Goal: Task Accomplishment & Management: Manage account settings

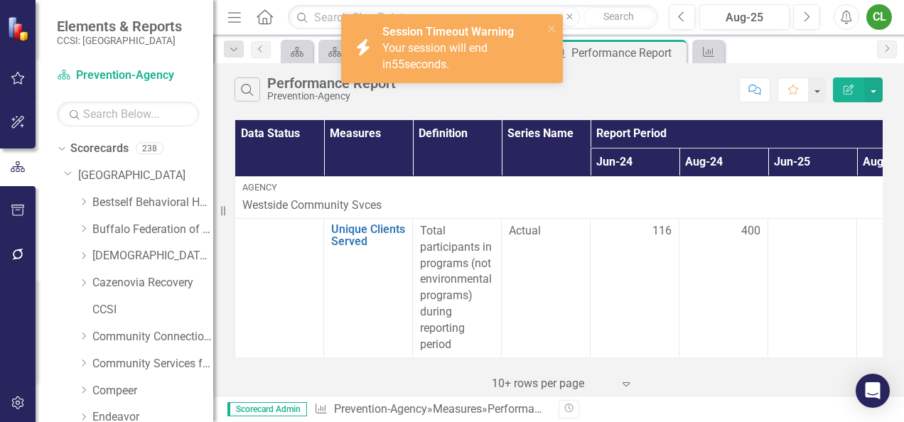
scroll to position [978, 0]
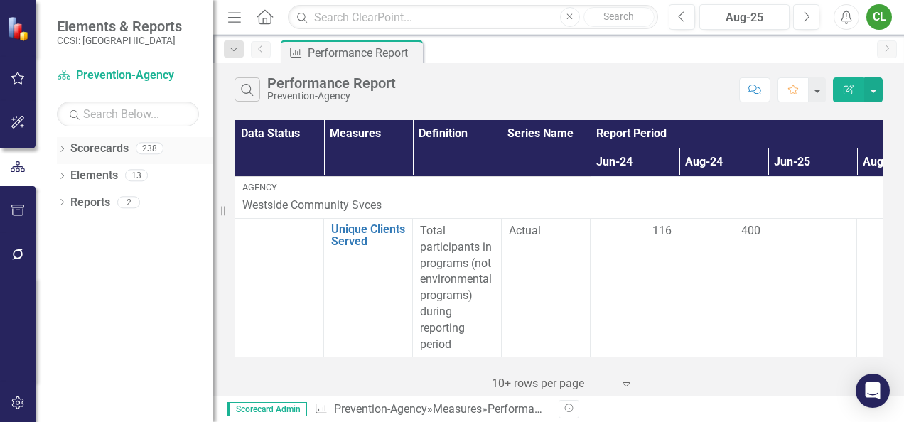
click at [62, 149] on icon at bounding box center [62, 149] width 4 height 6
click at [82, 172] on link "[GEOGRAPHIC_DATA]" at bounding box center [145, 176] width 135 height 16
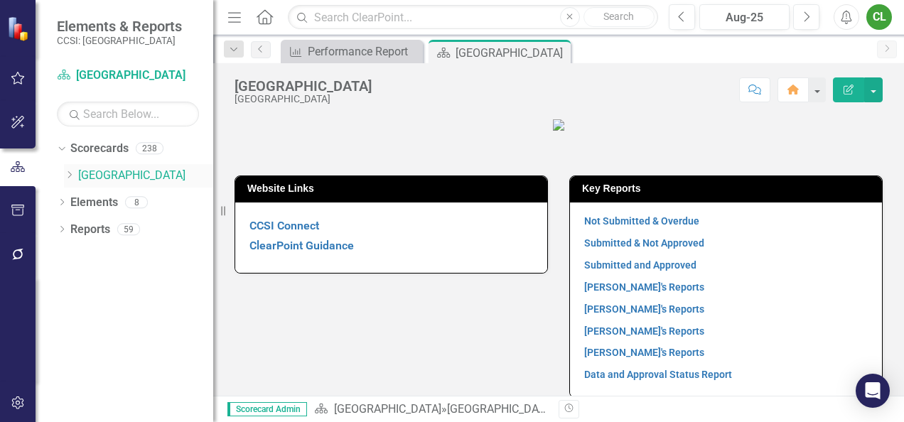
click at [72, 172] on icon "Dropdown" at bounding box center [69, 175] width 11 height 9
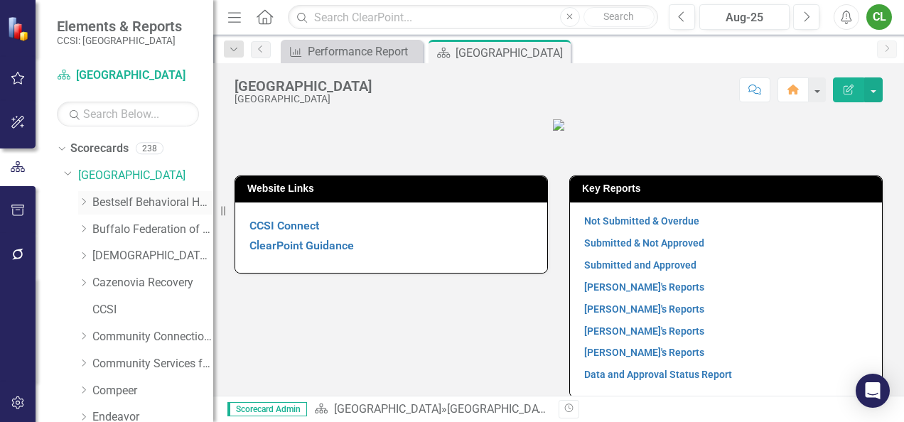
click at [164, 205] on link "Bestself Behavioral Health, Inc." at bounding box center [152, 203] width 121 height 16
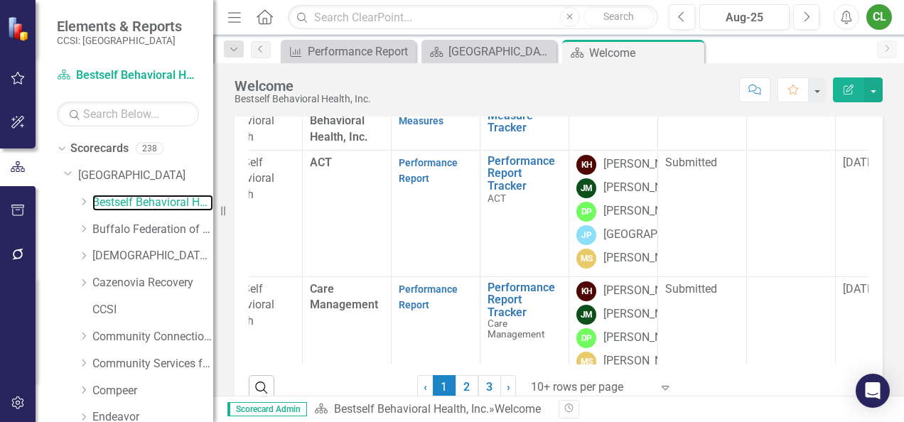
scroll to position [259, 0]
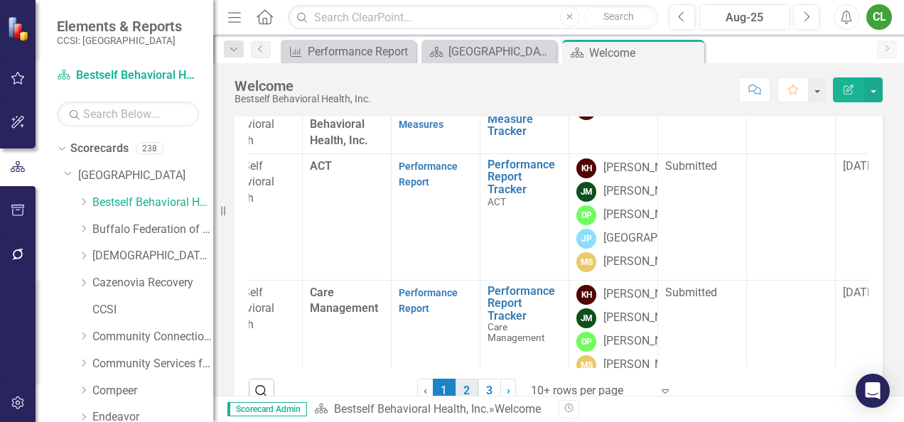
click at [455, 389] on link "2" at bounding box center [466, 391] width 23 height 24
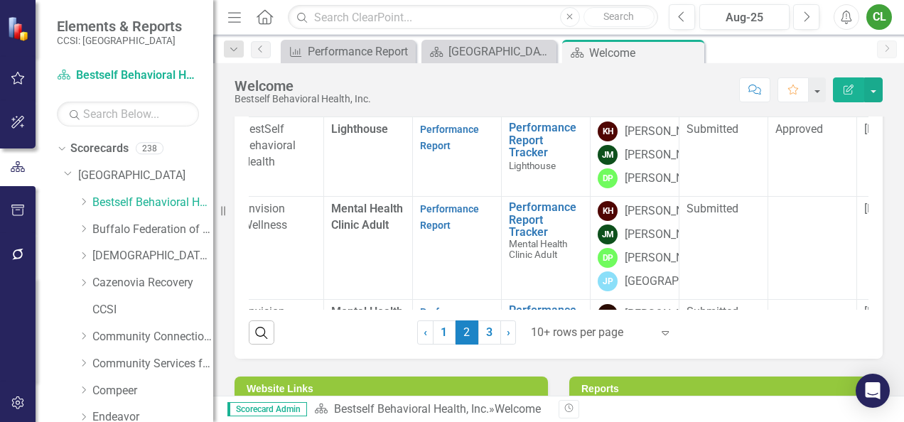
scroll to position [0, 6]
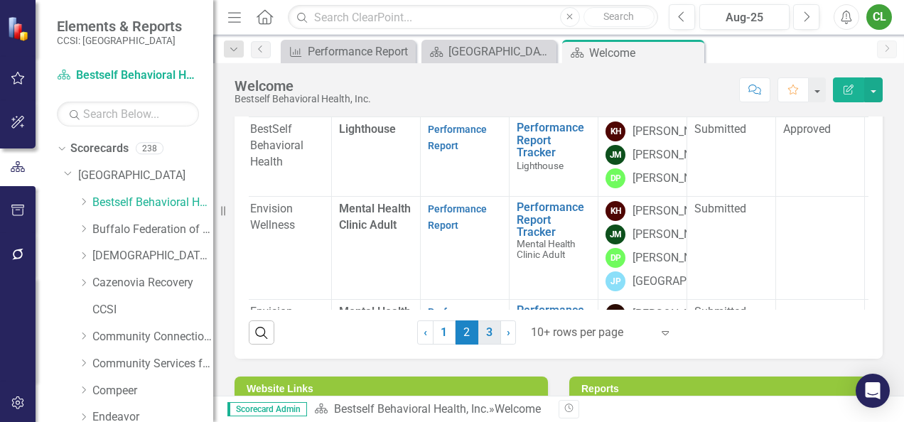
click at [485, 330] on link "3" at bounding box center [489, 332] width 23 height 24
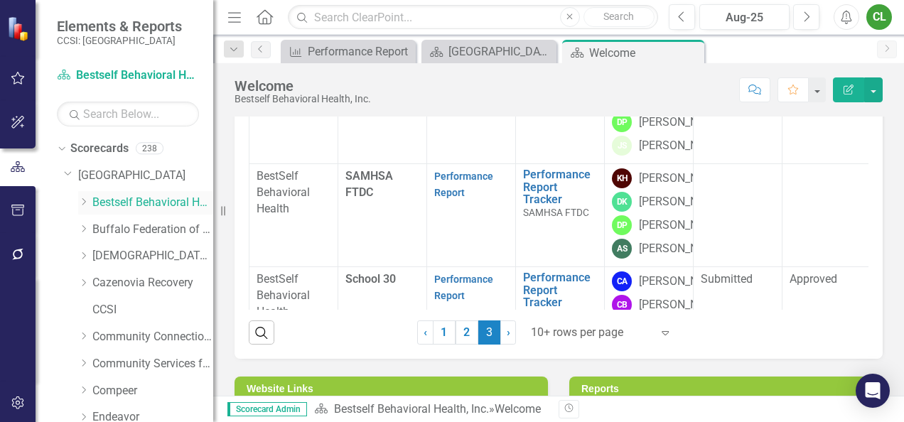
drag, startPoint x: 735, startPoint y: 306, endPoint x: 84, endPoint y: 202, distance: 659.8
click at [84, 202] on icon "Dropdown" at bounding box center [83, 202] width 11 height 9
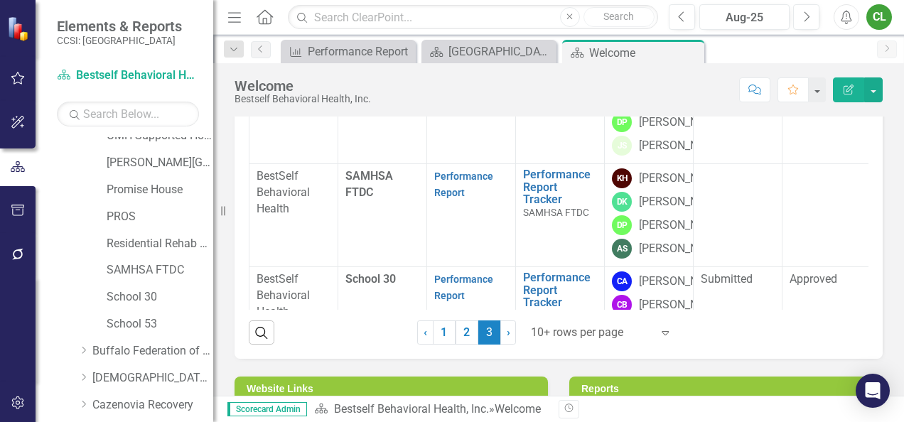
scroll to position [503, 0]
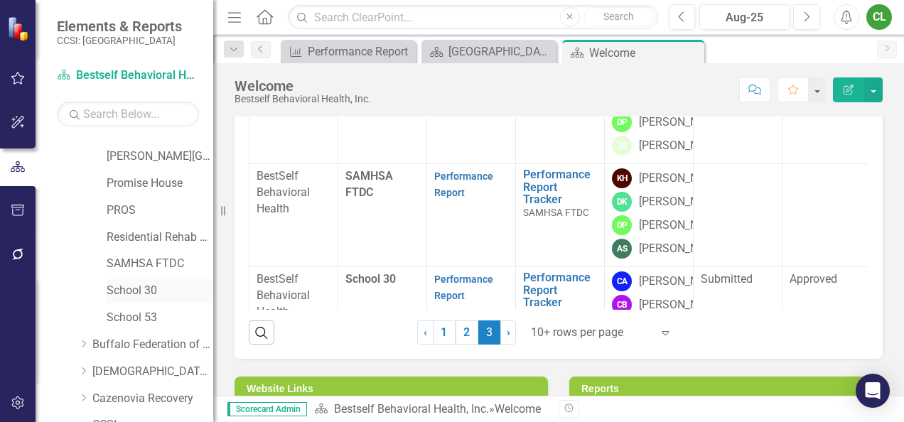
click at [139, 294] on link "School 30" at bounding box center [160, 291] width 107 height 16
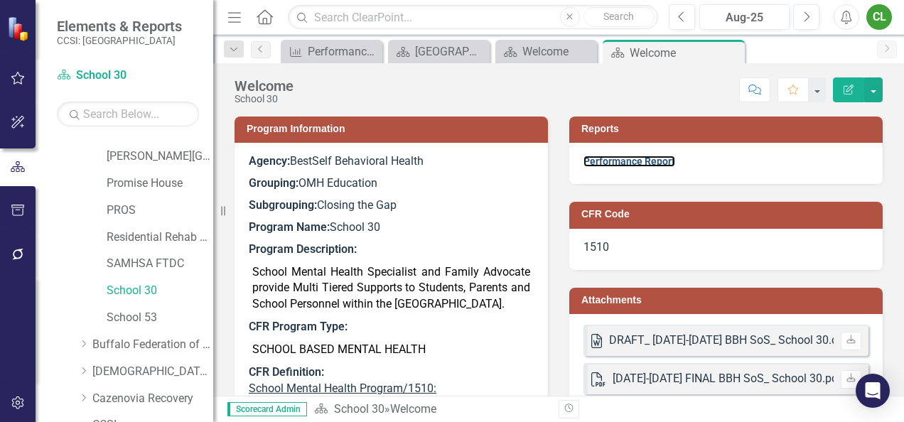
click at [661, 163] on link "Performance Report" at bounding box center [629, 161] width 92 height 11
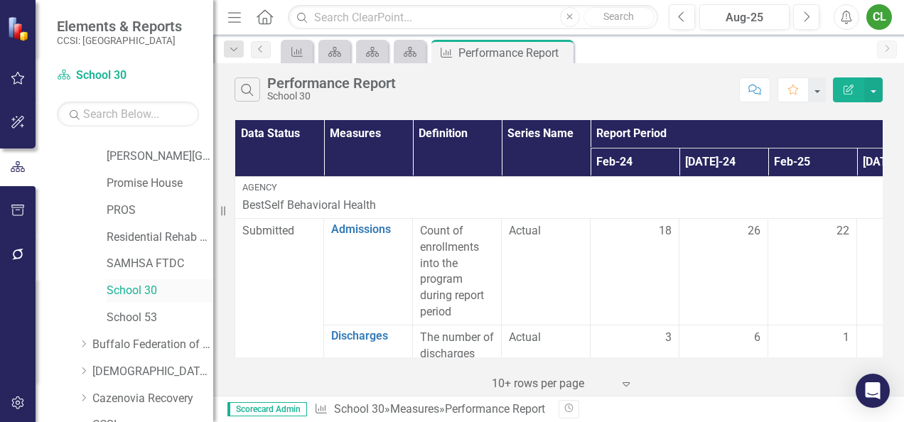
click at [131, 287] on link "School 30" at bounding box center [160, 291] width 107 height 16
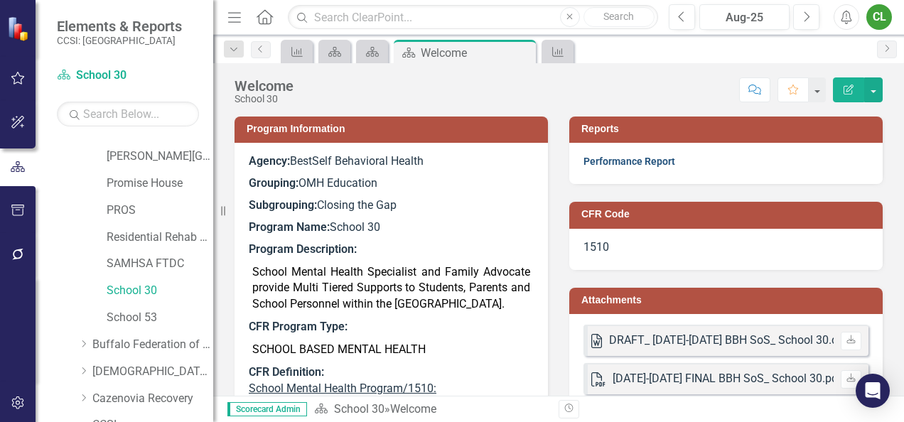
click at [645, 161] on link "Performance Report" at bounding box center [629, 161] width 92 height 11
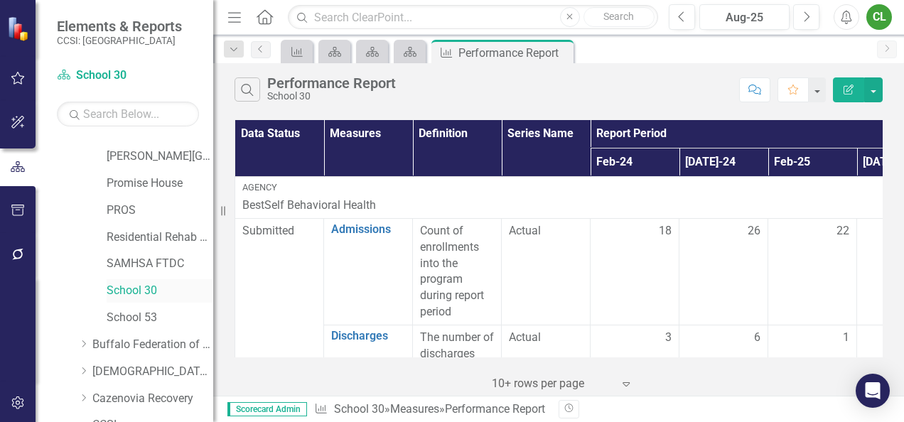
click at [133, 291] on link "School 30" at bounding box center [160, 291] width 107 height 16
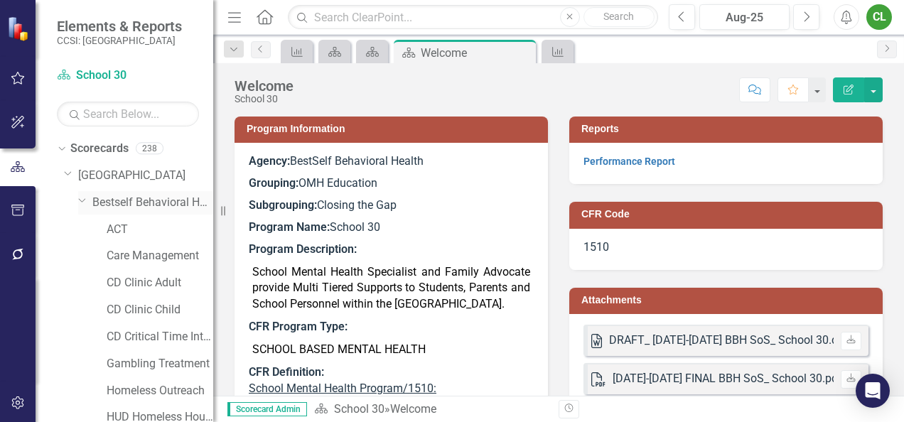
click at [147, 195] on link "Bestself Behavioral Health, Inc." at bounding box center [152, 203] width 121 height 16
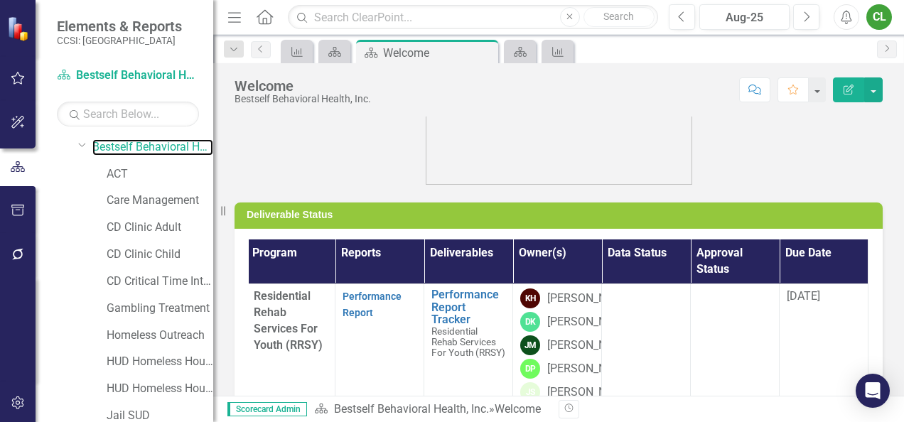
scroll to position [57, 0]
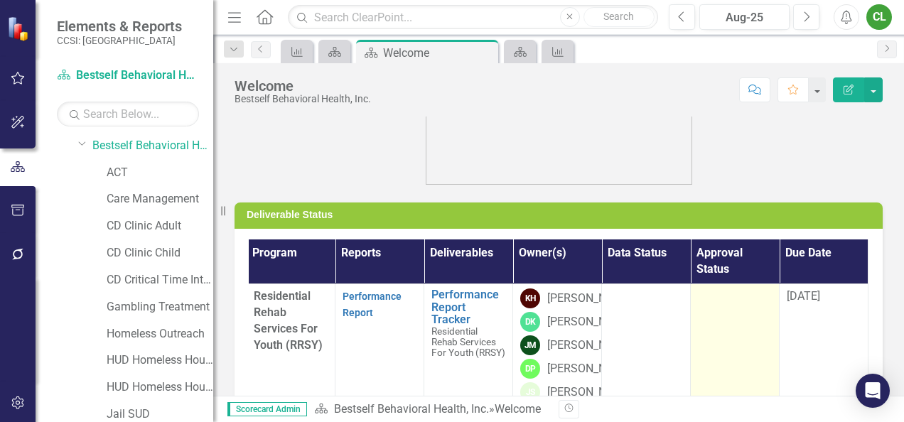
click at [715, 325] on td at bounding box center [735, 347] width 89 height 126
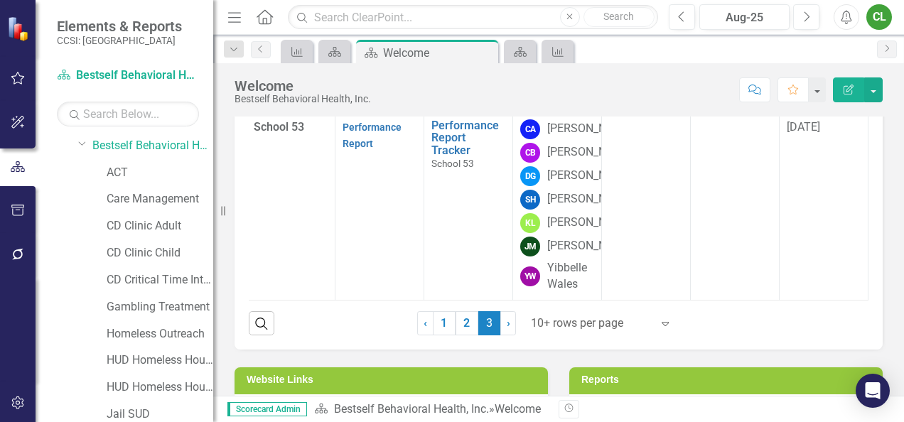
scroll to position [406, 112]
click at [85, 144] on icon "Dropdown" at bounding box center [82, 143] width 9 height 11
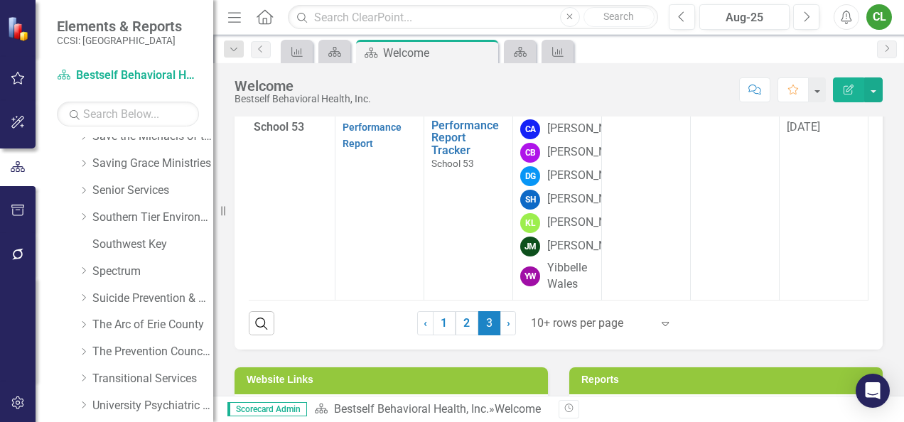
scroll to position [804, 0]
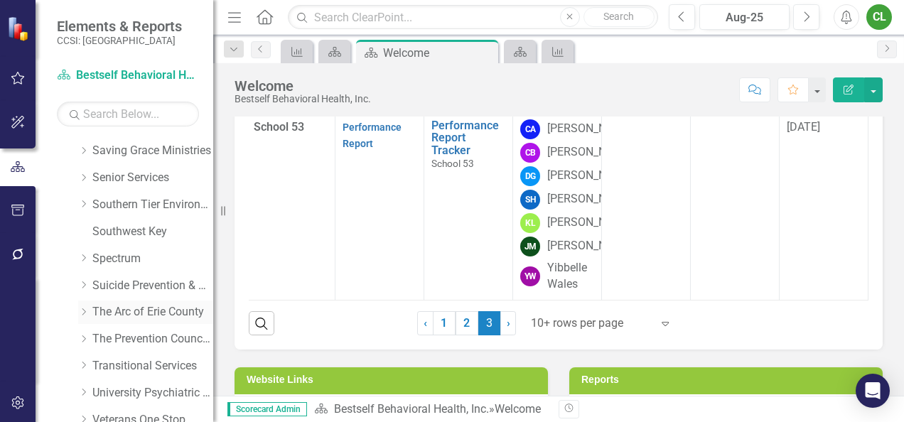
click at [179, 311] on link "The Arc of Erie County" at bounding box center [152, 312] width 121 height 16
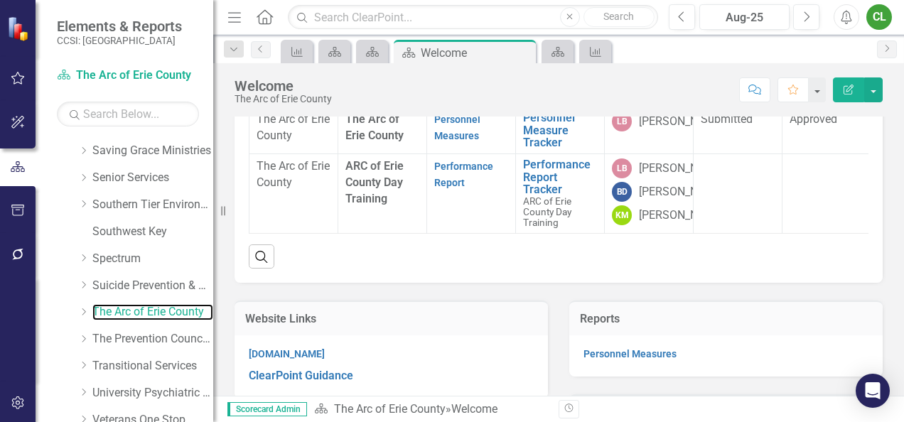
scroll to position [176, 0]
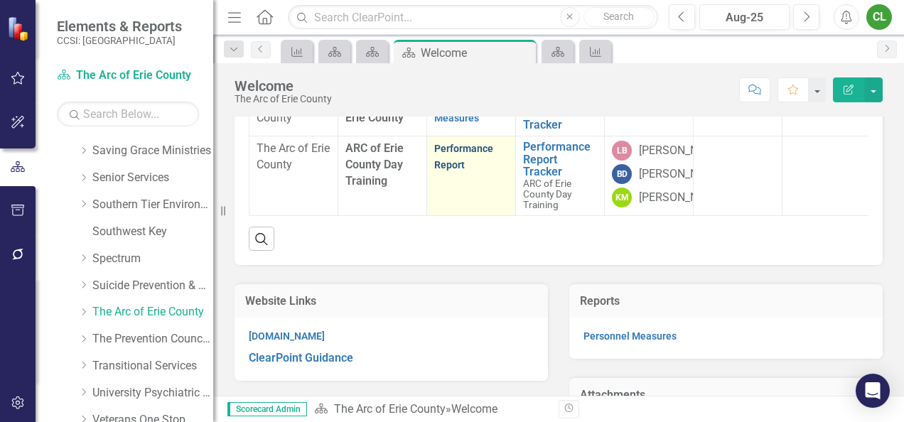
click at [443, 171] on link "Performance Report" at bounding box center [463, 157] width 59 height 28
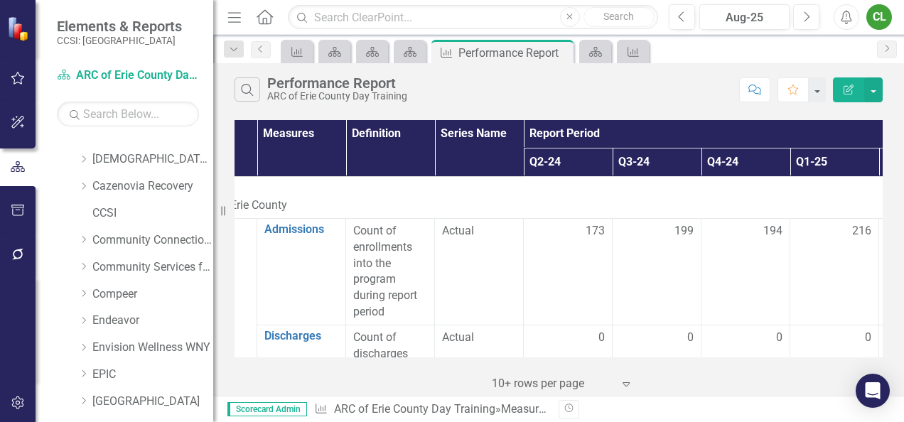
scroll to position [70, 0]
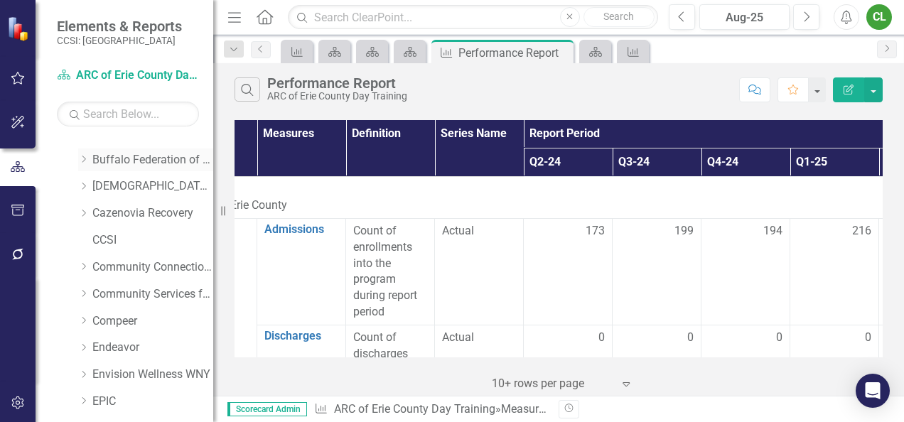
click at [159, 159] on link "Buffalo Federation of Neighborhood Centers" at bounding box center [152, 160] width 121 height 16
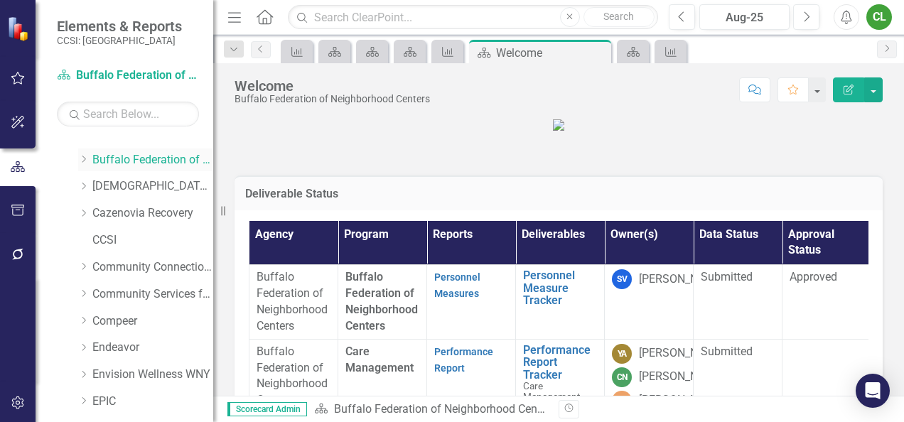
click at [86, 156] on icon "Dropdown" at bounding box center [83, 159] width 11 height 9
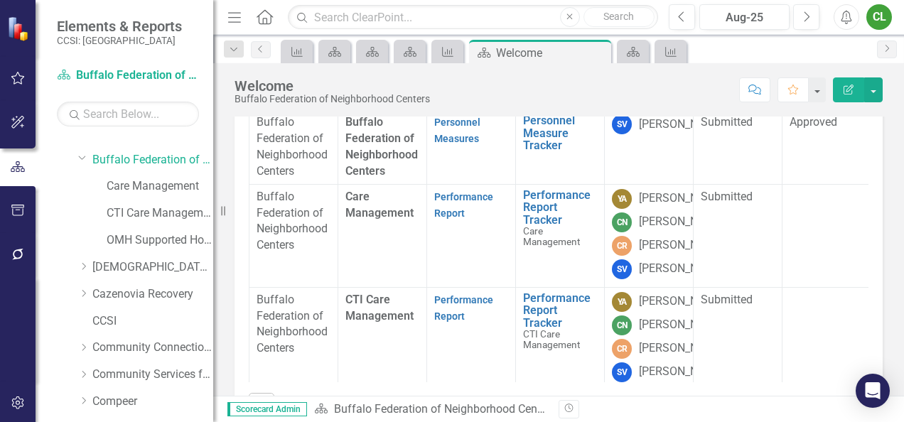
scroll to position [151, 0]
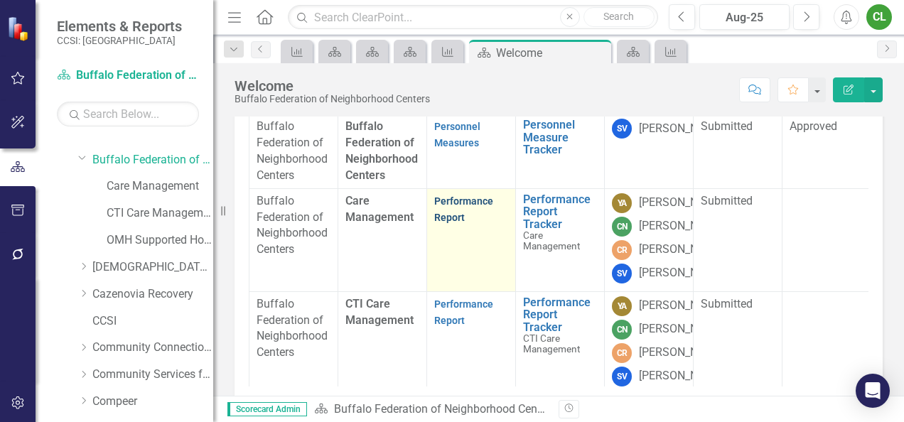
click at [462, 223] on link "Performance Report" at bounding box center [463, 209] width 59 height 28
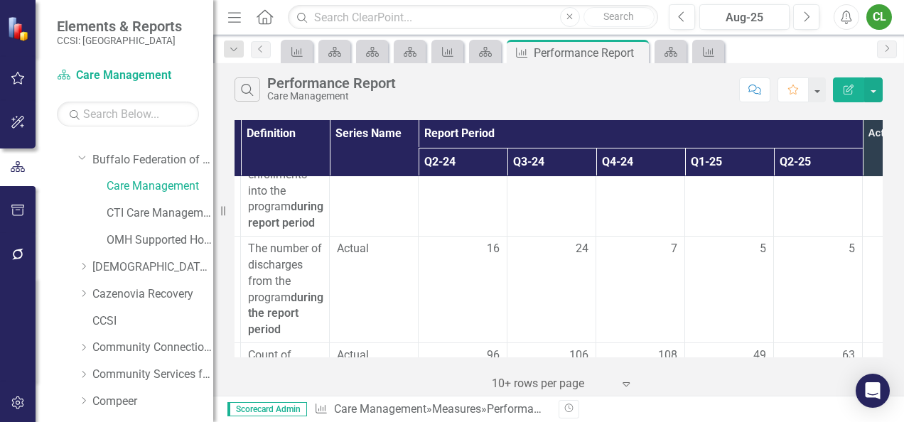
scroll to position [0, 172]
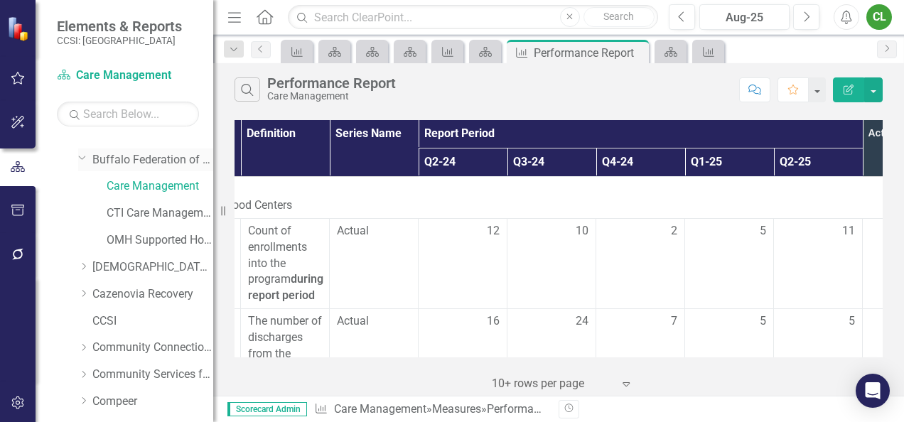
click at [160, 163] on link "Buffalo Federation of Neighborhood Centers" at bounding box center [152, 160] width 121 height 16
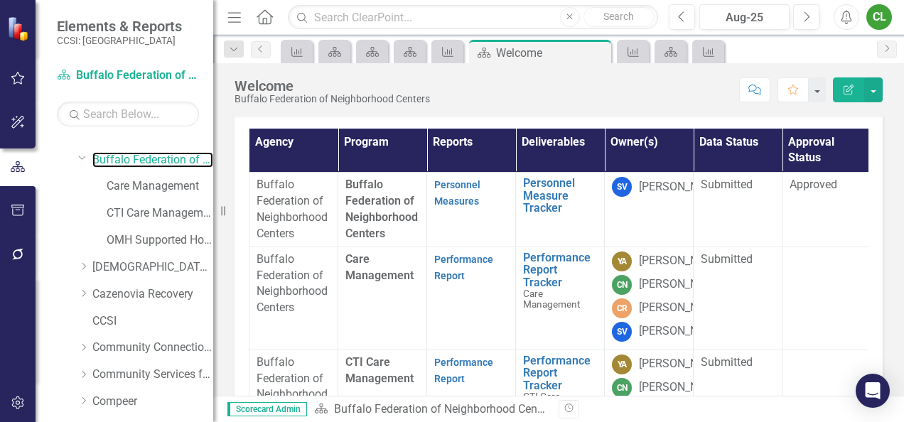
scroll to position [113, 0]
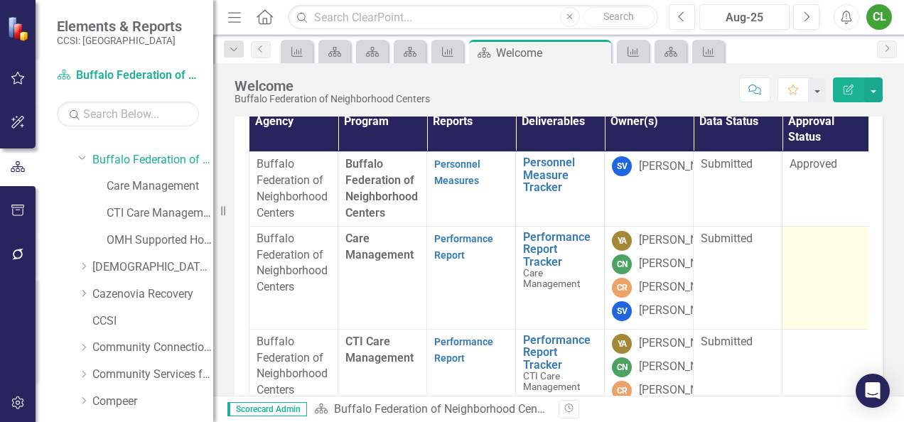
click at [798, 306] on td at bounding box center [826, 277] width 89 height 103
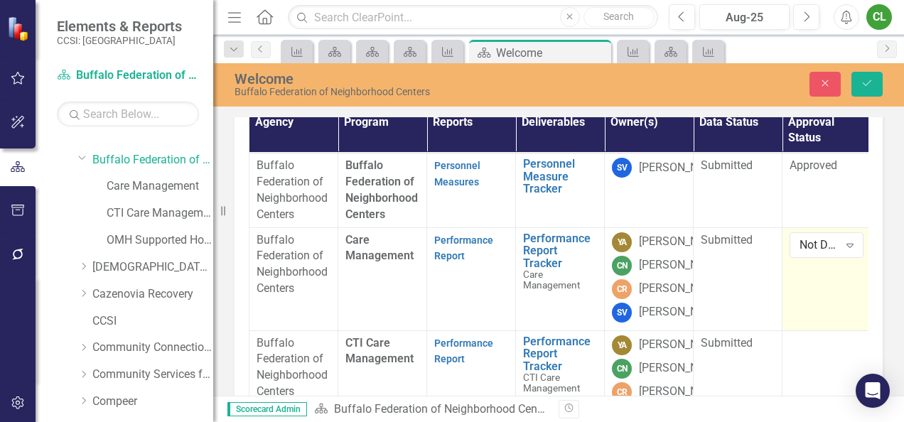
click at [798, 258] on div "Not Defined Expand" at bounding box center [826, 245] width 74 height 26
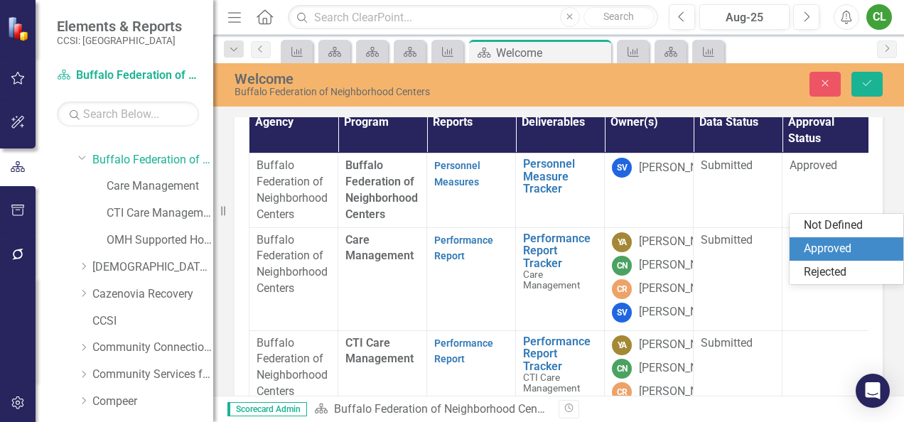
click at [828, 256] on div "Approved" at bounding box center [849, 249] width 91 height 16
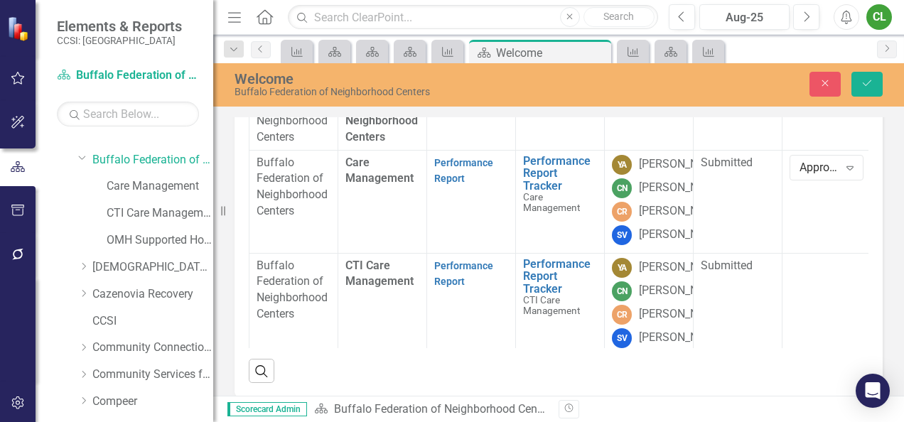
scroll to position [199, 0]
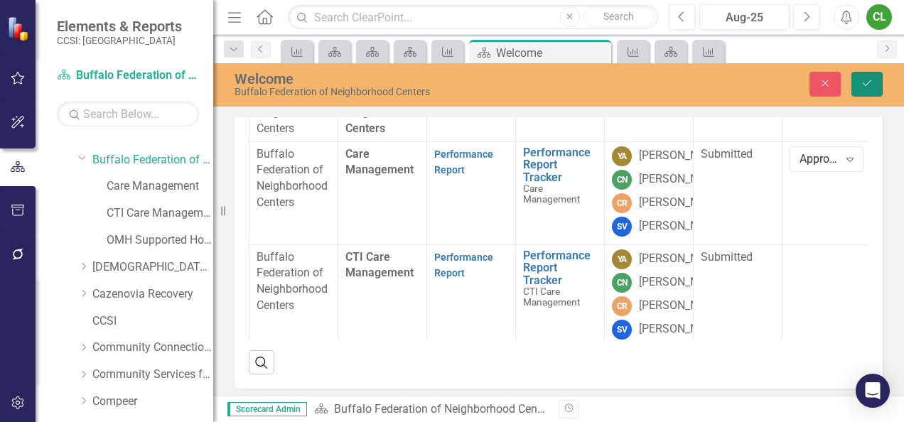
click at [868, 77] on button "Save" at bounding box center [866, 84] width 31 height 25
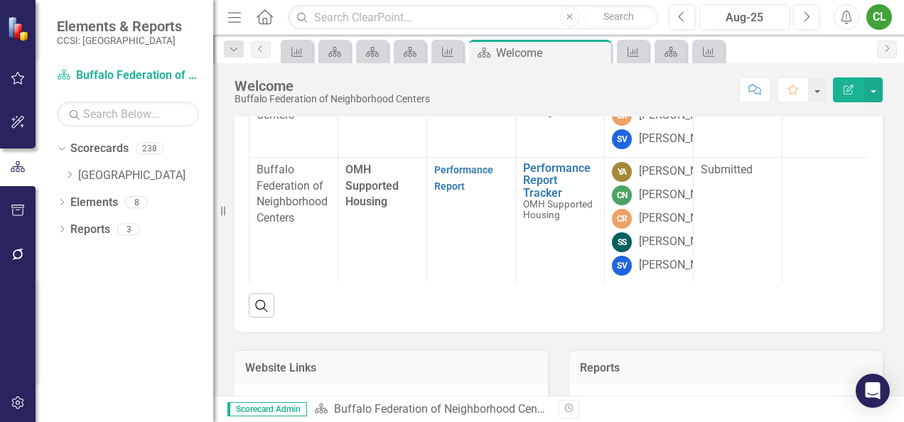
scroll to position [126, 0]
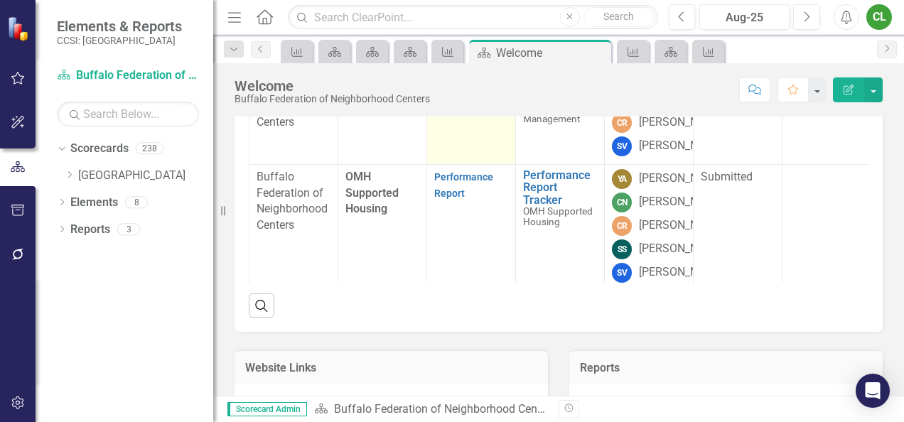
click at [463, 96] on link "Performance Report" at bounding box center [463, 82] width 59 height 28
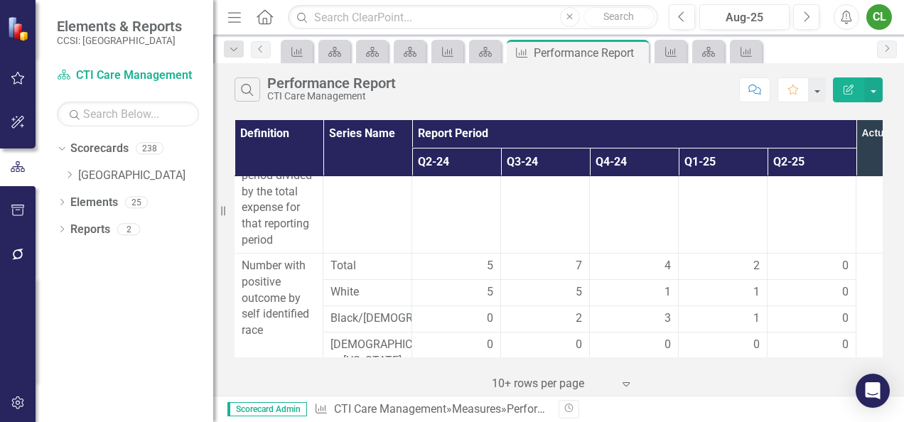
scroll to position [1609, 178]
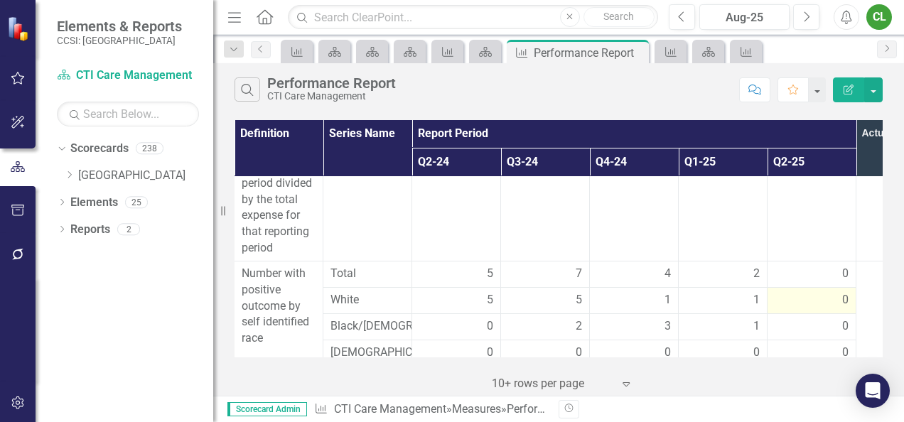
click at [843, 292] on span "0" at bounding box center [845, 300] width 6 height 16
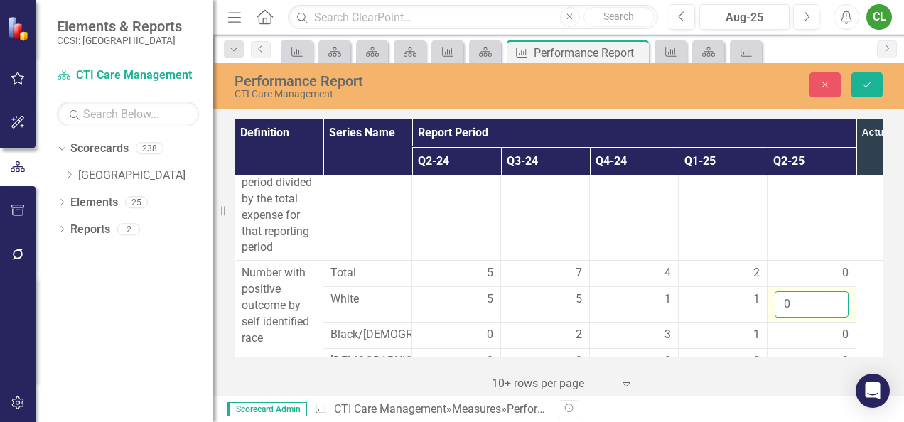
drag, startPoint x: 843, startPoint y: 276, endPoint x: 816, endPoint y: 281, distance: 27.6
click at [816, 291] on input "0" at bounding box center [811, 304] width 74 height 26
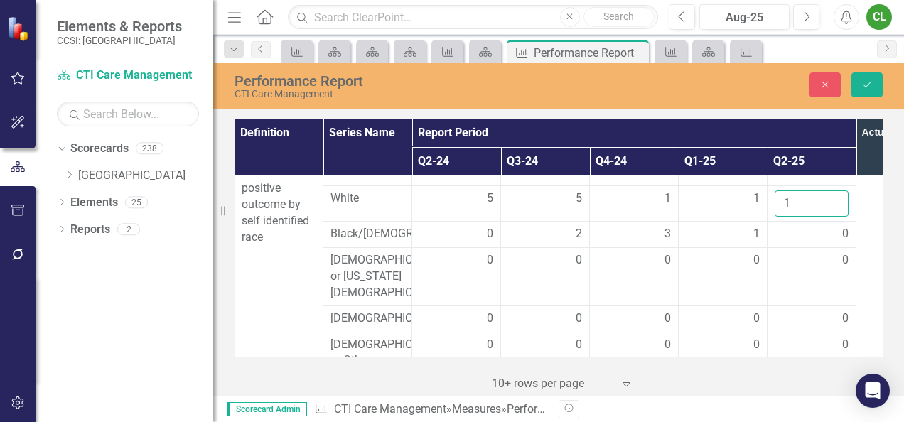
scroll to position [1680, 178]
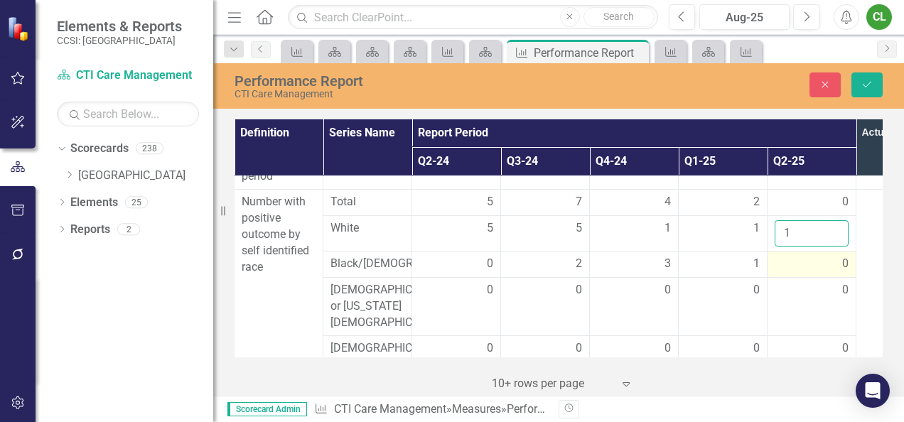
type input "1"
click at [824, 256] on div "0" at bounding box center [811, 264] width 74 height 16
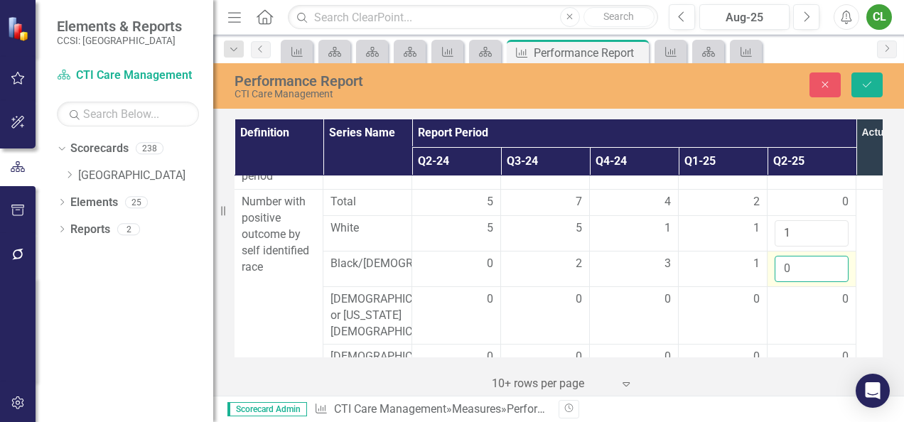
drag, startPoint x: 824, startPoint y: 247, endPoint x: 806, endPoint y: 247, distance: 17.8
click at [806, 256] on input "0" at bounding box center [811, 269] width 74 height 26
type input "1"
click at [865, 85] on icon "submit" at bounding box center [867, 85] width 9 height 6
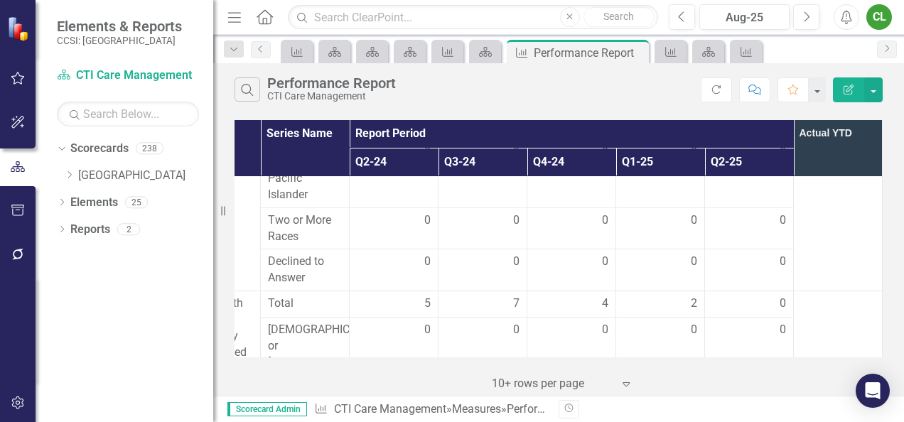
scroll to position [1953, 251]
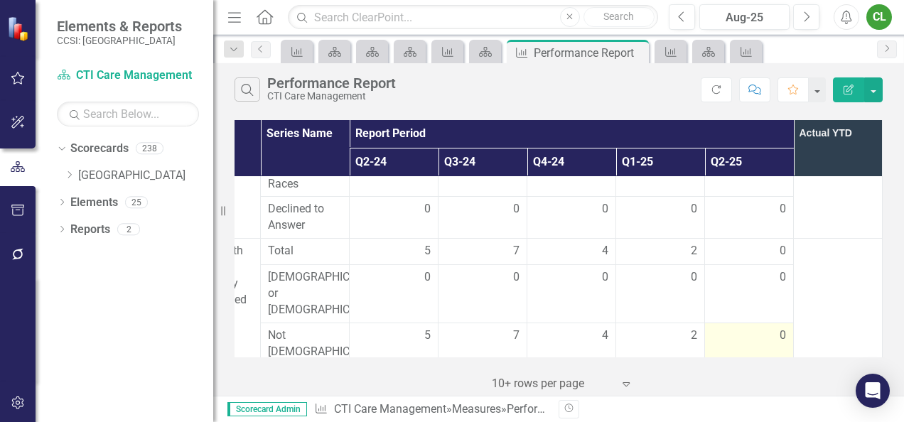
click at [779, 328] on span "0" at bounding box center [782, 336] width 6 height 16
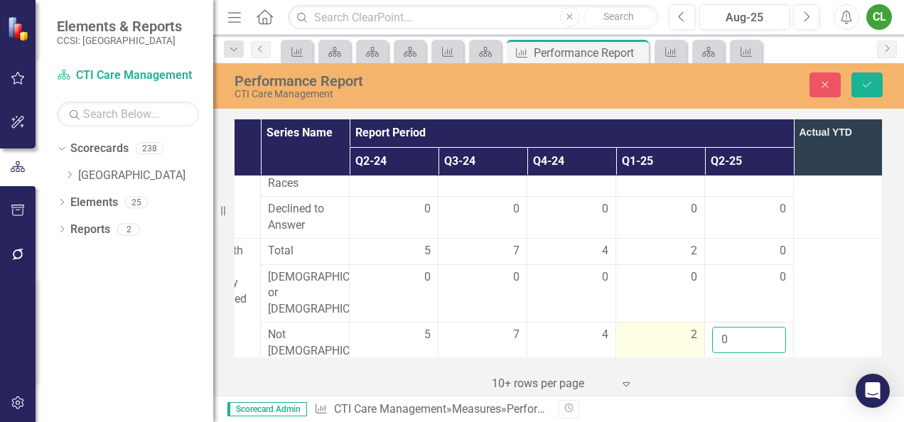
drag, startPoint x: 725, startPoint y: 315, endPoint x: 685, endPoint y: 315, distance: 39.8
click at [685, 323] on tr "Not Hispanic or Latino 5 7 4 2 0" at bounding box center [438, 360] width 888 height 74
type input "2"
click at [815, 282] on td at bounding box center [838, 338] width 89 height 200
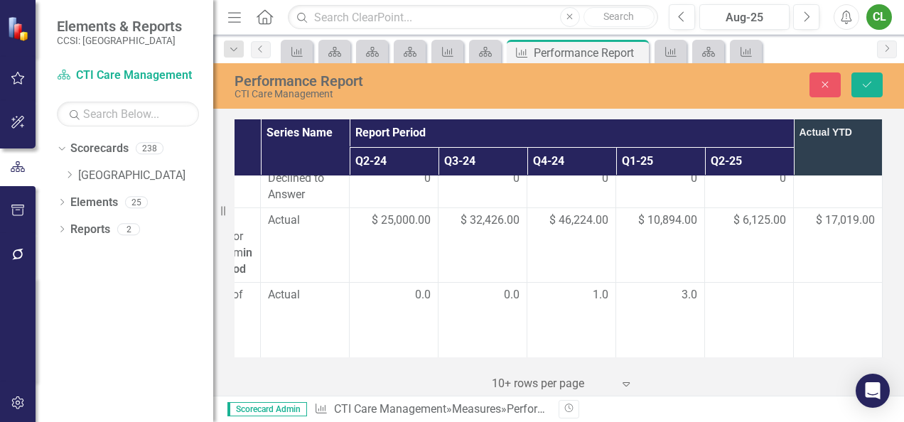
scroll to position [2191, 251]
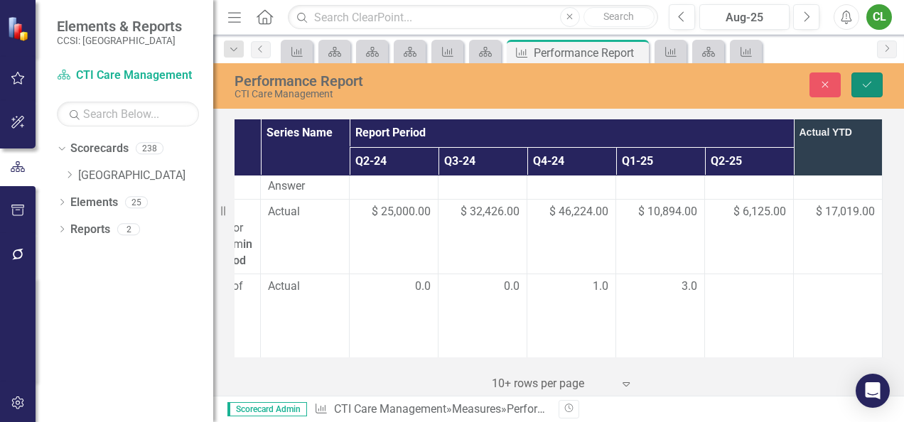
click at [870, 90] on button "Save" at bounding box center [866, 84] width 31 height 25
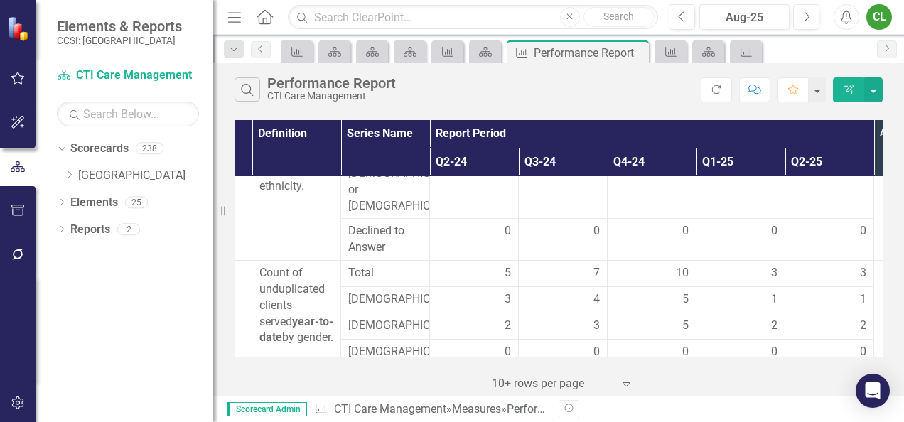
scroll to position [60, 161]
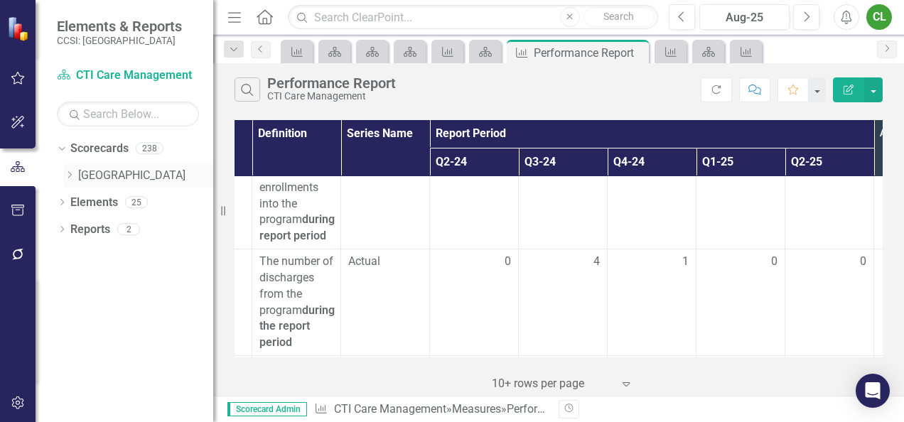
click at [81, 178] on link "[GEOGRAPHIC_DATA]" at bounding box center [145, 176] width 135 height 16
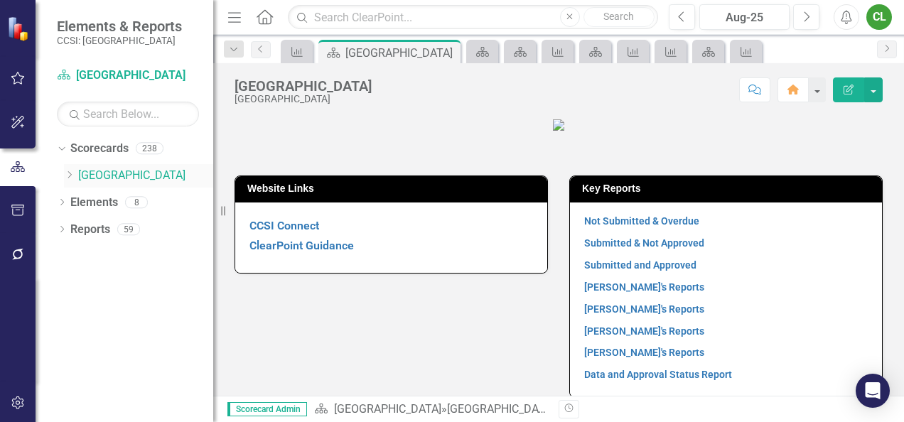
click at [68, 172] on icon "Dropdown" at bounding box center [69, 175] width 11 height 9
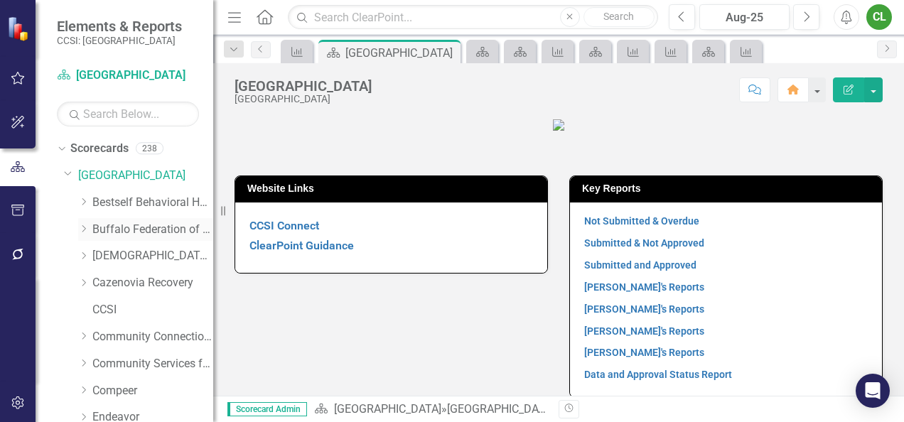
click at [146, 223] on link "Buffalo Federation of Neighborhood Centers" at bounding box center [152, 230] width 121 height 16
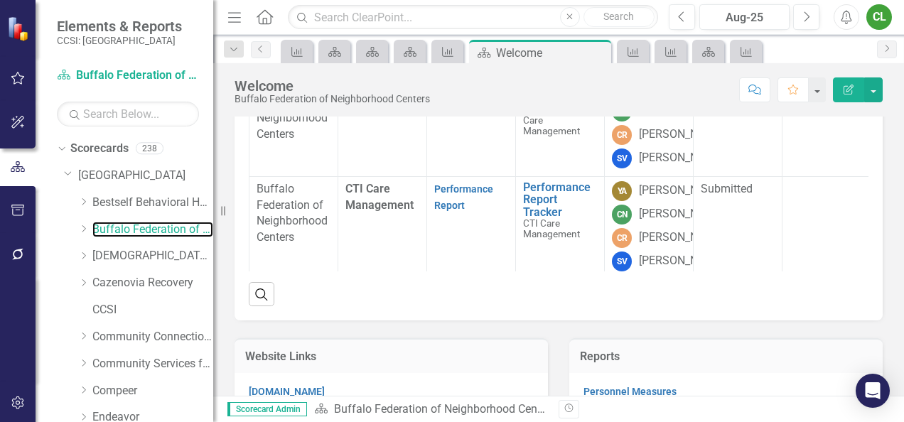
scroll to position [262, 0]
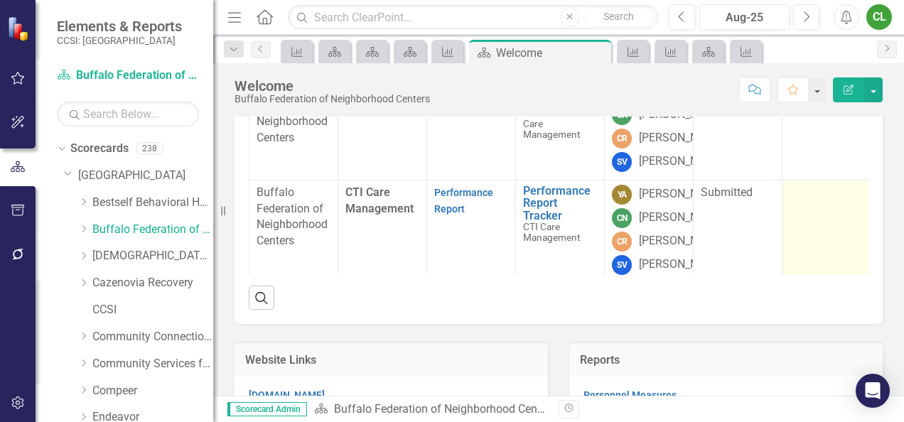
click at [809, 202] on div at bounding box center [826, 193] width 74 height 17
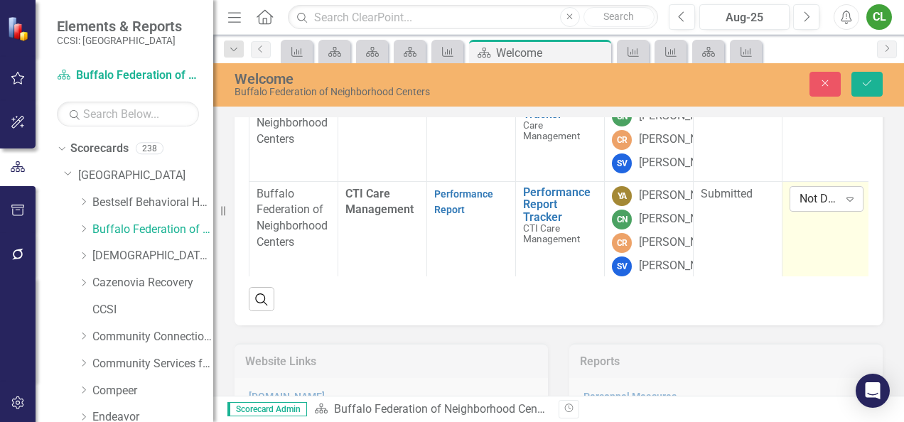
click at [809, 207] on div "Not Defined" at bounding box center [818, 198] width 39 height 16
click at [823, 207] on div "Not Defined" at bounding box center [818, 198] width 39 height 16
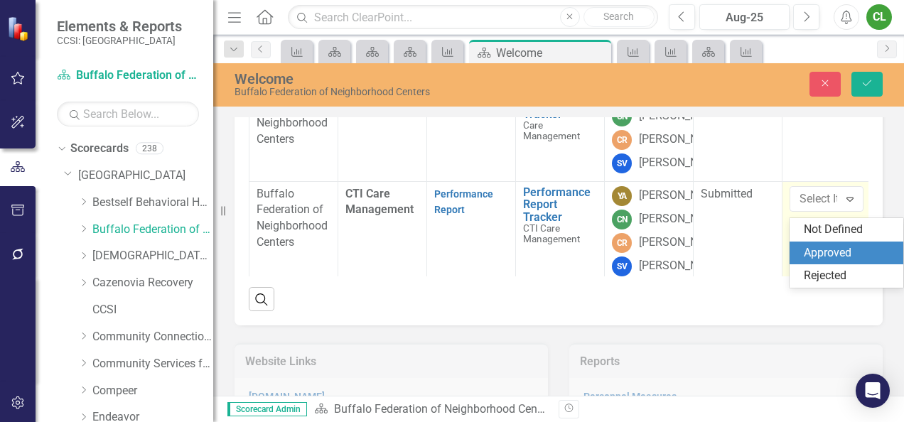
click at [830, 260] on div "Approved" at bounding box center [849, 253] width 91 height 16
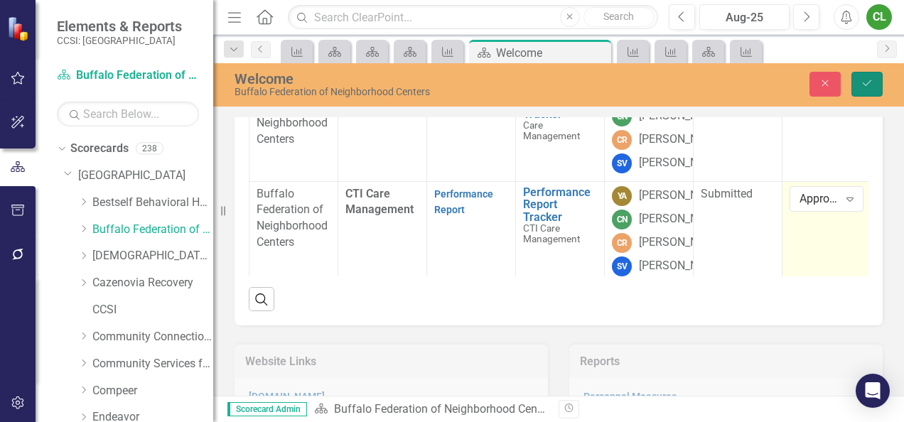
click at [873, 91] on button "Save" at bounding box center [866, 84] width 31 height 25
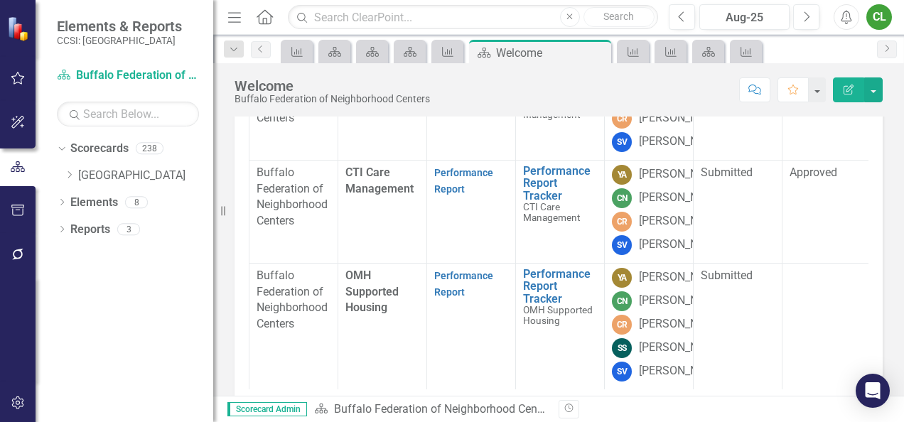
scroll to position [307, 0]
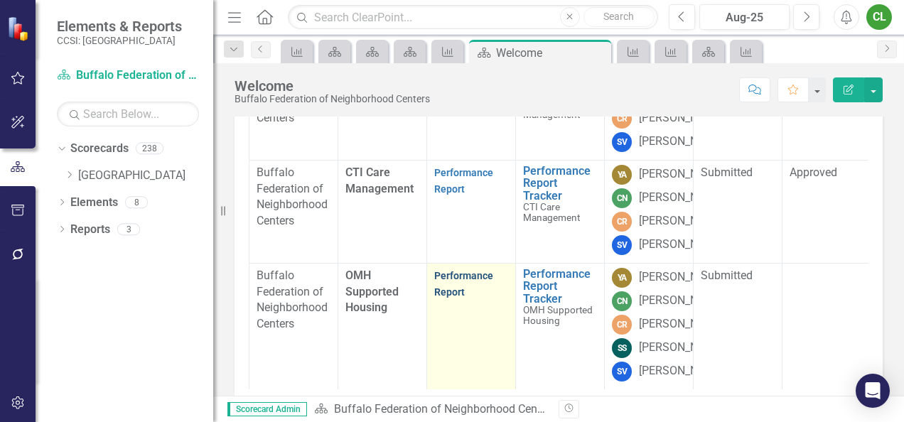
click at [468, 270] on link "Performance Report" at bounding box center [463, 284] width 59 height 28
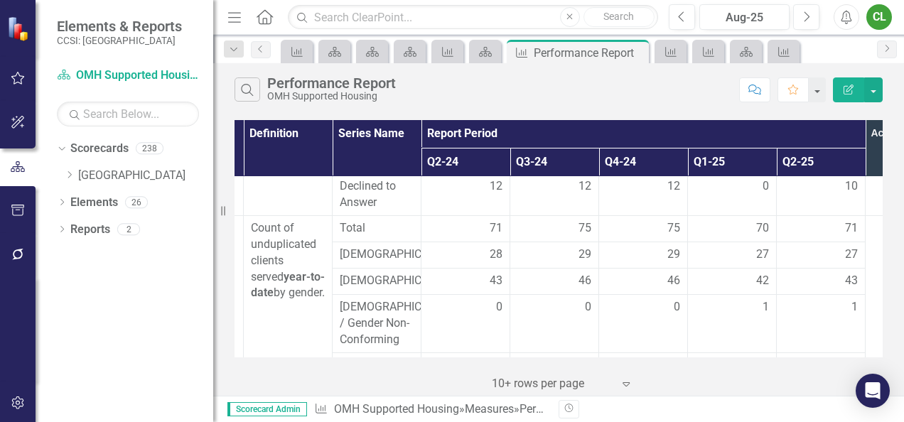
scroll to position [0, 169]
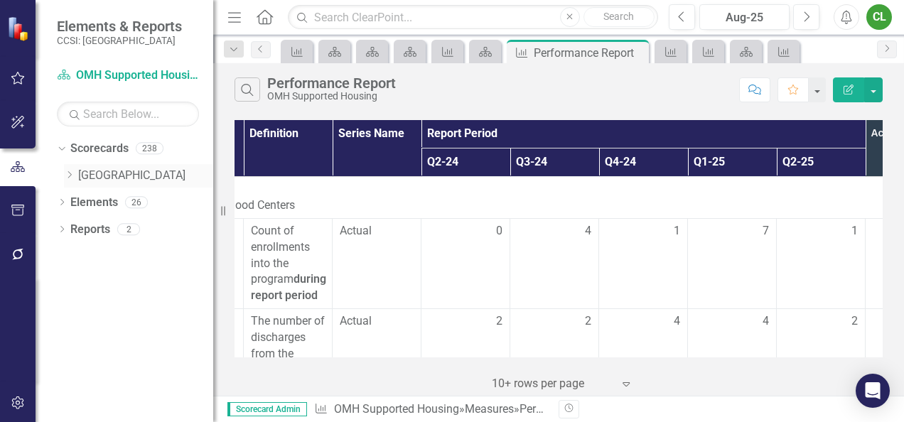
click at [87, 175] on link "[GEOGRAPHIC_DATA]" at bounding box center [145, 176] width 135 height 16
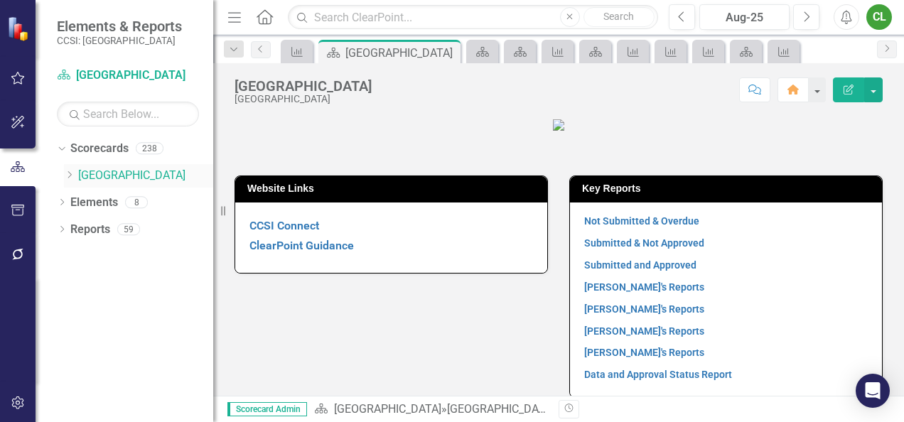
click at [68, 173] on icon "Dropdown" at bounding box center [69, 175] width 11 height 9
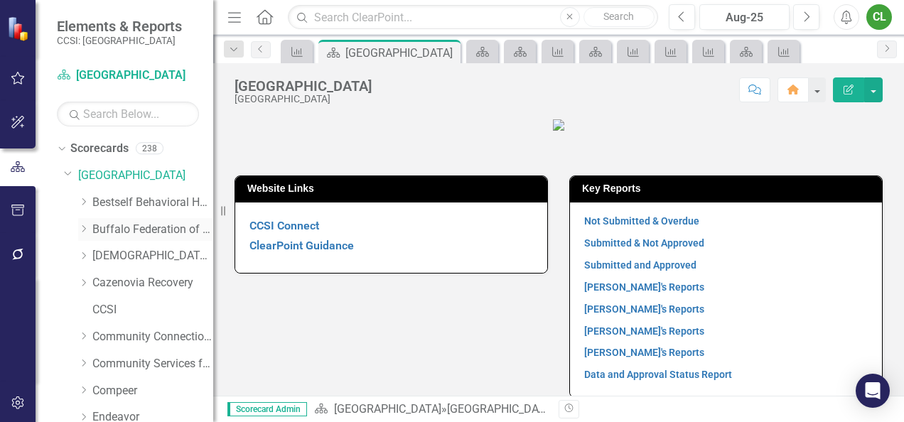
click at [126, 230] on link "Buffalo Federation of Neighborhood Centers" at bounding box center [152, 230] width 121 height 16
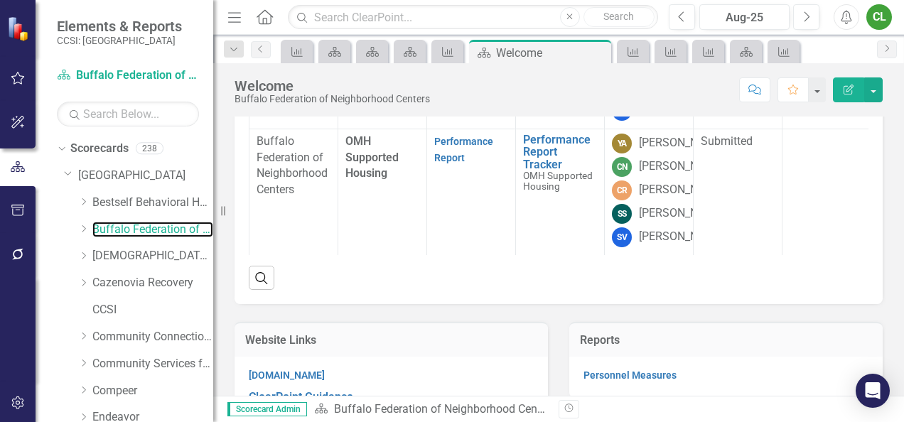
scroll to position [245, 0]
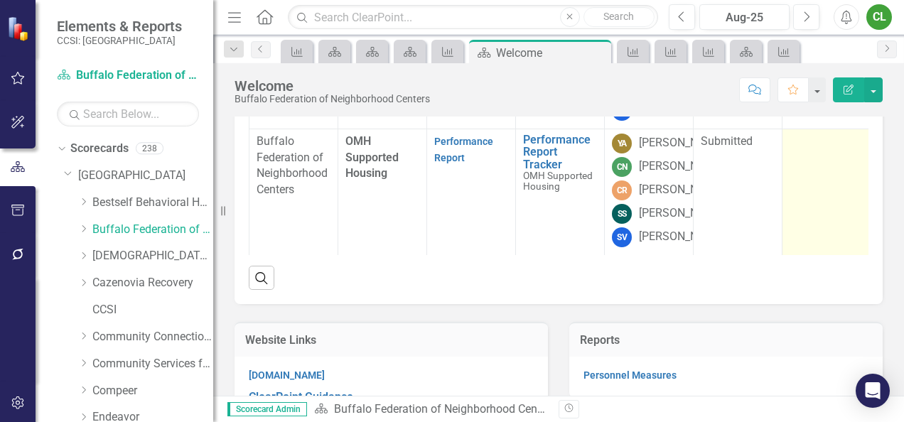
click at [792, 151] on div at bounding box center [826, 142] width 74 height 17
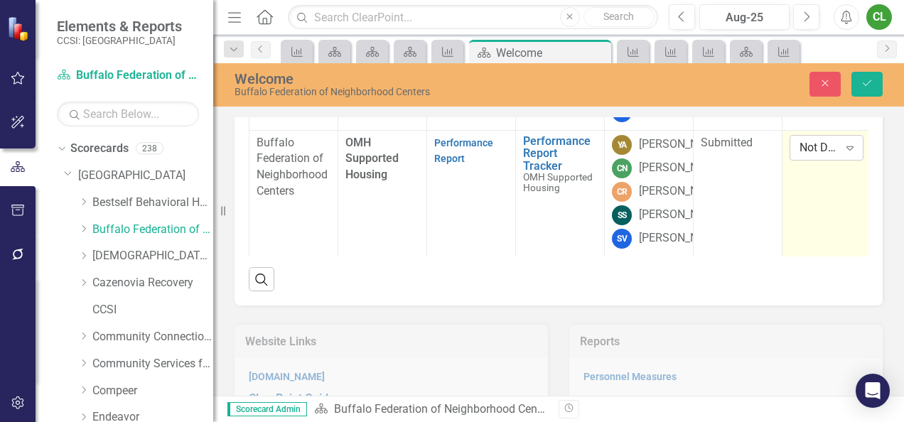
click at [799, 156] on div "Not Defined" at bounding box center [818, 147] width 39 height 16
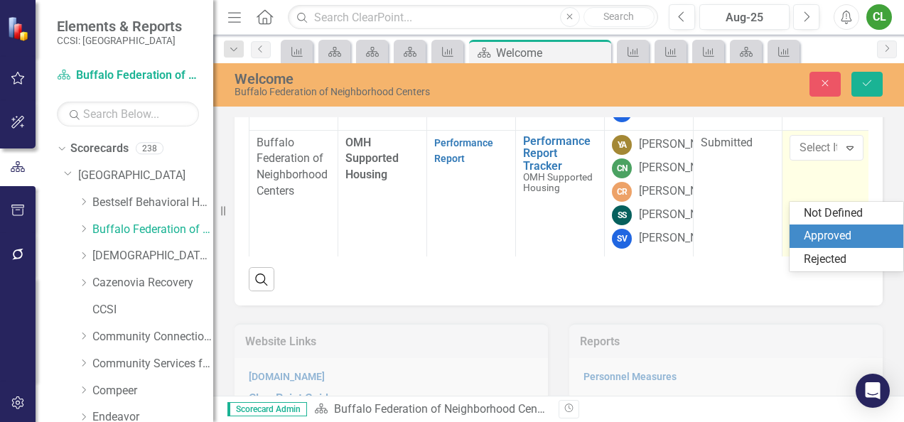
click at [816, 242] on div "Approved" at bounding box center [849, 236] width 91 height 16
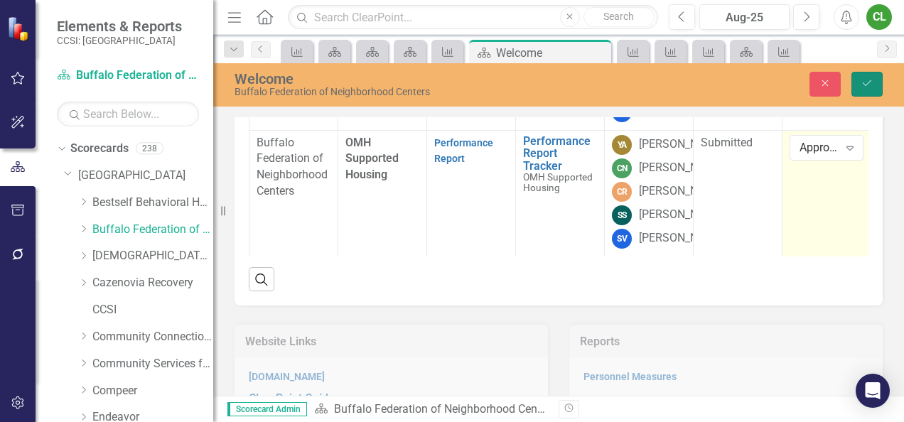
click at [864, 81] on icon "Save" at bounding box center [866, 83] width 13 height 10
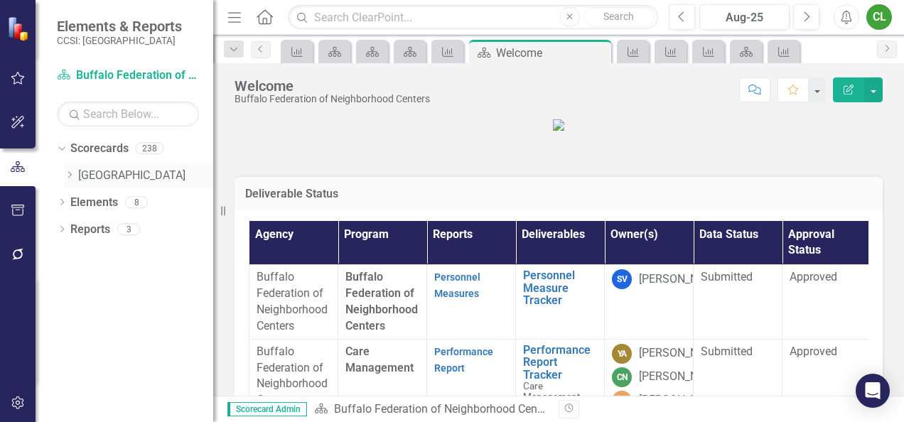
click at [74, 173] on icon "Dropdown" at bounding box center [69, 175] width 11 height 9
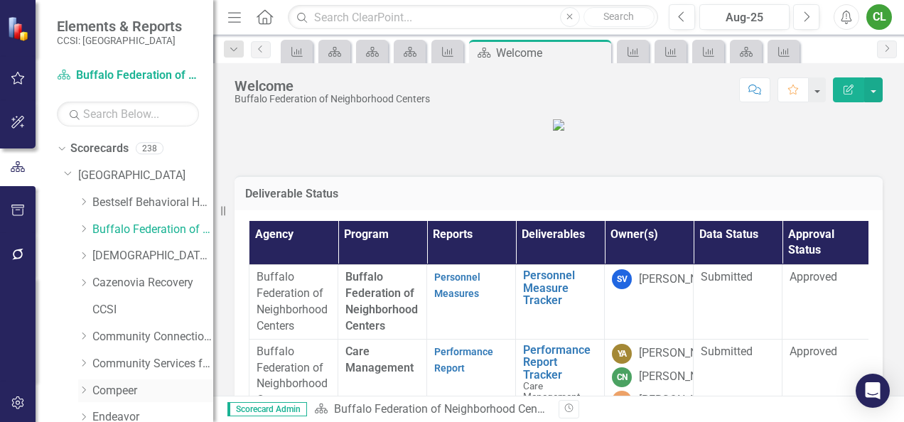
click at [103, 389] on link "Compeer" at bounding box center [152, 391] width 121 height 16
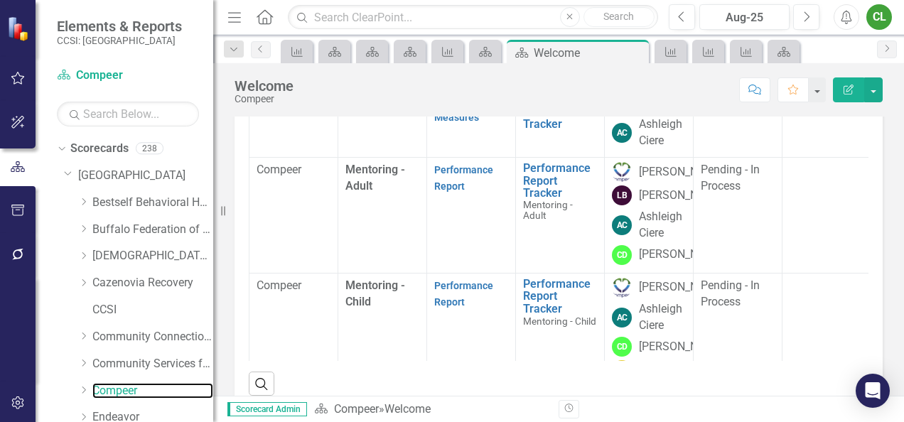
scroll to position [187, 0]
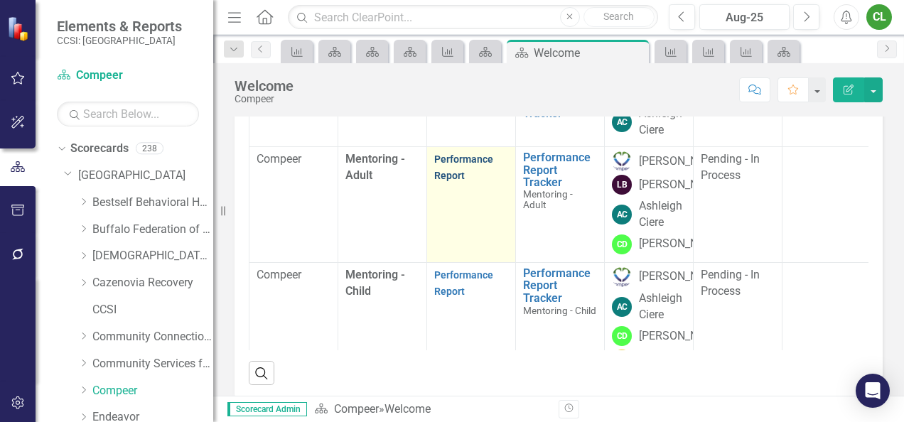
click at [445, 181] on link "Performance Report" at bounding box center [463, 167] width 59 height 28
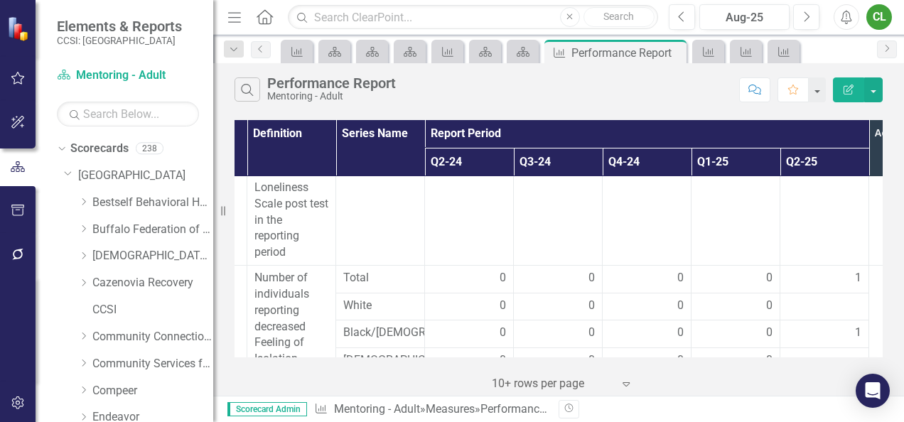
scroll to position [4125, 166]
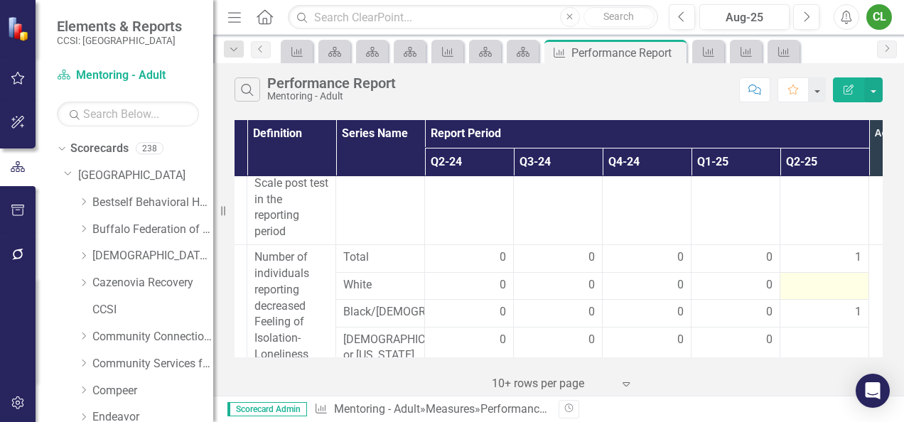
click at [855, 277] on div at bounding box center [824, 285] width 74 height 17
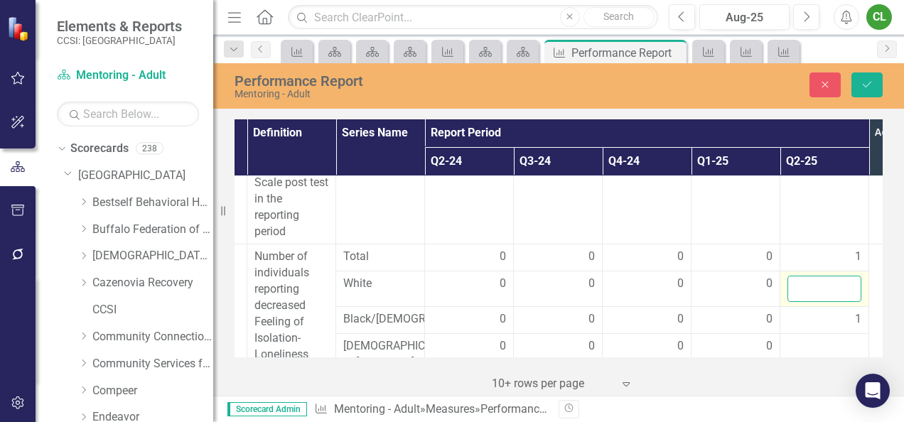
drag, startPoint x: 855, startPoint y: 242, endPoint x: 834, endPoint y: 243, distance: 21.4
click at [834, 276] on input "number" at bounding box center [824, 289] width 74 height 26
type input "0"
click at [840, 338] on div at bounding box center [824, 346] width 74 height 17
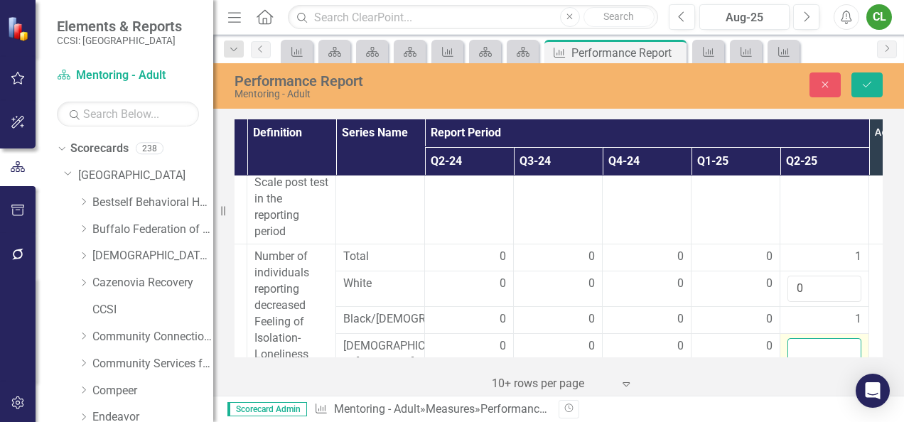
drag, startPoint x: 840, startPoint y: 324, endPoint x: 822, endPoint y: 327, distance: 18.0
click at [822, 338] on input "number" at bounding box center [824, 351] width 74 height 26
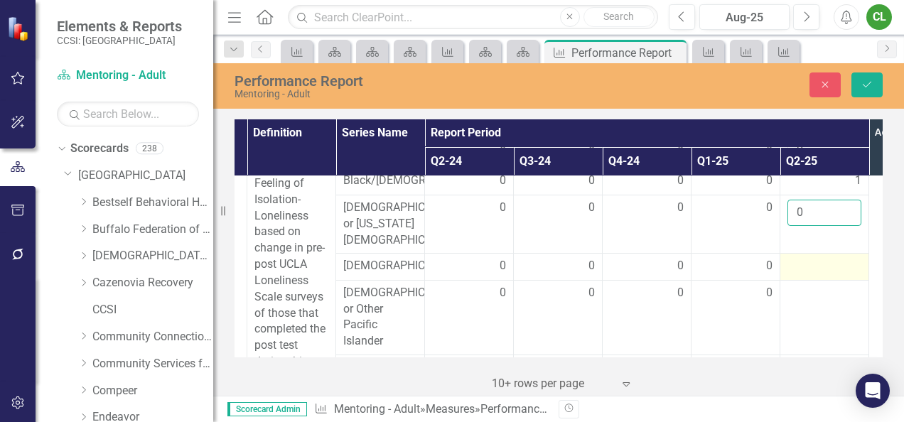
type input "0"
click at [823, 258] on div at bounding box center [824, 266] width 74 height 17
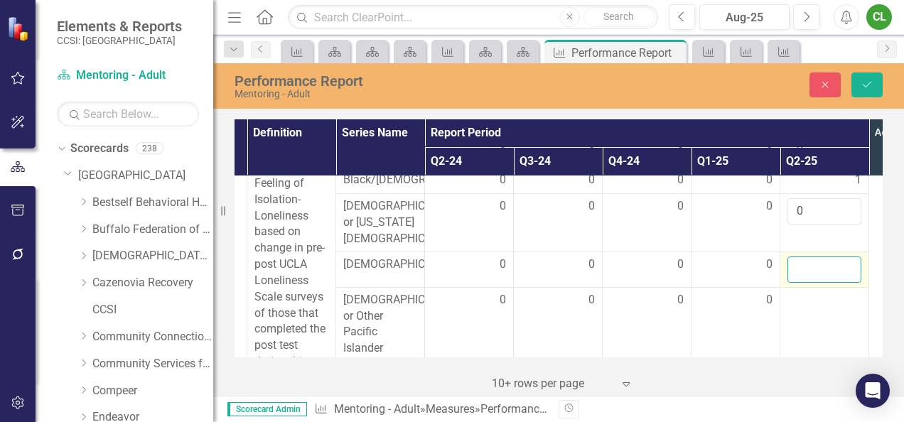
drag, startPoint x: 823, startPoint y: 234, endPoint x: 823, endPoint y: 247, distance: 12.8
click at [823, 257] on input "number" at bounding box center [824, 270] width 74 height 26
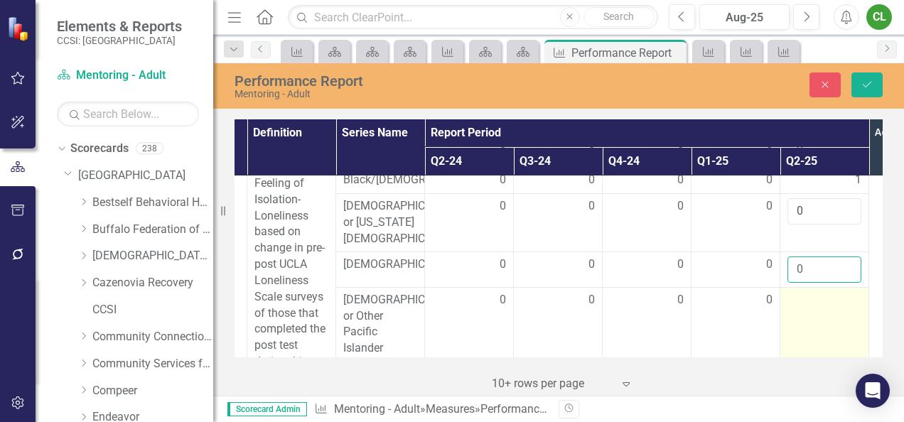
type input "0"
click at [817, 292] on div at bounding box center [824, 300] width 74 height 17
click at [817, 292] on div at bounding box center [824, 305] width 74 height 26
click at [817, 292] on input "number" at bounding box center [824, 305] width 74 height 26
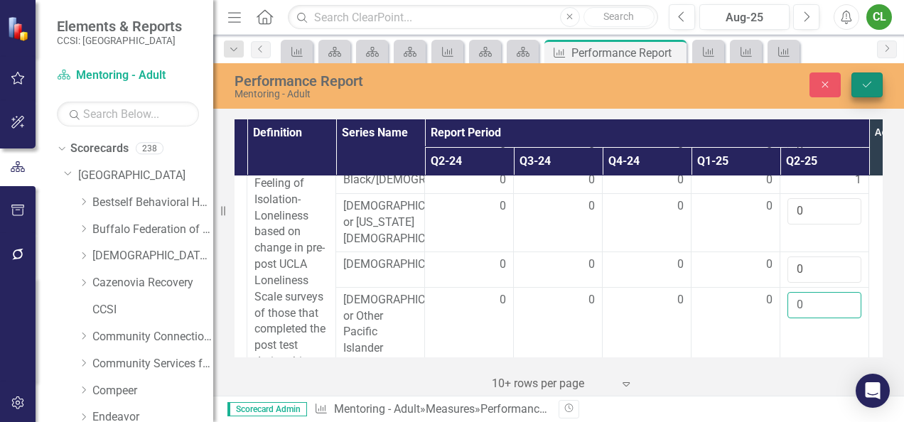
type input "0"
click at [864, 85] on icon "submit" at bounding box center [867, 85] width 9 height 6
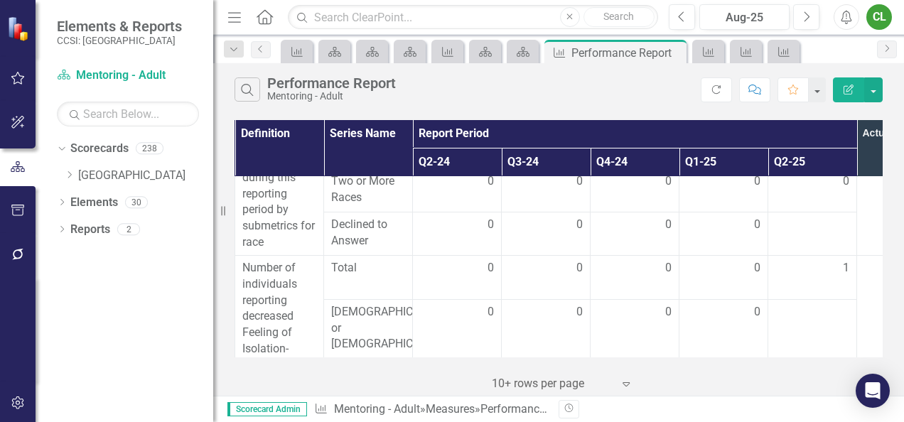
scroll to position [4479, 178]
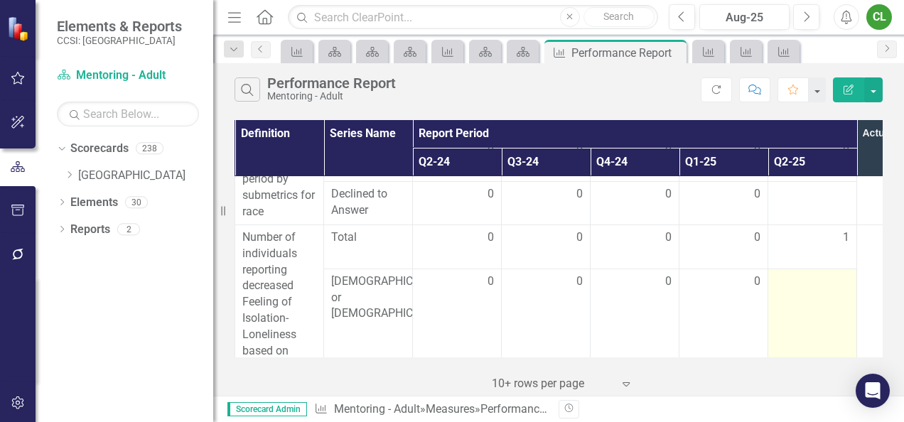
click at [836, 269] on td at bounding box center [812, 317] width 89 height 97
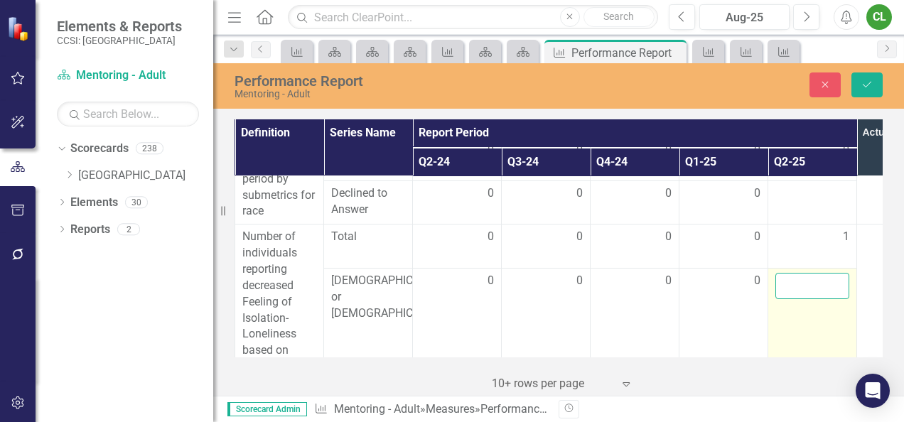
drag, startPoint x: 836, startPoint y: 267, endPoint x: 814, endPoint y: 253, distance: 25.6
click at [814, 273] on input "number" at bounding box center [812, 286] width 74 height 26
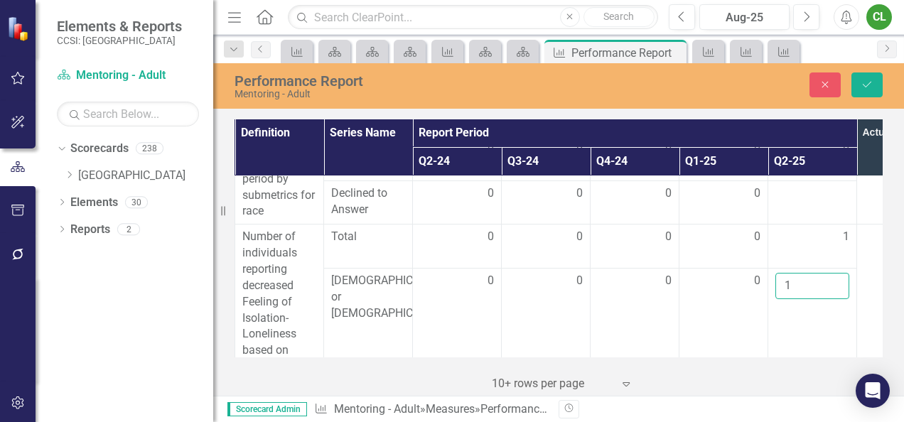
type input "0"
click at [793, 225] on td "1" at bounding box center [812, 247] width 89 height 44
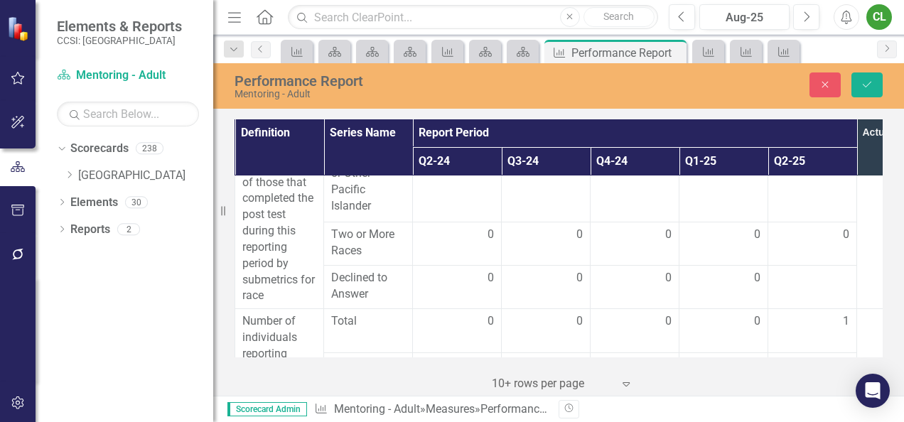
scroll to position [4393, 178]
click at [820, 266] on td at bounding box center [812, 287] width 89 height 43
drag, startPoint x: 820, startPoint y: 252, endPoint x: 807, endPoint y: 249, distance: 13.1
click at [807, 271] on input "number" at bounding box center [812, 284] width 74 height 26
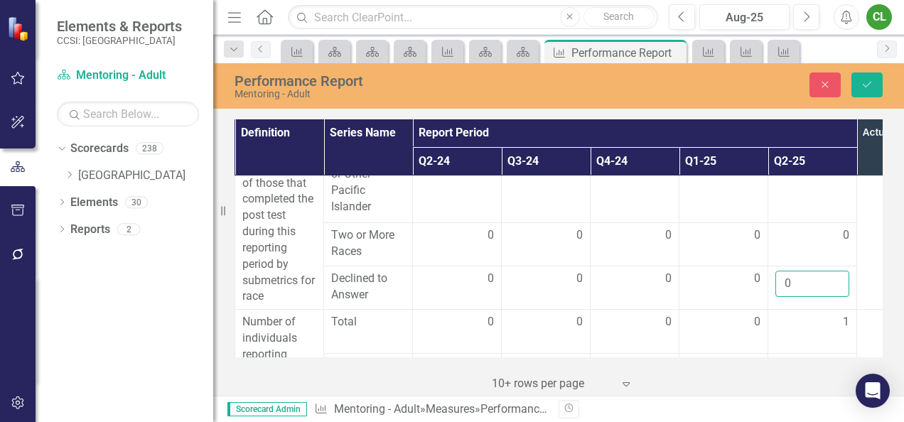
type input "0"
click at [795, 314] on div "1" at bounding box center [812, 322] width 74 height 16
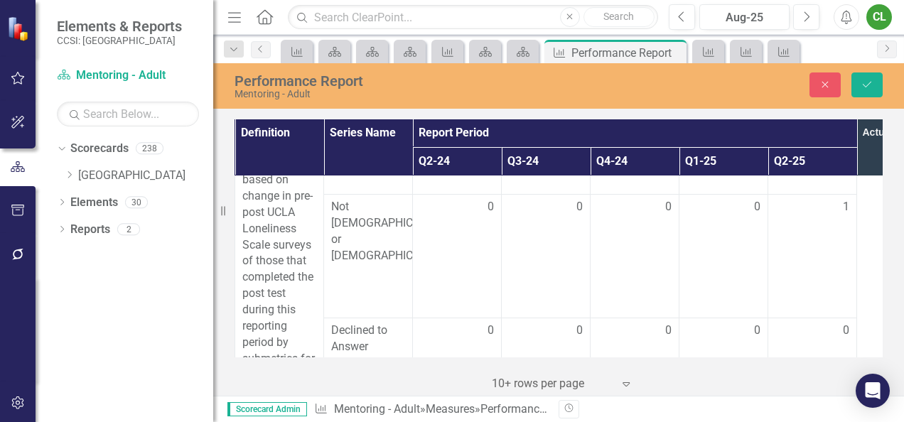
scroll to position [4650, 178]
click at [868, 82] on icon "Save" at bounding box center [866, 85] width 13 height 10
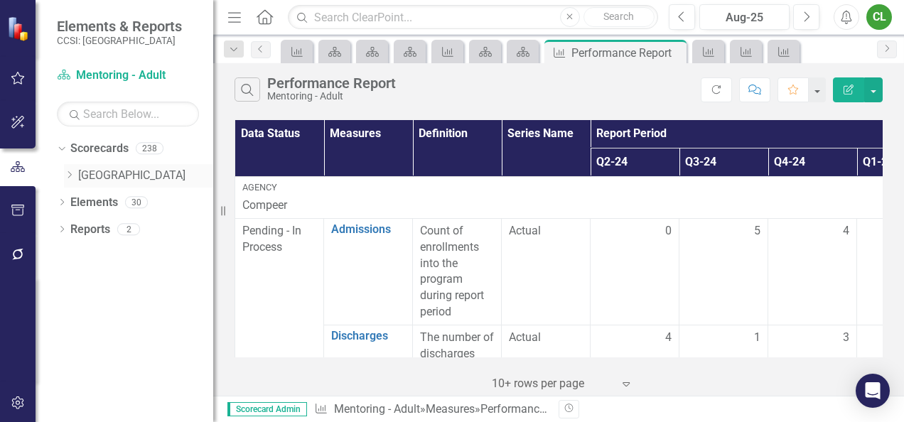
click at [69, 173] on icon "Dropdown" at bounding box center [69, 175] width 11 height 9
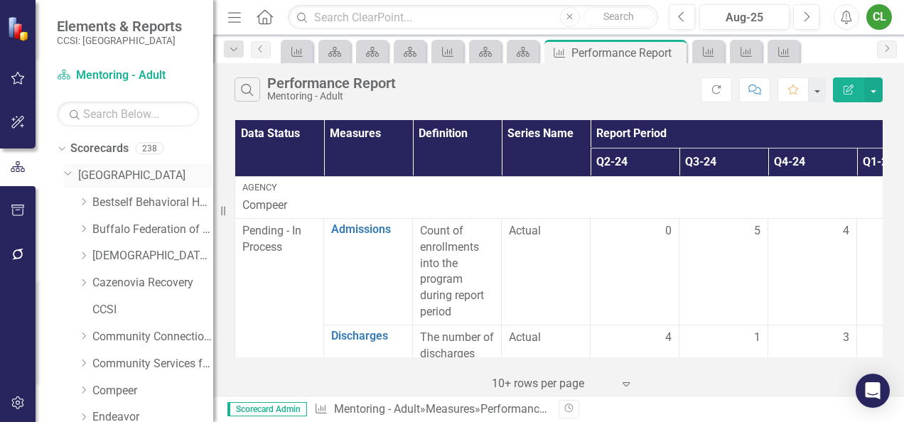
click at [69, 173] on icon at bounding box center [68, 174] width 7 height 4
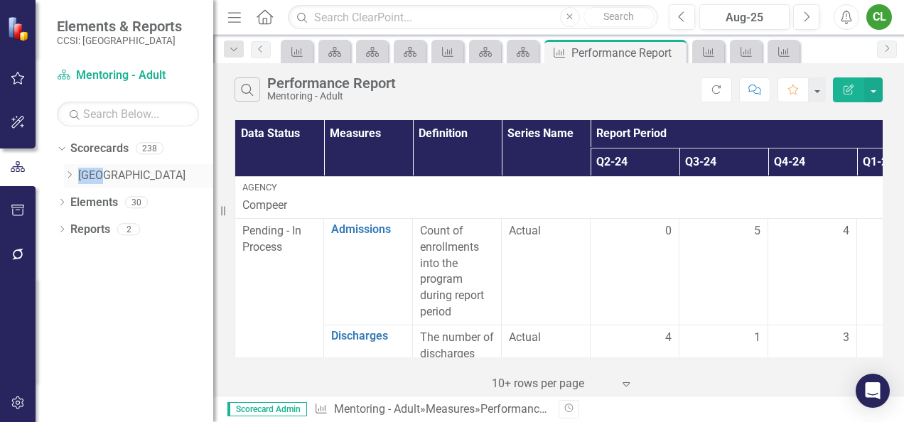
click at [69, 173] on icon "Dropdown" at bounding box center [69, 175] width 11 height 9
click at [71, 176] on icon "Dropdown" at bounding box center [69, 175] width 11 height 9
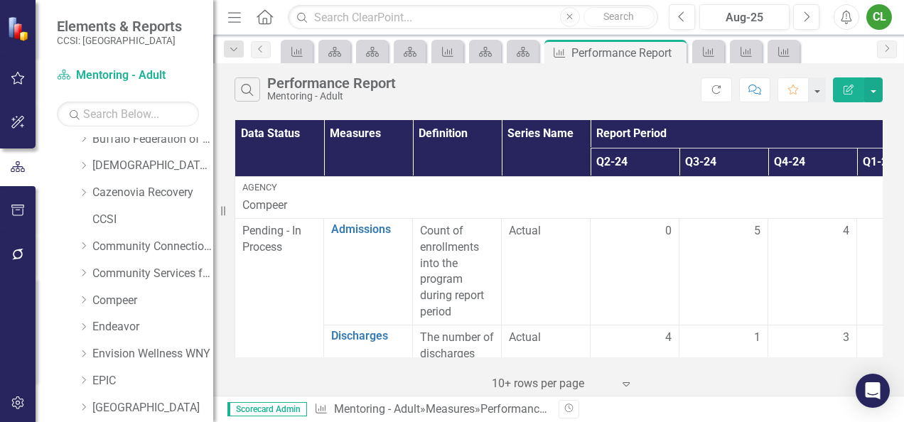
scroll to position [130, 0]
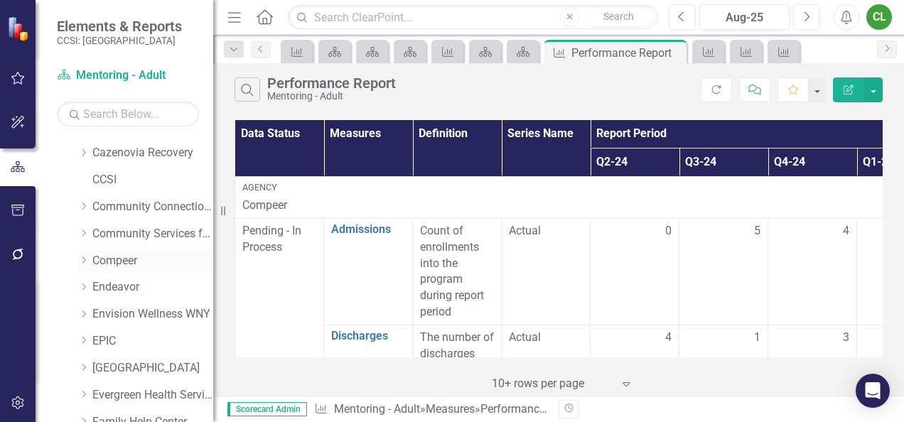
click at [85, 256] on icon "Dropdown" at bounding box center [83, 260] width 11 height 9
click at [99, 256] on link "Compeer" at bounding box center [152, 261] width 121 height 16
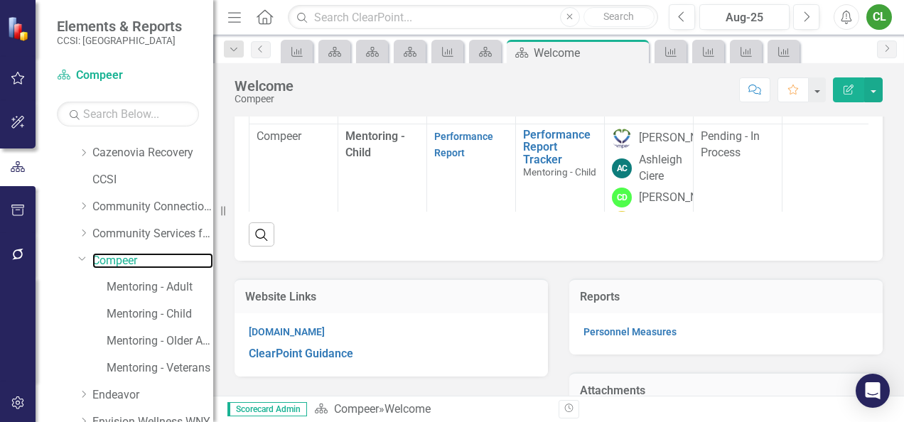
scroll to position [338, 0]
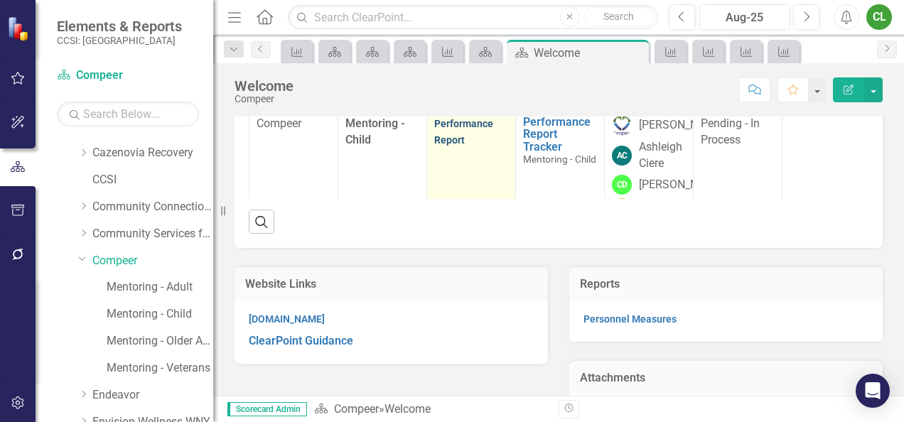
click at [446, 146] on link "Performance Report" at bounding box center [463, 132] width 59 height 28
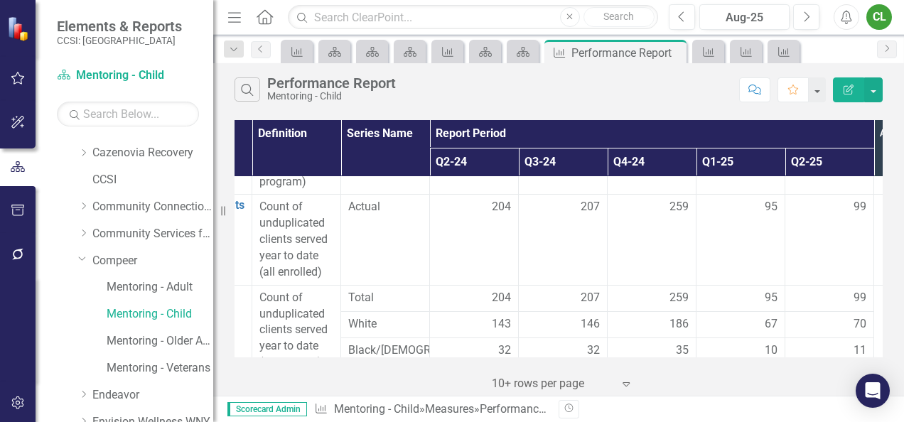
scroll to position [0, 161]
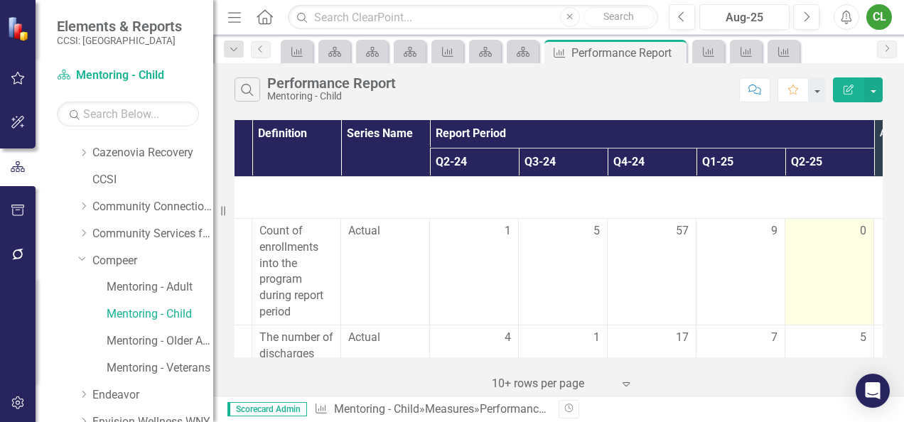
click at [851, 227] on div "0" at bounding box center [829, 231] width 74 height 16
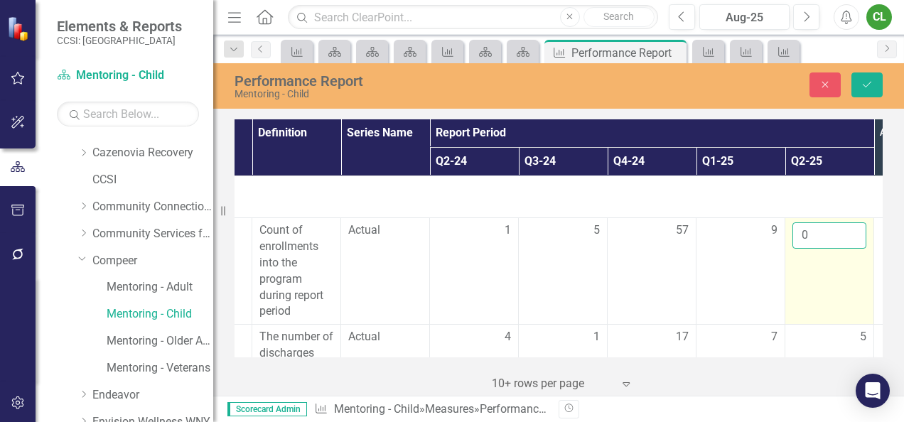
drag, startPoint x: 851, startPoint y: 227, endPoint x: 825, endPoint y: 230, distance: 26.4
click at [825, 230] on input "0" at bounding box center [829, 235] width 74 height 26
type input "4"
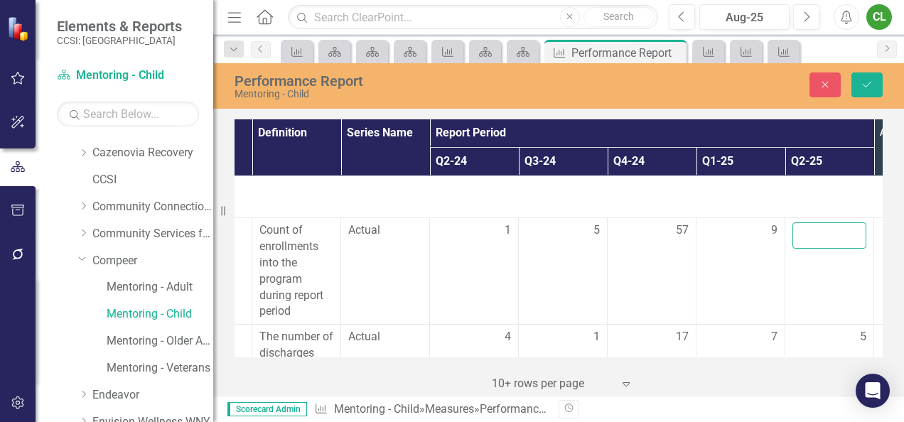
type input "0"
click at [867, 87] on icon "Save" at bounding box center [866, 85] width 13 height 10
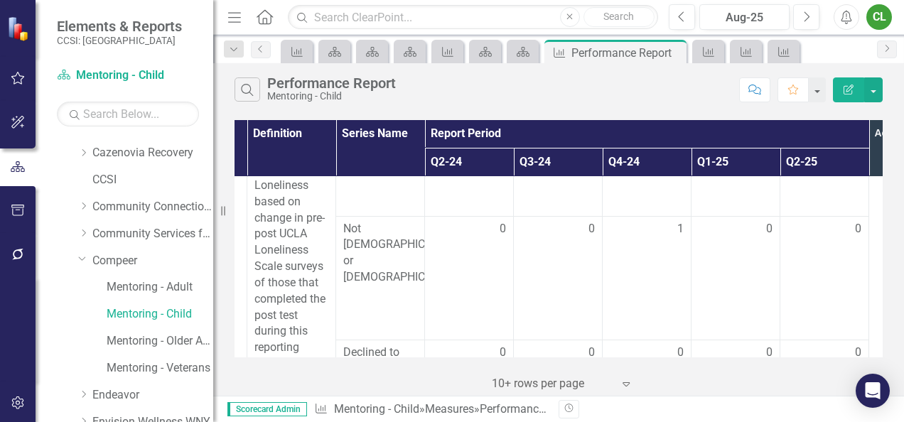
scroll to position [4865, 166]
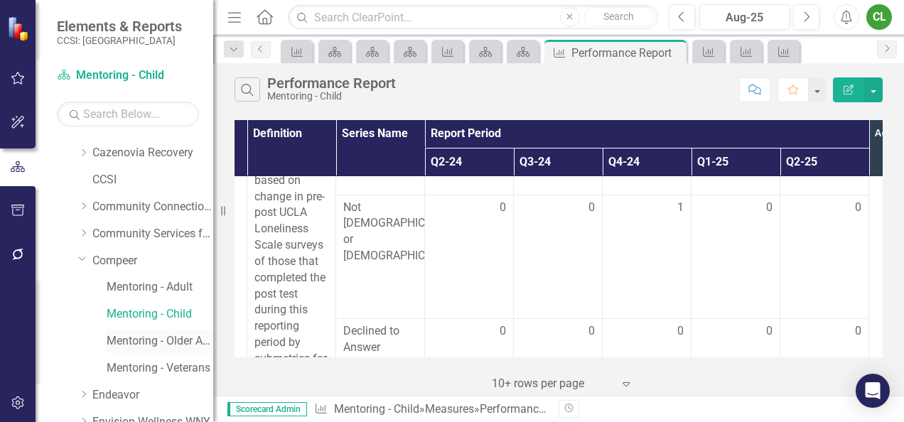
click at [186, 343] on link "Mentoring - Older Adult" at bounding box center [160, 341] width 107 height 16
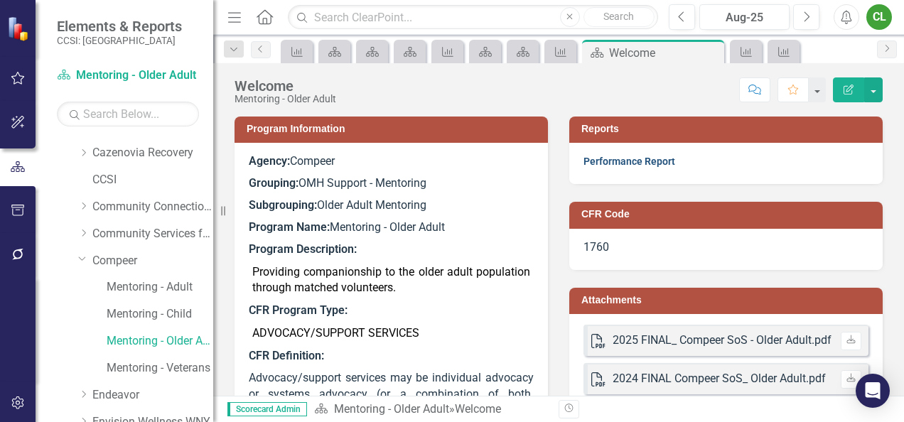
click at [622, 159] on link "Performance Report" at bounding box center [629, 161] width 92 height 11
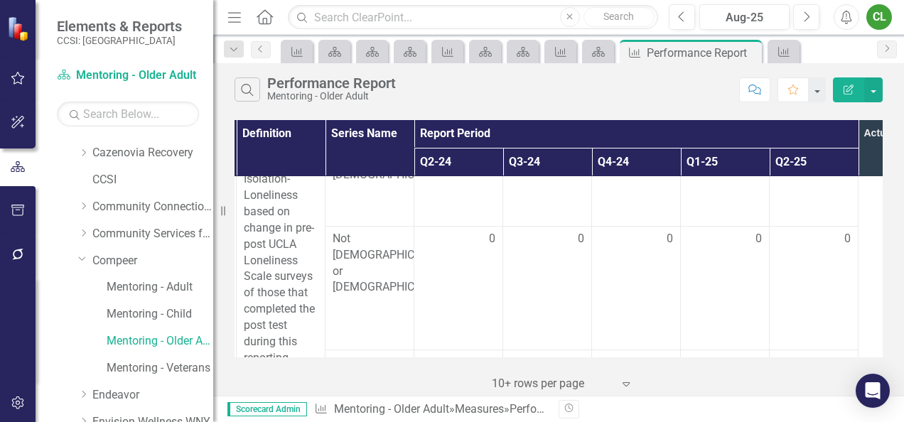
scroll to position [4960, 176]
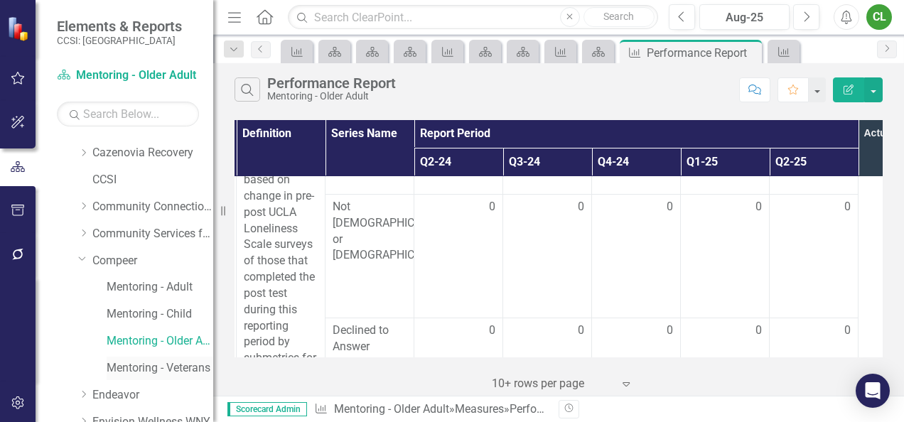
click at [173, 372] on link "Mentoring - Veterans" at bounding box center [160, 368] width 107 height 16
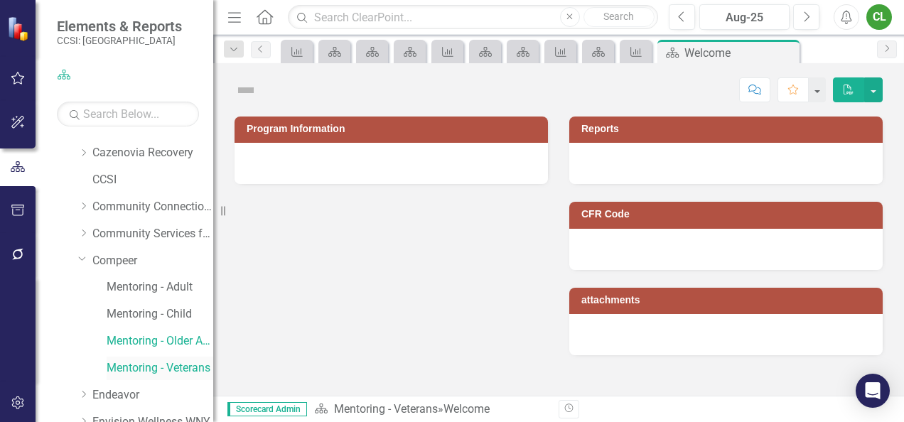
click at [173, 372] on link "Mentoring - Veterans" at bounding box center [160, 368] width 107 height 16
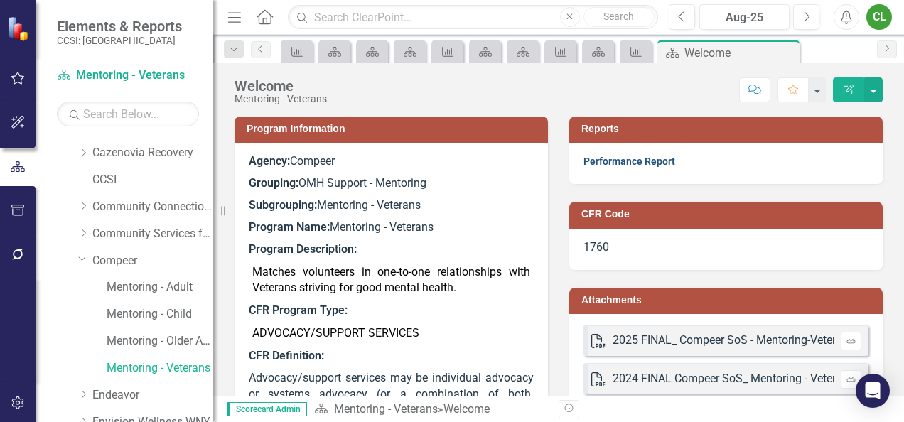
click at [630, 163] on link "Performance Report" at bounding box center [629, 161] width 92 height 11
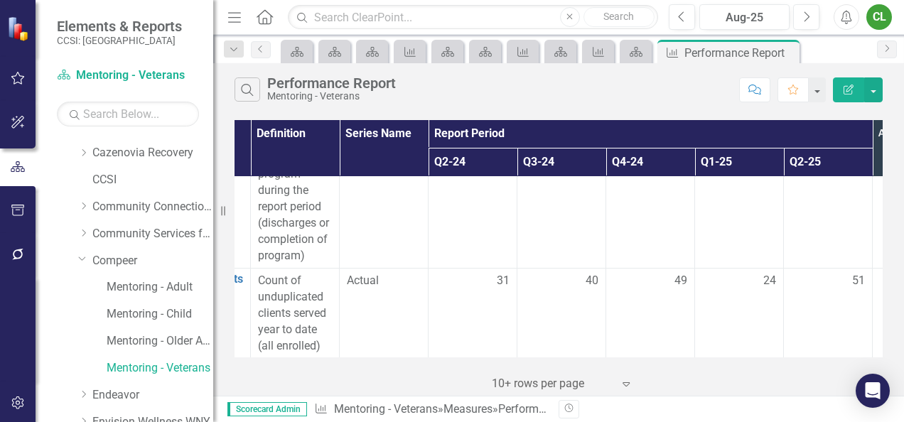
scroll to position [0, 162]
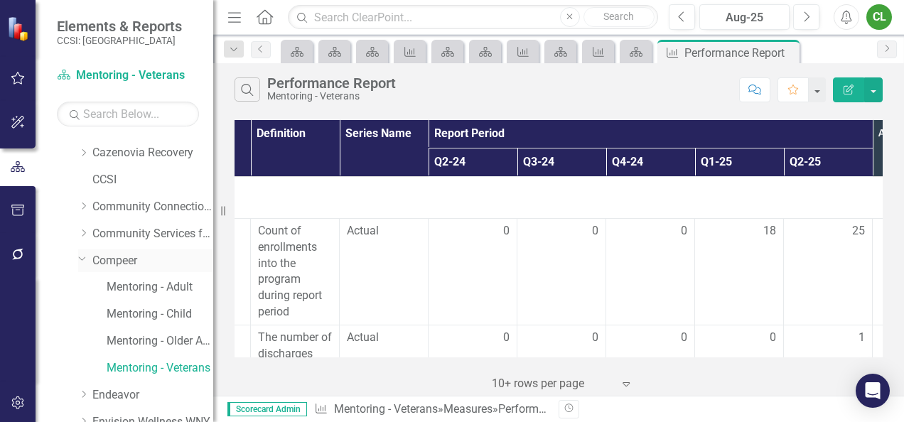
click at [133, 256] on link "Compeer" at bounding box center [152, 261] width 121 height 16
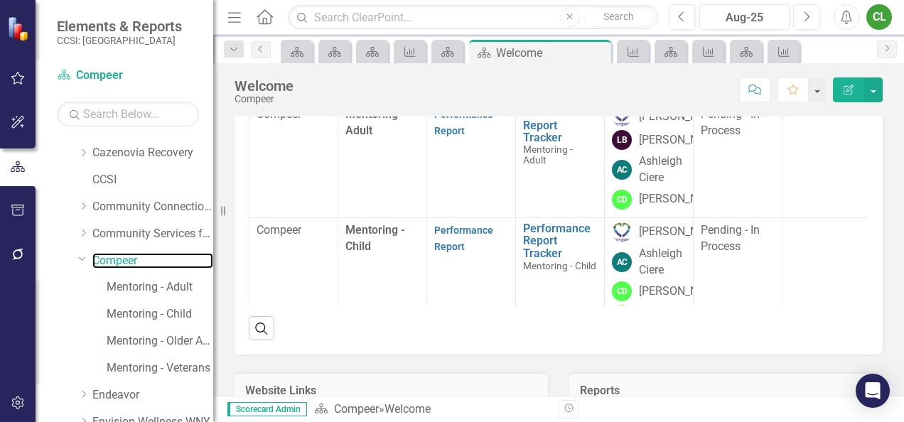
scroll to position [251, 0]
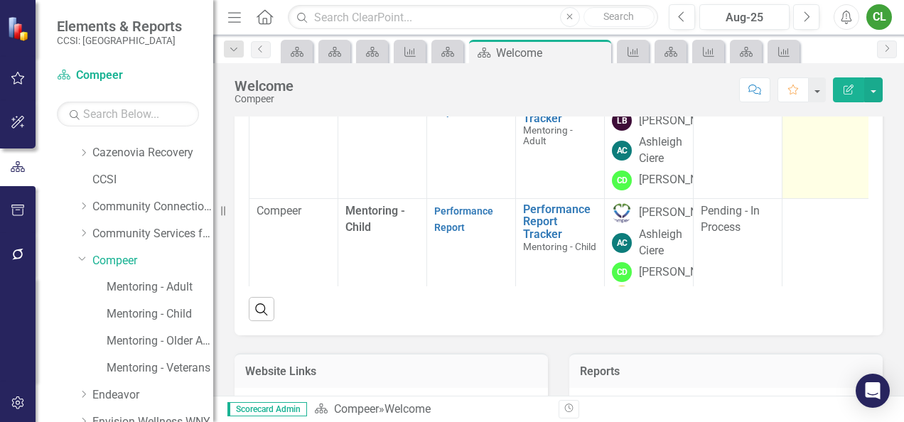
click at [800, 104] on div at bounding box center [826, 95] width 74 height 17
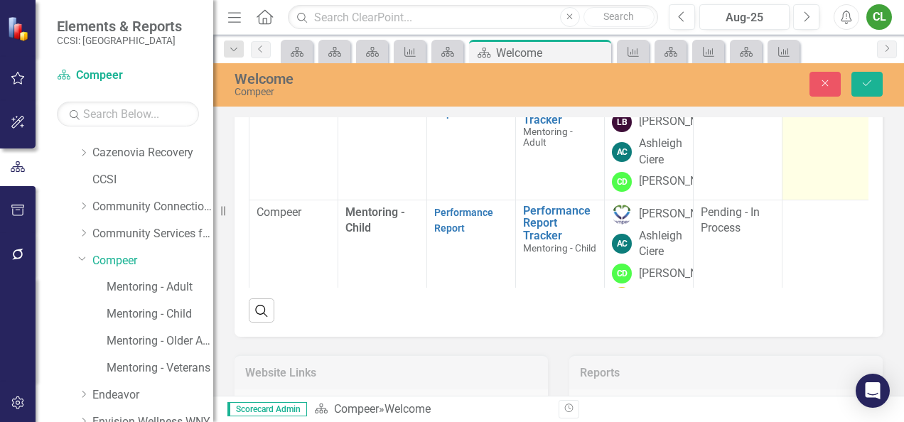
click at [800, 109] on div "Not Defined" at bounding box center [818, 101] width 39 height 16
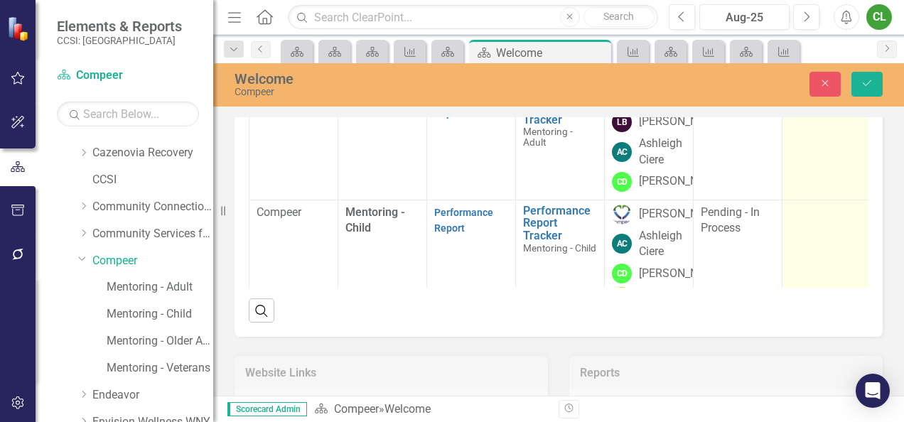
click at [814, 222] on div at bounding box center [826, 213] width 74 height 17
click at [814, 225] on div "Not Defined" at bounding box center [818, 217] width 39 height 16
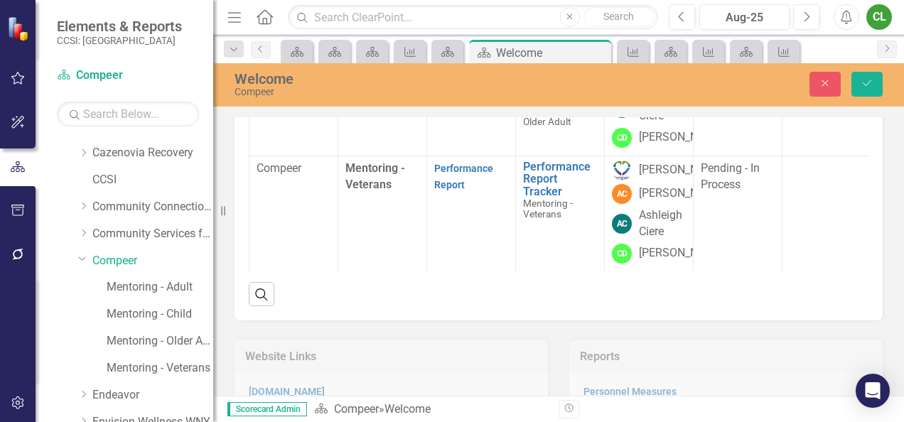
scroll to position [315, 0]
click at [784, 156] on td at bounding box center [826, 110] width 89 height 92
click at [797, 85] on div at bounding box center [826, 76] width 74 height 17
click at [797, 94] on div "Not Defined Expand" at bounding box center [826, 81] width 74 height 26
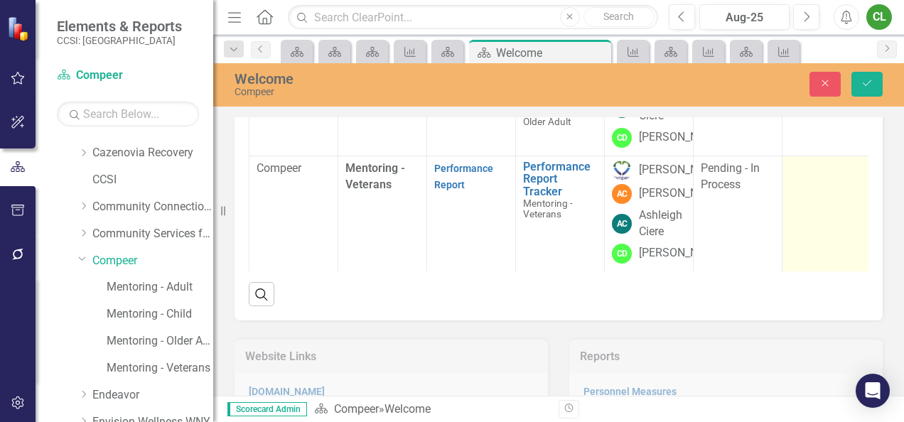
click at [807, 178] on div at bounding box center [826, 169] width 74 height 17
click at [807, 182] on div "Not Defined" at bounding box center [818, 174] width 39 height 16
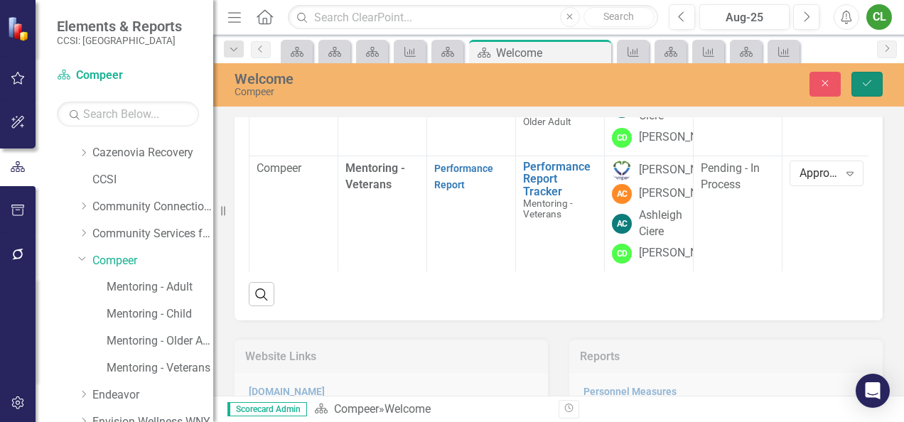
click at [865, 75] on button "Save" at bounding box center [866, 84] width 31 height 25
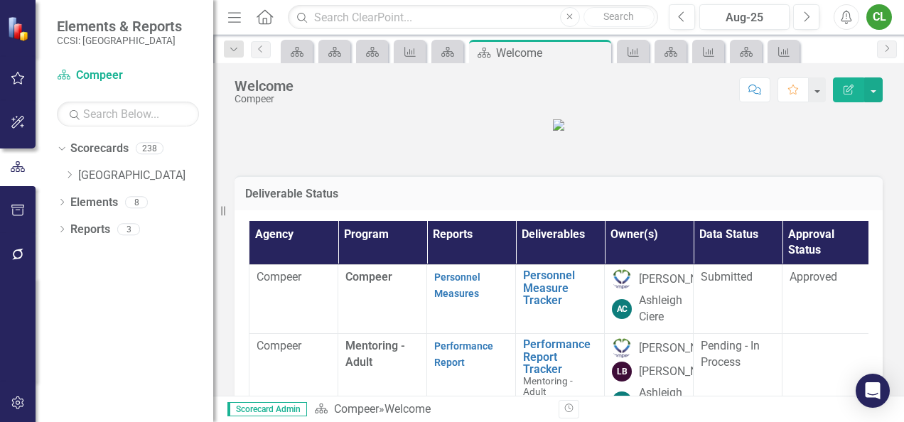
scroll to position [0, 0]
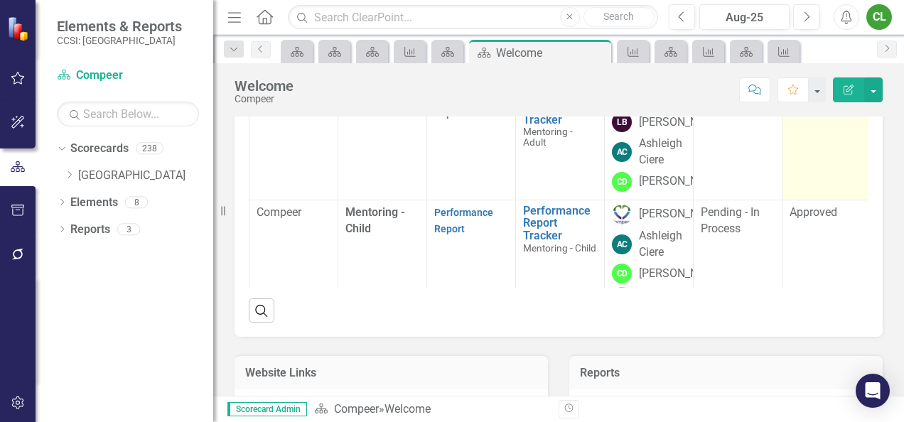
scroll to position [298, 0]
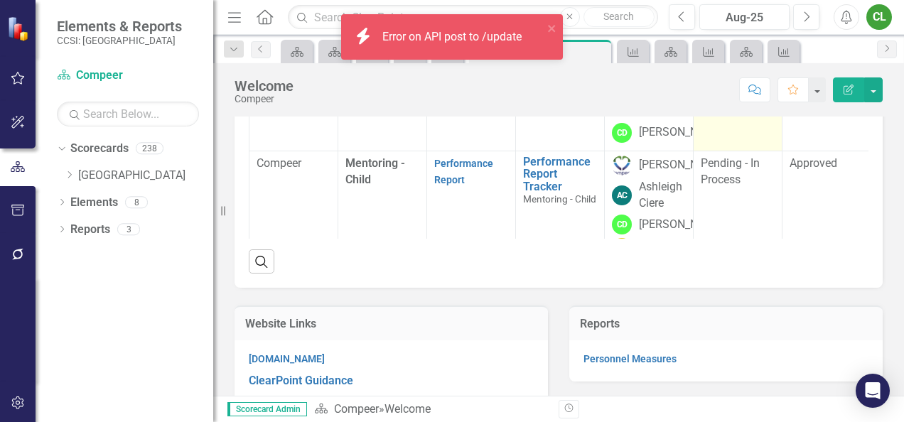
click at [725, 70] on span "Pending - In Process" at bounding box center [730, 56] width 59 height 30
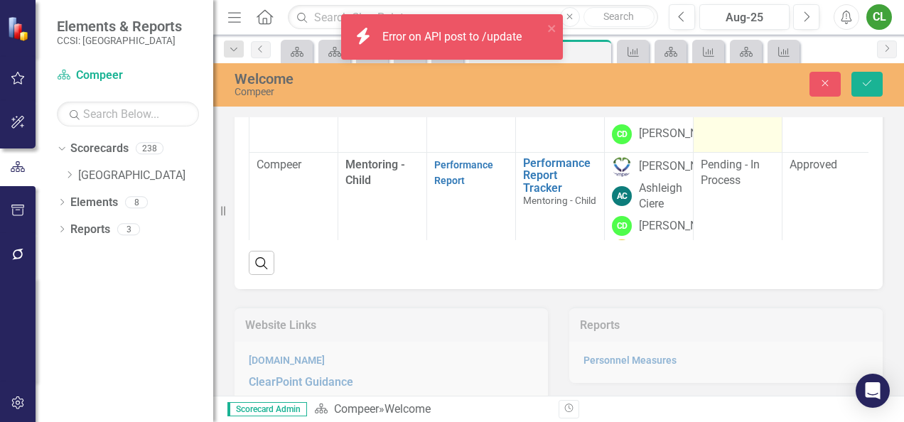
click at [725, 62] on div "Pending - In Process" at bounding box center [730, 53] width 39 height 16
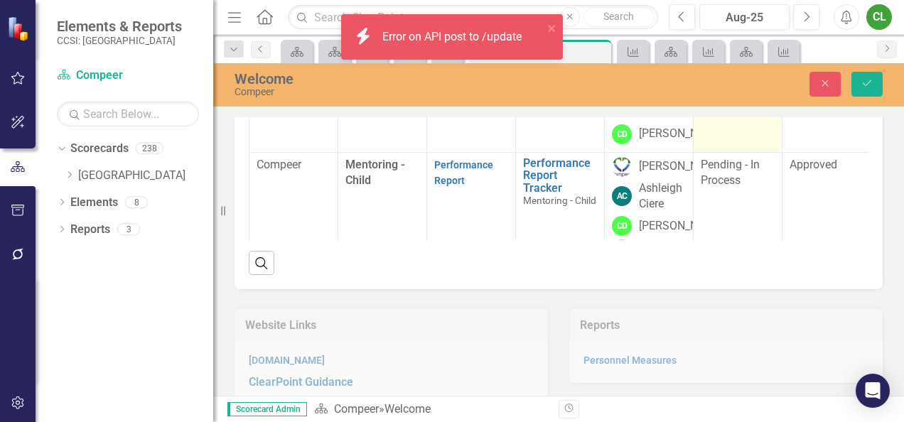
click at [744, 62] on div "Rejected - Corrections Needed" at bounding box center [730, 53] width 39 height 16
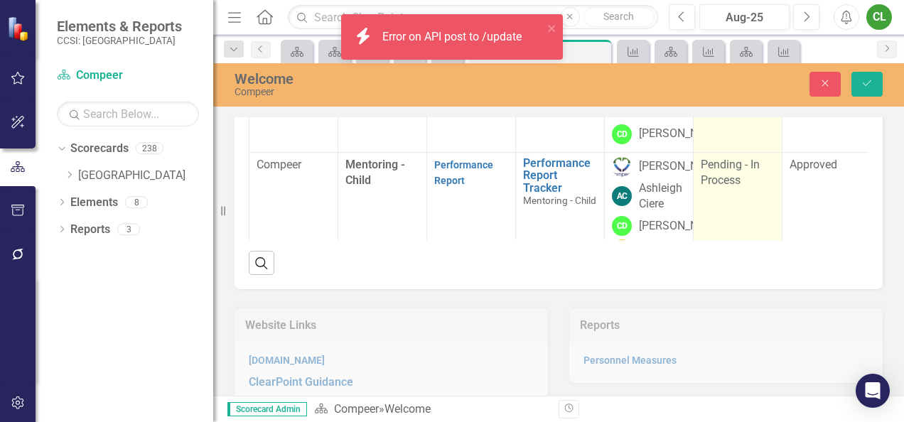
click at [737, 188] on span "Pending - In Process" at bounding box center [730, 173] width 59 height 30
click at [737, 178] on div "Pending - In Process" at bounding box center [730, 169] width 39 height 16
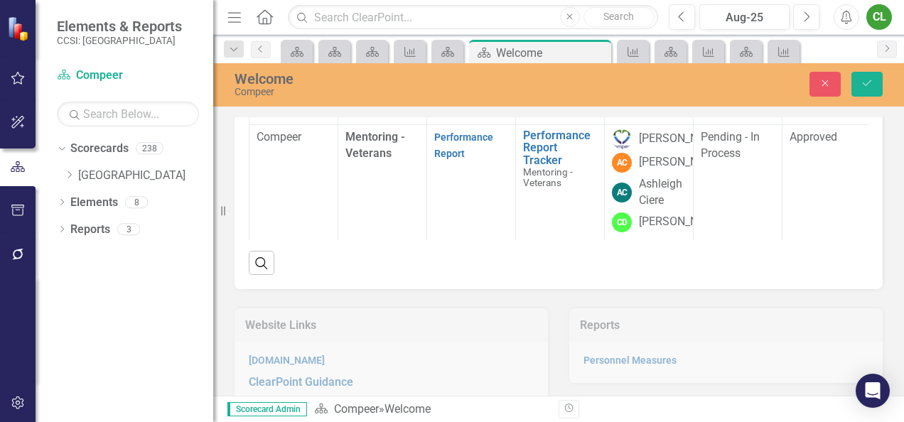
scroll to position [252, 0]
click at [721, 68] on span "Pending - In Process" at bounding box center [730, 53] width 59 height 30
click at [721, 58] on div "Pending - In Process" at bounding box center [730, 50] width 39 height 16
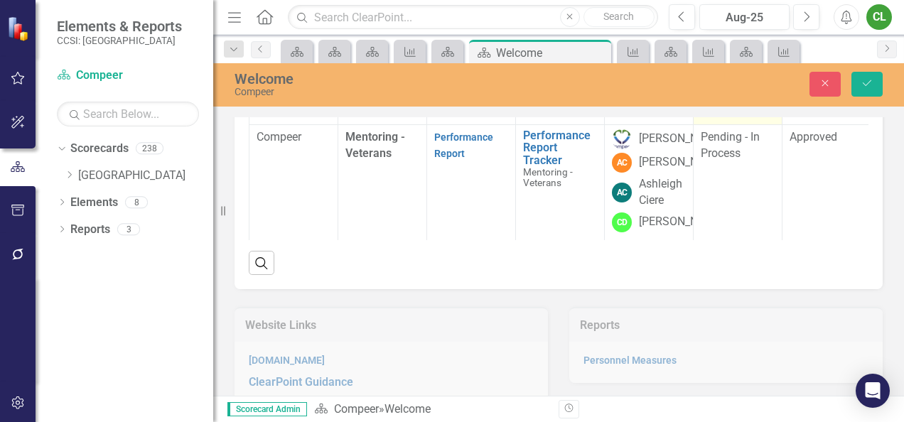
scroll to position [388, 0]
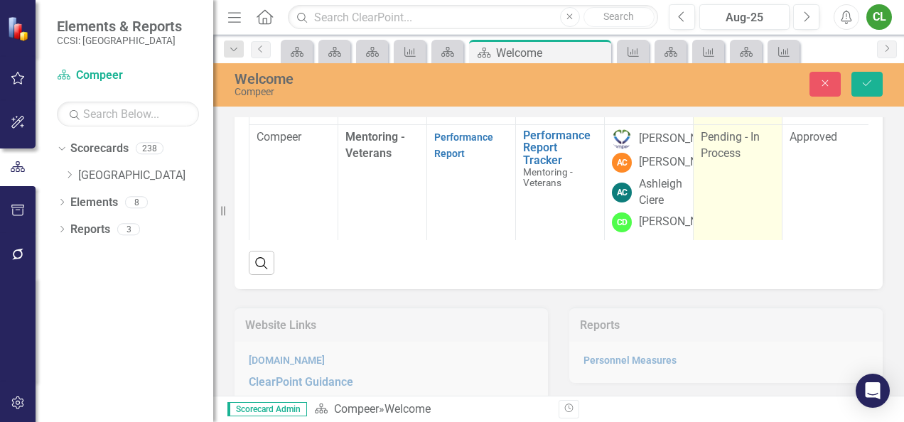
click at [730, 160] on span "Pending - In Process" at bounding box center [730, 145] width 59 height 30
click at [730, 155] on div "Pending - In Process Expand" at bounding box center [738, 142] width 74 height 26
click at [865, 85] on icon "submit" at bounding box center [867, 83] width 9 height 6
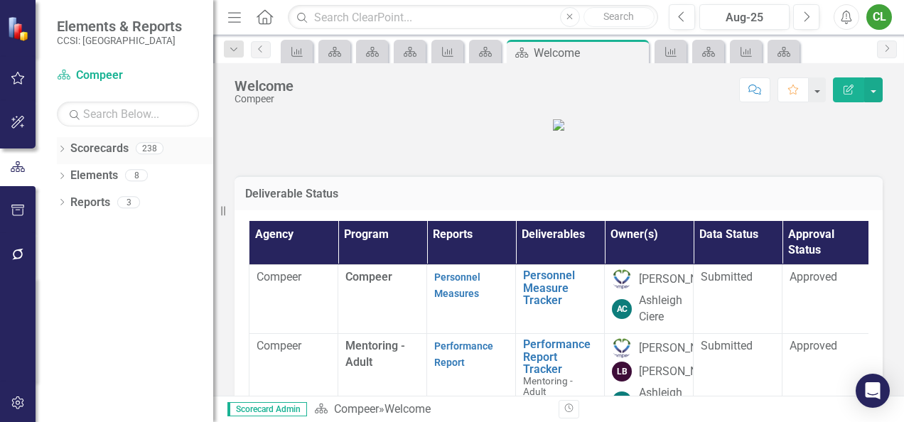
click at [60, 144] on div "Dropdown" at bounding box center [62, 150] width 10 height 12
click at [71, 172] on icon "Dropdown" at bounding box center [69, 175] width 11 height 9
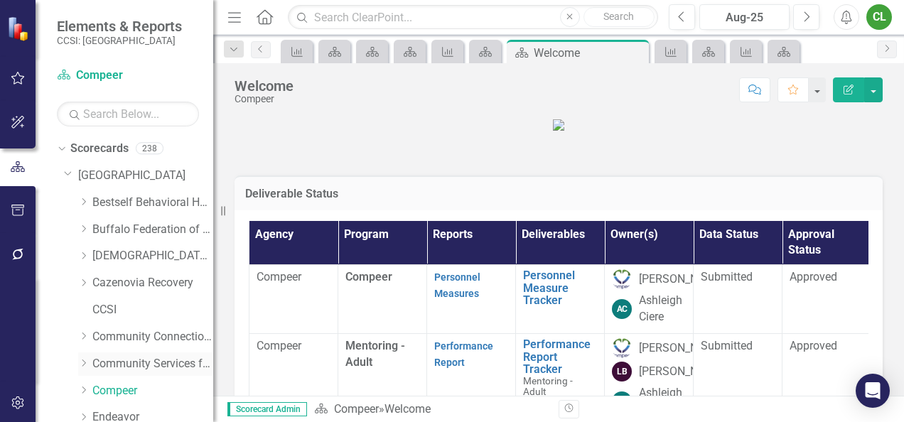
click at [117, 363] on link "Community Services for Every1, Inc." at bounding box center [152, 364] width 121 height 16
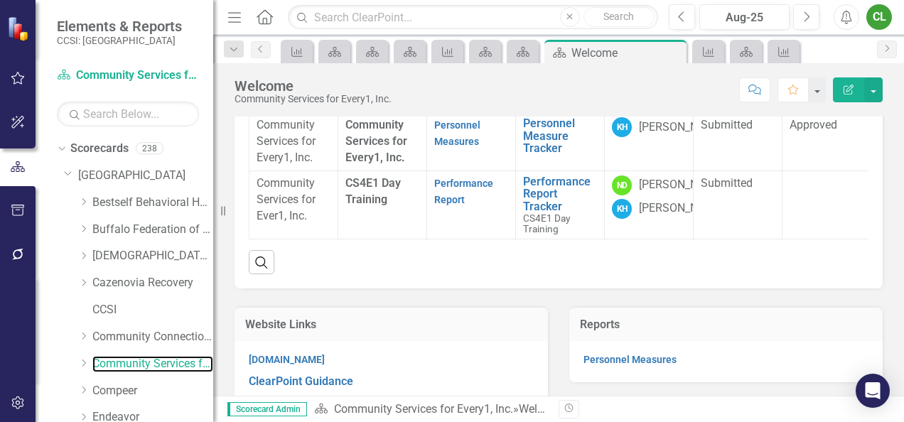
scroll to position [165, 0]
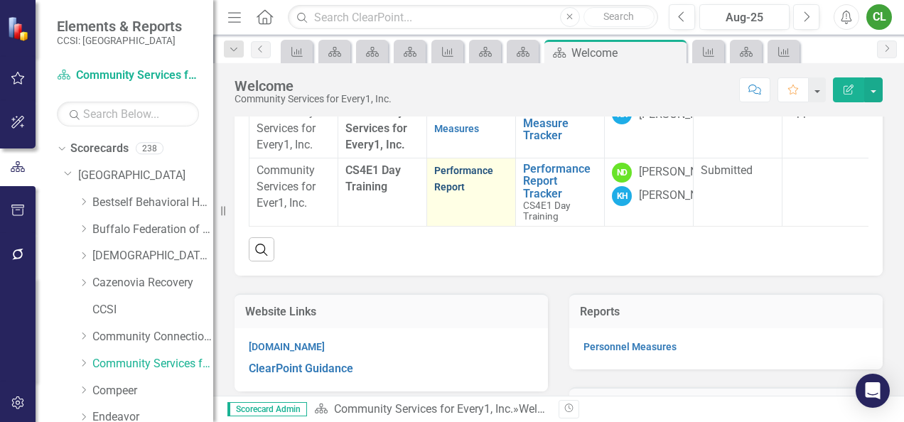
click at [451, 193] on link "Performance Report" at bounding box center [463, 179] width 59 height 28
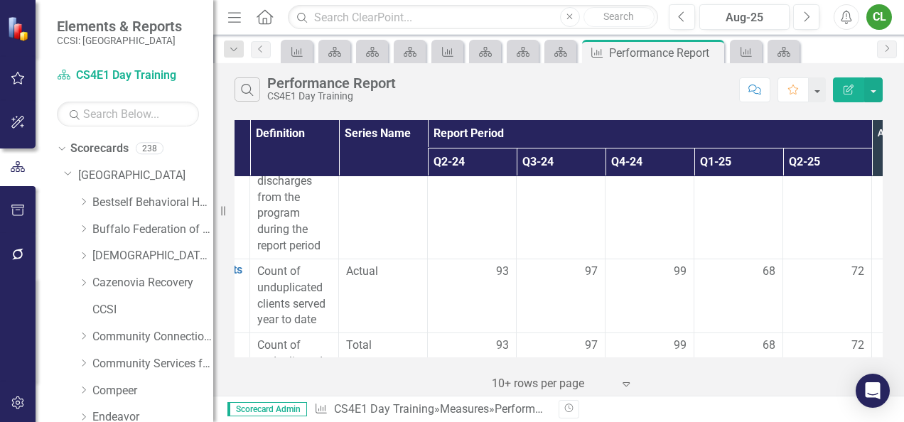
scroll to position [2519, 163]
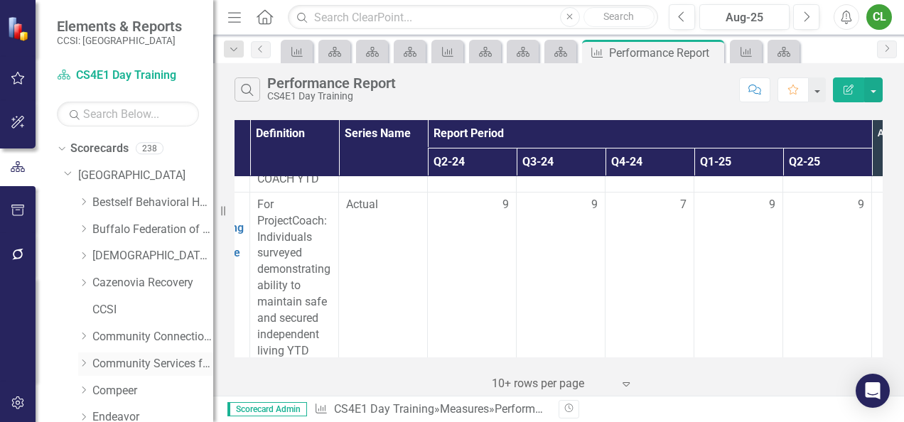
click at [135, 357] on link "Community Services for Every1, Inc." at bounding box center [152, 364] width 121 height 16
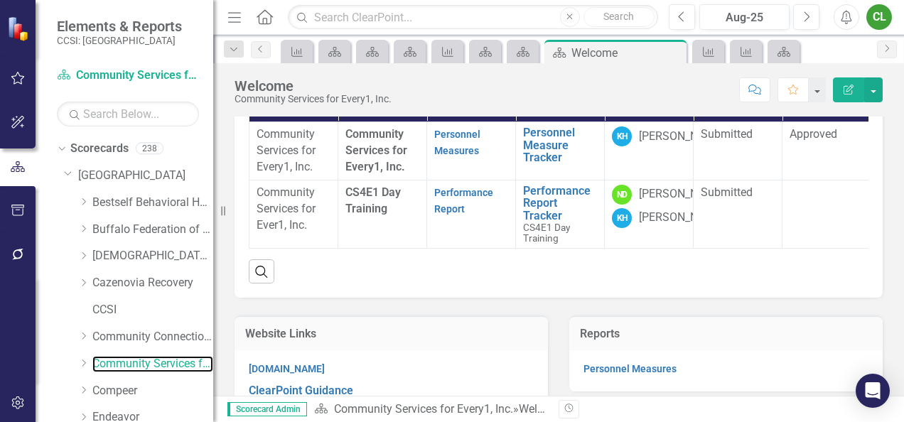
scroll to position [176, 0]
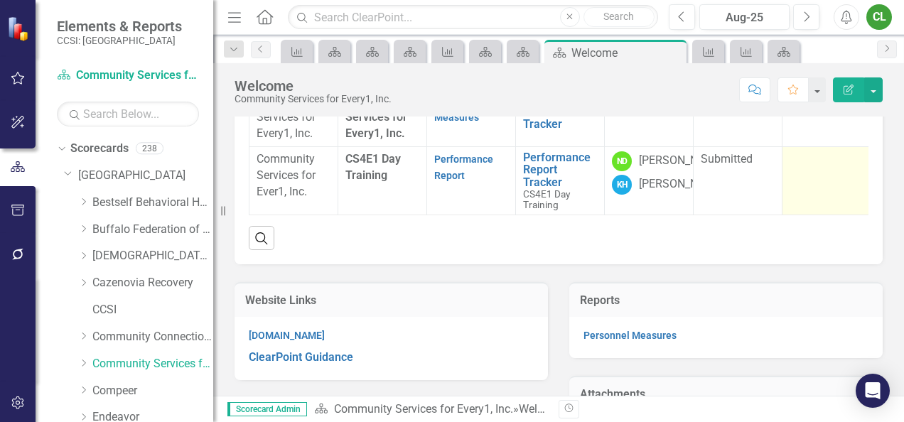
click at [820, 168] on div at bounding box center [826, 159] width 74 height 17
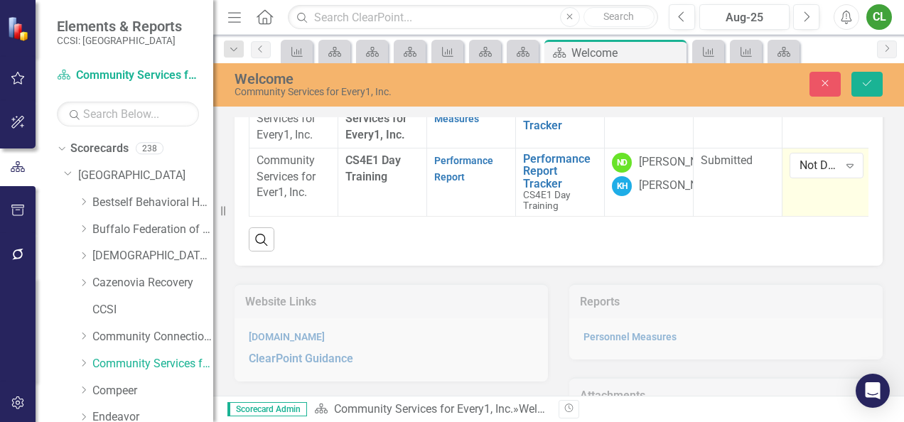
click at [820, 173] on div "Not Defined" at bounding box center [818, 165] width 39 height 16
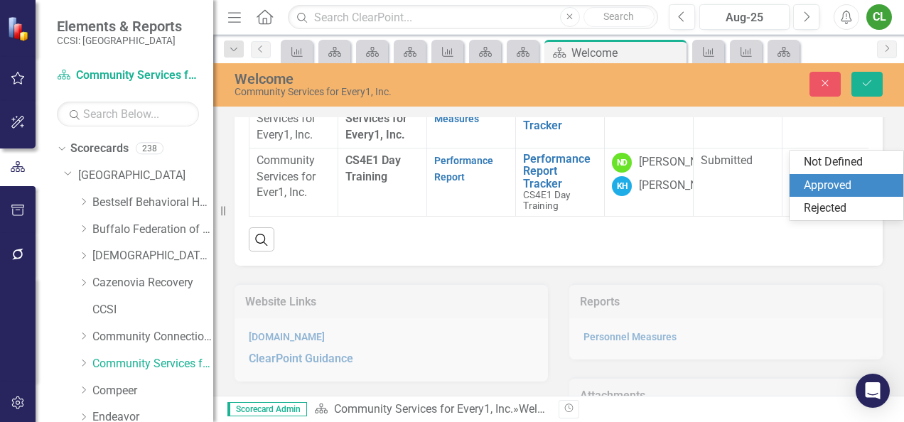
click at [827, 188] on div "Approved" at bounding box center [849, 186] width 91 height 16
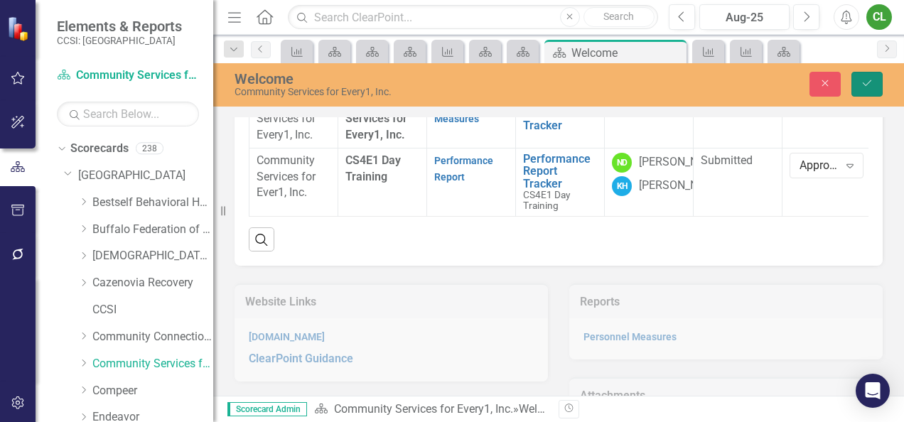
click at [874, 81] on button "Save" at bounding box center [866, 84] width 31 height 25
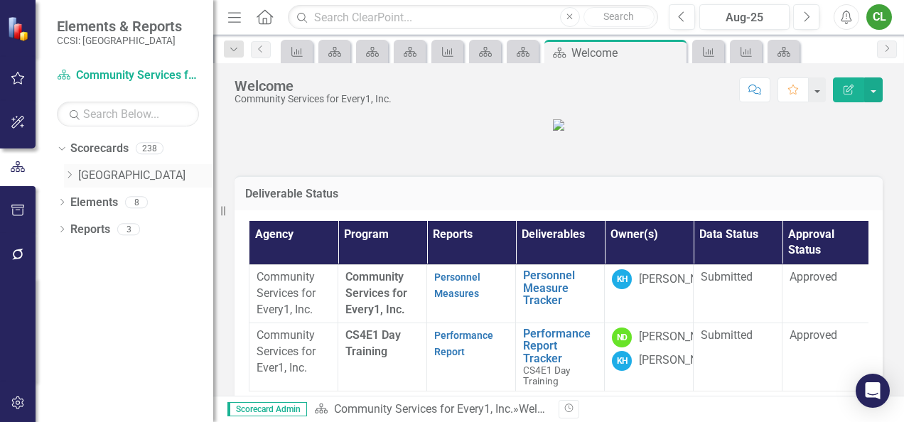
click at [84, 175] on link "[GEOGRAPHIC_DATA]" at bounding box center [145, 176] width 135 height 16
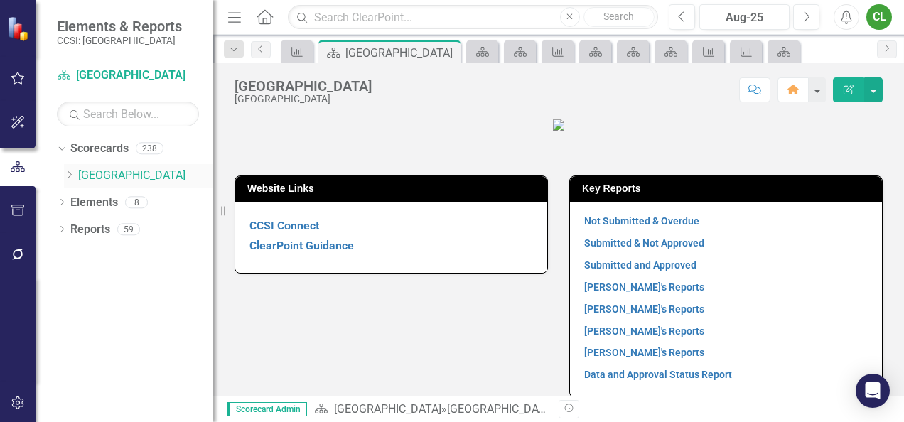
click at [72, 174] on icon "Dropdown" at bounding box center [69, 175] width 11 height 9
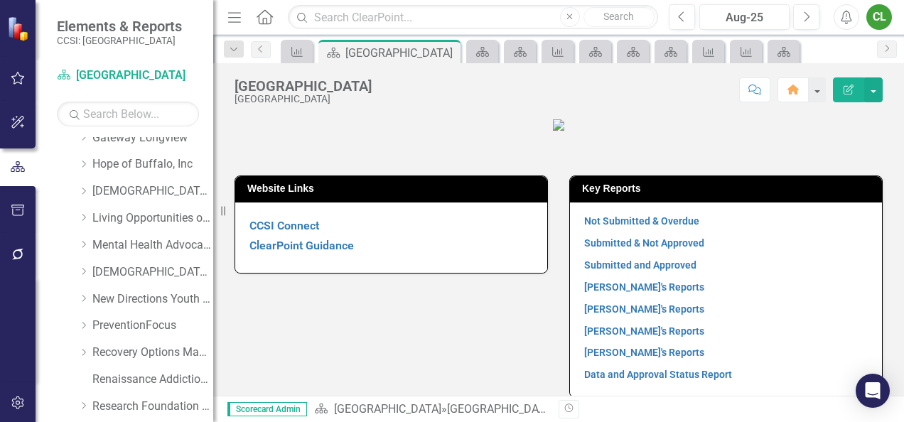
scroll to position [449, 0]
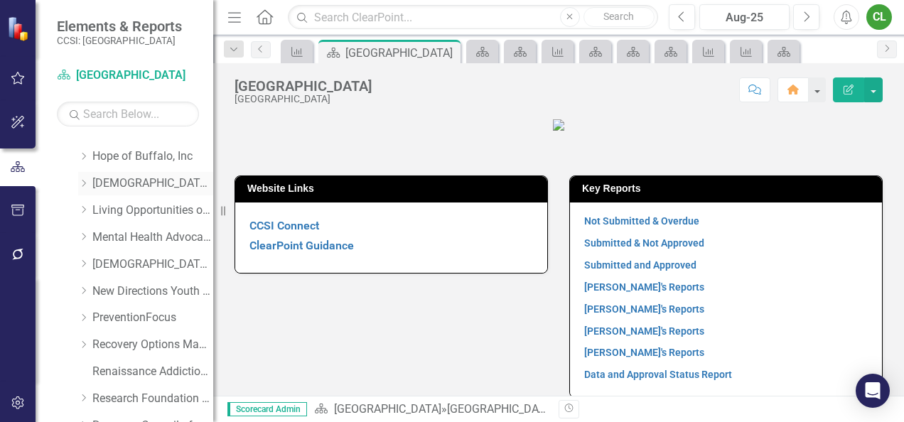
click at [122, 178] on link "[DEMOGRAPHIC_DATA] Family Services" at bounding box center [152, 184] width 121 height 16
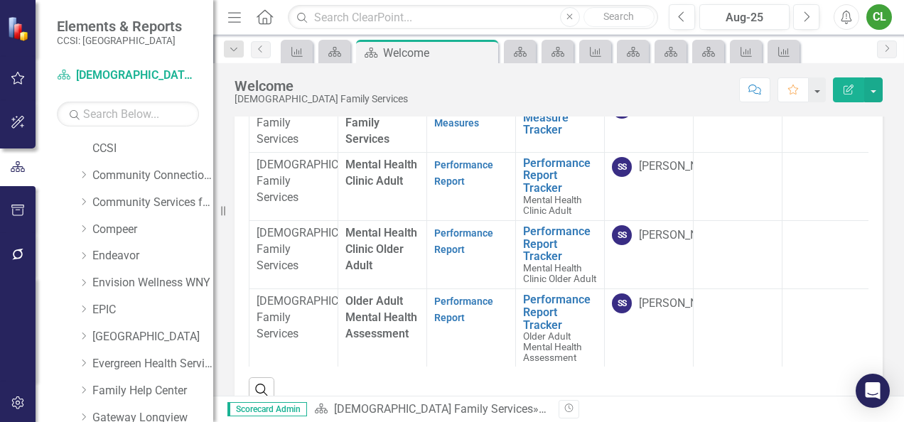
scroll to position [141, 0]
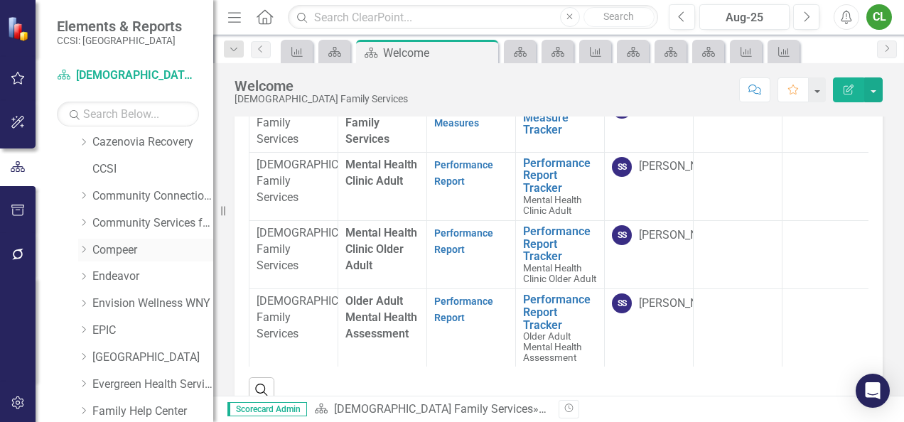
click at [125, 245] on link "Compeer" at bounding box center [152, 250] width 121 height 16
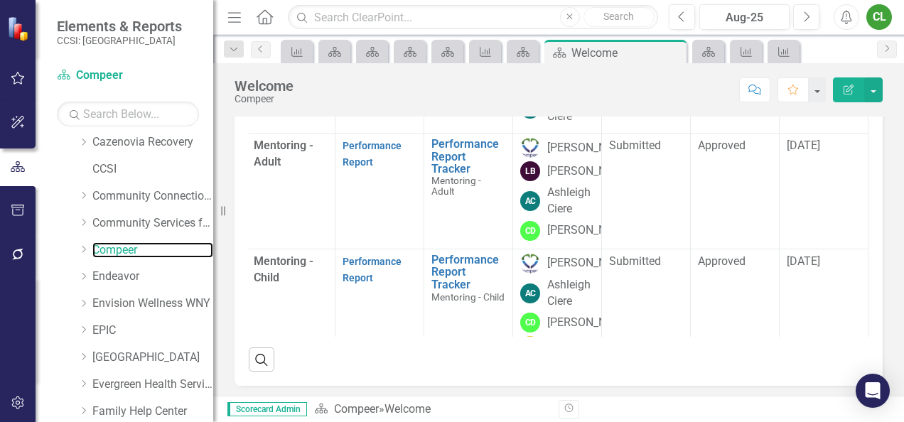
scroll to position [199, 0]
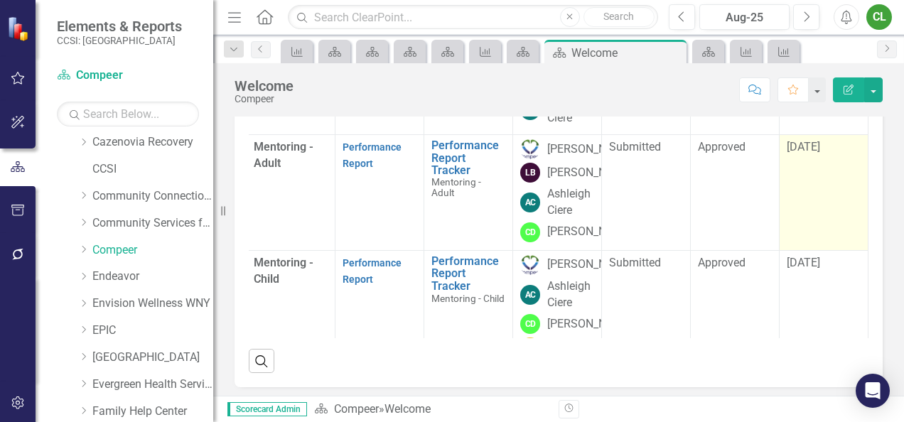
click at [787, 153] on span "[DATE]" at bounding box center [803, 147] width 33 height 14
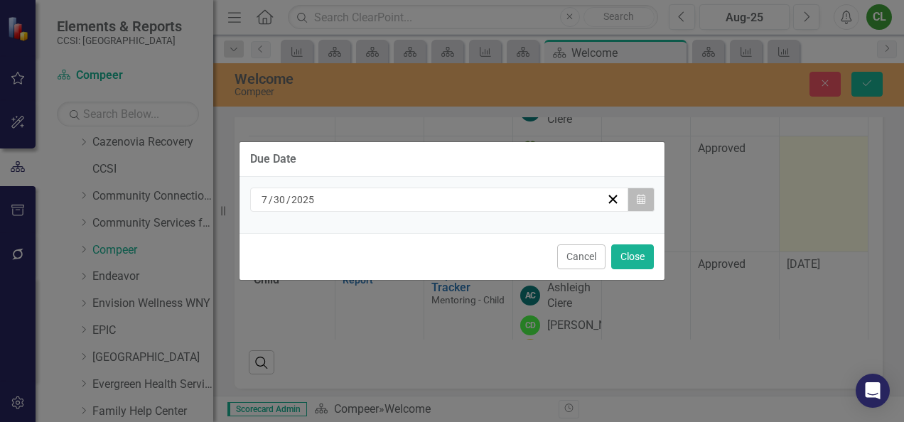
click at [639, 205] on button "Calendar" at bounding box center [640, 200] width 27 height 24
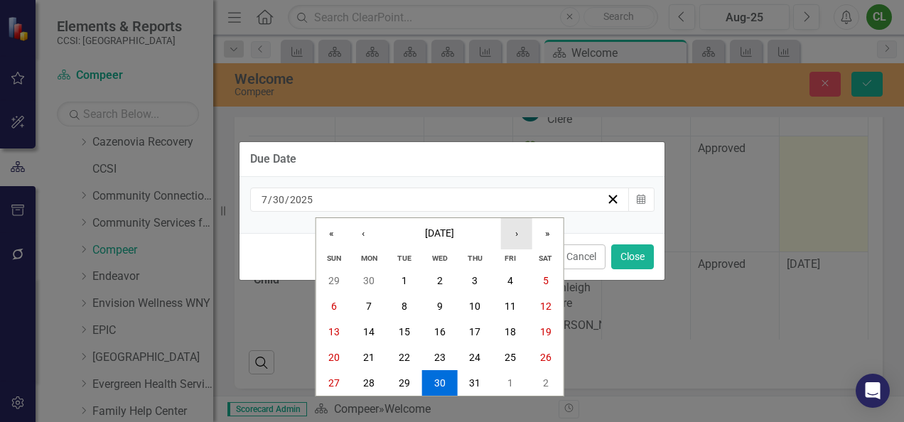
click at [520, 232] on button "›" at bounding box center [516, 233] width 31 height 31
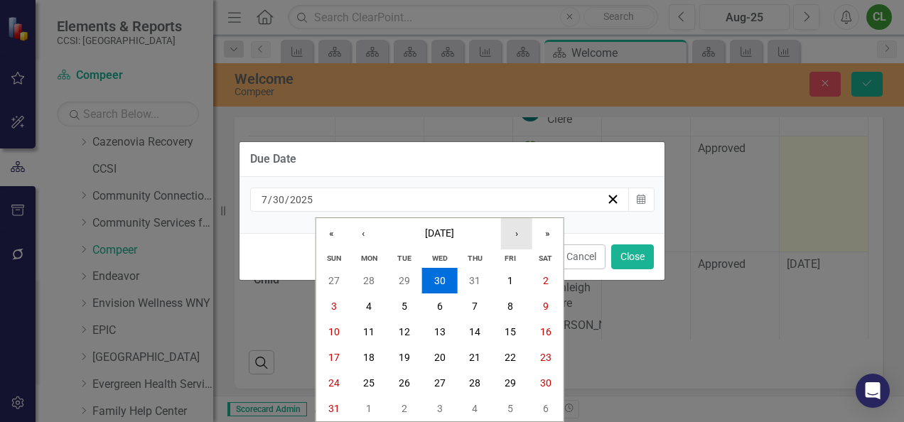
click at [520, 232] on button "›" at bounding box center [516, 233] width 31 height 31
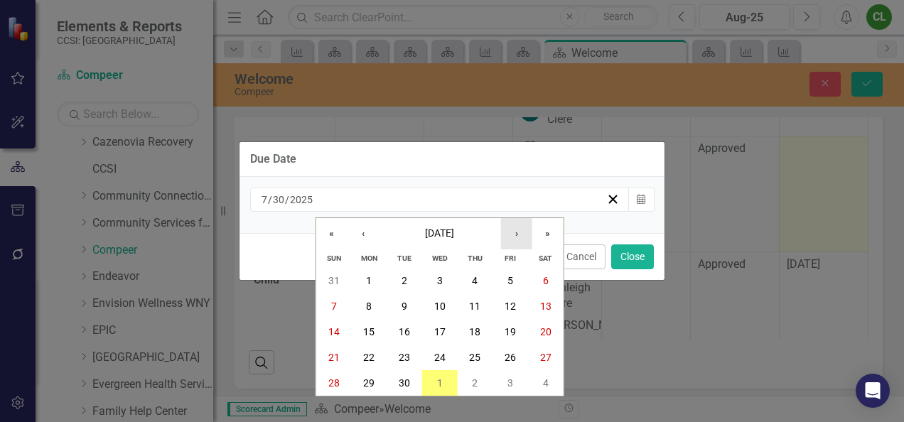
click at [520, 232] on button "›" at bounding box center [516, 233] width 31 height 31
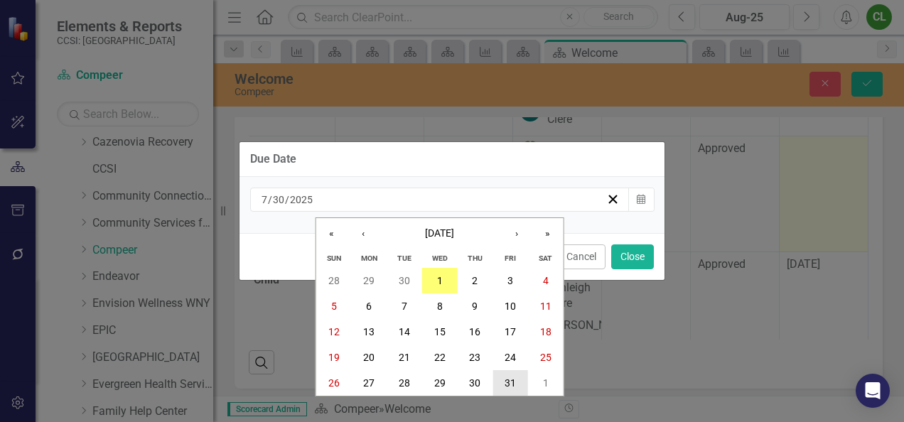
click at [506, 380] on abbr "31" at bounding box center [509, 382] width 11 height 11
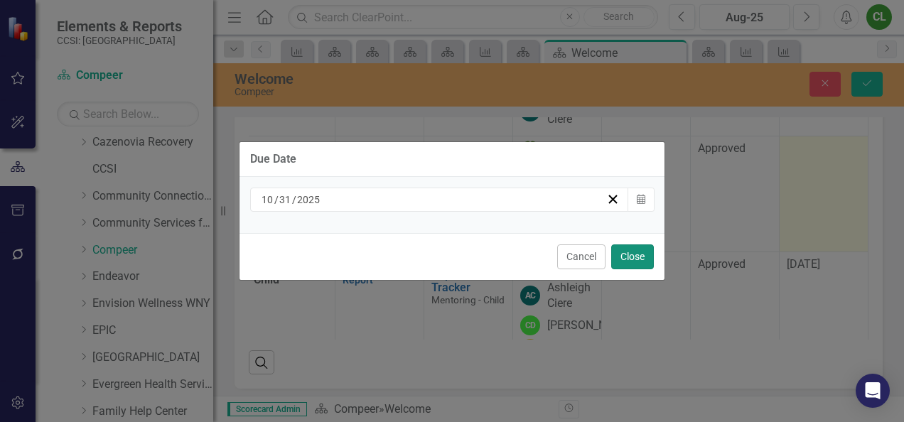
click at [635, 263] on button "Close" at bounding box center [632, 256] width 43 height 25
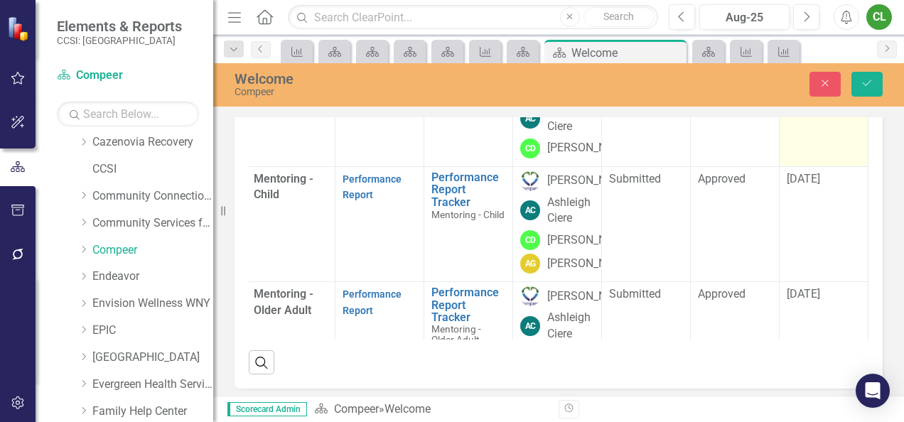
scroll to position [92, 112]
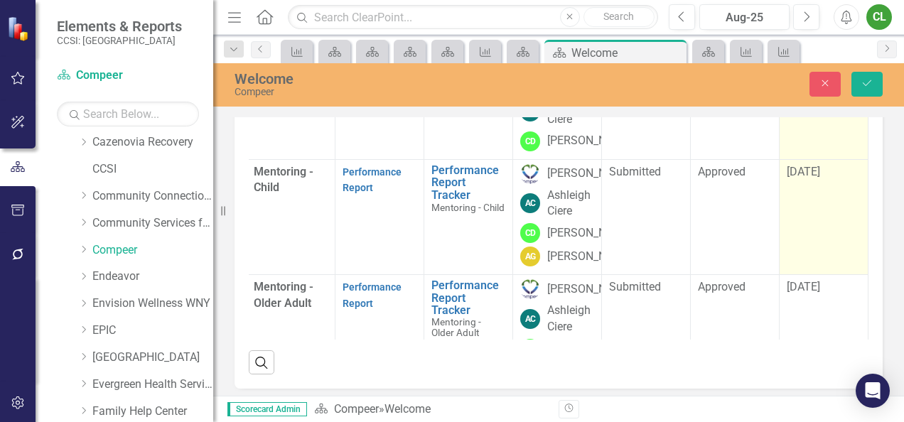
click at [800, 178] on span "[DATE]" at bounding box center [803, 172] width 33 height 14
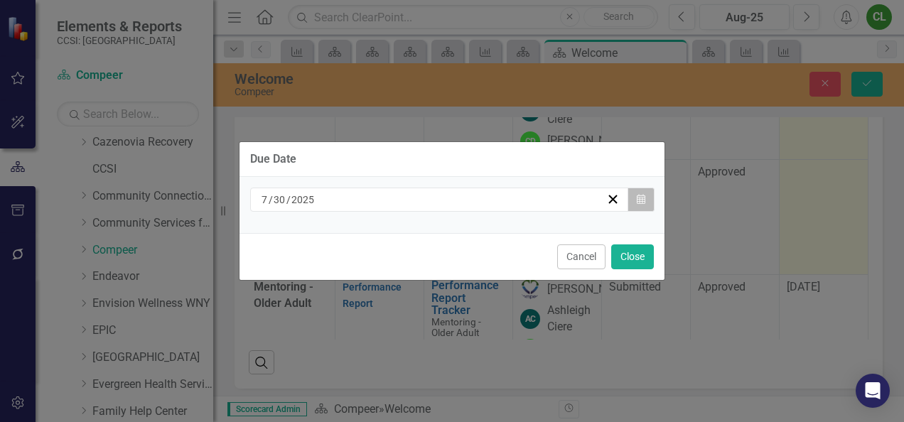
click at [644, 201] on icon "Calendar" at bounding box center [641, 200] width 9 height 10
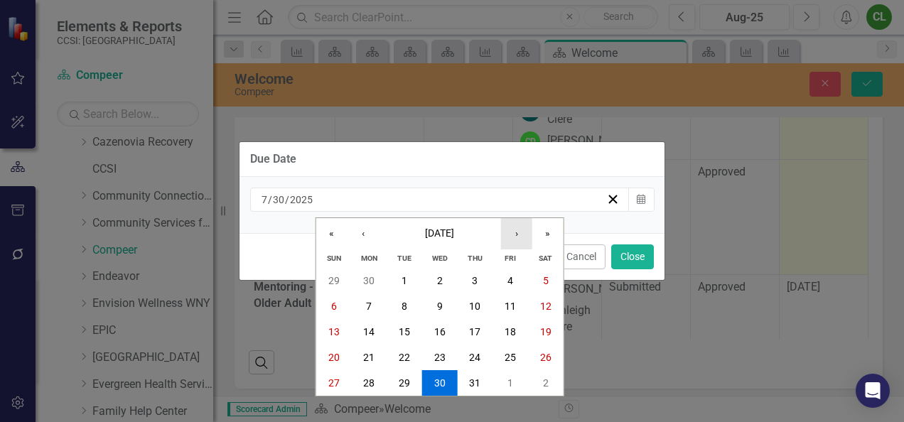
click at [522, 234] on button "›" at bounding box center [516, 233] width 31 height 31
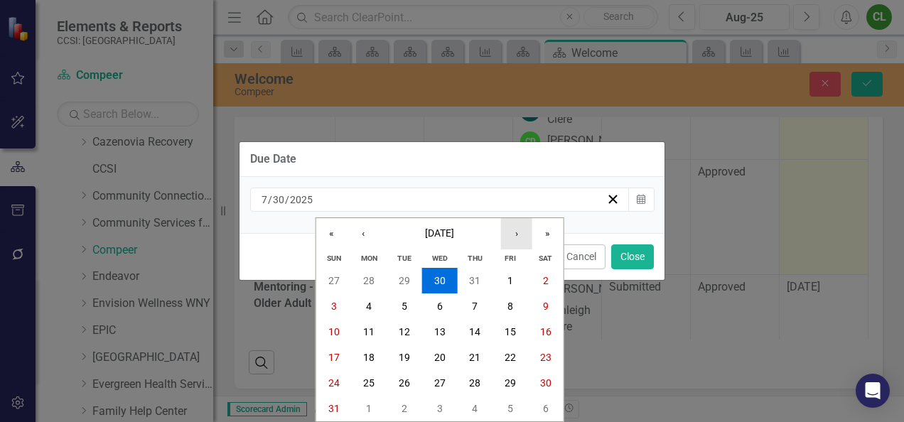
click at [522, 234] on button "›" at bounding box center [516, 233] width 31 height 31
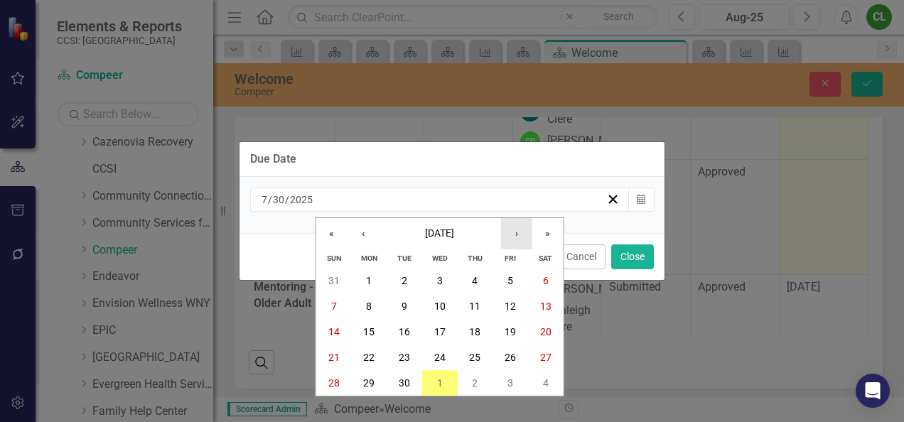
click at [522, 234] on button "›" at bounding box center [516, 233] width 31 height 31
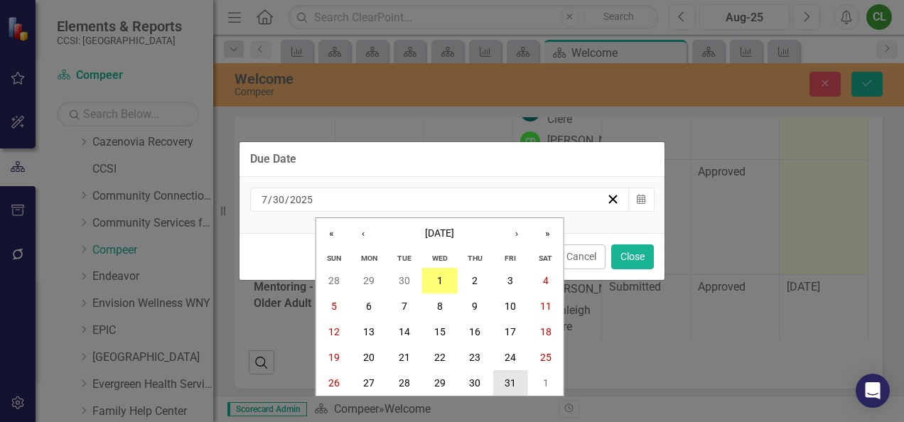
click at [512, 384] on abbr "31" at bounding box center [509, 382] width 11 height 11
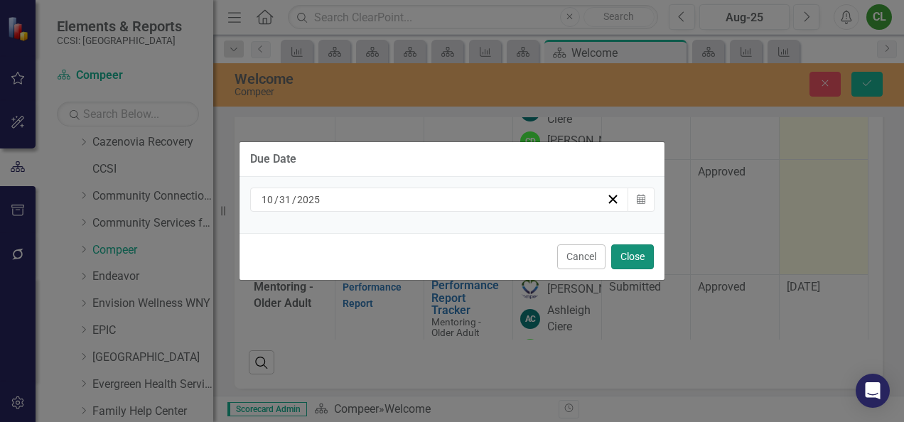
click at [631, 263] on button "Close" at bounding box center [632, 256] width 43 height 25
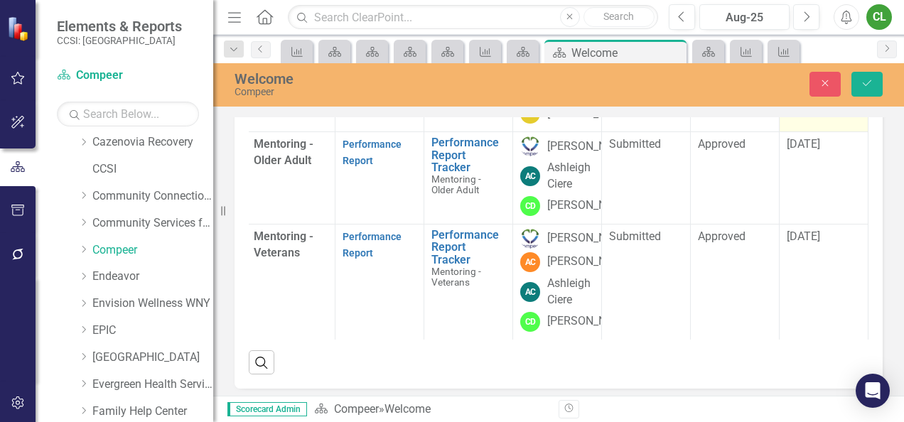
scroll to position [310, 112]
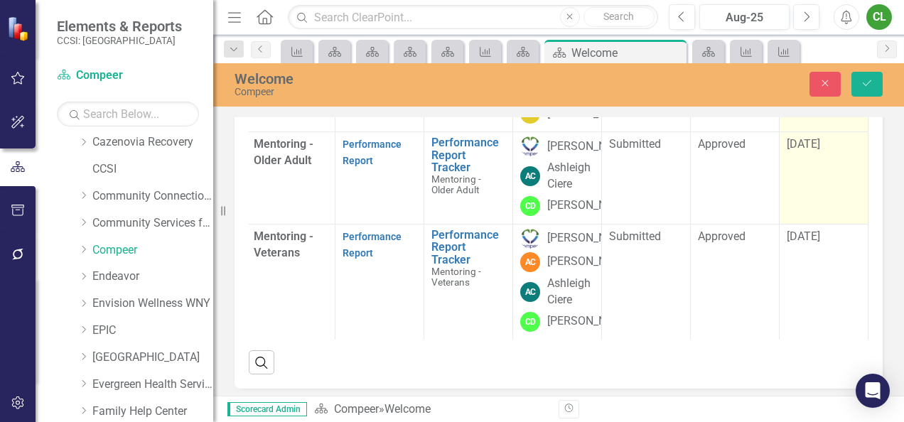
click at [792, 151] on span "[DATE]" at bounding box center [803, 144] width 33 height 14
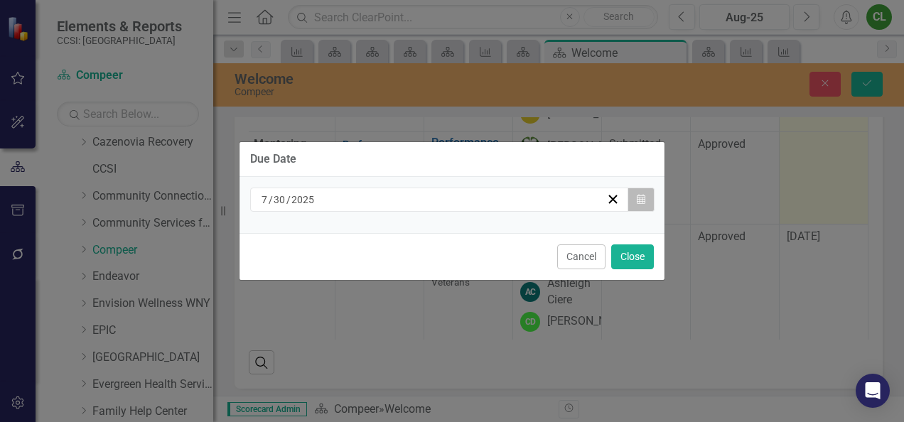
click at [641, 200] on icon "button" at bounding box center [641, 199] width 9 height 10
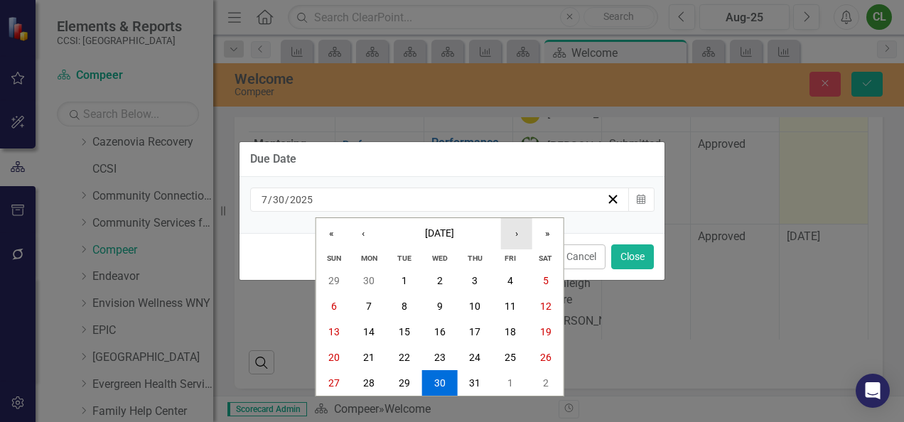
click at [514, 234] on button "›" at bounding box center [516, 233] width 31 height 31
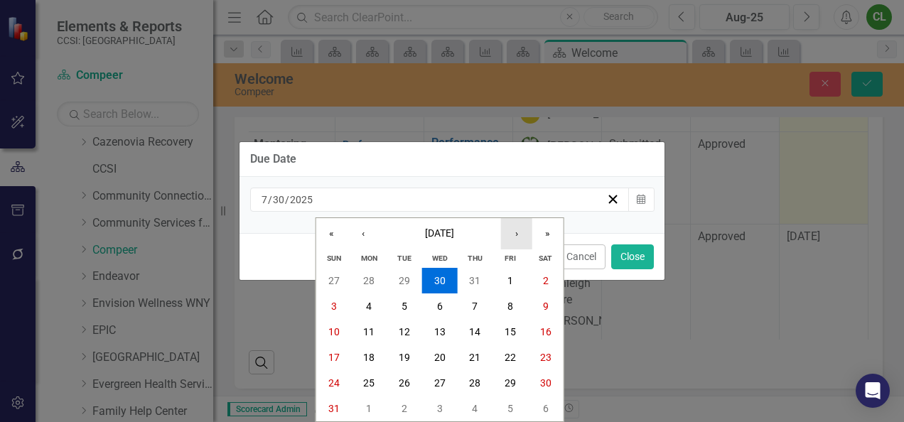
click at [514, 234] on button "›" at bounding box center [516, 233] width 31 height 31
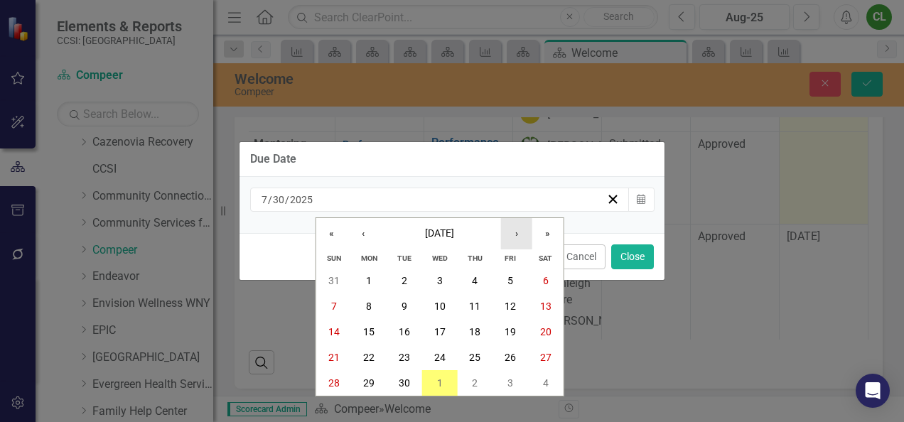
click at [514, 234] on button "›" at bounding box center [516, 233] width 31 height 31
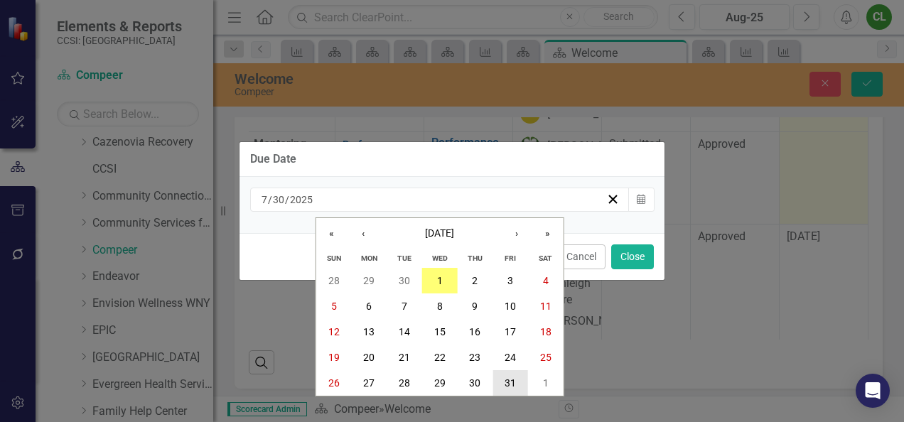
click at [512, 379] on abbr "31" at bounding box center [509, 382] width 11 height 11
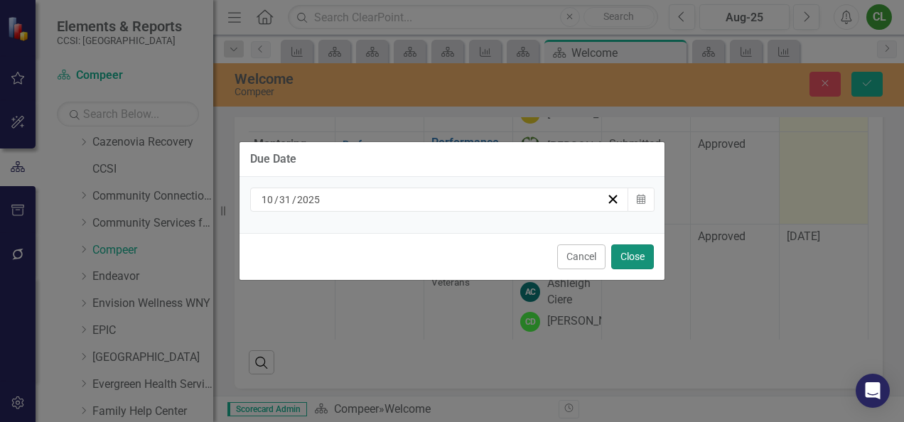
click at [643, 260] on button "Close" at bounding box center [632, 256] width 43 height 25
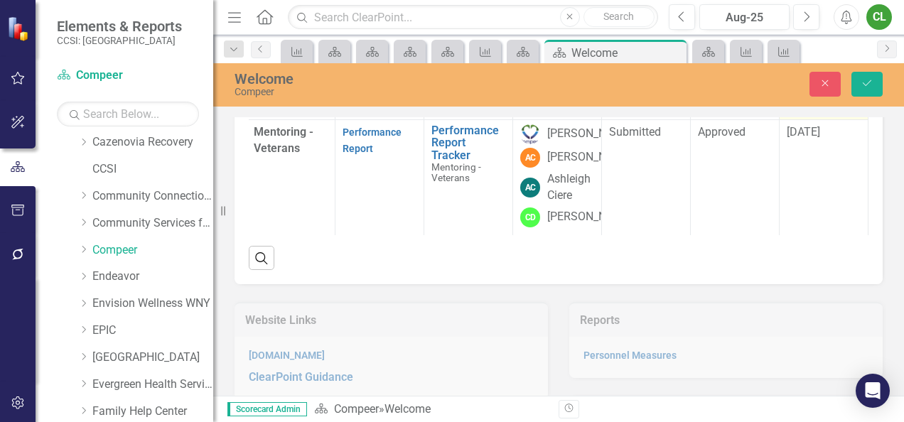
scroll to position [311, 0]
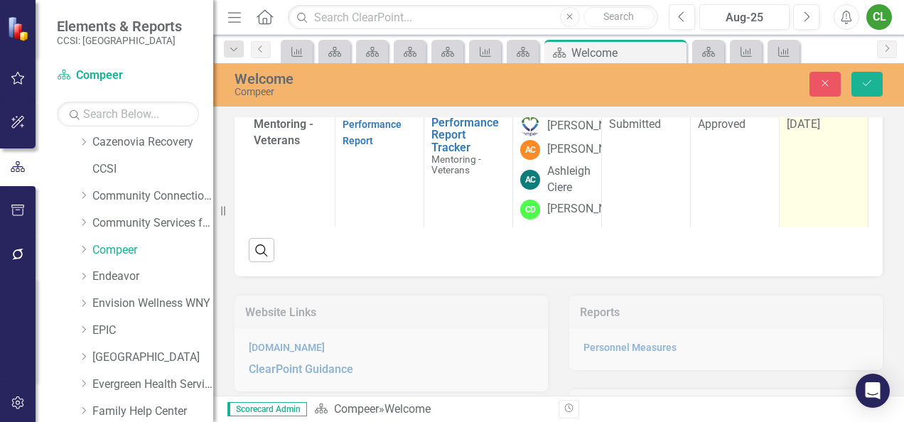
click at [793, 131] on span "[DATE]" at bounding box center [803, 124] width 33 height 14
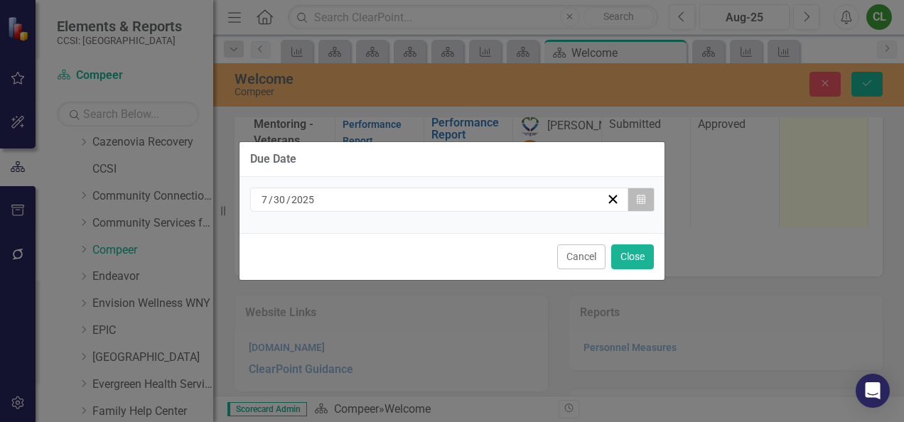
click at [638, 199] on icon "button" at bounding box center [641, 199] width 9 height 10
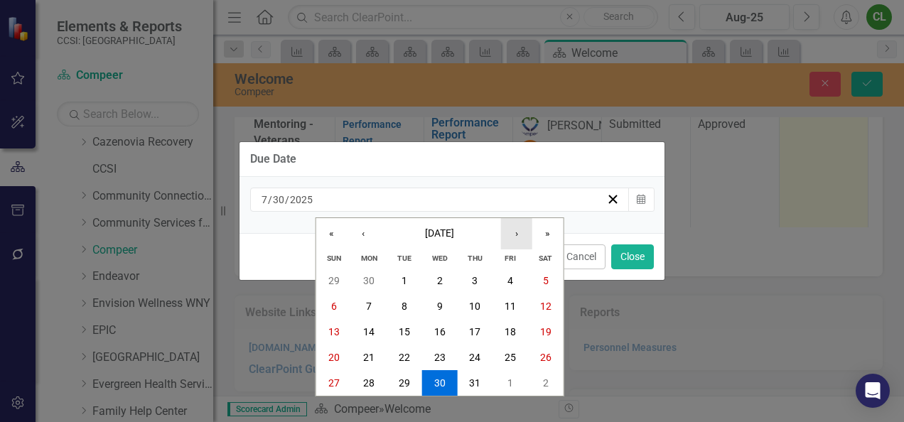
click at [514, 233] on button "›" at bounding box center [516, 233] width 31 height 31
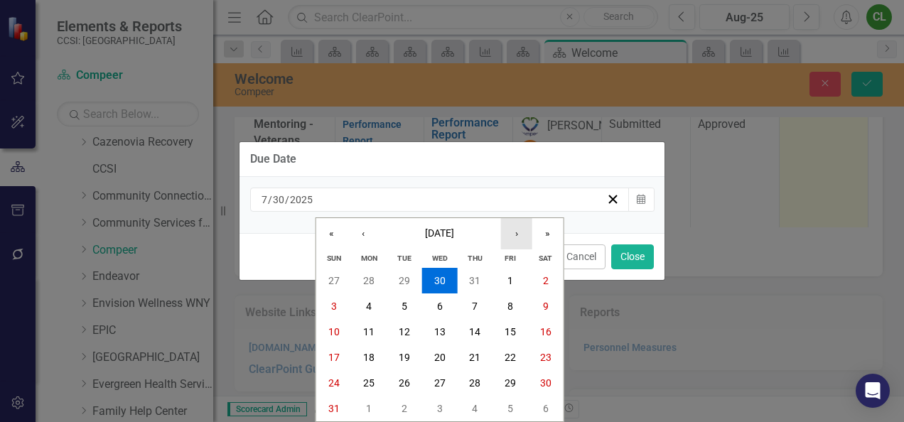
click at [514, 233] on button "›" at bounding box center [516, 233] width 31 height 31
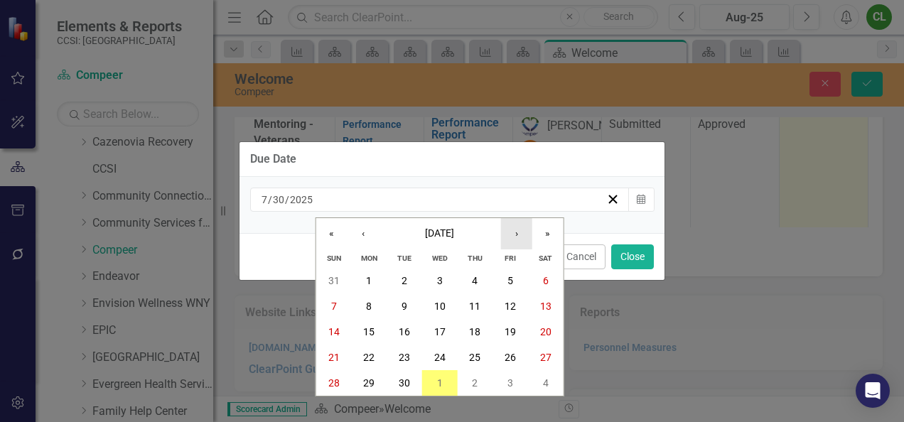
click at [514, 233] on button "›" at bounding box center [516, 233] width 31 height 31
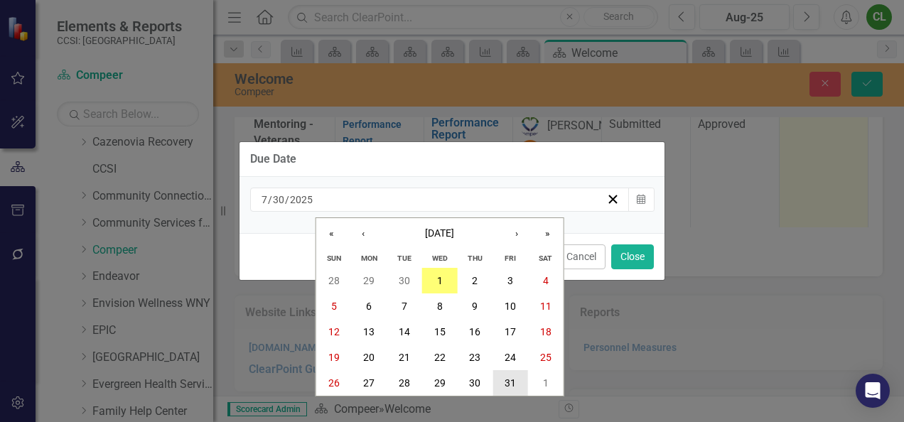
click at [509, 382] on abbr "31" at bounding box center [509, 382] width 11 height 11
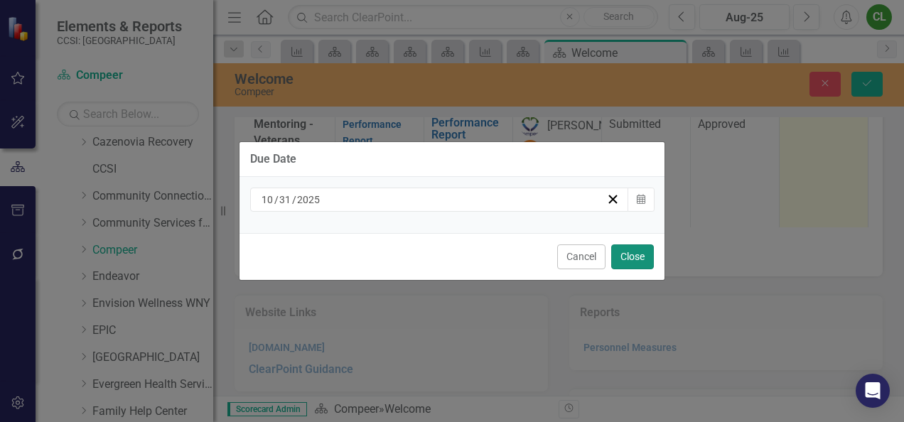
click at [644, 259] on button "Close" at bounding box center [632, 256] width 43 height 25
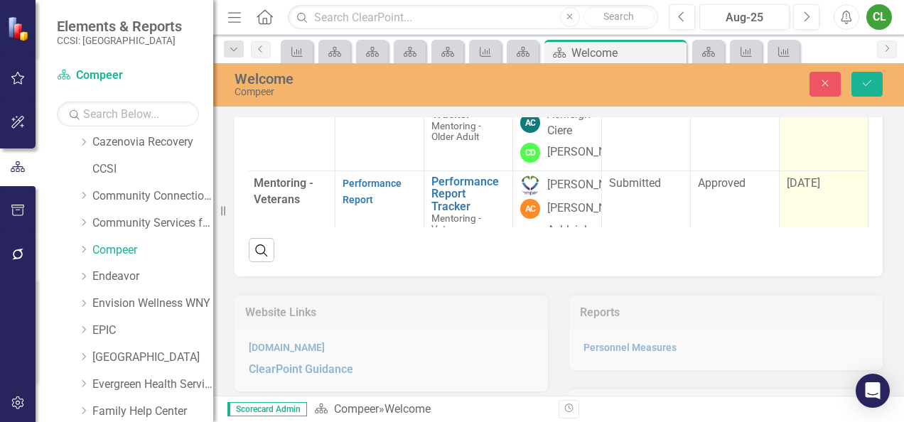
scroll to position [123, 112]
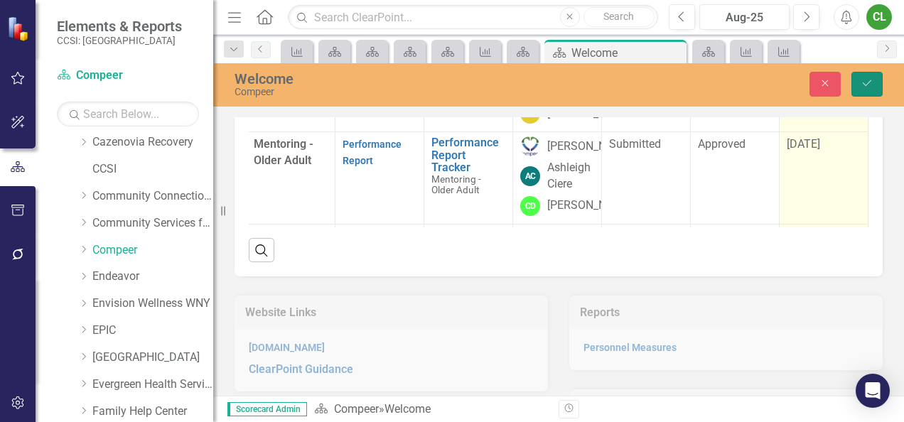
click at [866, 82] on icon "Save" at bounding box center [866, 83] width 13 height 10
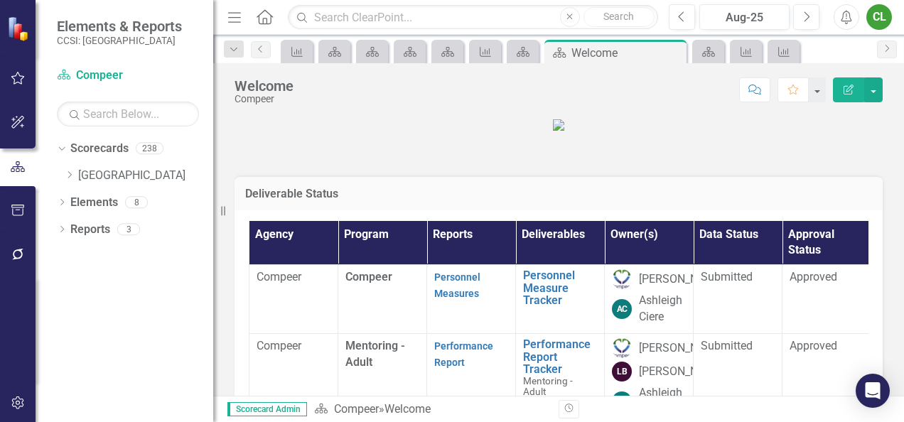
scroll to position [0, 0]
click at [72, 174] on icon "Dropdown" at bounding box center [69, 175] width 11 height 9
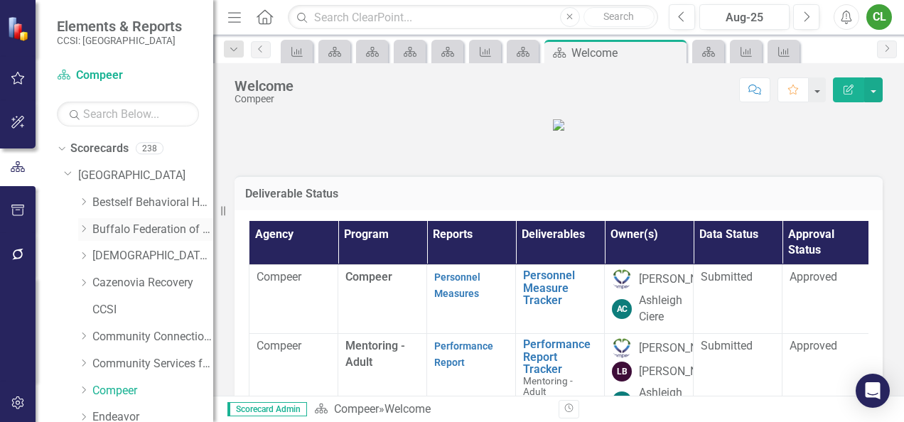
click at [151, 228] on link "Buffalo Federation of Neighborhood Centers" at bounding box center [152, 230] width 121 height 16
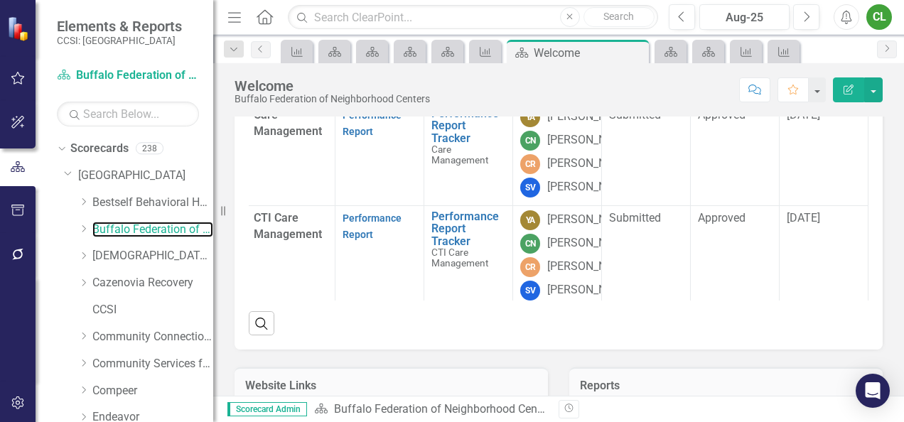
scroll to position [178, 0]
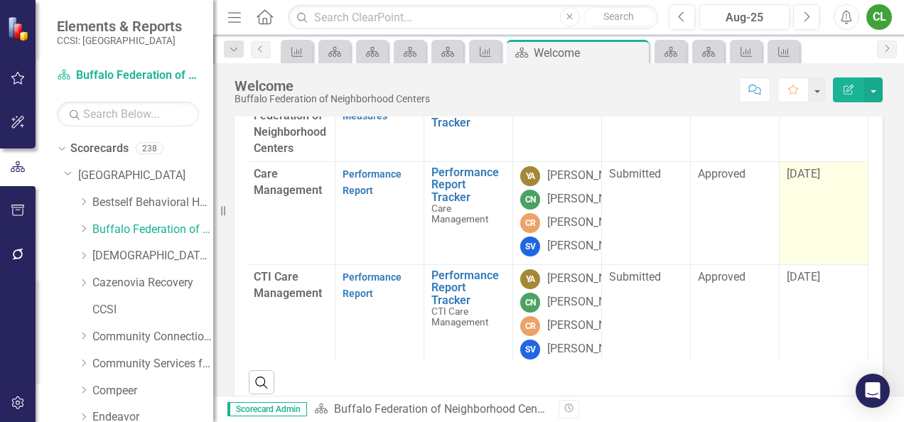
click at [793, 180] on span "[DATE]" at bounding box center [803, 174] width 33 height 14
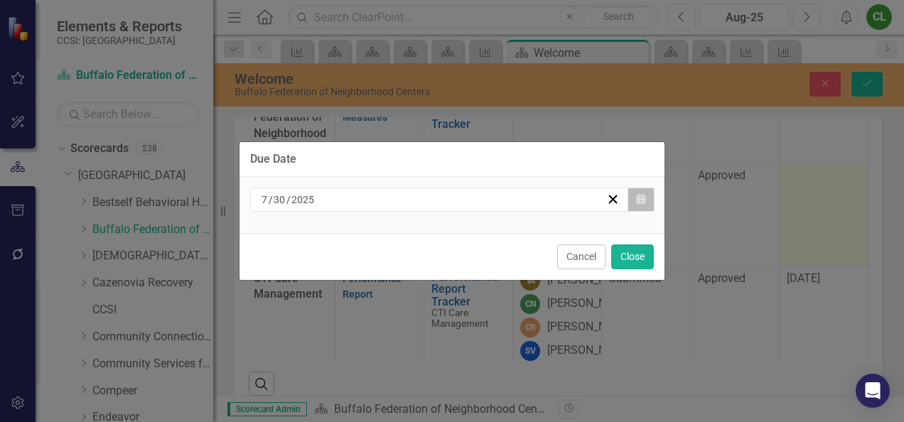
click at [639, 199] on icon "button" at bounding box center [641, 199] width 9 height 10
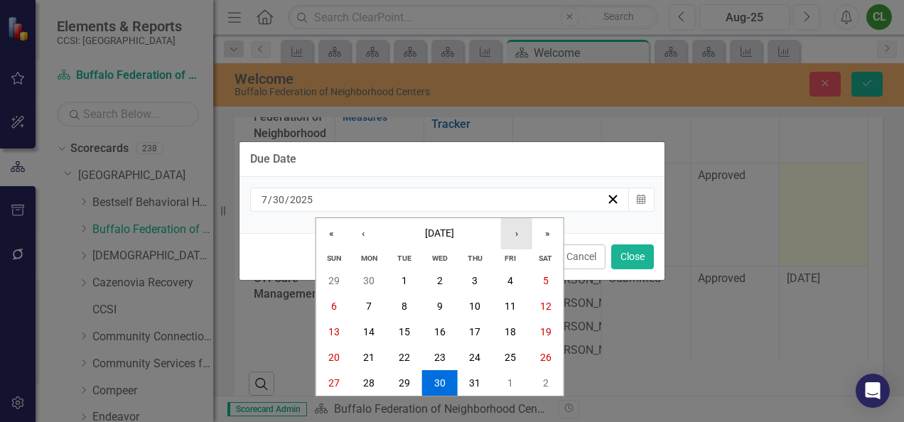
click at [518, 233] on button "›" at bounding box center [516, 233] width 31 height 31
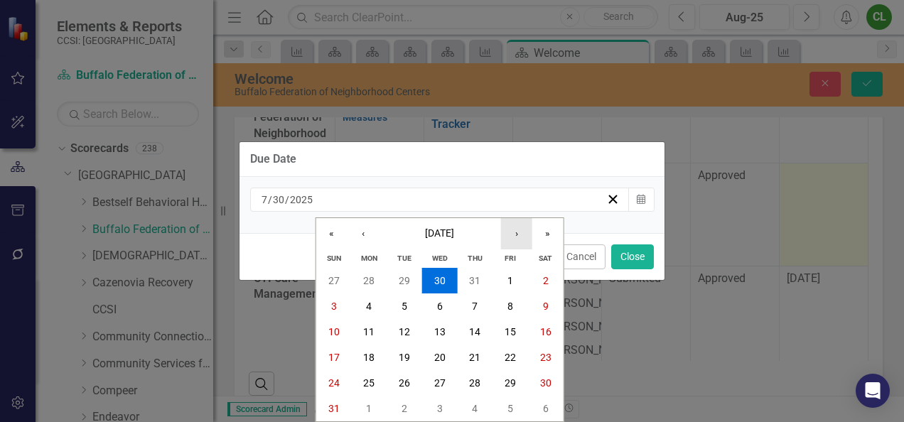
click at [518, 233] on button "›" at bounding box center [516, 233] width 31 height 31
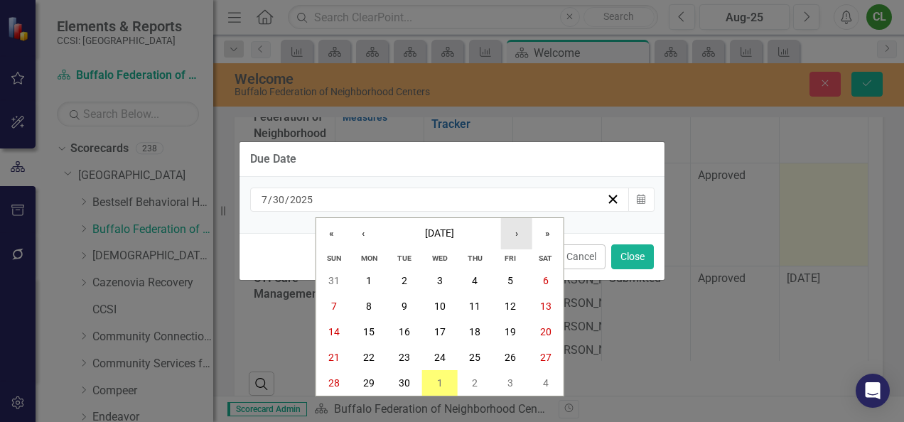
click at [518, 233] on button "›" at bounding box center [516, 233] width 31 height 31
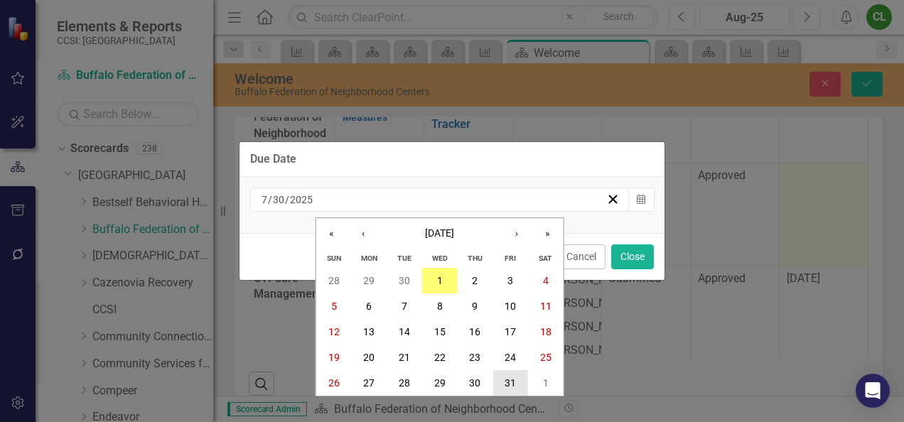
click at [512, 375] on button "31" at bounding box center [510, 383] width 36 height 26
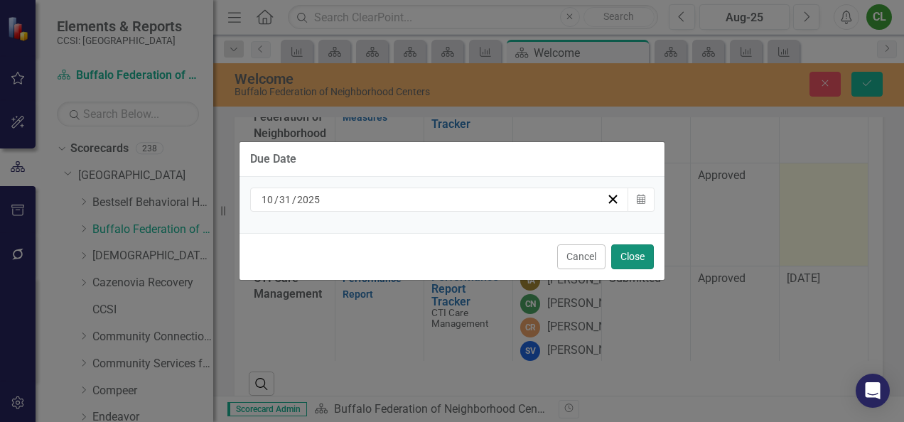
click at [652, 262] on button "Close" at bounding box center [632, 256] width 43 height 25
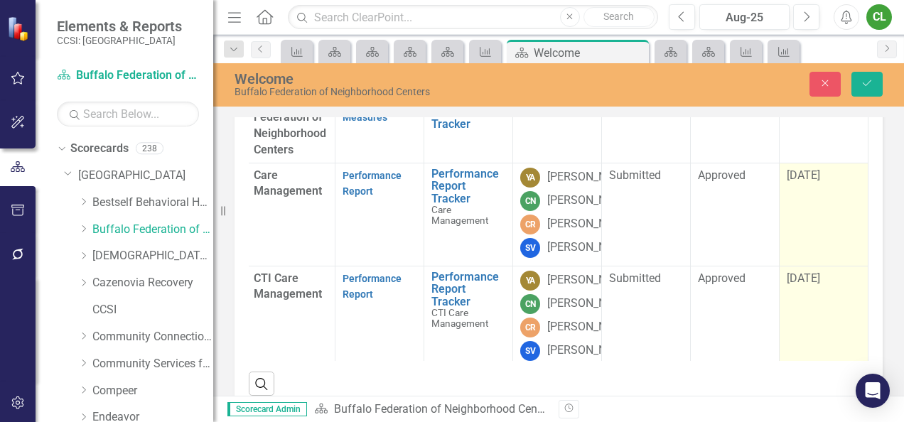
click at [787, 287] on div "[DATE]" at bounding box center [824, 279] width 74 height 16
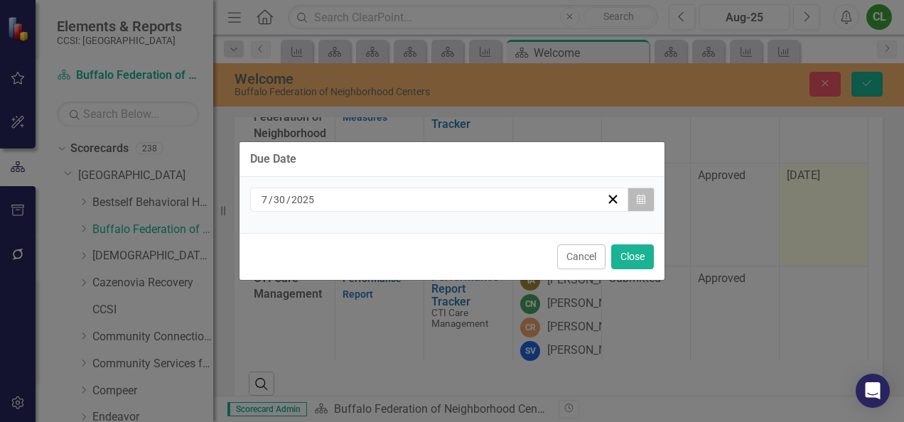
click at [641, 202] on icon "Calendar" at bounding box center [641, 200] width 9 height 10
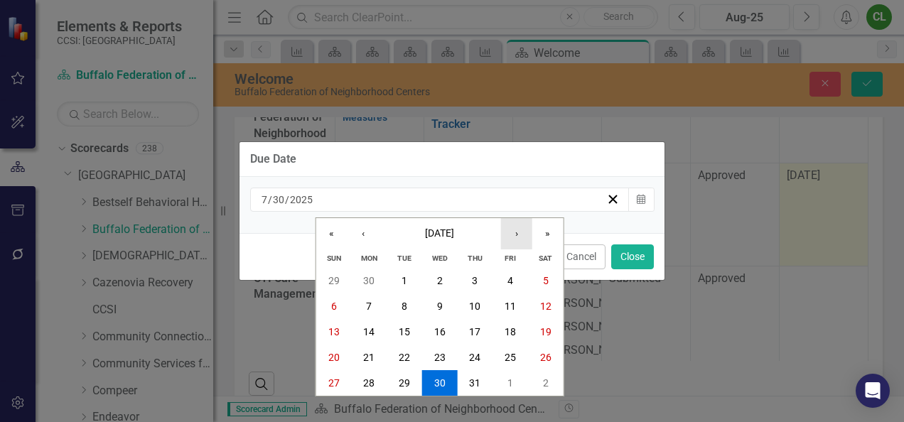
click at [521, 234] on button "›" at bounding box center [516, 233] width 31 height 31
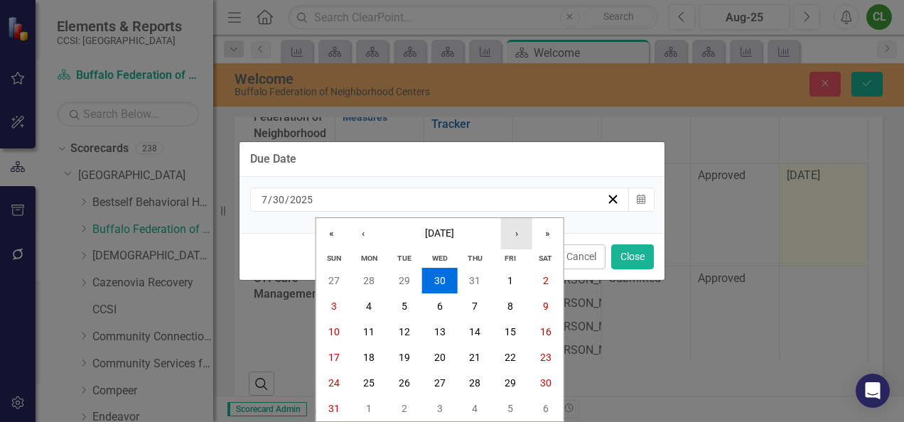
click at [521, 234] on button "›" at bounding box center [516, 233] width 31 height 31
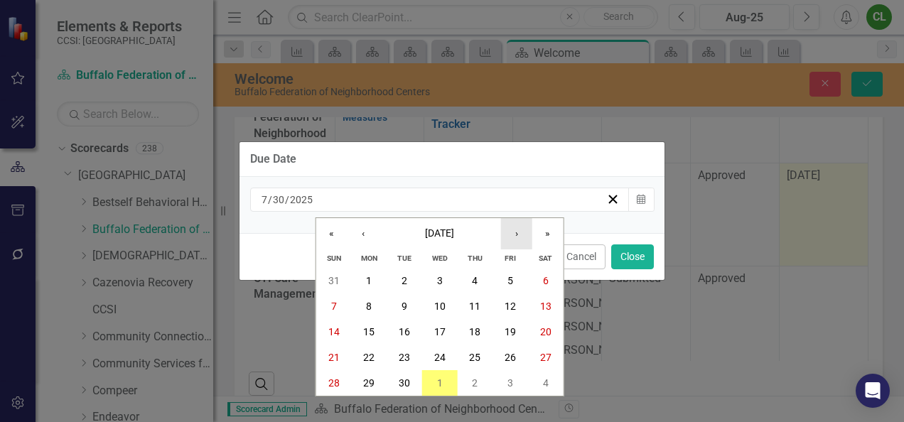
click at [521, 234] on button "›" at bounding box center [516, 233] width 31 height 31
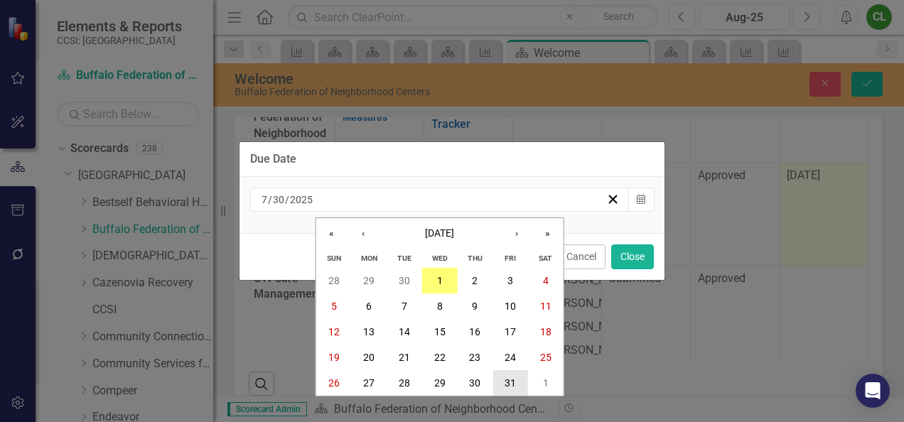
click at [507, 388] on abbr "31" at bounding box center [509, 382] width 11 height 11
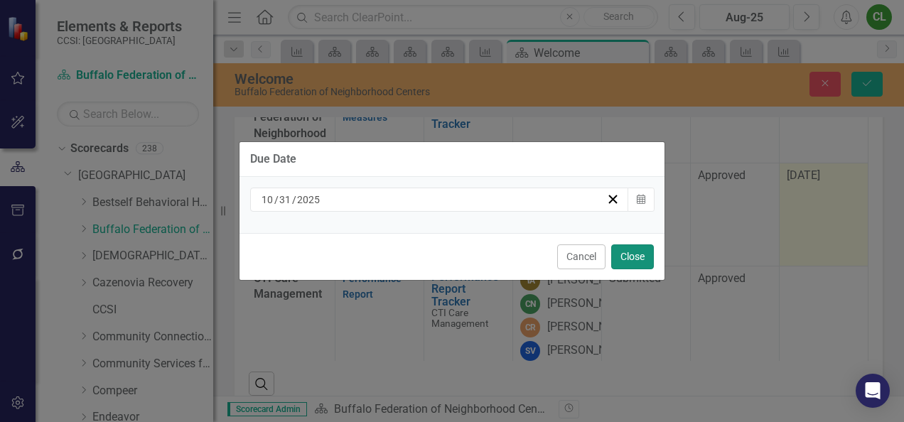
click at [621, 257] on button "Close" at bounding box center [632, 256] width 43 height 25
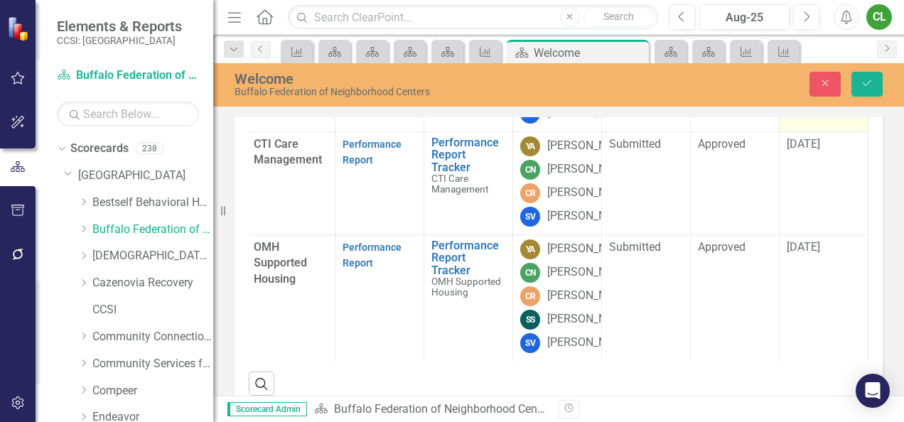
scroll to position [250, 112]
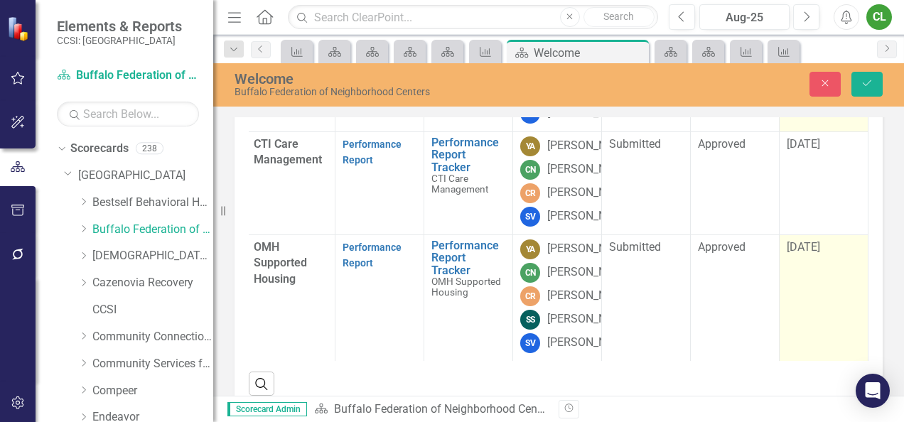
click at [790, 254] on span "[DATE]" at bounding box center [803, 247] width 33 height 14
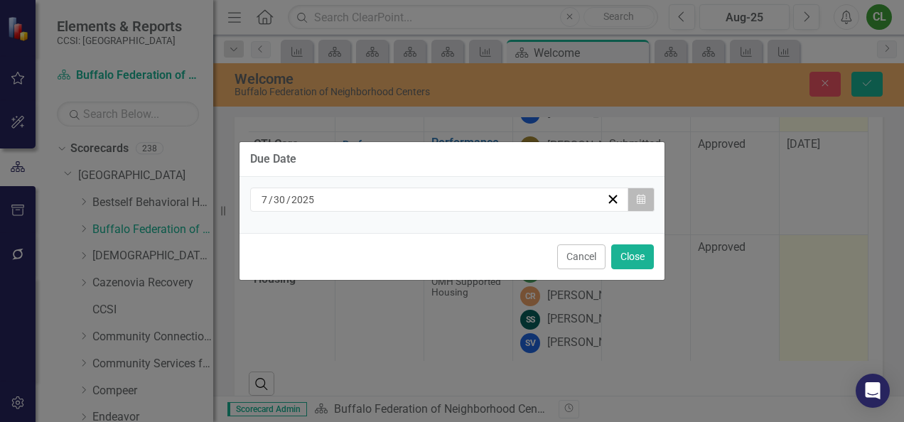
click at [642, 203] on icon "Calendar" at bounding box center [641, 200] width 9 height 10
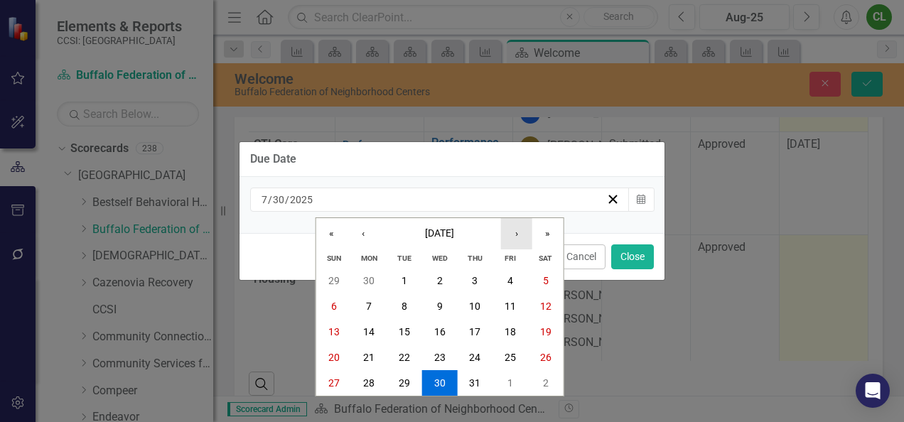
click at [510, 234] on button "›" at bounding box center [516, 233] width 31 height 31
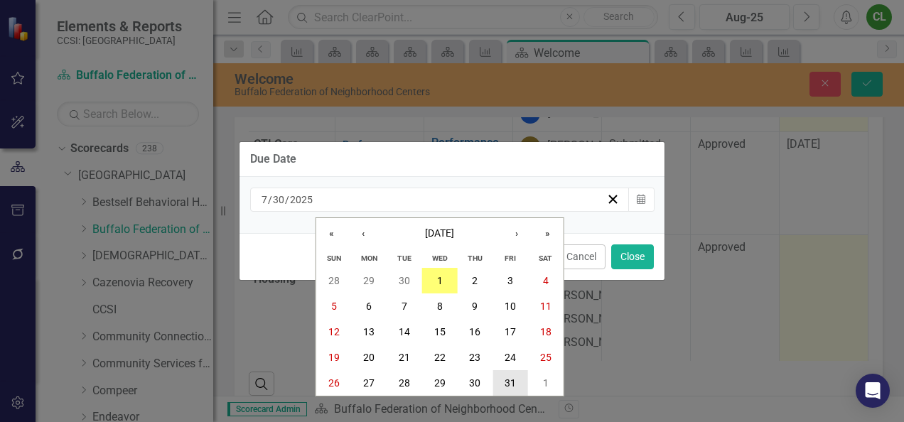
click at [514, 378] on abbr "31" at bounding box center [509, 382] width 11 height 11
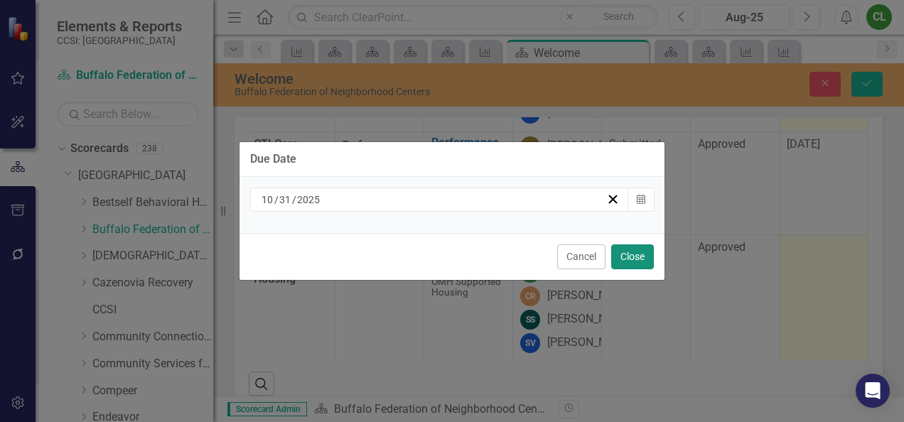
click at [646, 259] on button "Close" at bounding box center [632, 256] width 43 height 25
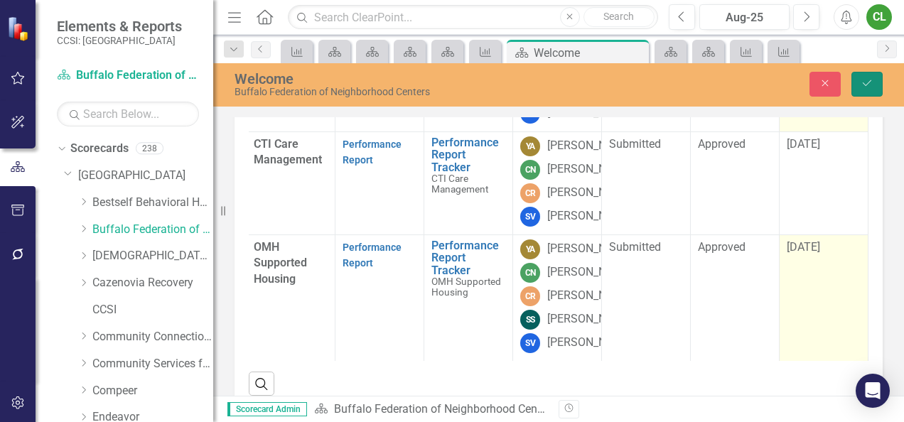
click at [873, 91] on button "Save" at bounding box center [866, 84] width 31 height 25
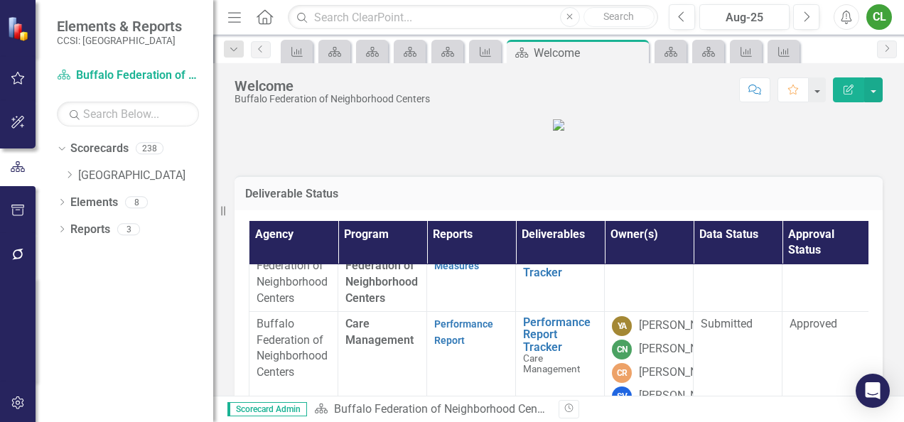
scroll to position [0, 0]
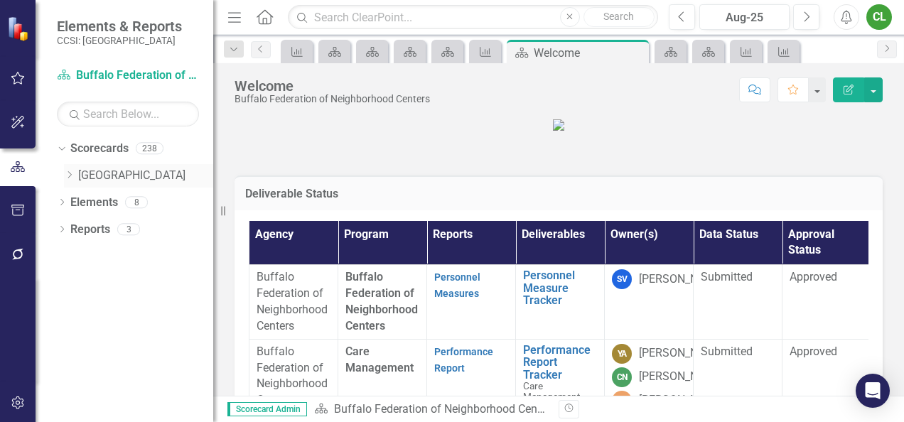
click at [67, 170] on div "Dropdown" at bounding box center [69, 176] width 11 height 12
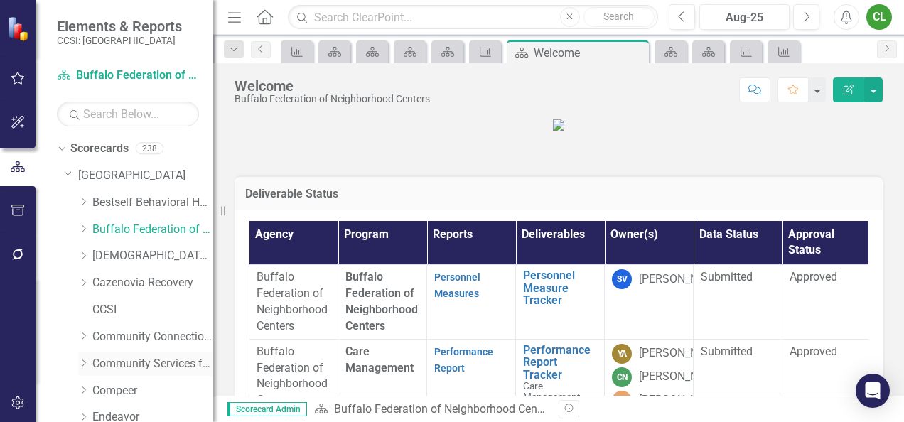
click at [112, 361] on link "Community Services for Every1, Inc." at bounding box center [152, 364] width 121 height 16
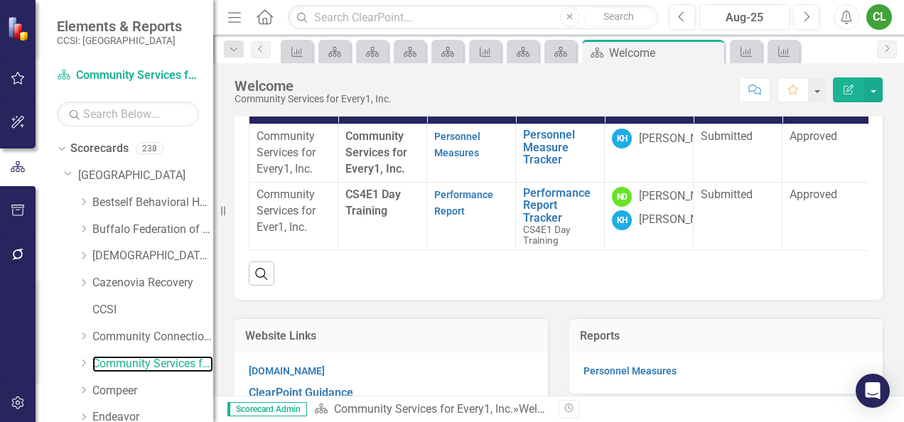
scroll to position [0, 102]
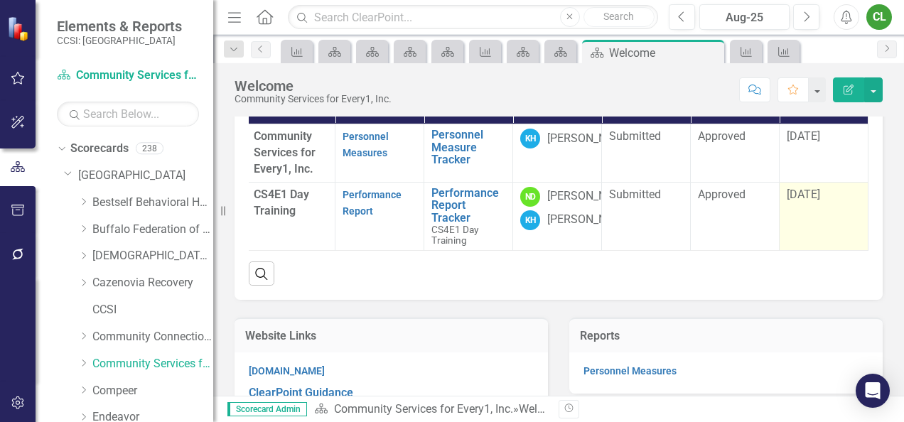
click at [836, 203] on div "[DATE]" at bounding box center [824, 195] width 74 height 16
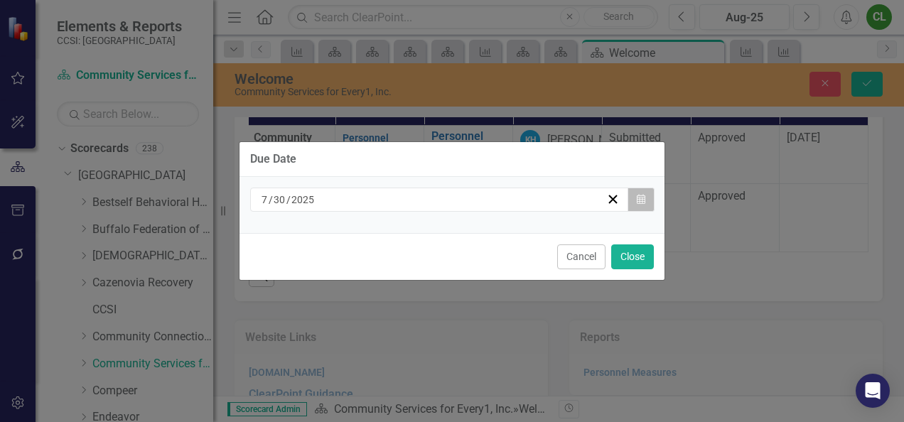
click at [649, 202] on button "Calendar" at bounding box center [640, 200] width 27 height 24
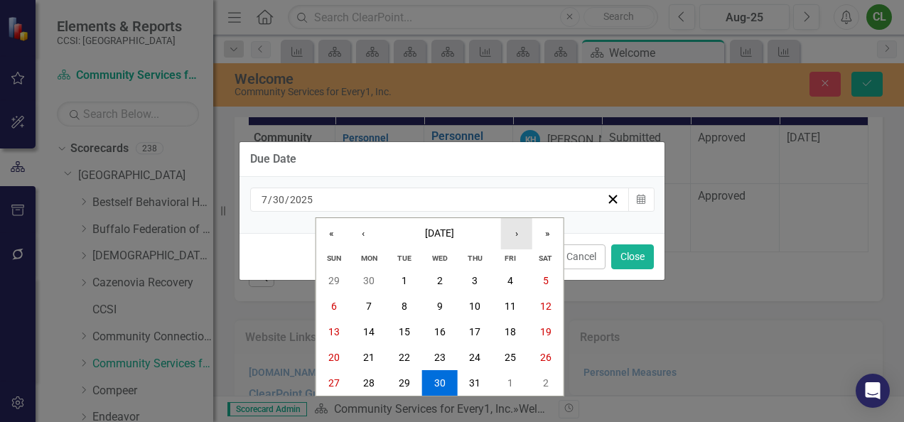
click at [518, 234] on button "›" at bounding box center [516, 233] width 31 height 31
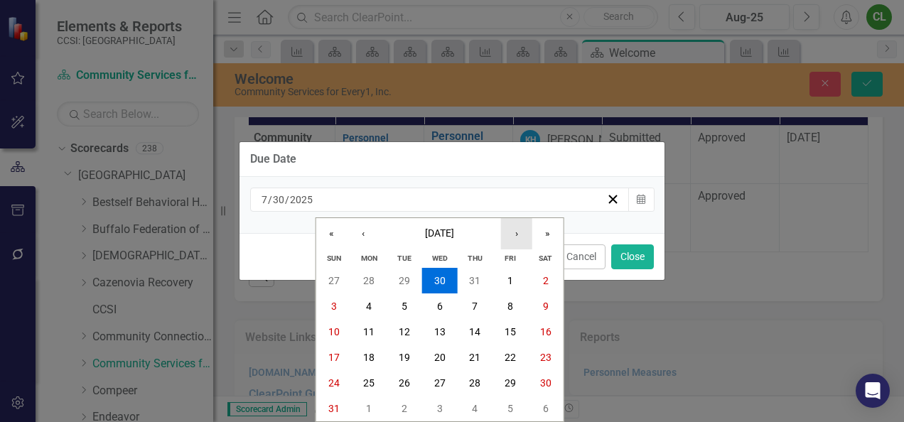
click at [518, 234] on button "›" at bounding box center [516, 233] width 31 height 31
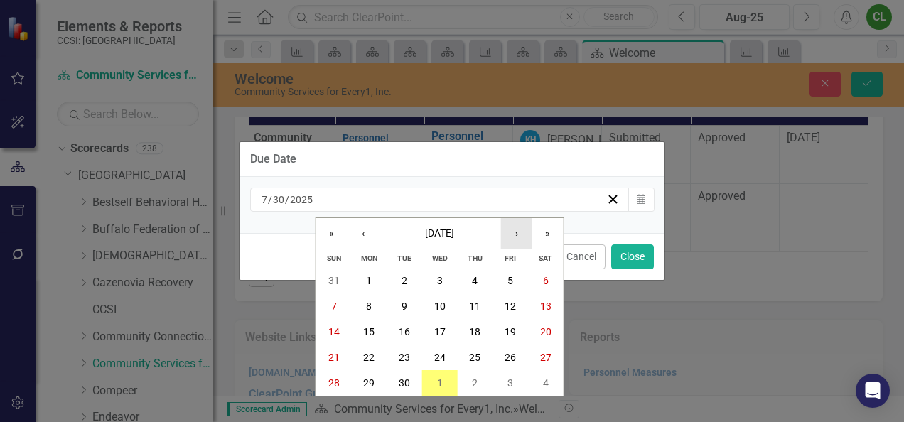
click at [518, 234] on button "›" at bounding box center [516, 233] width 31 height 31
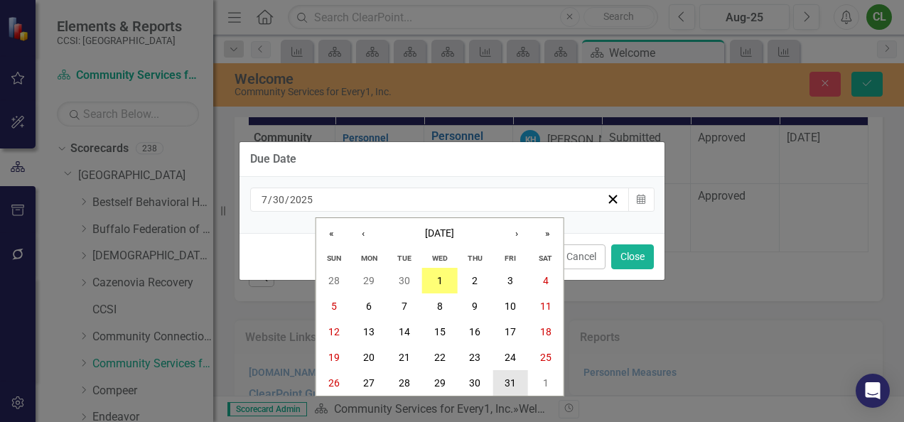
click at [507, 381] on abbr "31" at bounding box center [509, 382] width 11 height 11
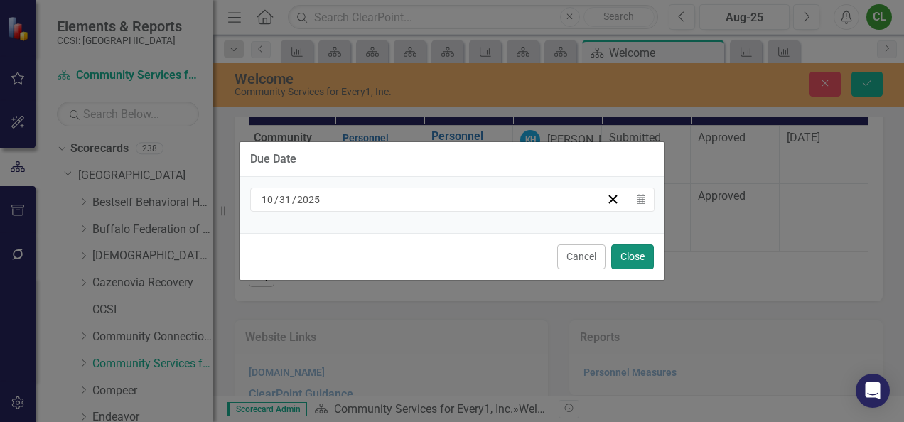
click at [628, 254] on button "Close" at bounding box center [632, 256] width 43 height 25
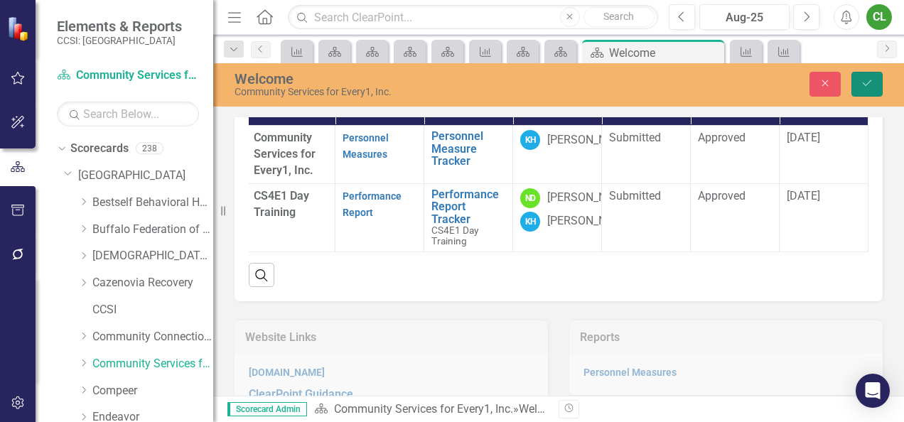
click at [867, 82] on icon "Save" at bounding box center [866, 83] width 13 height 10
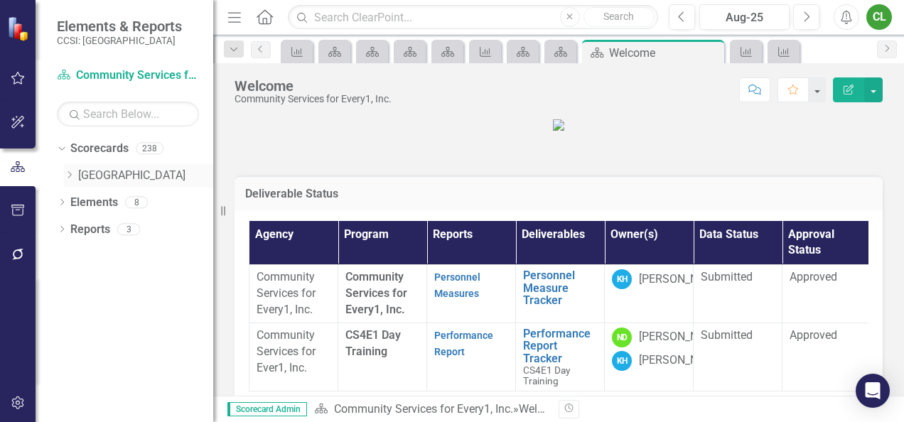
click at [69, 176] on icon at bounding box center [70, 174] width 4 height 7
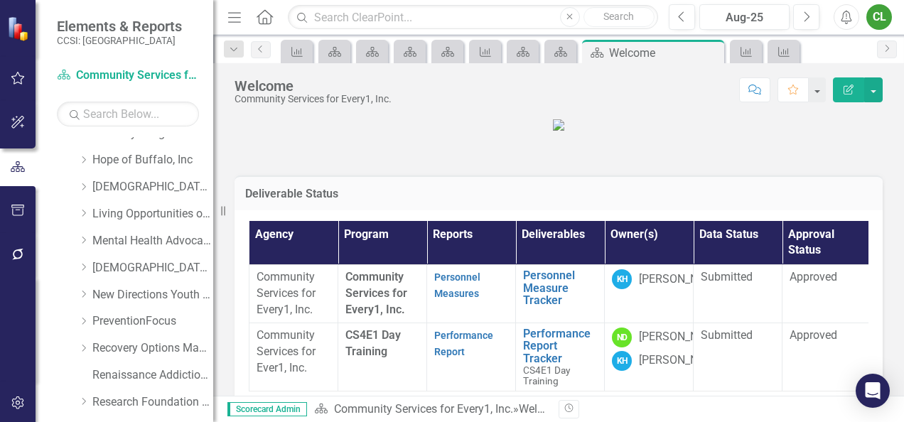
scroll to position [450, 0]
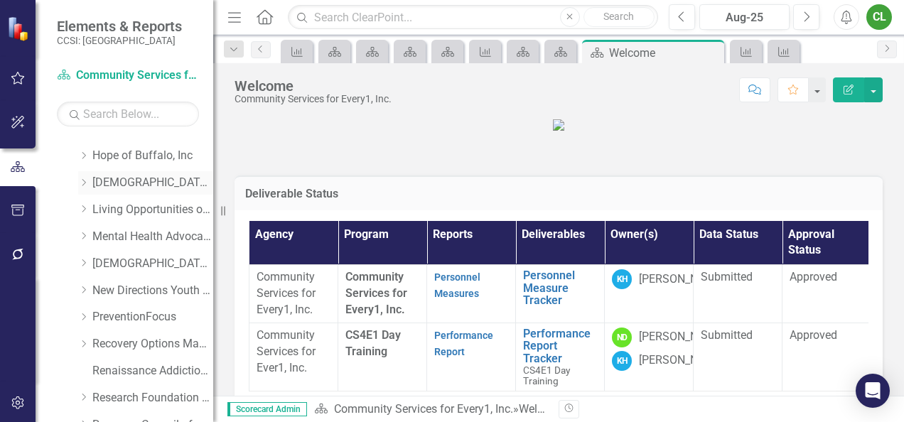
click at [136, 183] on link "[DEMOGRAPHIC_DATA] Family Services" at bounding box center [152, 183] width 121 height 16
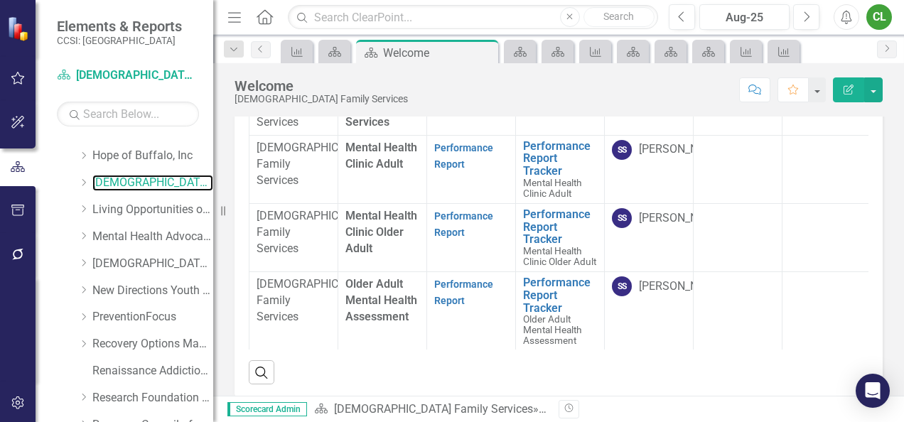
scroll to position [183, 0]
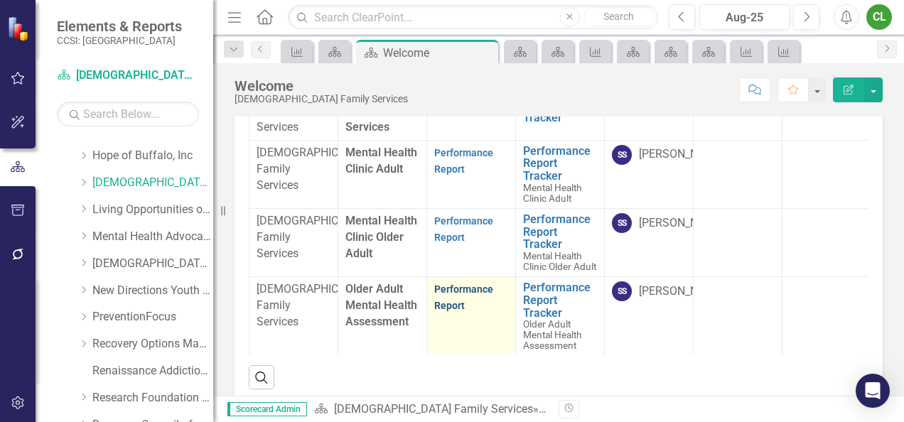
click at [453, 311] on link "Performance Report" at bounding box center [463, 298] width 59 height 28
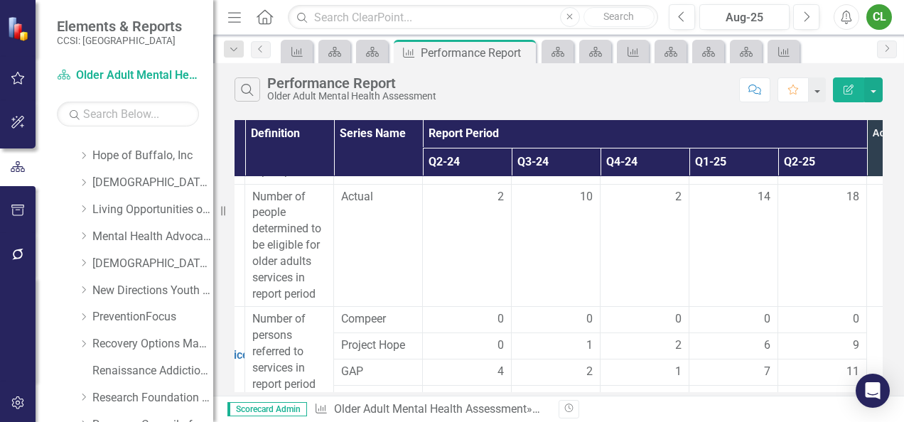
scroll to position [226, 168]
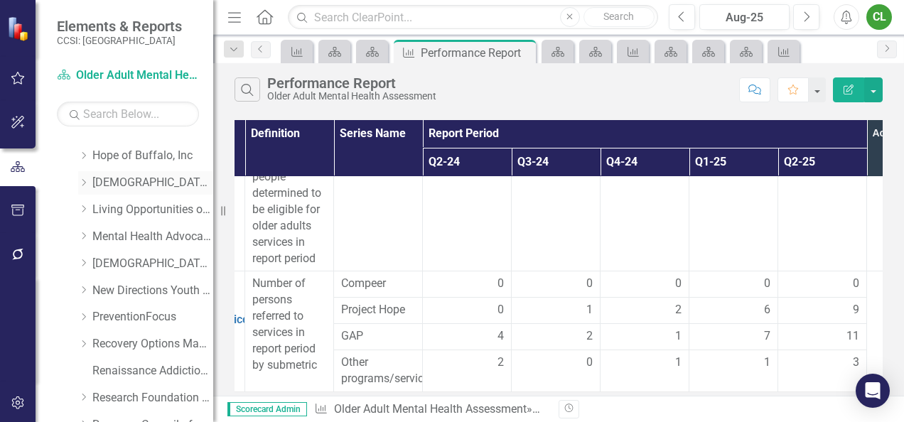
click at [131, 183] on link "[DEMOGRAPHIC_DATA] Family Services" at bounding box center [152, 183] width 121 height 16
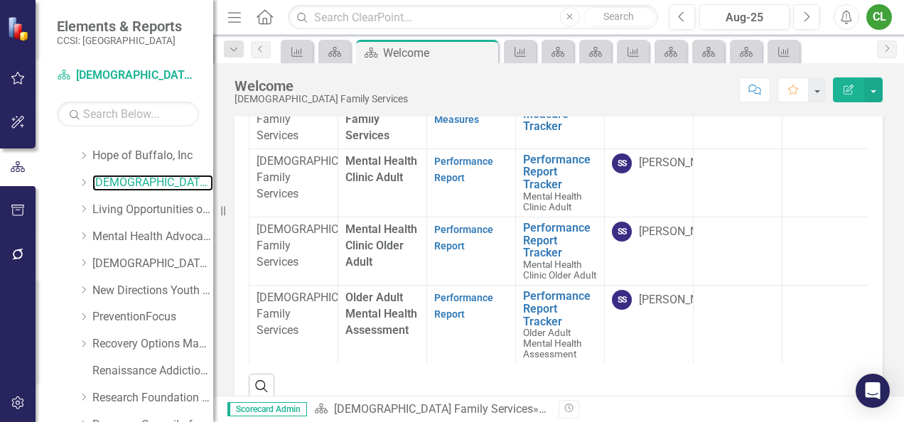
scroll to position [178, 0]
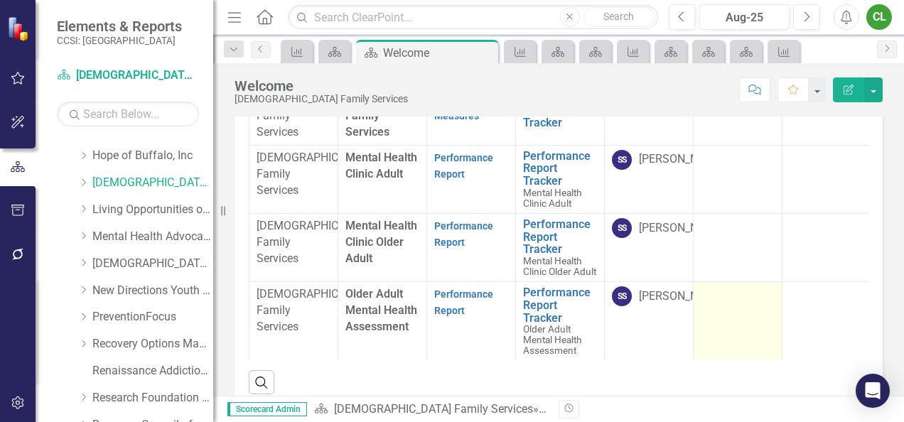
click at [715, 303] on div at bounding box center [738, 294] width 74 height 17
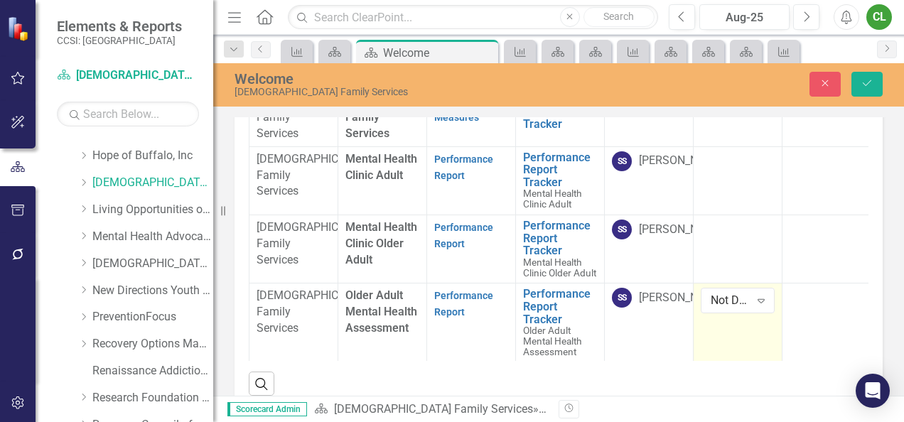
click at [715, 309] on div "Not Defined" at bounding box center [730, 301] width 39 height 16
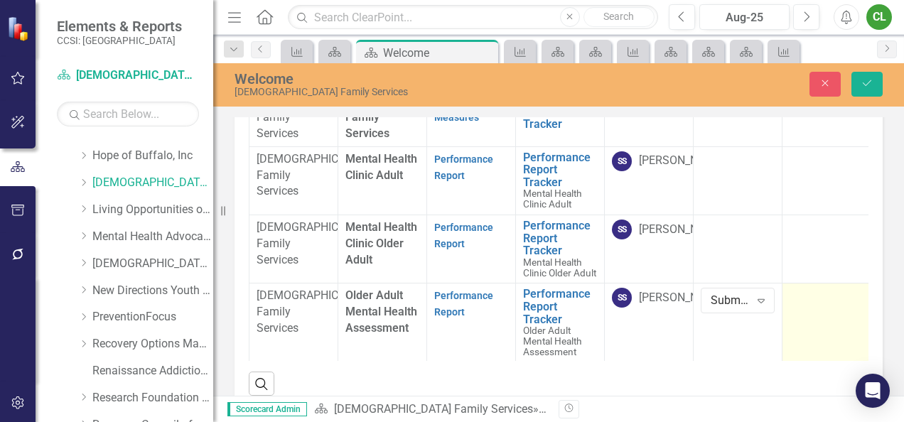
click at [814, 345] on td at bounding box center [826, 323] width 89 height 79
click at [814, 309] on div "Not Defined" at bounding box center [818, 301] width 39 height 16
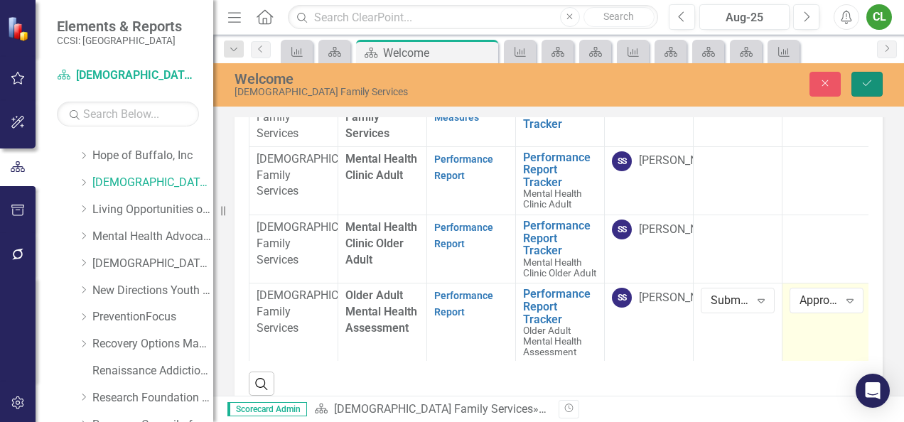
click at [864, 84] on icon "submit" at bounding box center [867, 83] width 9 height 6
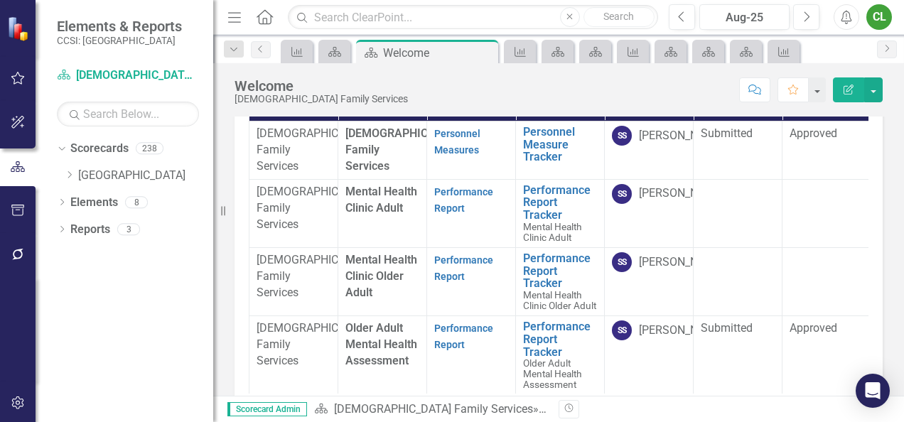
scroll to position [153, 0]
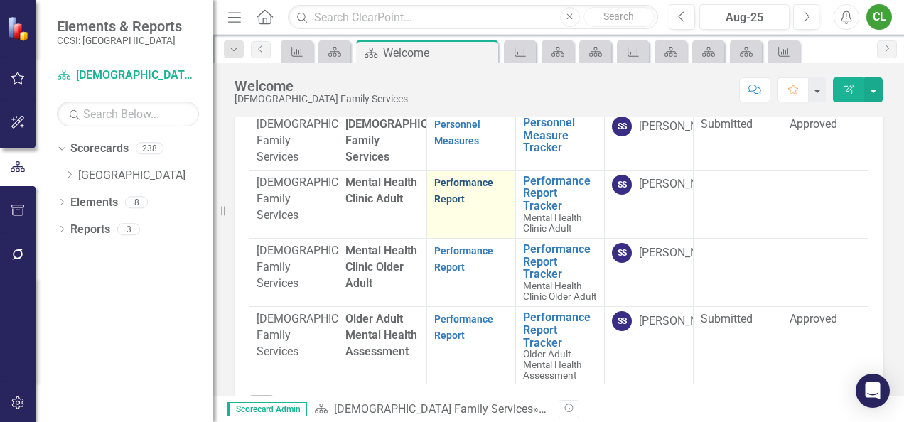
click at [448, 205] on link "Performance Report" at bounding box center [463, 191] width 59 height 28
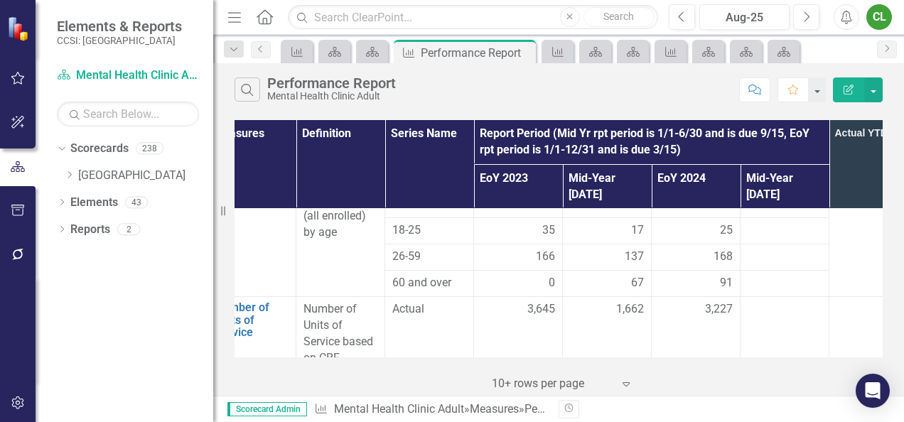
scroll to position [0, 117]
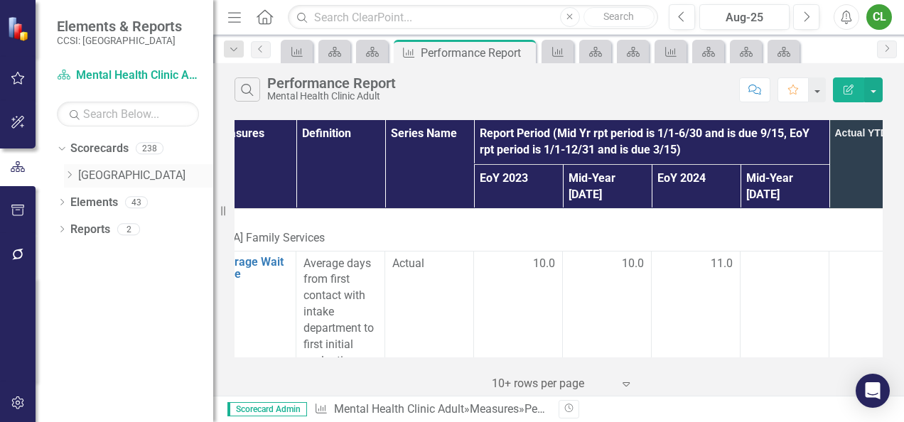
click at [72, 172] on icon "Dropdown" at bounding box center [69, 175] width 11 height 9
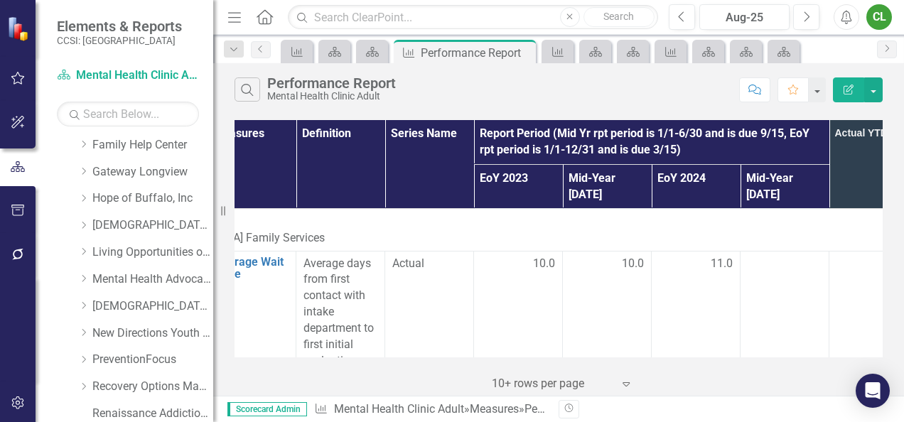
scroll to position [409, 0]
click at [90, 219] on div "Dropdown" at bounding box center [85, 223] width 14 height 12
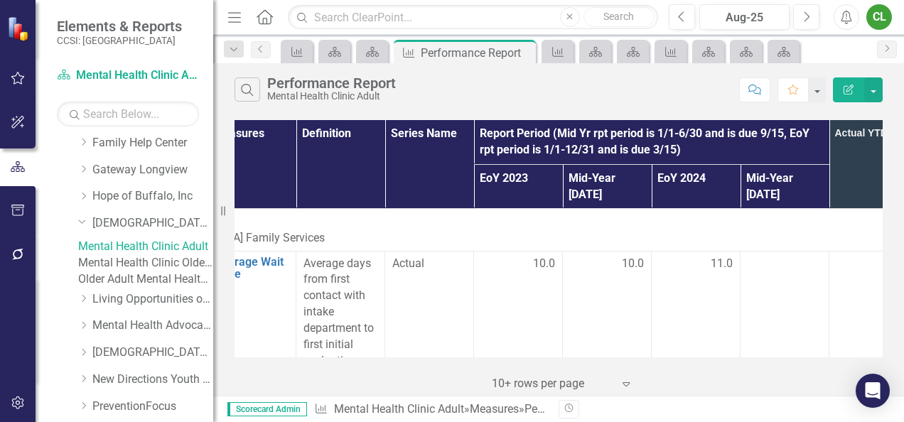
click at [126, 271] on link "Mental Health Clinic Older Adult" at bounding box center [145, 263] width 135 height 16
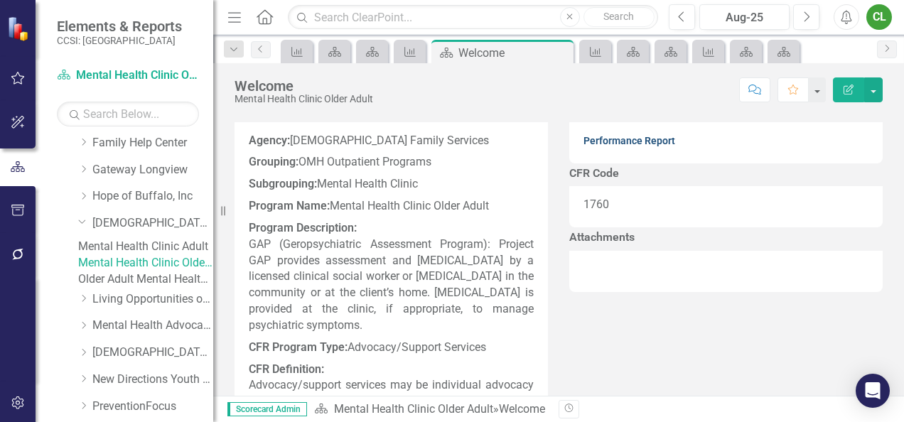
click at [628, 146] on link "Performance Report" at bounding box center [629, 140] width 92 height 11
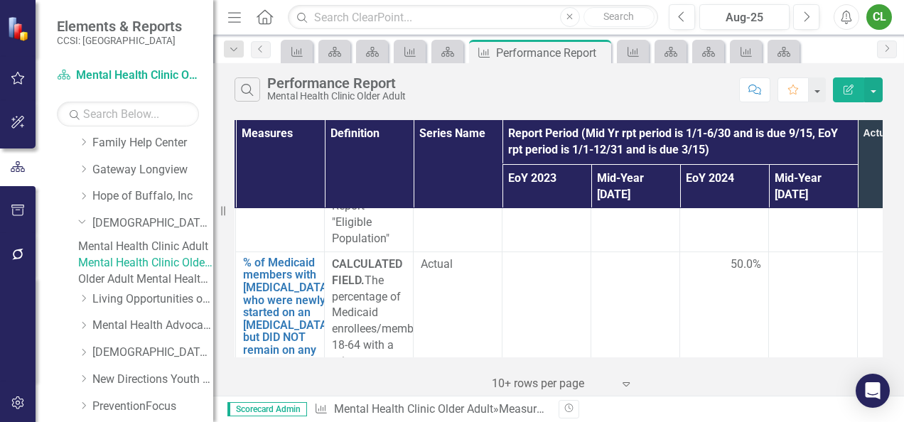
scroll to position [0, 88]
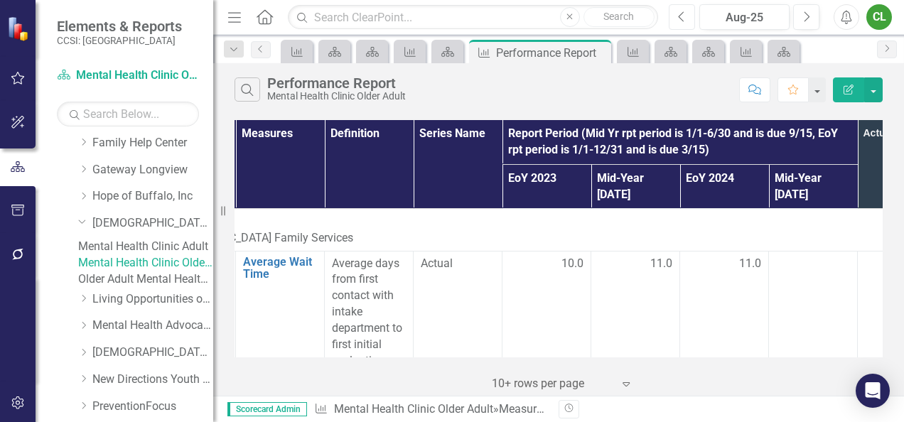
click at [686, 15] on button "Previous" at bounding box center [682, 17] width 26 height 26
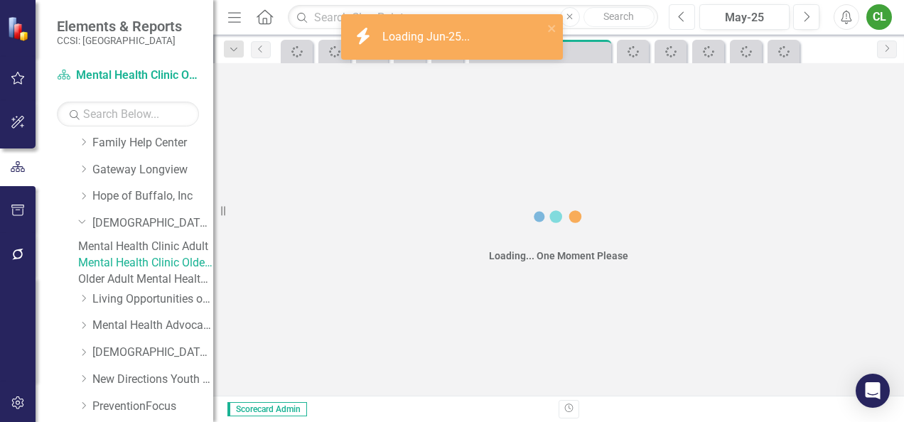
click at [686, 15] on button "Previous" at bounding box center [682, 17] width 26 height 26
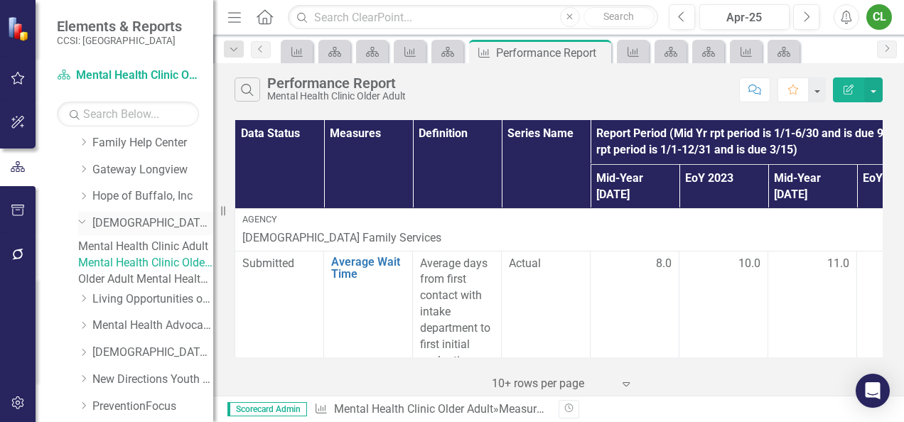
click at [144, 223] on link "[DEMOGRAPHIC_DATA] Family Services" at bounding box center [152, 223] width 121 height 16
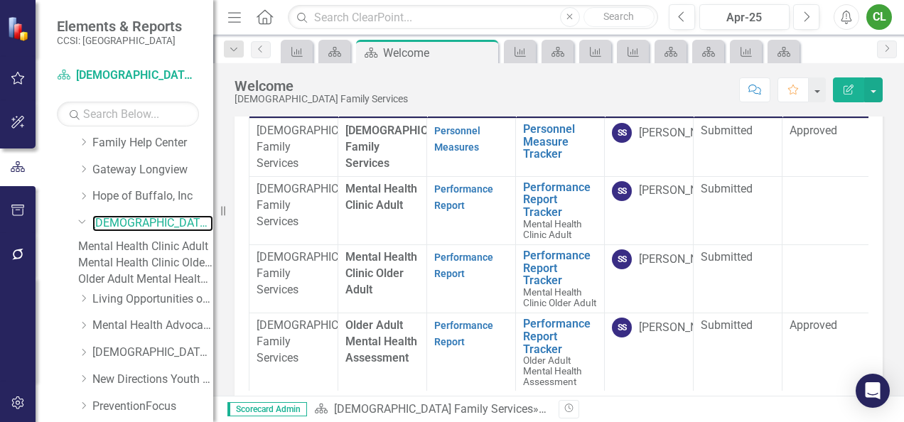
scroll to position [148, 0]
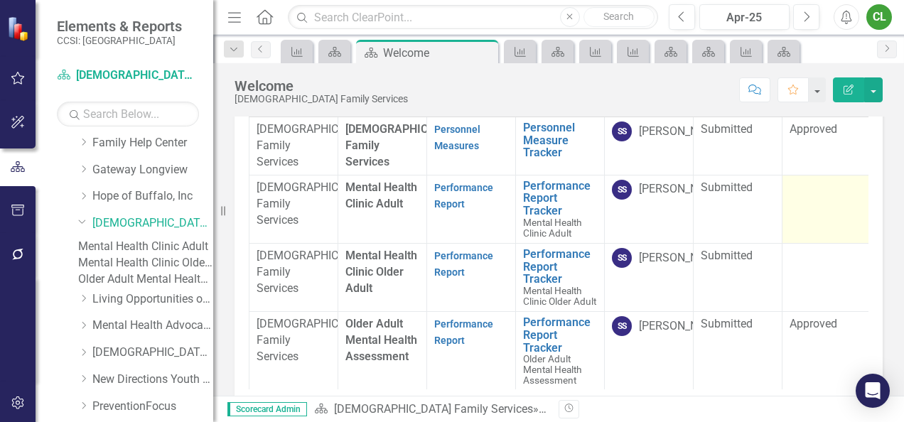
click at [811, 197] on div at bounding box center [826, 188] width 74 height 17
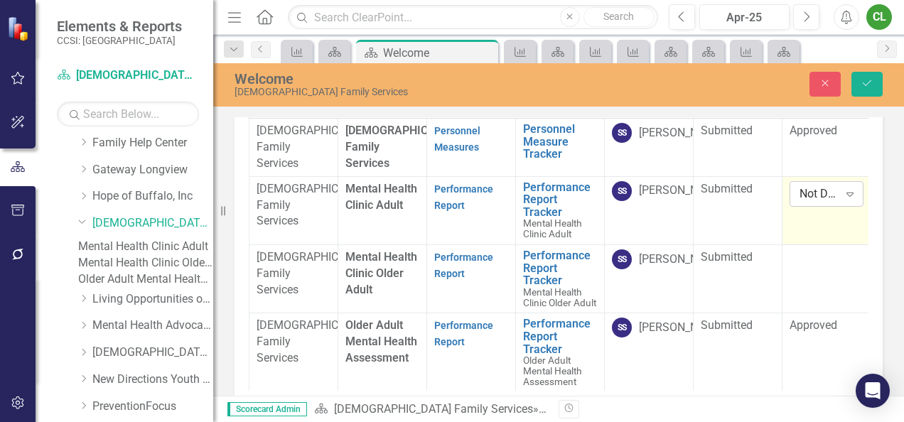
click at [810, 202] on div "Not Defined" at bounding box center [818, 193] width 39 height 16
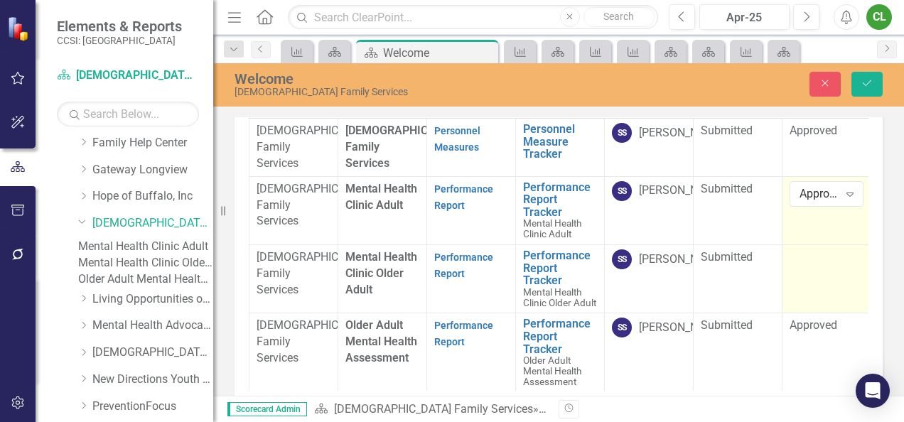
click at [797, 266] on div at bounding box center [826, 257] width 74 height 17
click at [797, 275] on div "Not Defined Expand" at bounding box center [826, 262] width 74 height 26
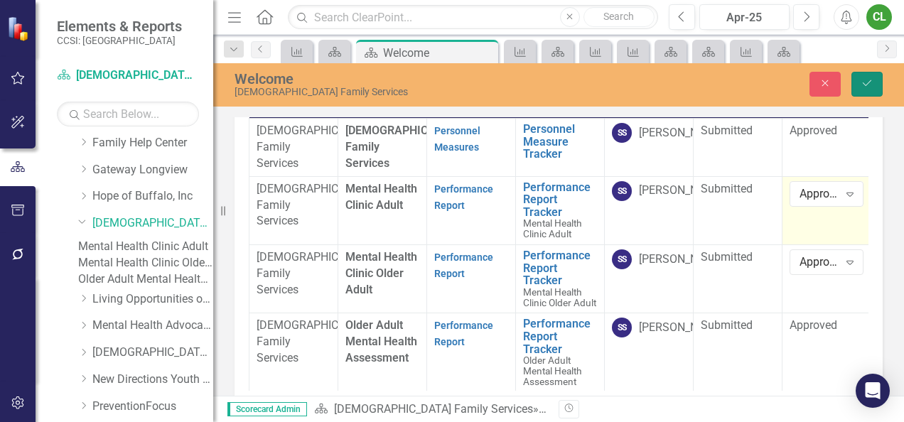
click at [865, 84] on icon "Save" at bounding box center [866, 83] width 13 height 10
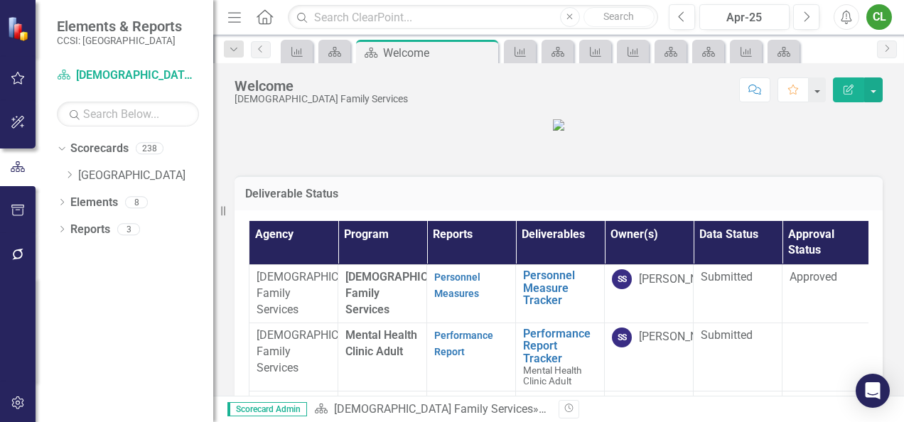
scroll to position [0, 0]
click at [68, 175] on icon "Dropdown" at bounding box center [69, 175] width 11 height 9
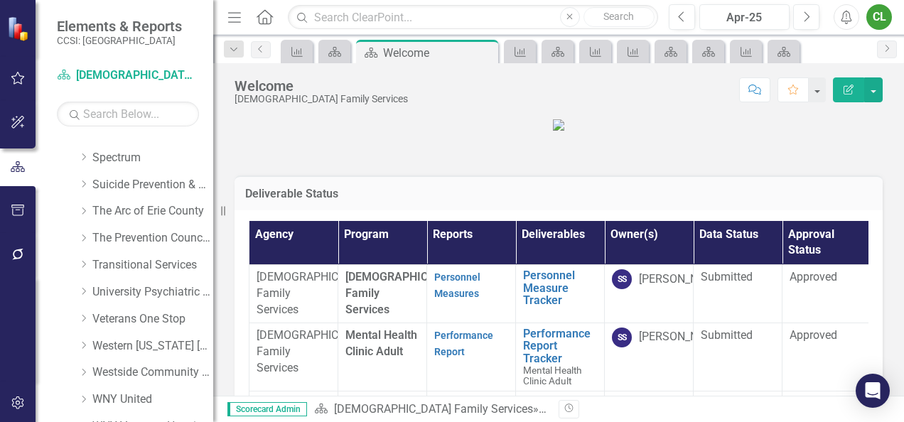
scroll to position [978, 0]
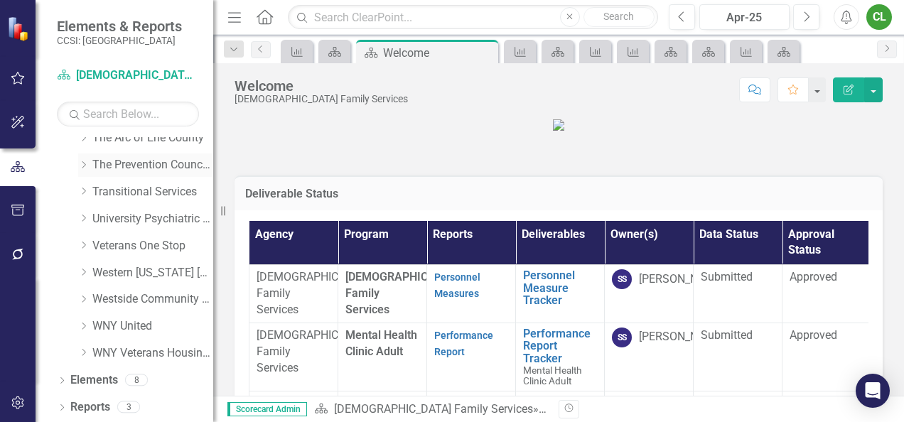
click at [139, 165] on link "The Prevention Council of Erie County" at bounding box center [152, 165] width 121 height 16
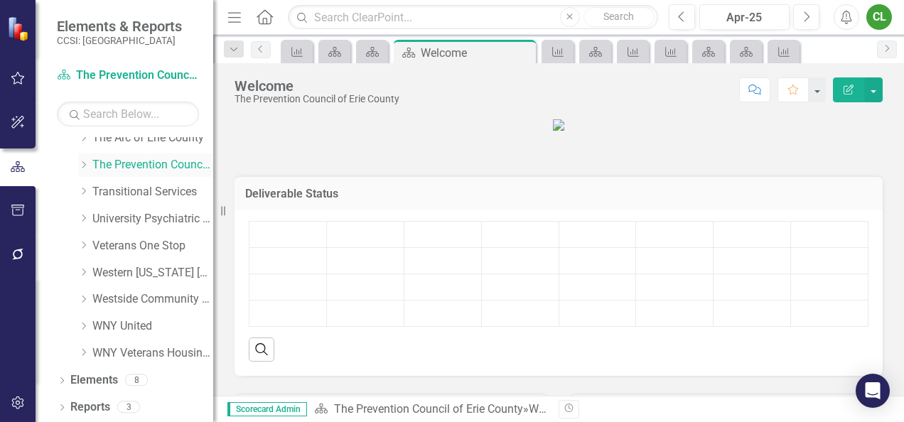
click at [84, 166] on icon at bounding box center [84, 164] width 4 height 7
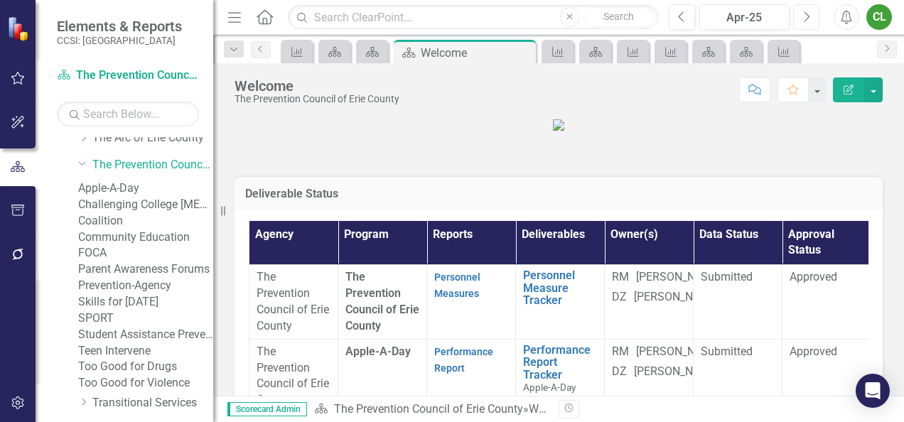
click at [806, 14] on icon "button" at bounding box center [807, 16] width 6 height 10
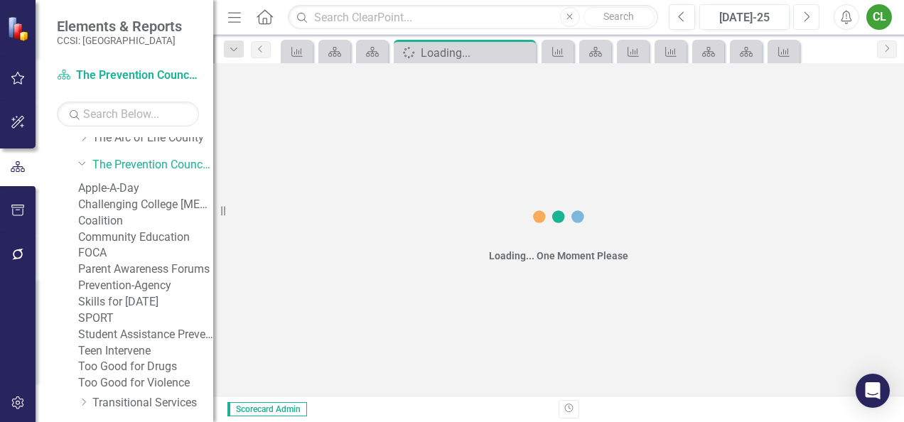
click at [806, 14] on icon "button" at bounding box center [807, 16] width 6 height 10
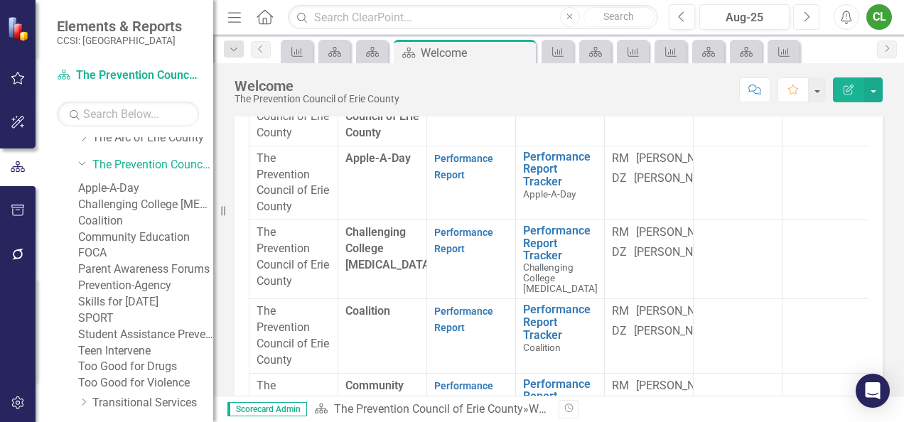
scroll to position [192, 0]
click at [801, 18] on button "Next" at bounding box center [806, 17] width 26 height 26
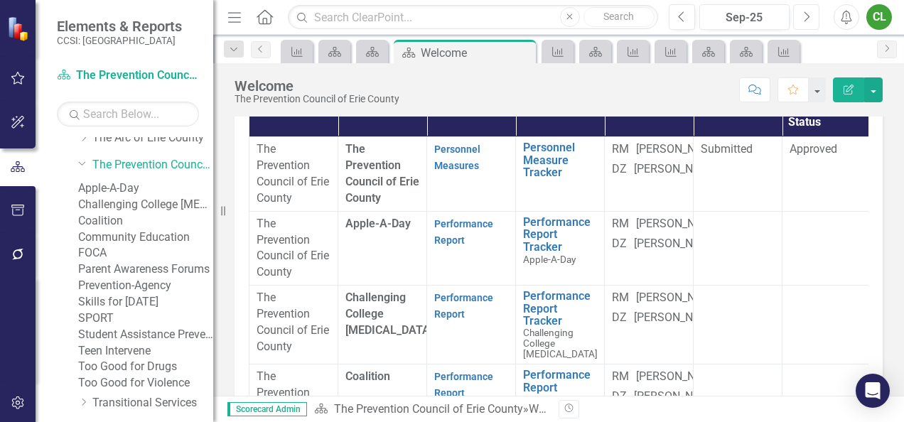
scroll to position [124, 0]
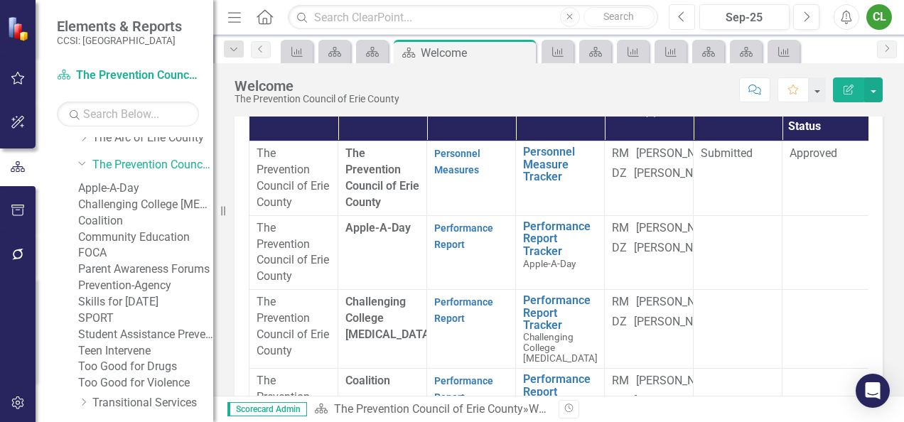
click at [683, 11] on icon "Previous" at bounding box center [682, 17] width 8 height 13
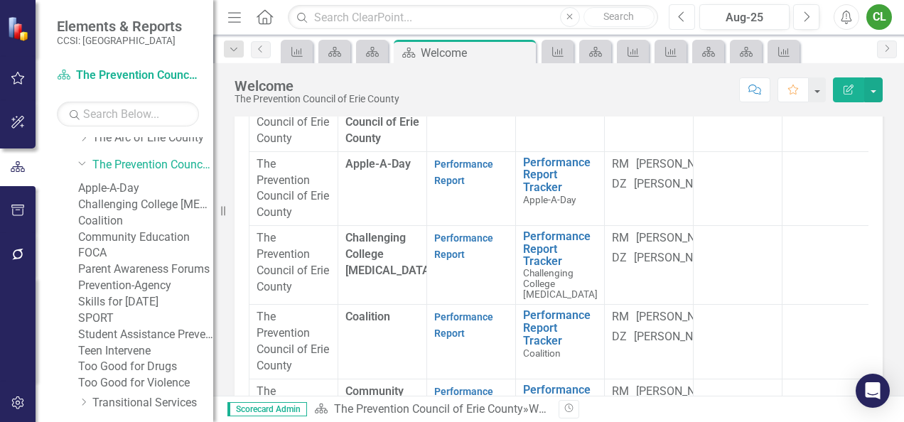
scroll to position [201, 0]
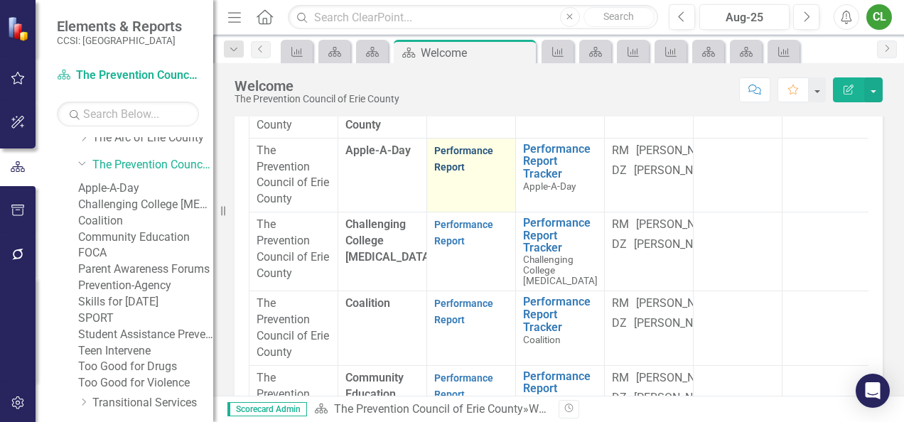
click at [476, 173] on link "Performance Report" at bounding box center [463, 159] width 59 height 28
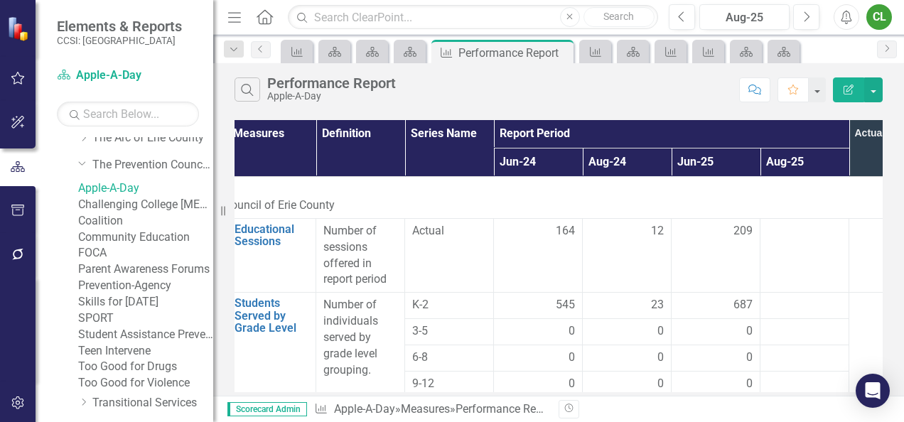
scroll to position [14, 97]
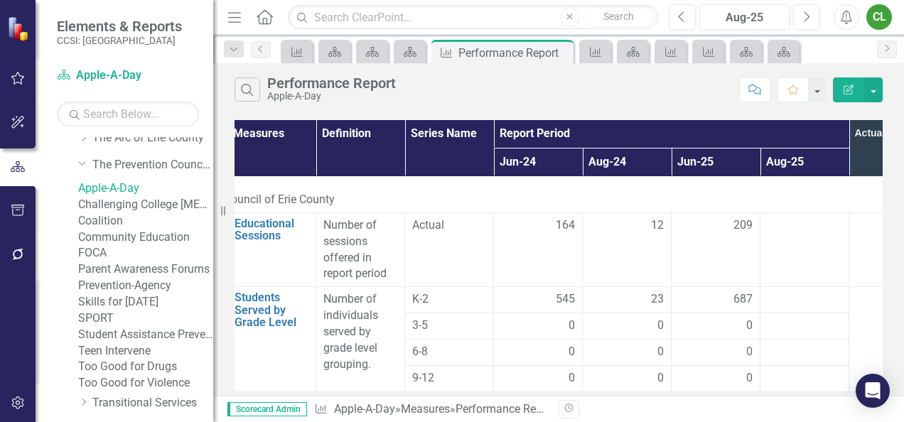
click at [146, 213] on link "Challenging College [MEDICAL_DATA]" at bounding box center [145, 205] width 135 height 16
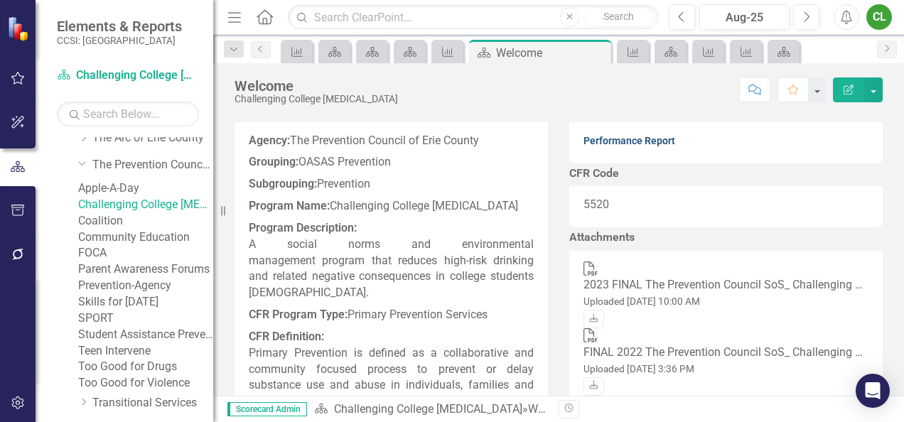
click at [632, 146] on link "Performance Report" at bounding box center [629, 140] width 92 height 11
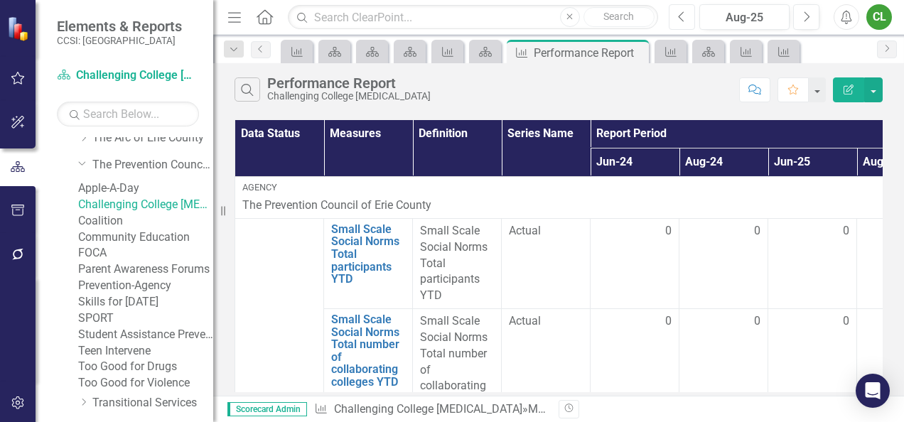
click at [683, 14] on icon "Previous" at bounding box center [682, 17] width 8 height 13
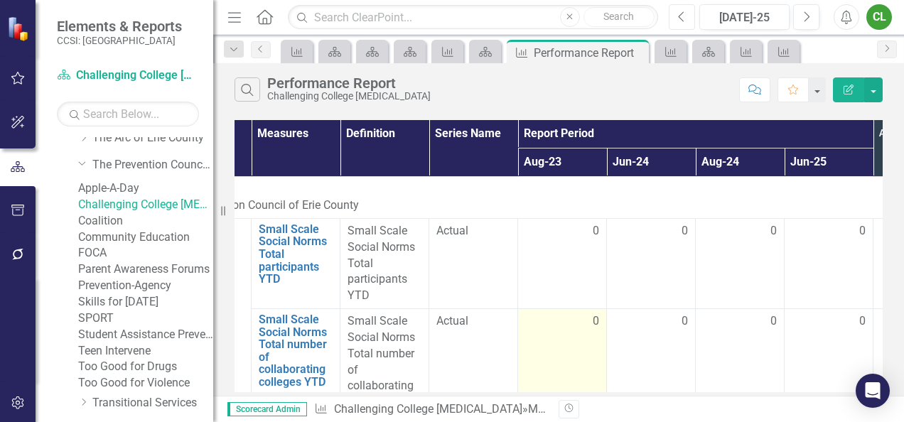
scroll to position [0, 71]
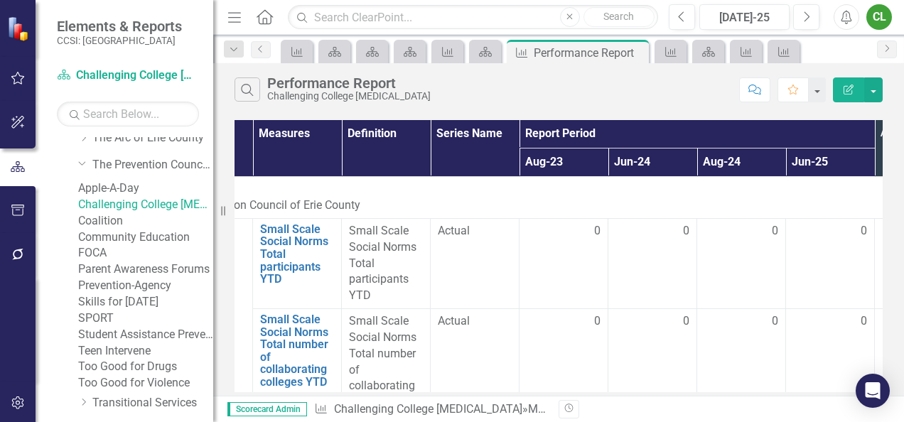
click at [142, 230] on link "Coalition" at bounding box center [145, 221] width 135 height 16
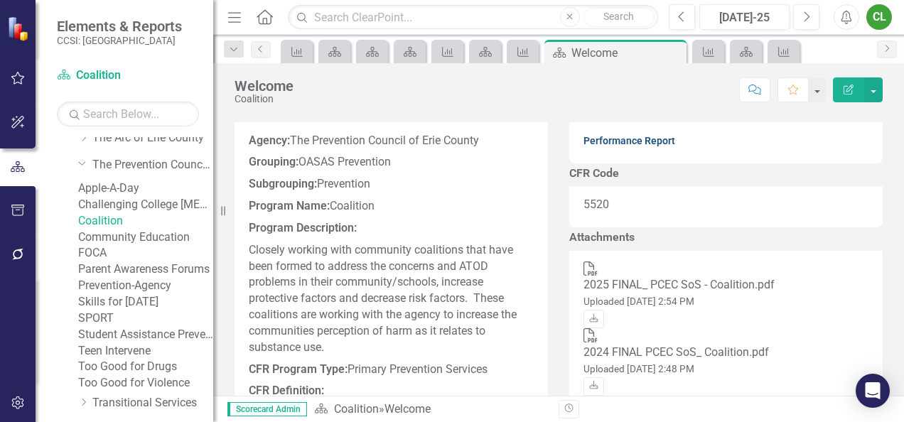
click at [639, 146] on link "Performance Report" at bounding box center [629, 140] width 92 height 11
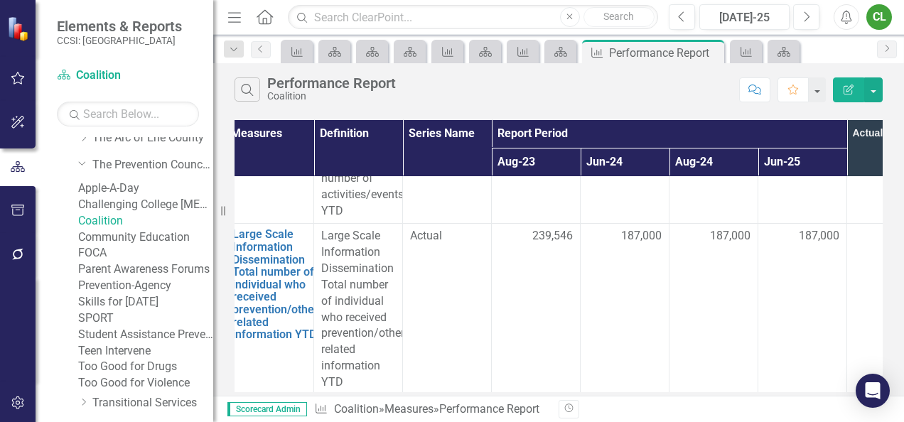
scroll to position [391, 99]
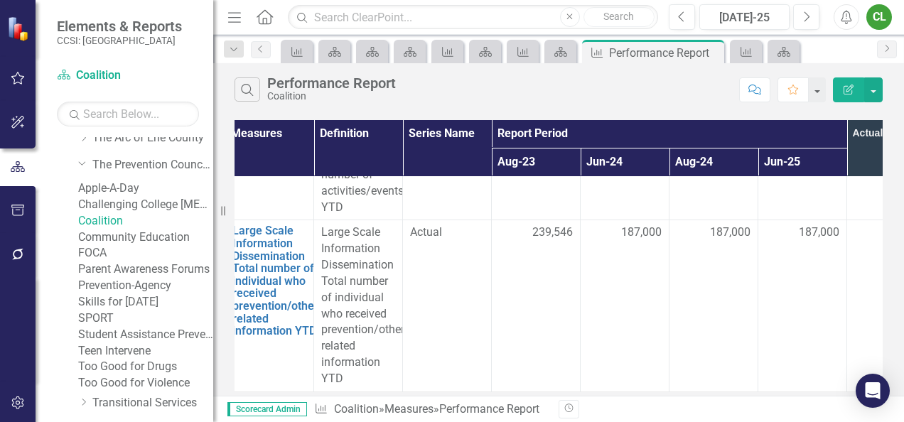
click at [146, 246] on link "Community Education" at bounding box center [145, 238] width 135 height 16
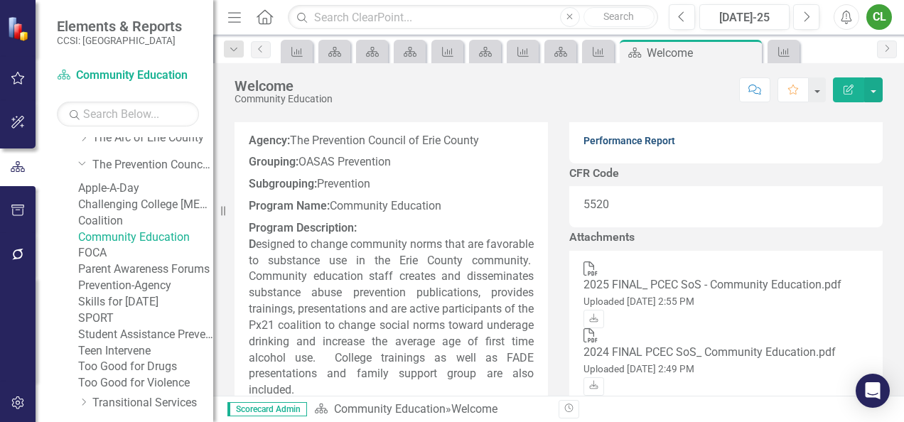
click at [632, 146] on link "Performance Report" at bounding box center [629, 140] width 92 height 11
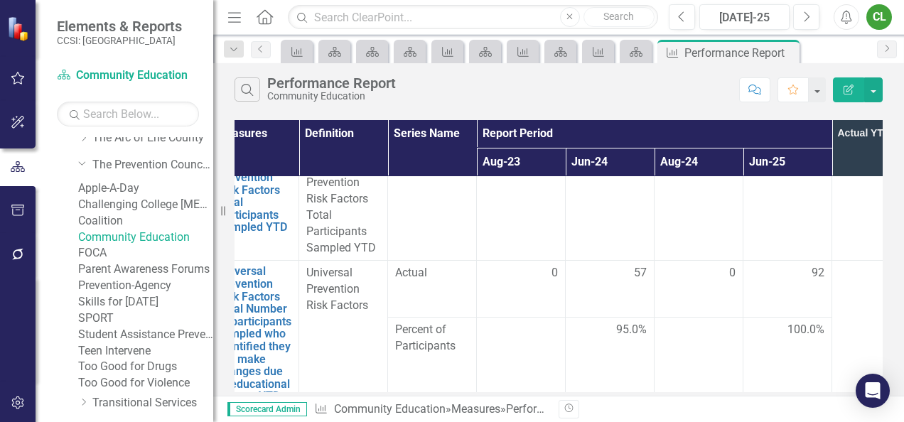
scroll to position [339, 114]
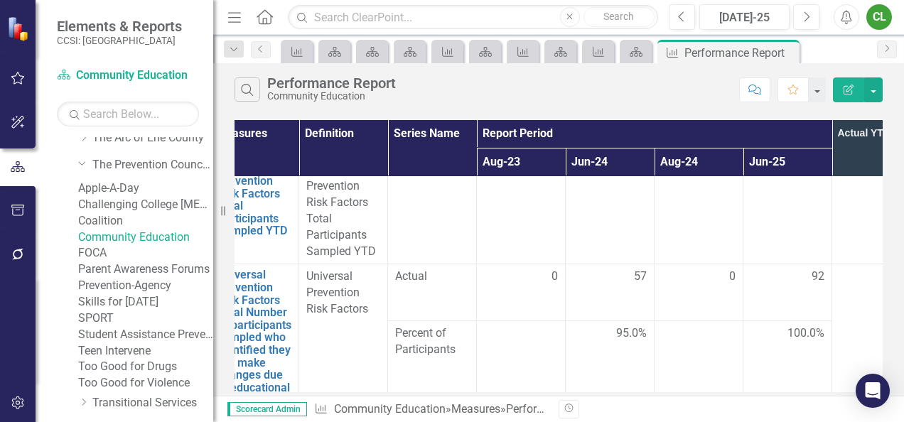
click at [118, 261] on link "FOCA" at bounding box center [145, 253] width 135 height 16
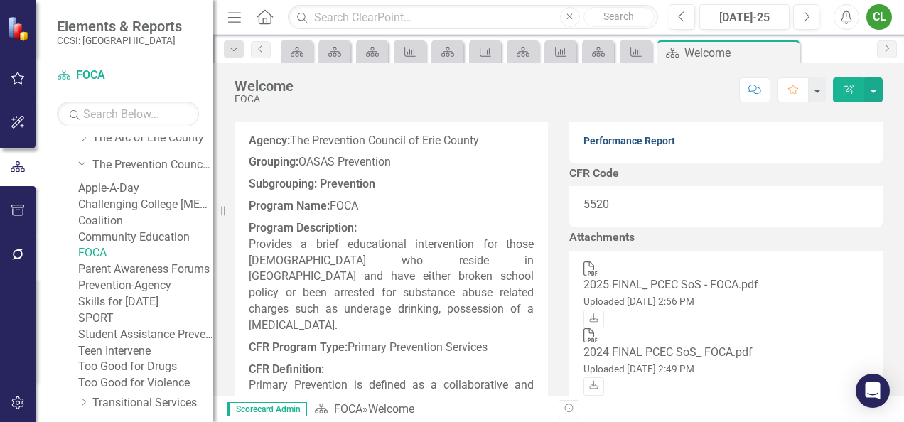
click at [655, 146] on link "Performance Report" at bounding box center [629, 140] width 92 height 11
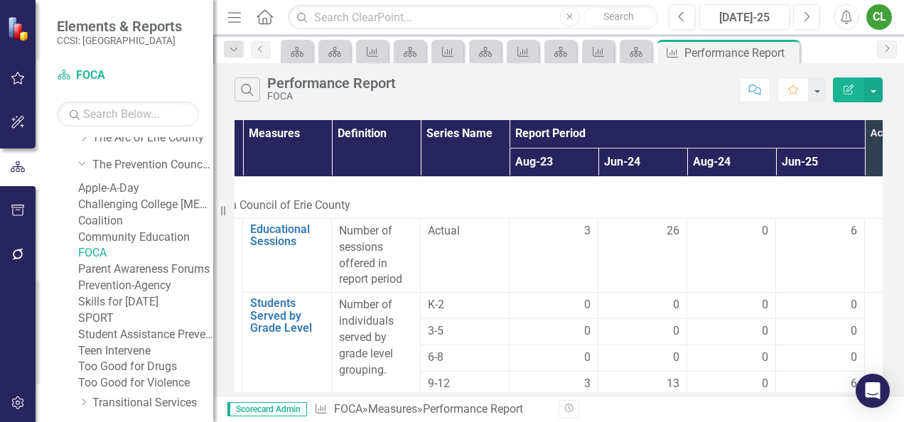
scroll to position [14, 81]
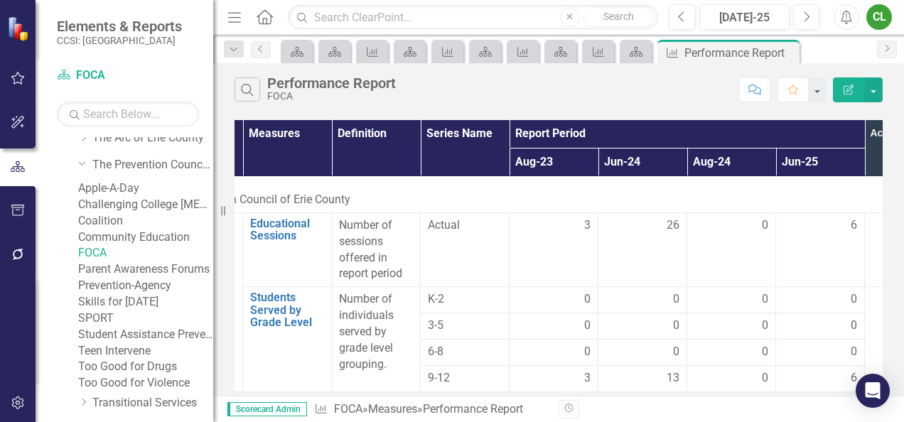
click at [163, 278] on link "Parent Awareness Forums" at bounding box center [145, 269] width 135 height 16
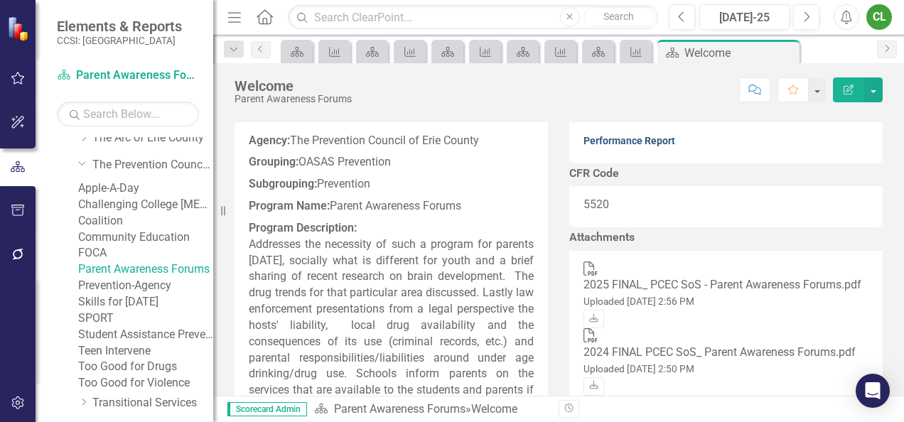
click at [647, 146] on link "Performance Report" at bounding box center [629, 140] width 92 height 11
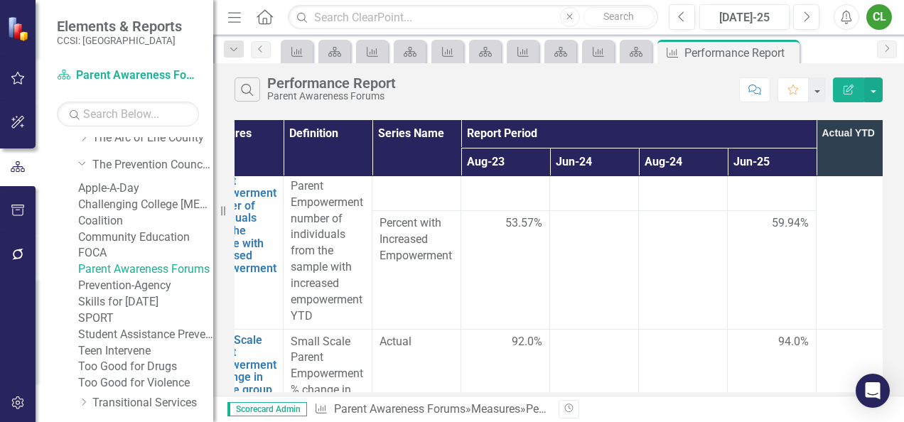
scroll to position [539, 129]
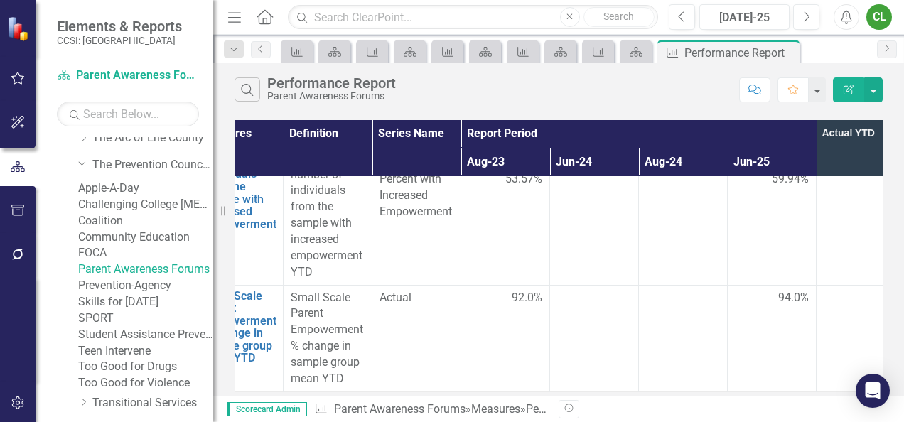
click at [157, 294] on link "Prevention-Agency" at bounding box center [145, 286] width 135 height 16
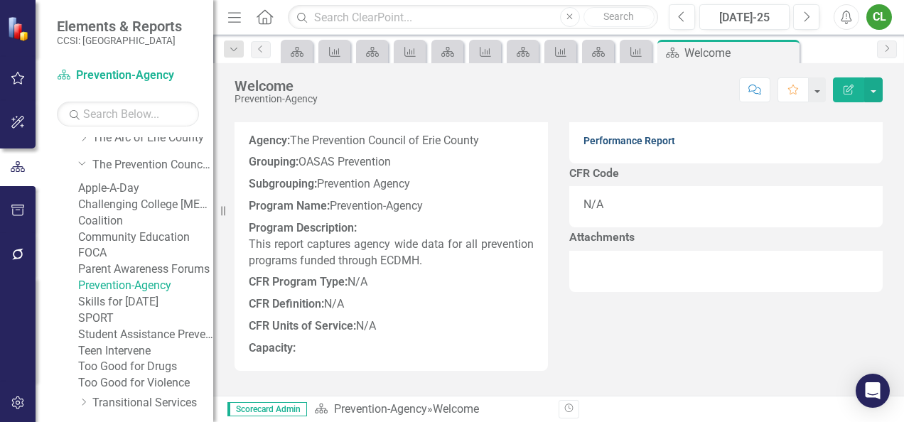
click at [625, 146] on link "Performance Report" at bounding box center [629, 140] width 92 height 11
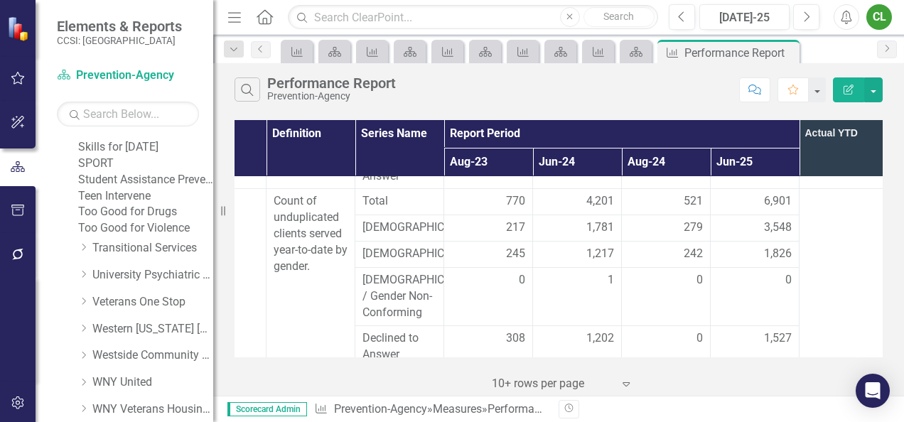
scroll to position [1147, 0]
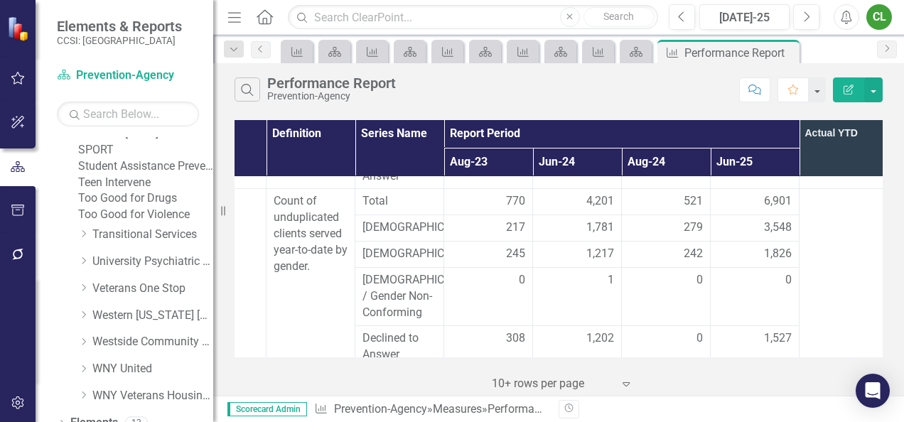
click at [178, 142] on link "Skills for [DATE]" at bounding box center [145, 134] width 135 height 16
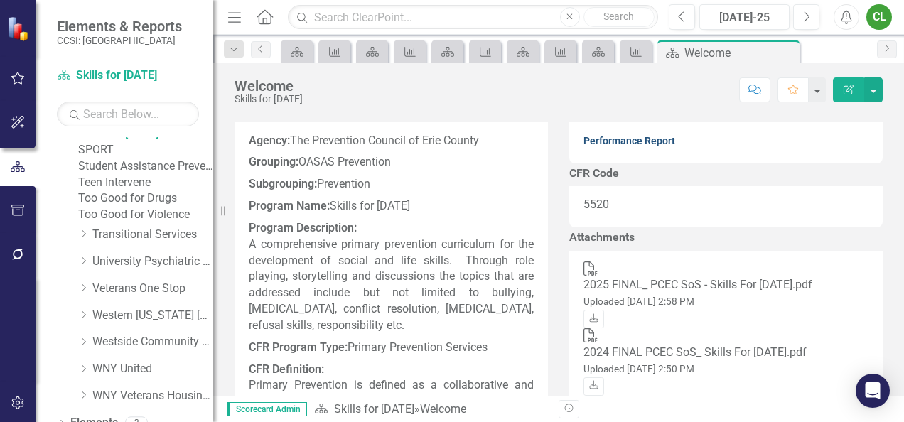
click at [618, 146] on link "Performance Report" at bounding box center [629, 140] width 92 height 11
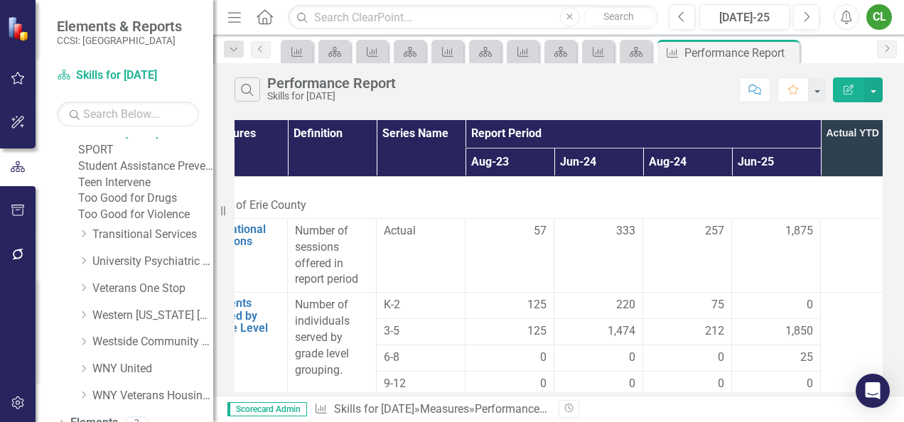
scroll to position [14, 125]
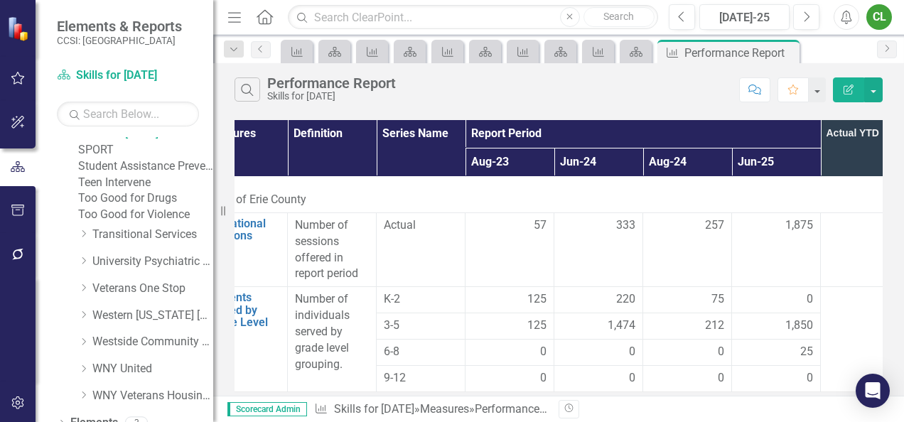
click at [135, 158] on link "SPORT" at bounding box center [145, 150] width 135 height 16
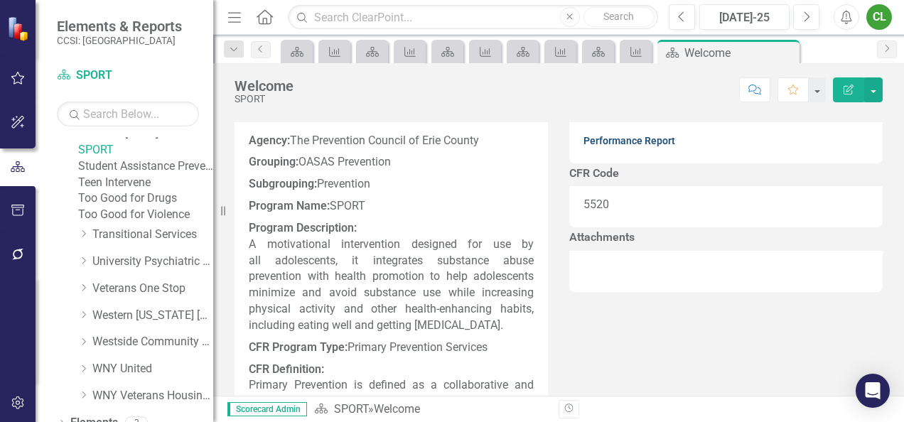
click at [622, 146] on link "Performance Report" at bounding box center [629, 140] width 92 height 11
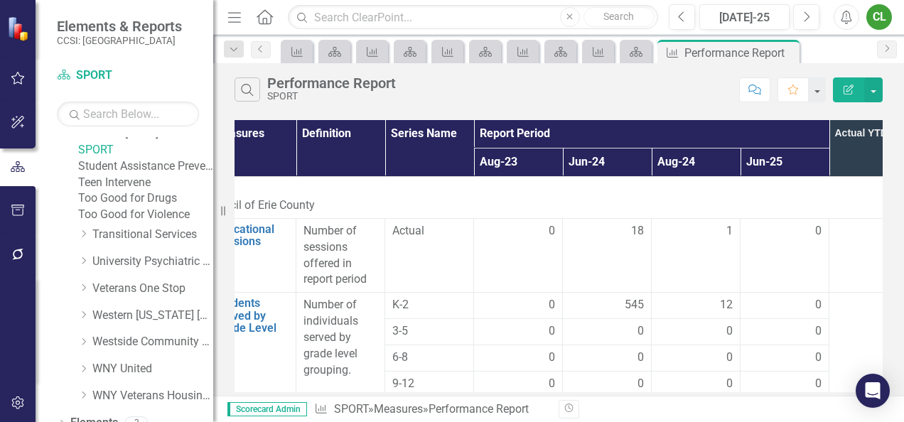
scroll to position [0, 113]
click at [169, 175] on link "Student Assistance Prevention Counseling (SAPC)" at bounding box center [145, 166] width 135 height 16
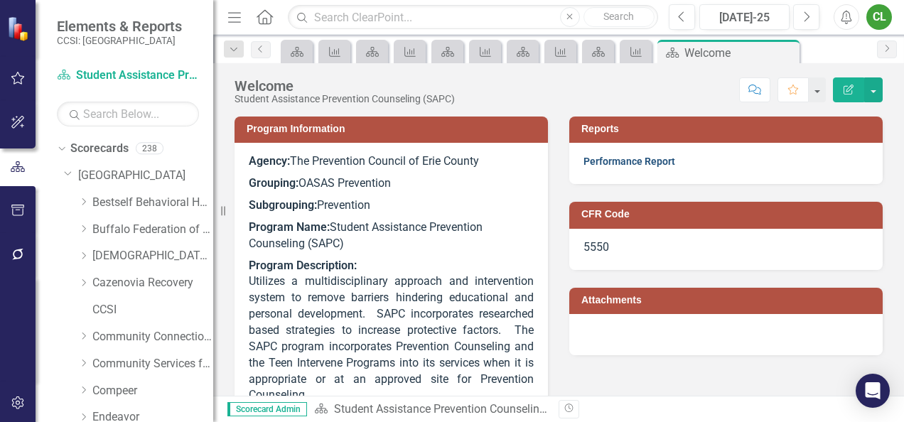
scroll to position [1147, 0]
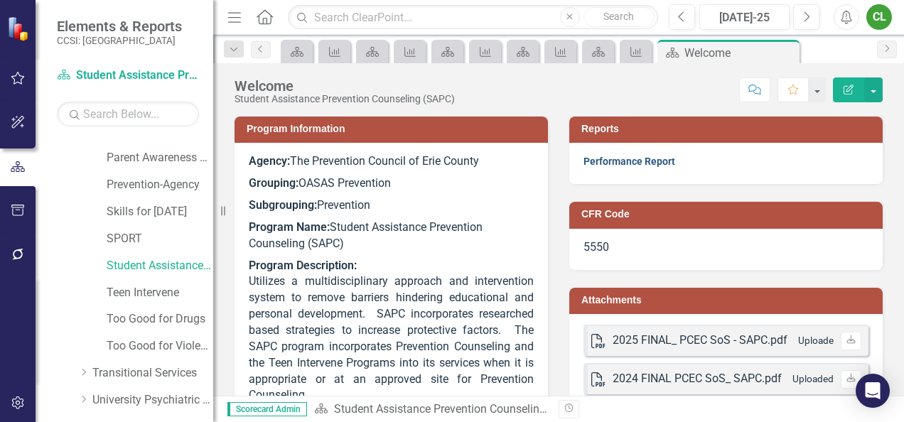
click at [627, 163] on link "Performance Report" at bounding box center [629, 161] width 92 height 11
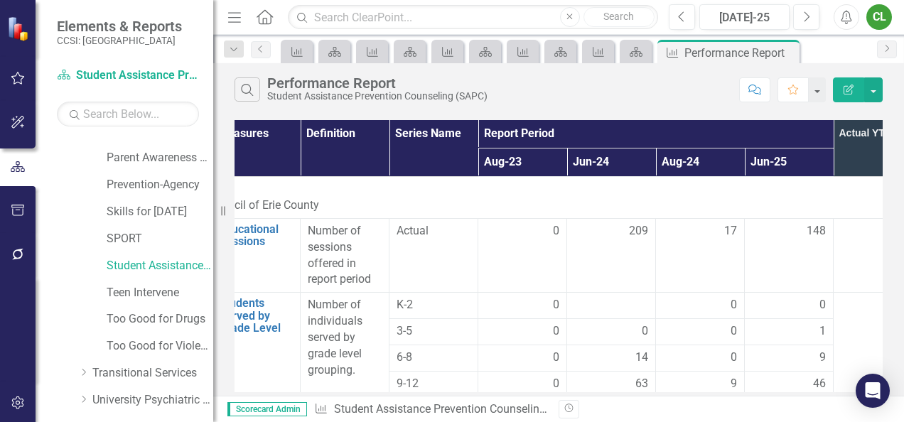
scroll to position [14, 112]
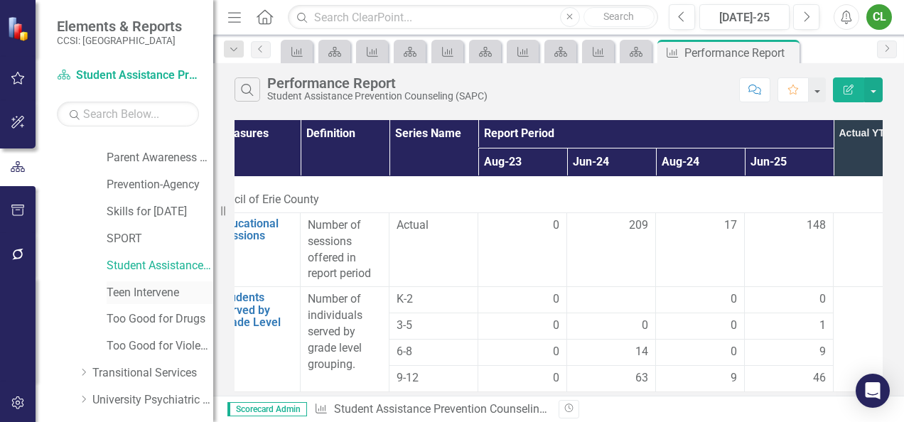
click at [158, 298] on link "Teen Intervene" at bounding box center [160, 293] width 107 height 16
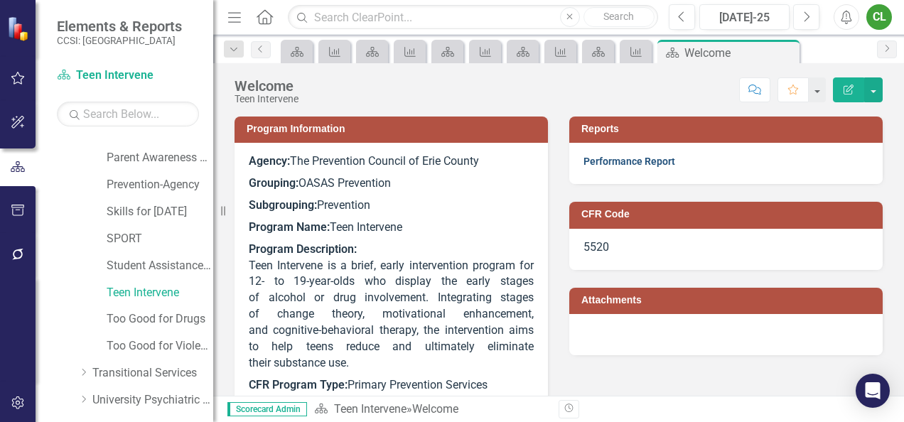
click at [615, 159] on link "Performance Report" at bounding box center [629, 161] width 92 height 11
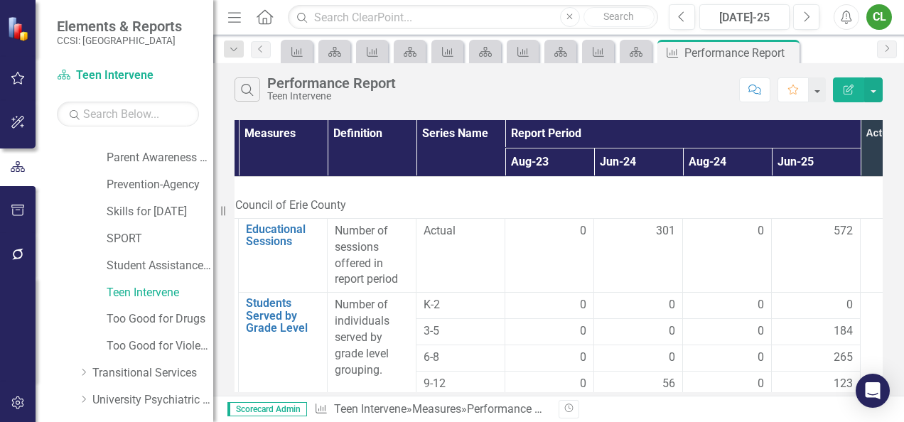
scroll to position [0, 68]
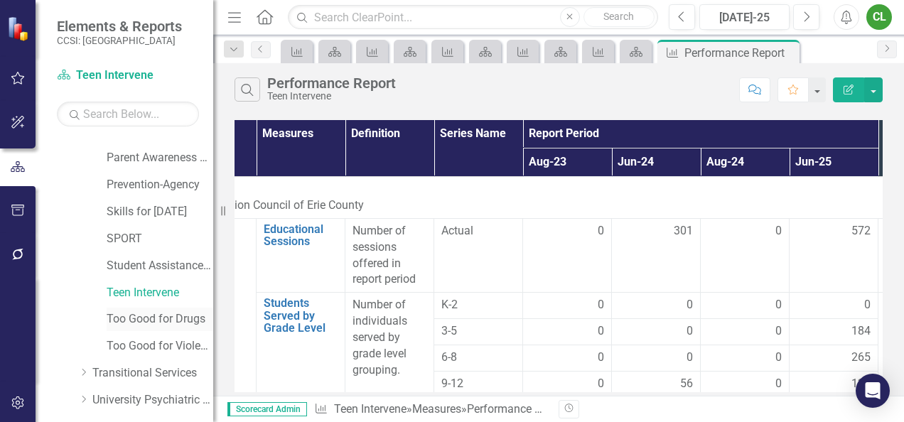
click at [173, 323] on link "Too Good for Drugs" at bounding box center [160, 319] width 107 height 16
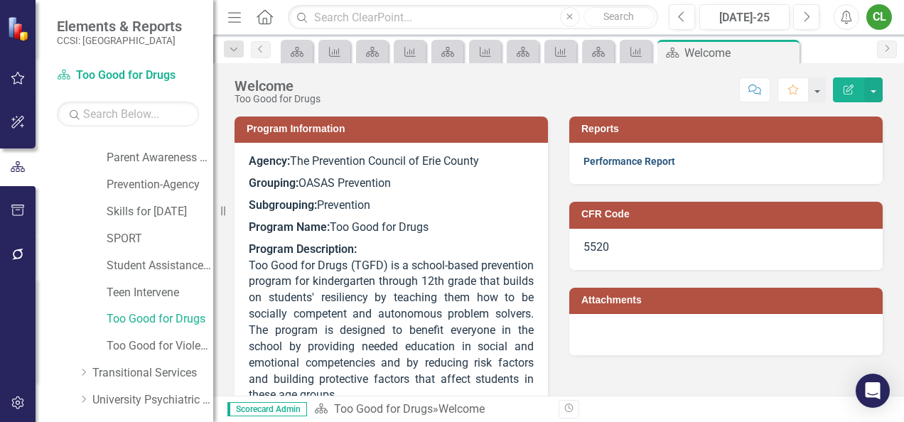
click at [639, 161] on link "Performance Report" at bounding box center [629, 161] width 92 height 11
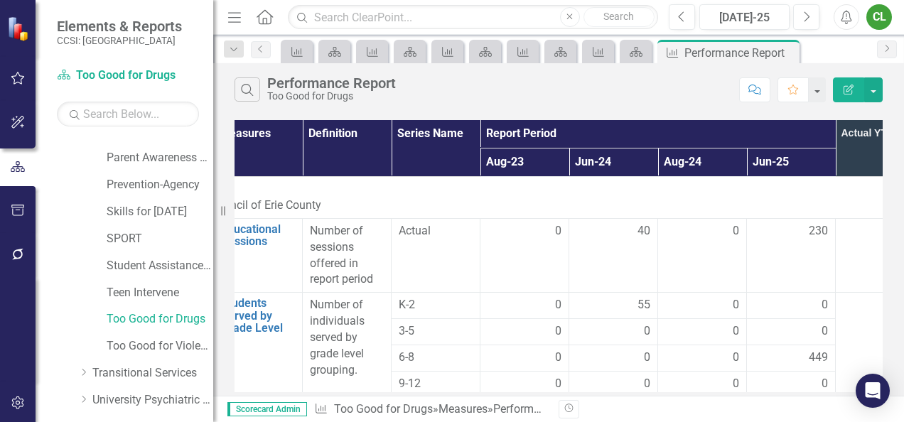
scroll to position [0, 112]
click at [174, 348] on link "Too Good for Violence" at bounding box center [160, 346] width 107 height 16
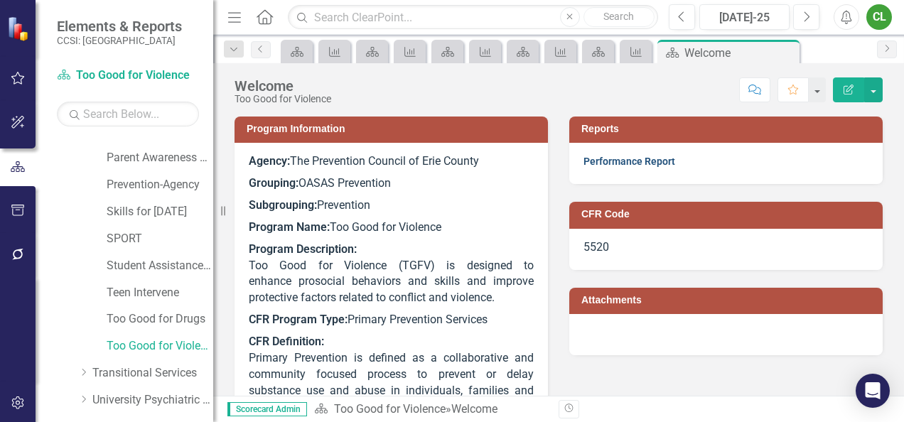
click at [612, 163] on link "Performance Report" at bounding box center [629, 161] width 92 height 11
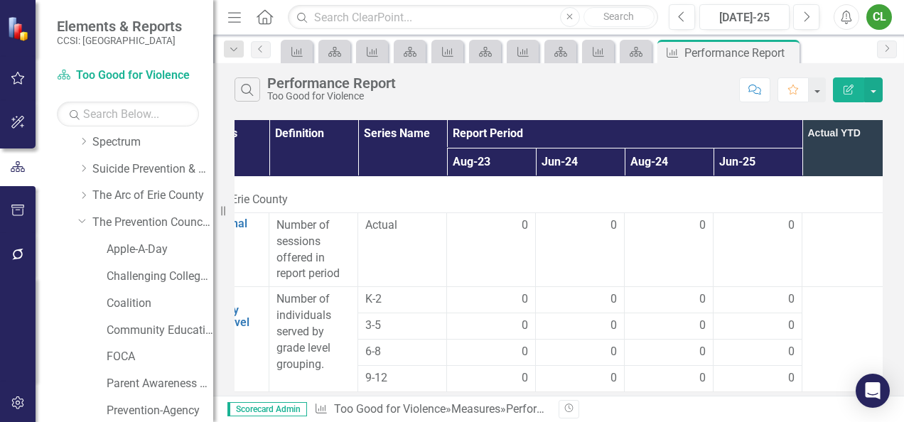
scroll to position [937, 0]
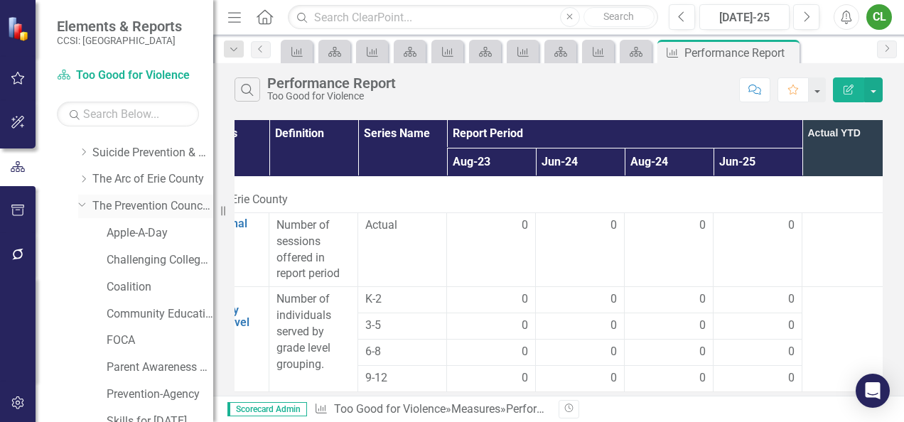
click at [159, 204] on link "The Prevention Council of Erie County" at bounding box center [152, 206] width 121 height 16
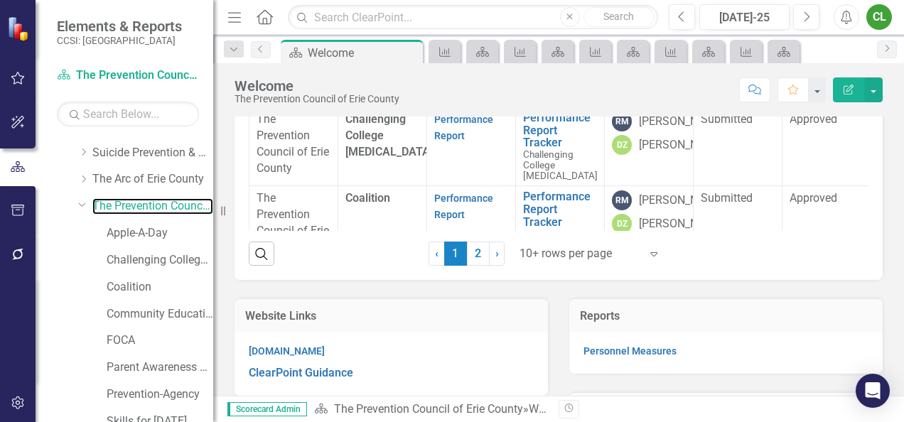
scroll to position [308, 0]
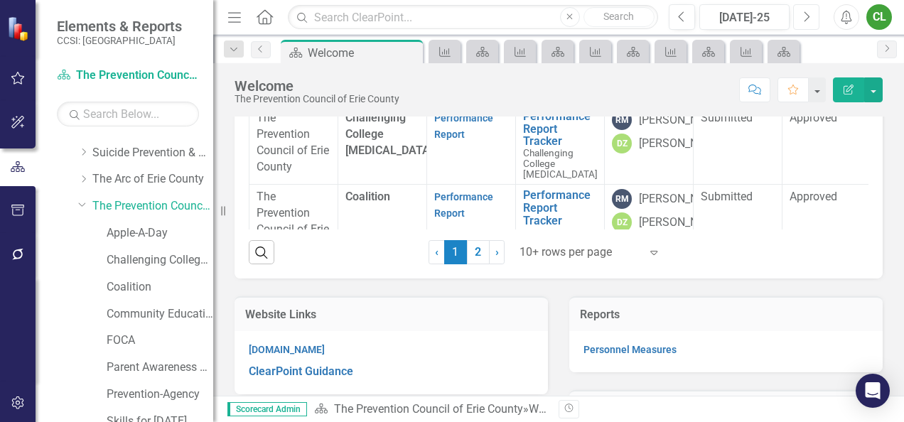
click at [803, 24] on button "Next" at bounding box center [806, 17] width 26 height 26
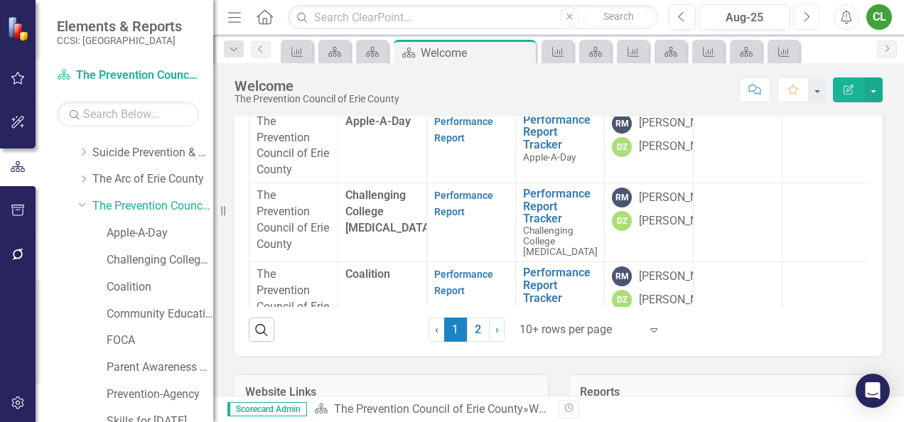
scroll to position [242, 0]
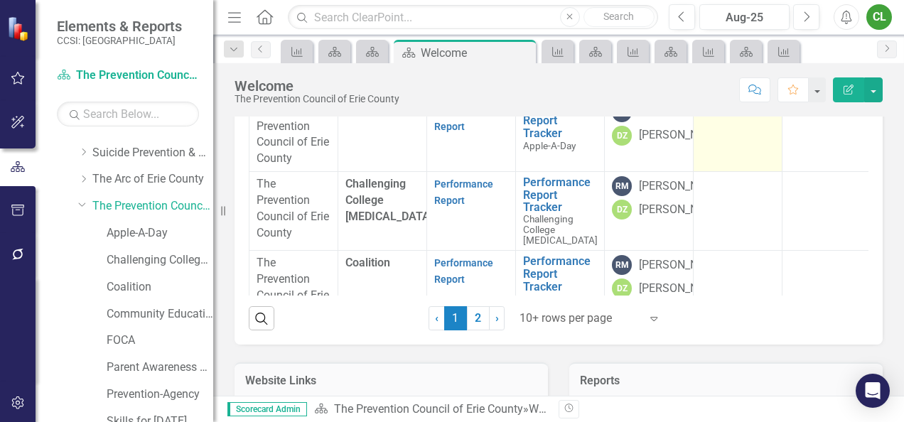
click at [743, 171] on td at bounding box center [737, 134] width 89 height 74
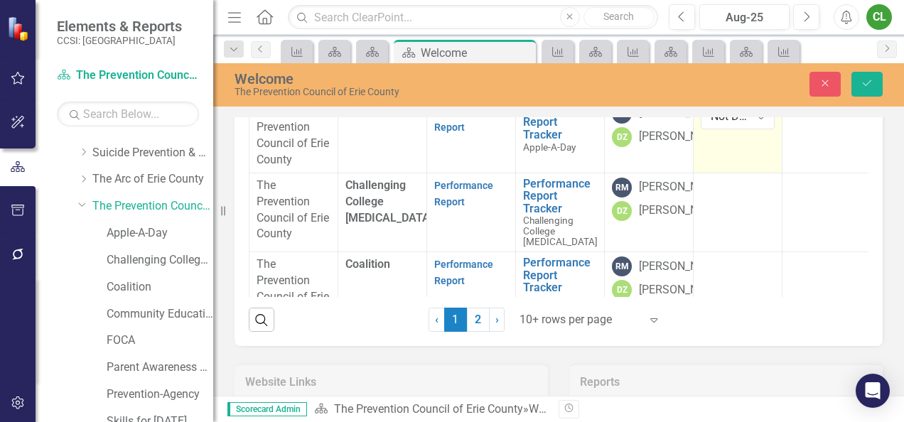
click at [743, 124] on div "Not Defined" at bounding box center [730, 116] width 39 height 16
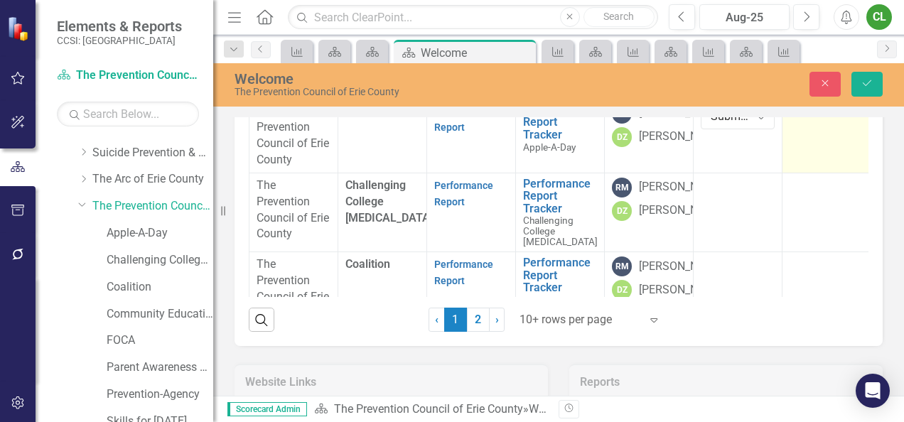
click at [805, 173] on td at bounding box center [826, 136] width 89 height 74
click at [806, 124] on div "Not Defined" at bounding box center [818, 116] width 39 height 16
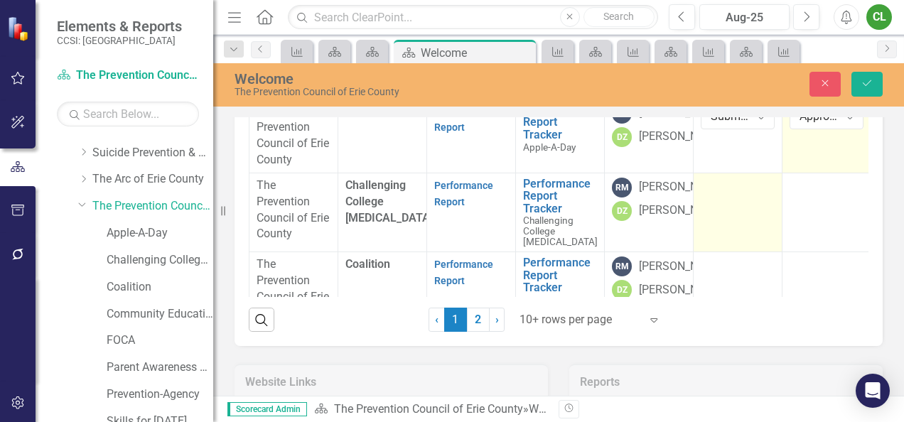
click at [717, 252] on td at bounding box center [737, 212] width 89 height 79
click at [719, 199] on div "Not Defined" at bounding box center [730, 191] width 39 height 16
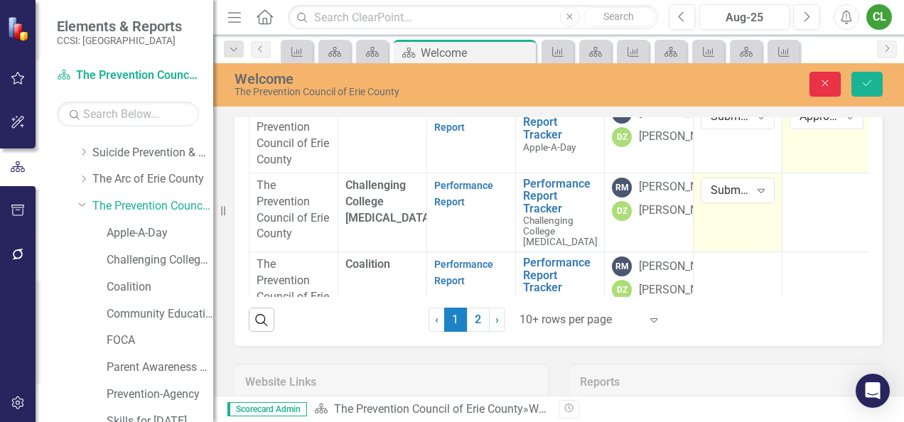
click at [831, 88] on button "Close" at bounding box center [824, 84] width 31 height 25
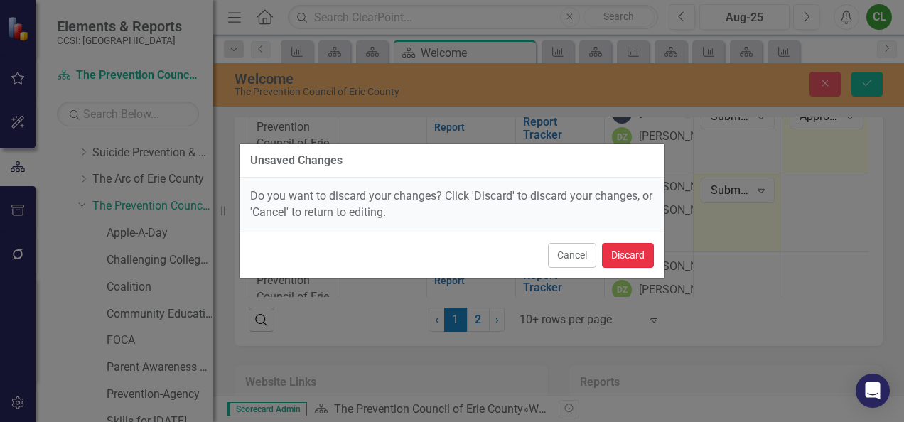
click at [635, 254] on button "Discard" at bounding box center [628, 255] width 52 height 25
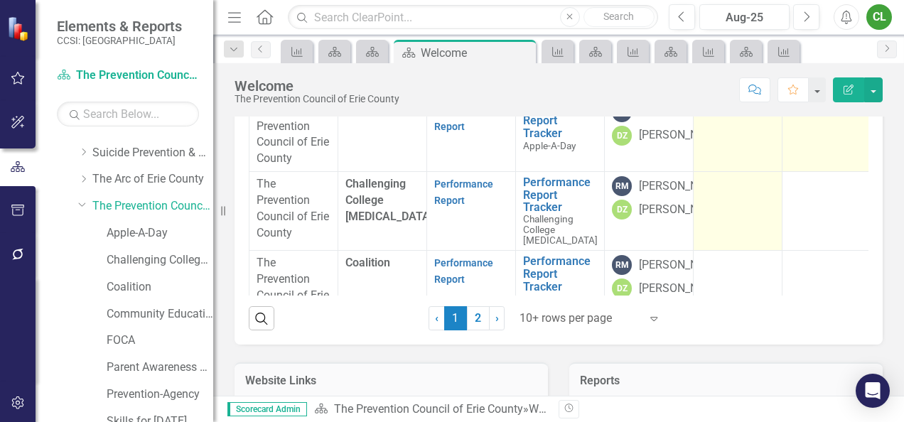
click at [706, 119] on div at bounding box center [738, 110] width 74 height 17
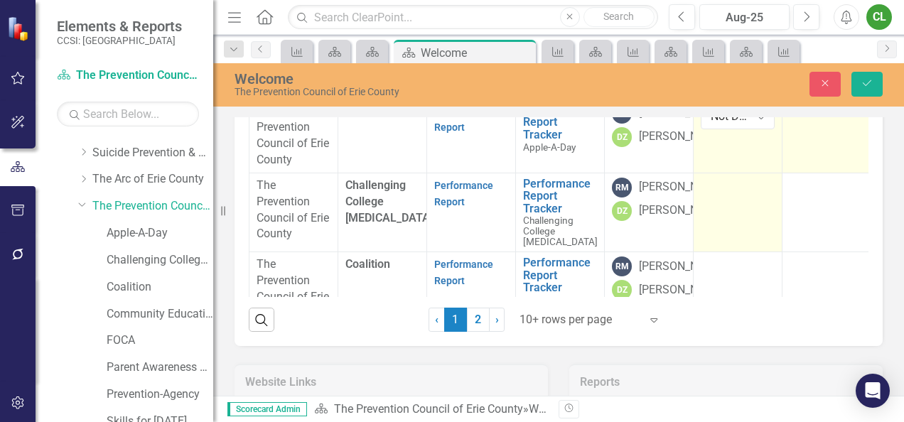
click at [706, 129] on div "Not Defined Expand" at bounding box center [738, 117] width 74 height 26
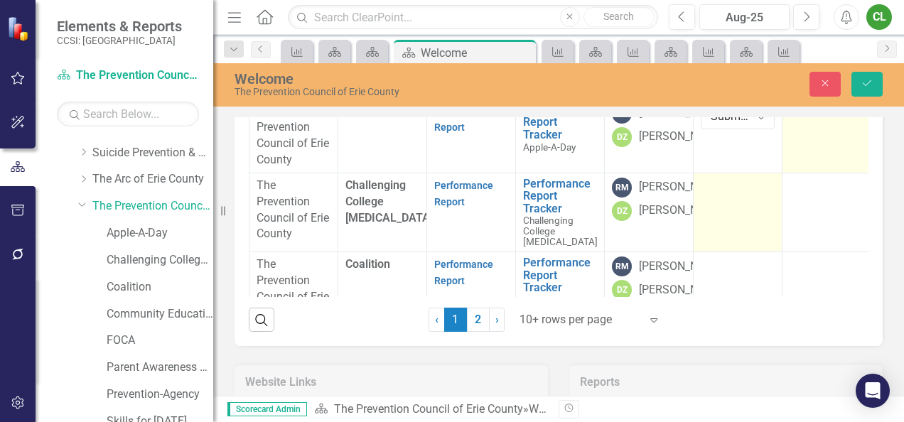
click at [799, 121] on div at bounding box center [826, 112] width 74 height 17
click at [799, 124] on div "Not Defined" at bounding box center [818, 116] width 39 height 16
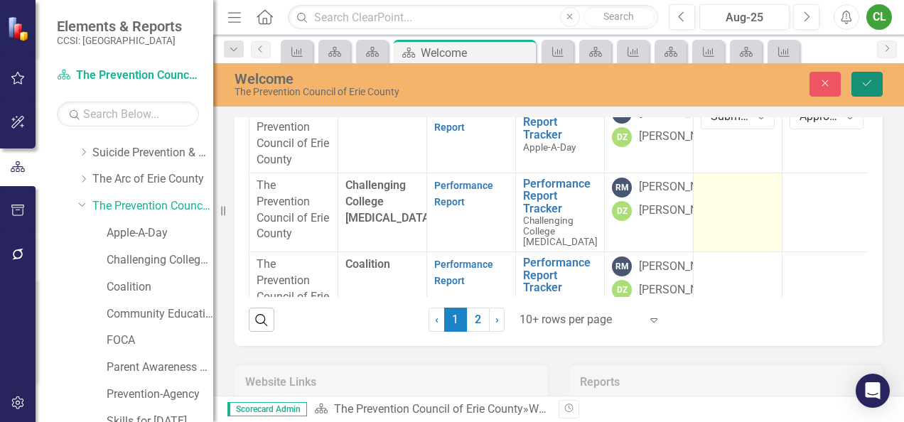
click at [867, 77] on button "Save" at bounding box center [866, 84] width 31 height 25
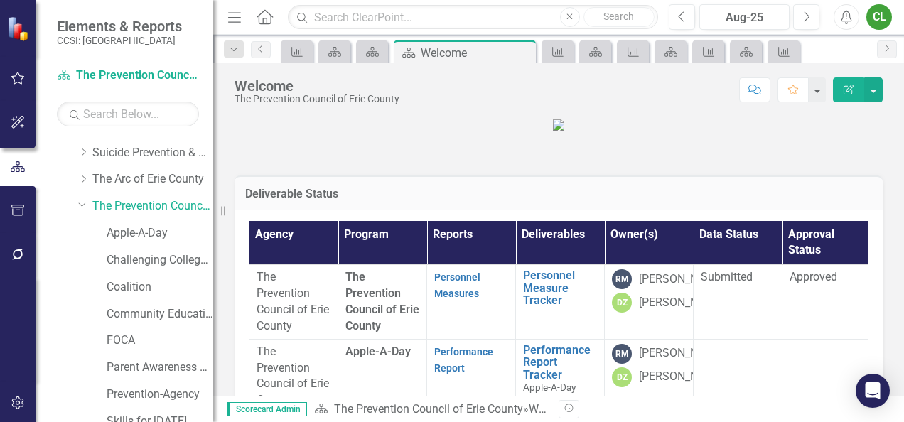
scroll to position [0, 0]
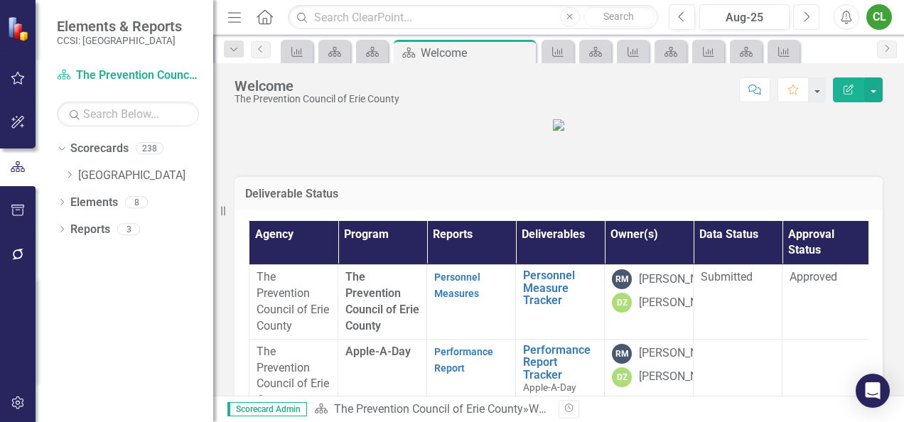
click at [807, 17] on icon "Next" at bounding box center [806, 17] width 8 height 13
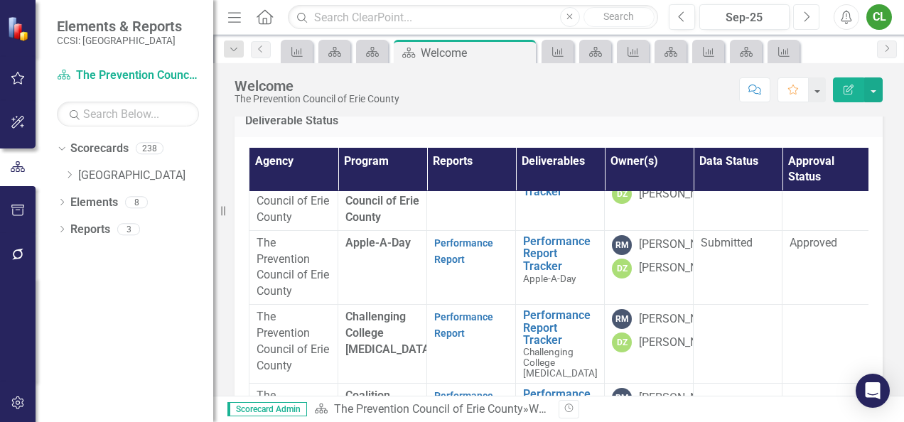
scroll to position [20, 0]
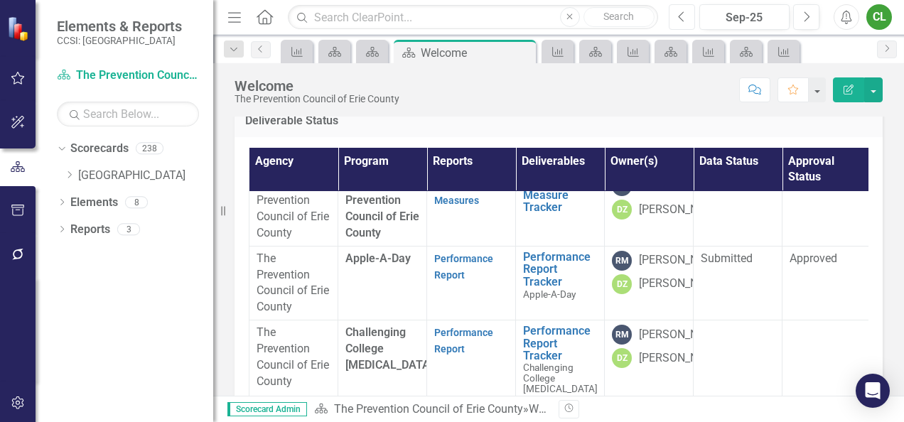
click at [681, 16] on icon "button" at bounding box center [681, 16] width 6 height 10
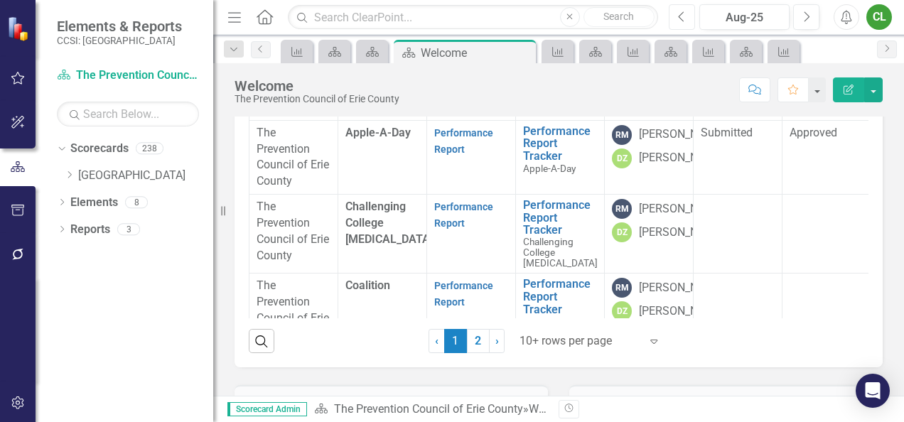
scroll to position [216, 0]
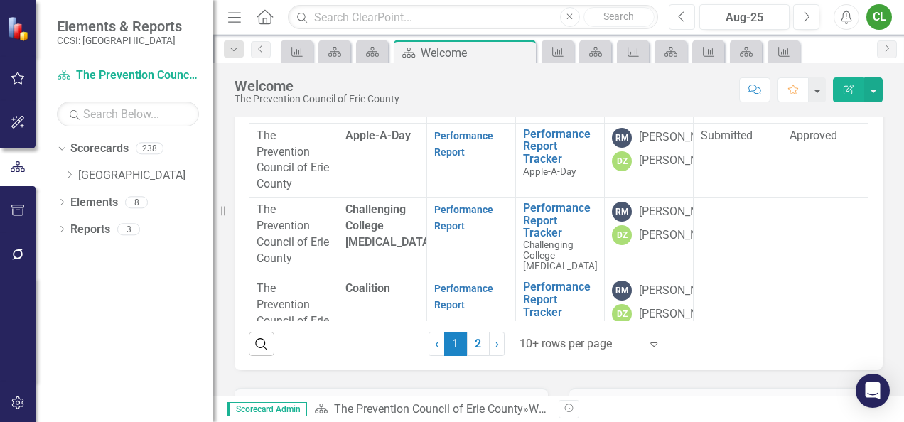
click at [684, 20] on icon "Previous" at bounding box center [682, 17] width 8 height 13
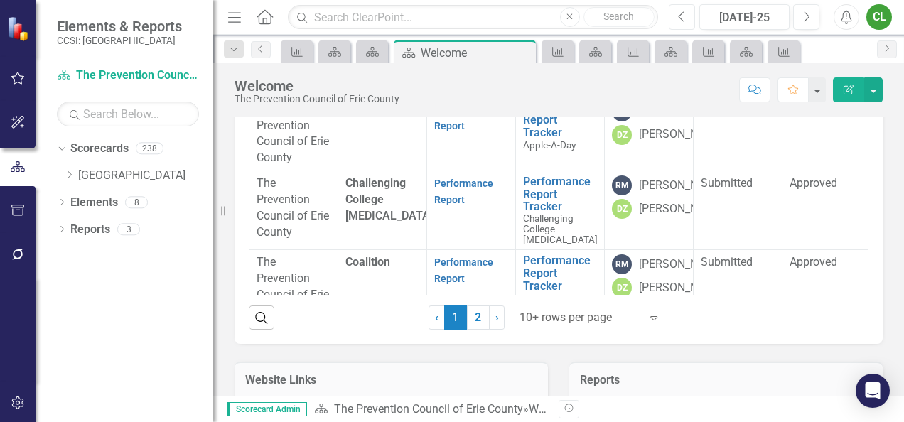
scroll to position [234, 0]
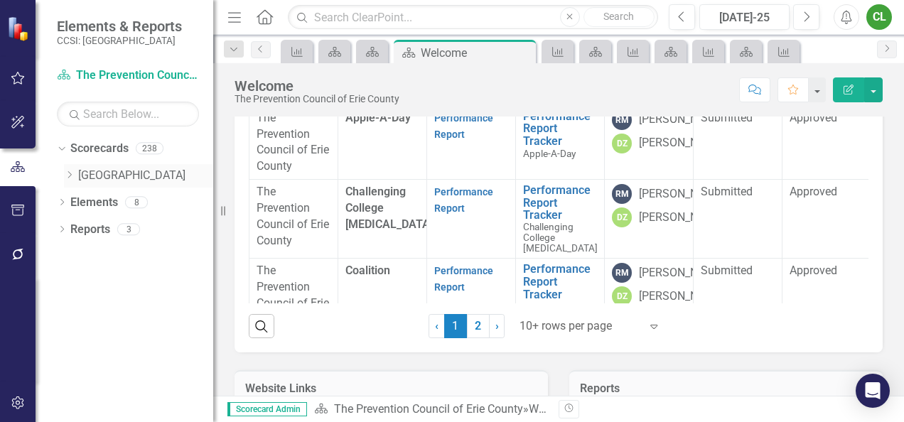
click at [70, 171] on icon "Dropdown" at bounding box center [69, 175] width 11 height 9
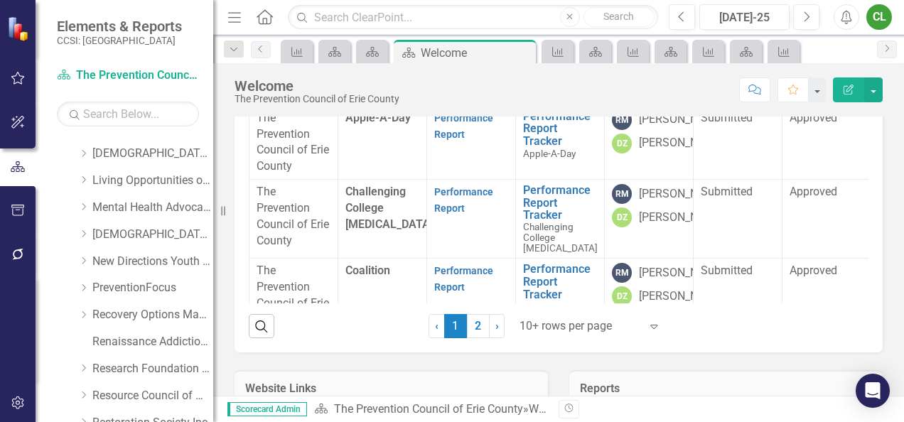
scroll to position [529, 0]
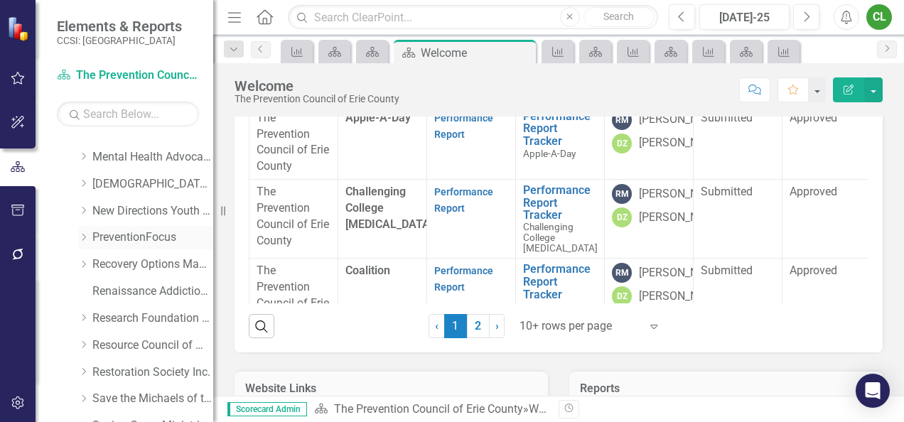
click at [135, 239] on link "PreventionFocus" at bounding box center [152, 238] width 121 height 16
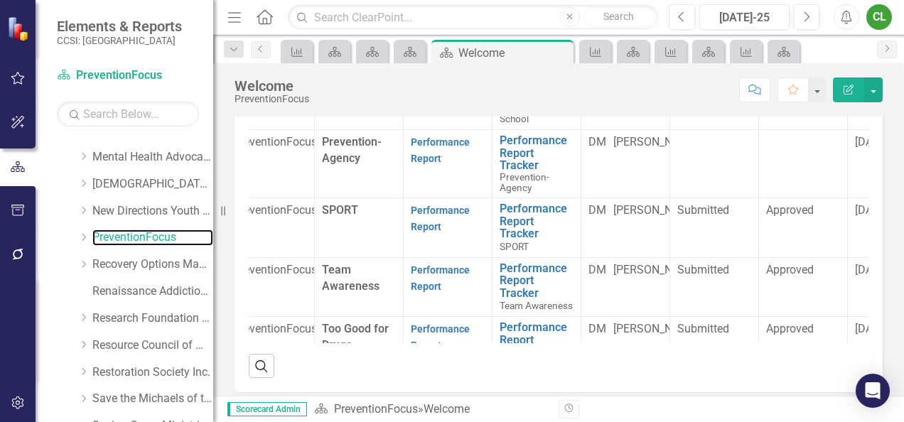
scroll to position [207, 23]
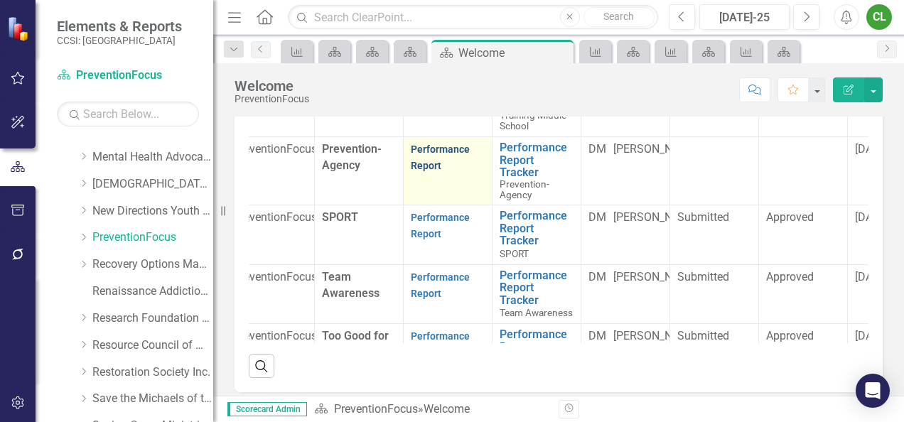
click at [442, 171] on link "Performance Report" at bounding box center [440, 158] width 59 height 28
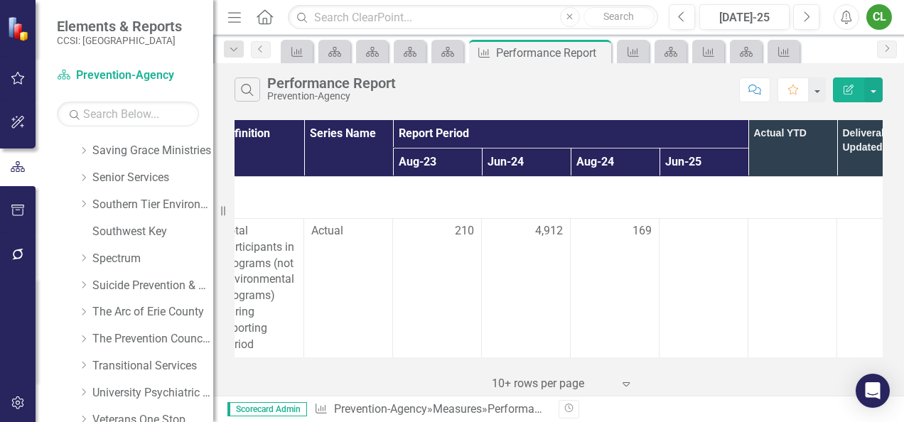
scroll to position [815, 0]
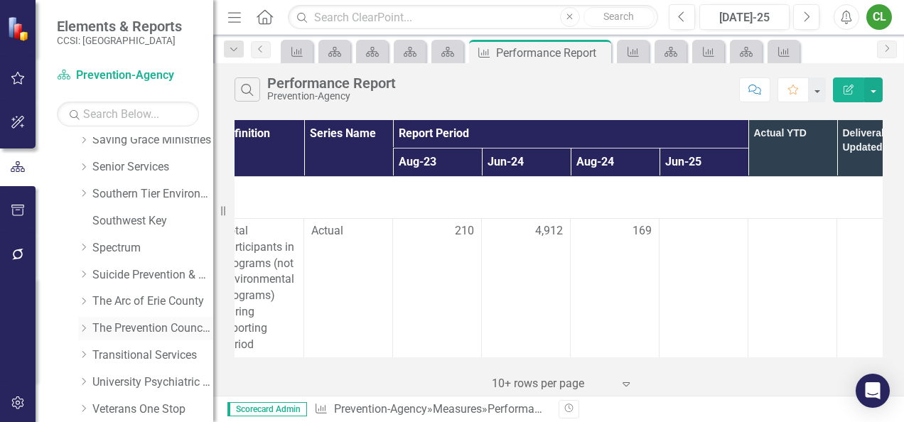
click at [115, 328] on link "The Prevention Council of Erie County" at bounding box center [152, 328] width 121 height 16
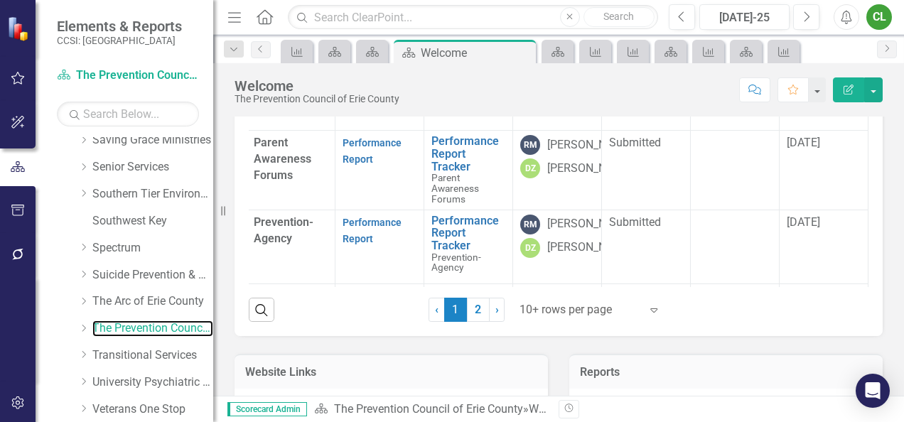
scroll to position [338, 112]
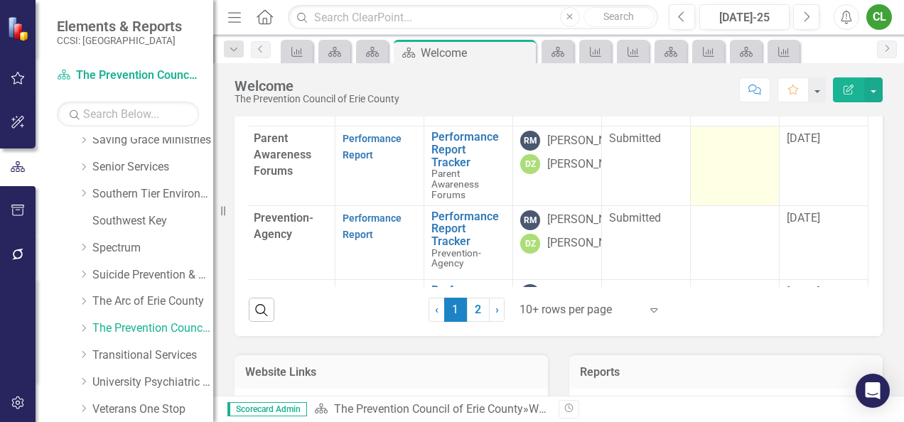
click at [706, 148] on div at bounding box center [735, 139] width 74 height 17
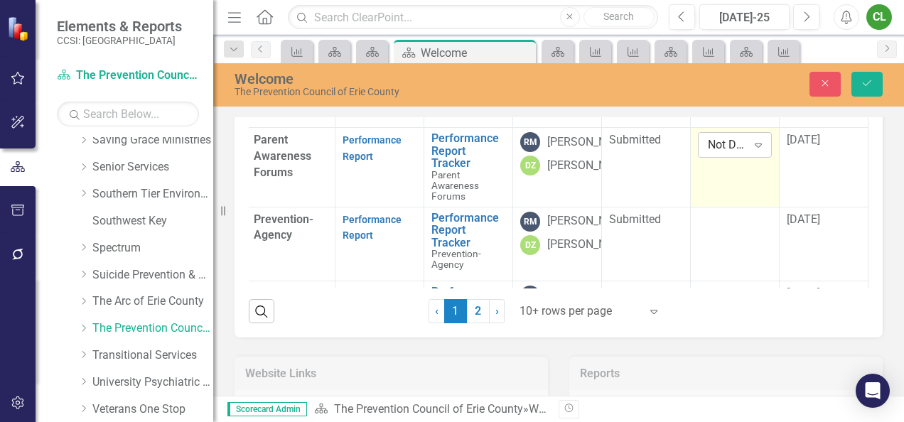
click at [708, 153] on div "Not Defined" at bounding box center [727, 145] width 39 height 16
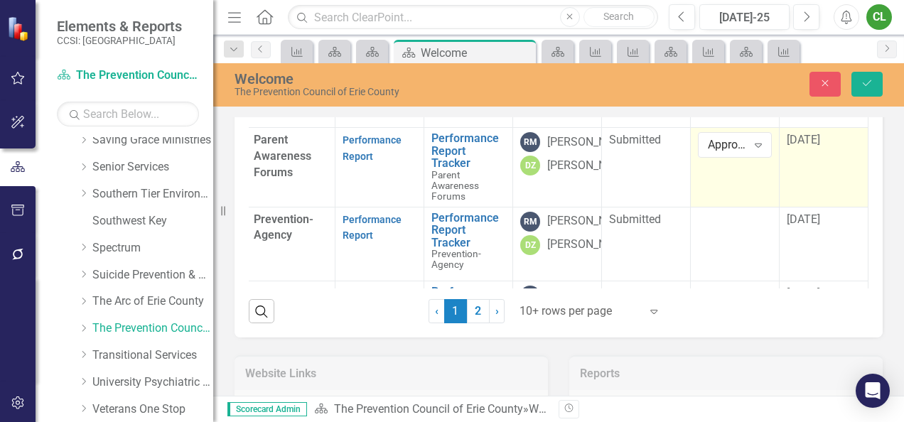
click at [804, 146] on span "10/30/23" at bounding box center [803, 140] width 33 height 14
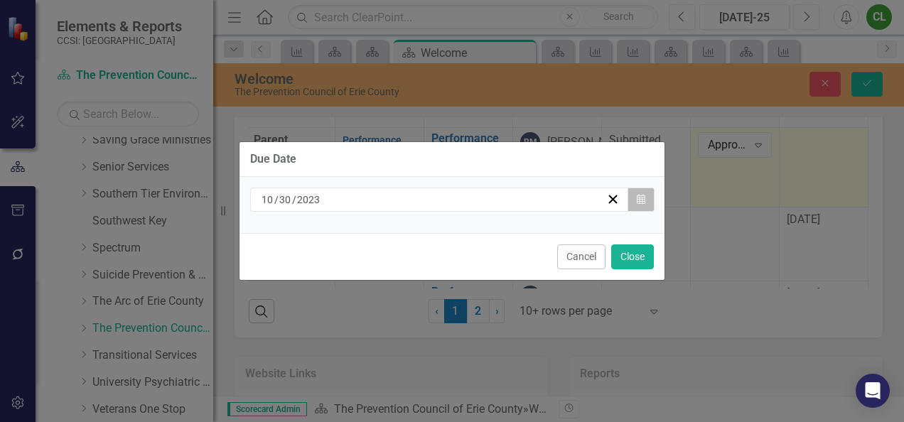
click at [644, 202] on icon "button" at bounding box center [641, 199] width 9 height 10
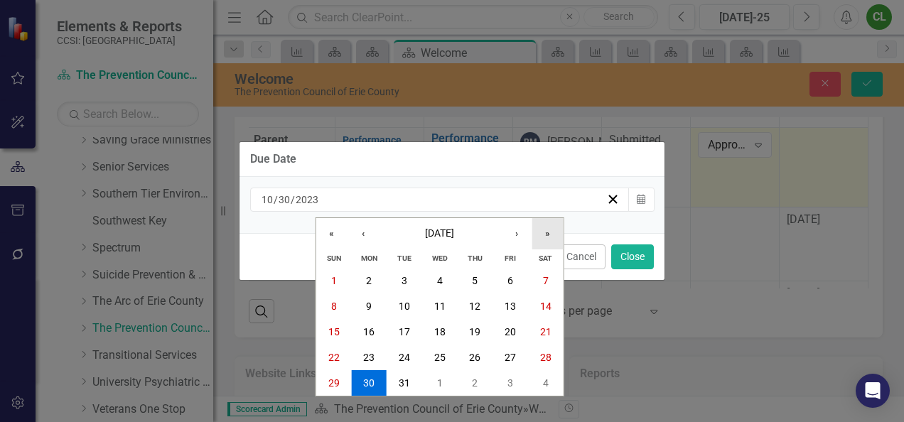
click at [549, 239] on button "»" at bounding box center [547, 233] width 31 height 31
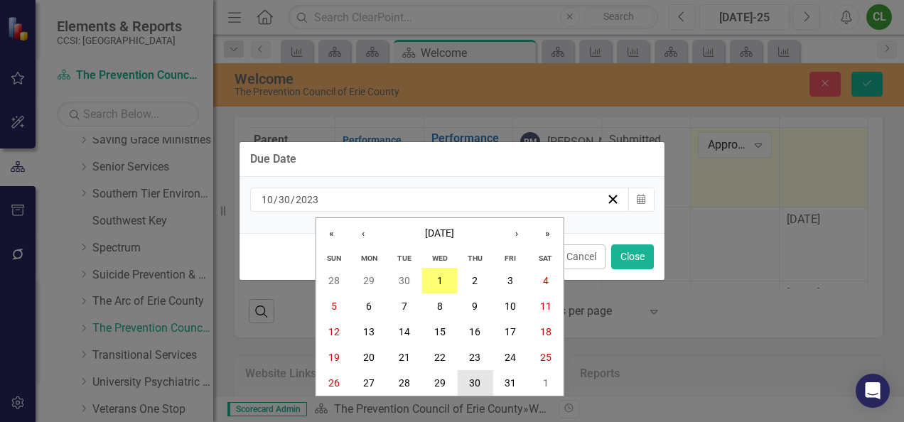
click at [479, 387] on abbr "30" at bounding box center [474, 382] width 11 height 11
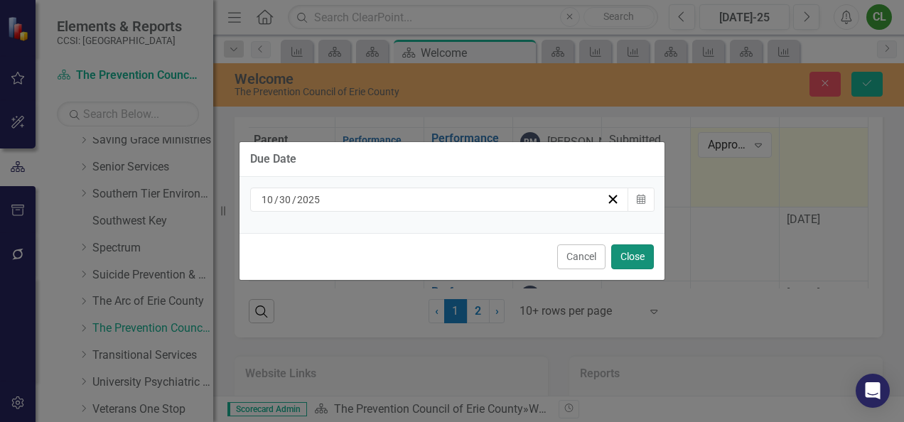
click at [625, 259] on button "Close" at bounding box center [632, 256] width 43 height 25
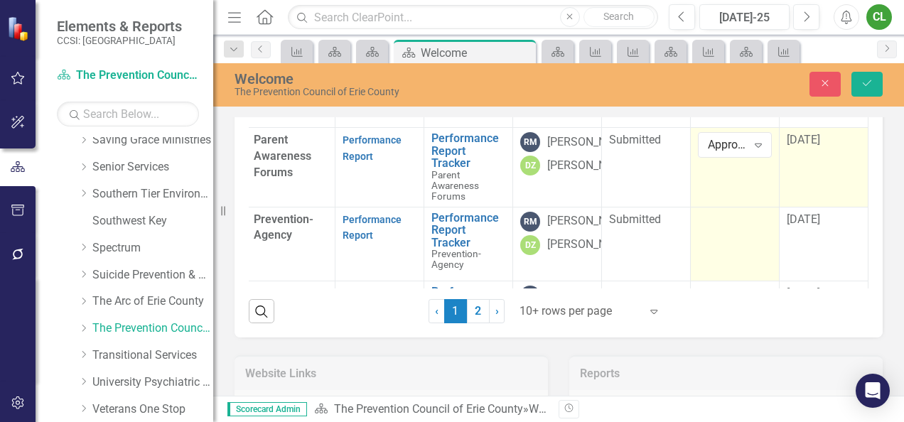
click at [699, 281] on td at bounding box center [735, 244] width 89 height 74
click at [717, 232] on div "Not Defined" at bounding box center [727, 224] width 39 height 16
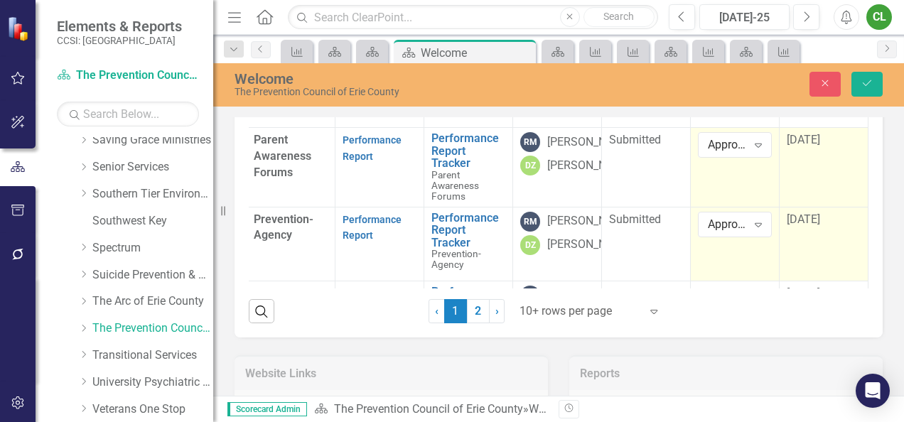
click at [790, 226] on span "[DATE]" at bounding box center [803, 219] width 33 height 14
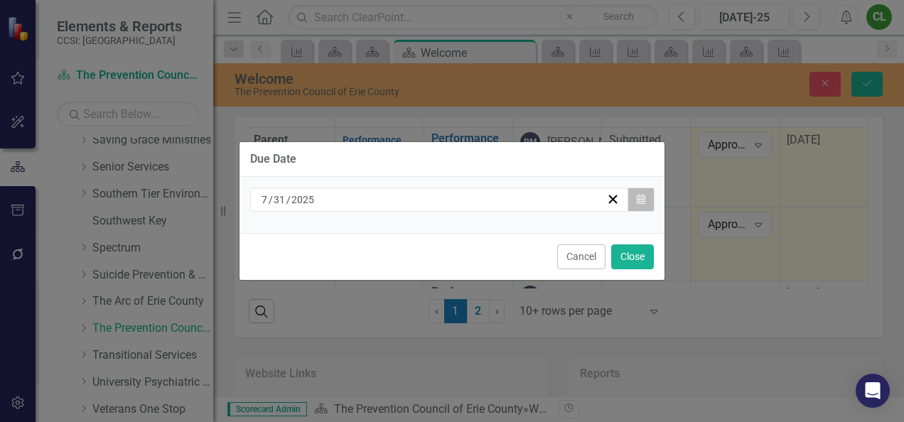
click at [639, 205] on button "Calendar" at bounding box center [640, 200] width 27 height 24
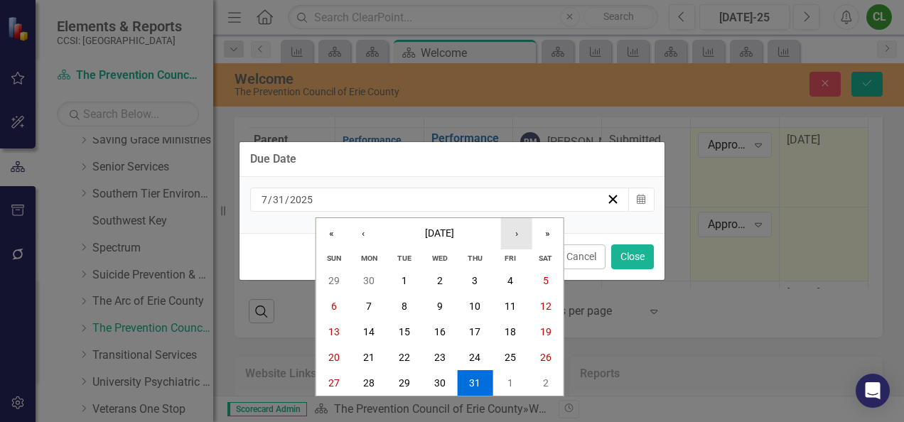
click at [522, 229] on button "›" at bounding box center [516, 233] width 31 height 31
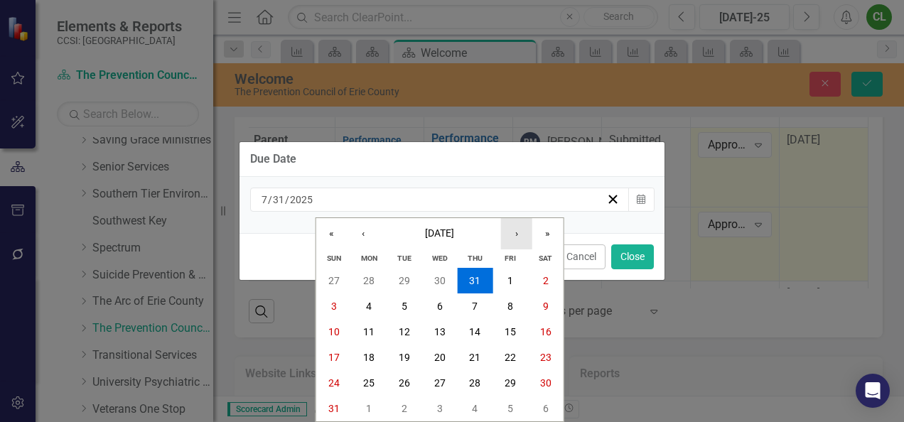
click at [522, 229] on button "›" at bounding box center [516, 233] width 31 height 31
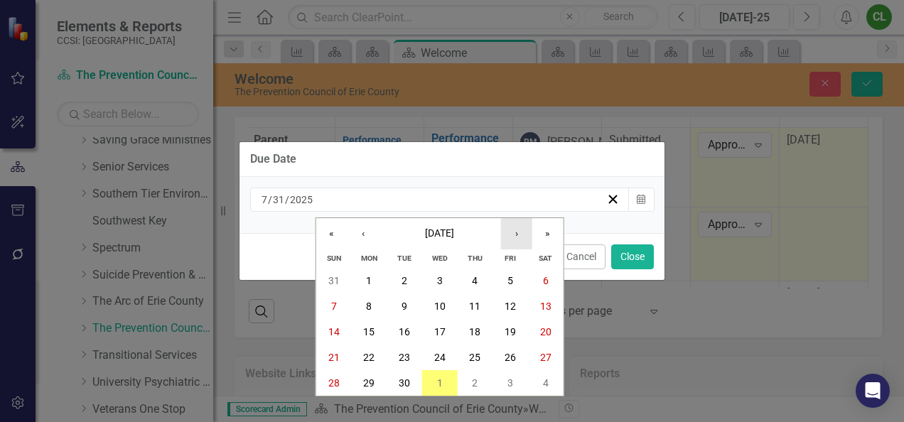
click at [522, 229] on button "›" at bounding box center [516, 233] width 31 height 31
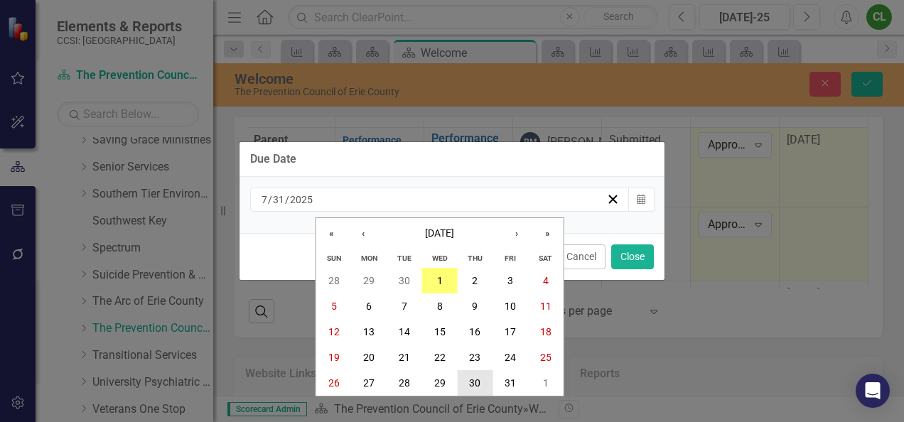
click at [476, 380] on abbr "30" at bounding box center [474, 382] width 11 height 11
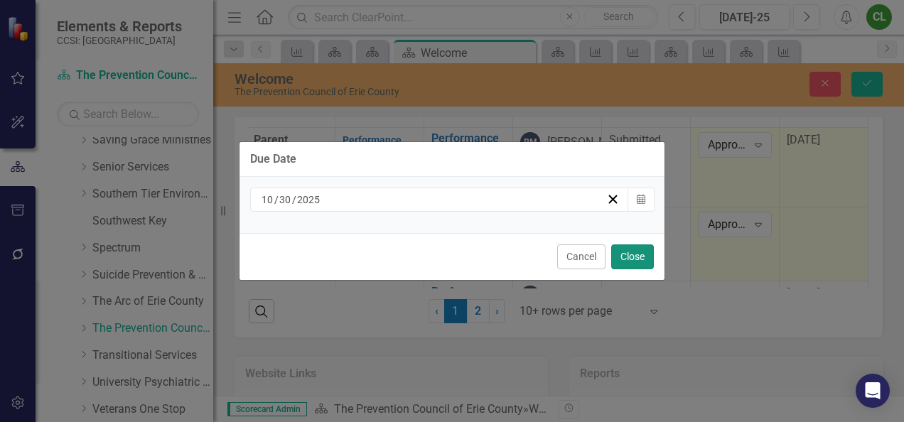
click at [636, 257] on button "Close" at bounding box center [632, 256] width 43 height 25
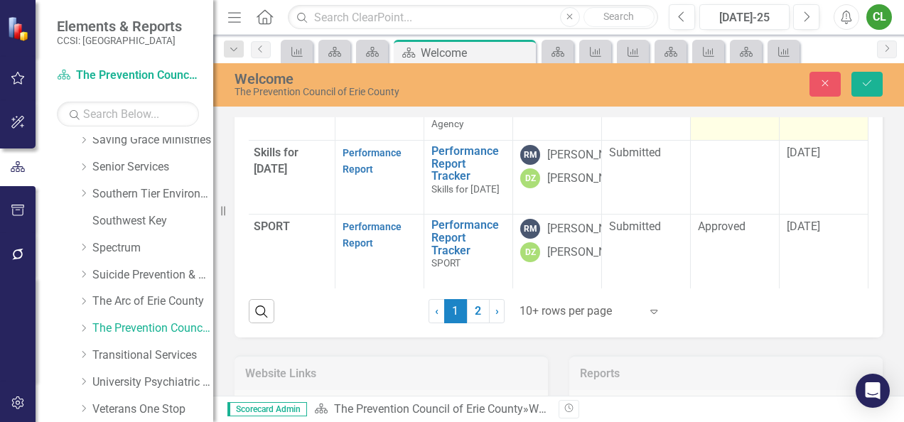
scroll to position [526, 112]
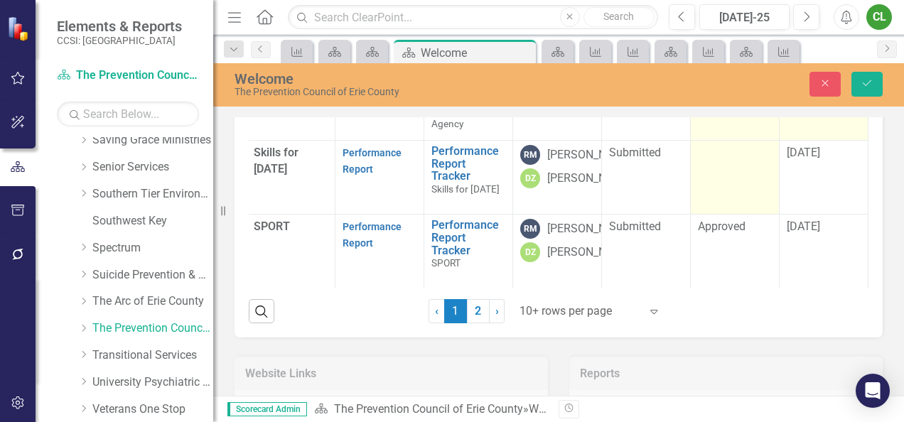
drag, startPoint x: 710, startPoint y: 239, endPoint x: 691, endPoint y: 260, distance: 28.7
click at [691, 214] on td at bounding box center [735, 177] width 89 height 74
click at [708, 166] on div "Not Defined" at bounding box center [727, 158] width 39 height 16
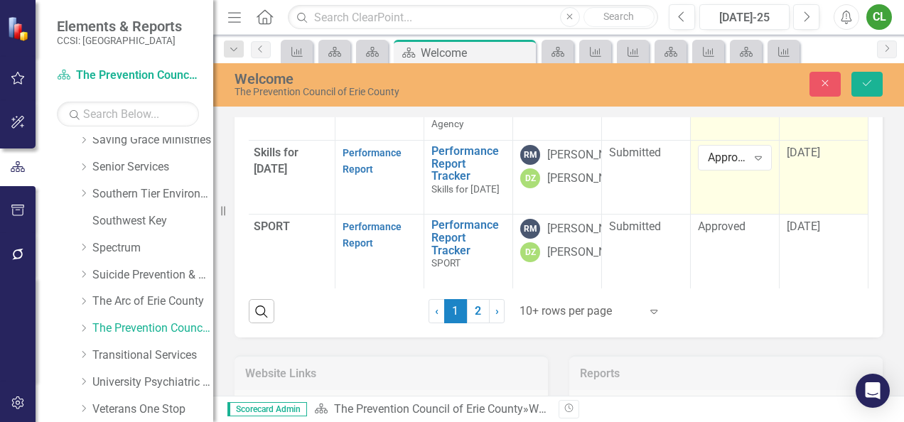
click at [790, 214] on td "[DATE]" at bounding box center [823, 177] width 89 height 74
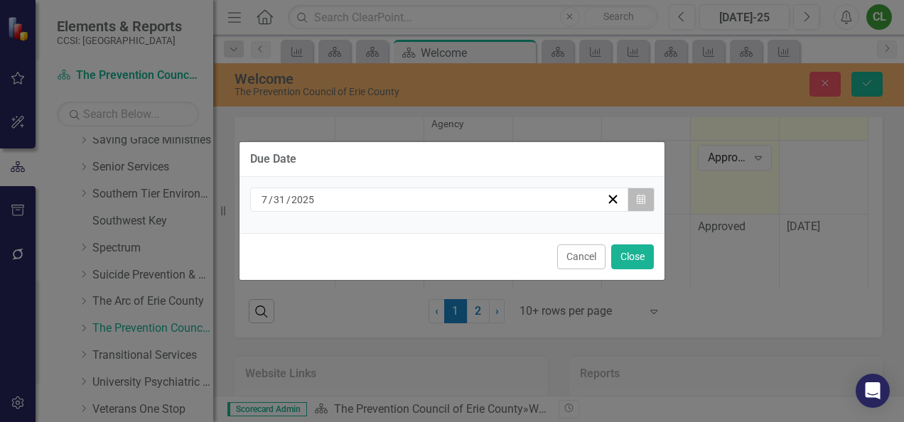
click at [644, 204] on icon "Calendar" at bounding box center [641, 200] width 9 height 10
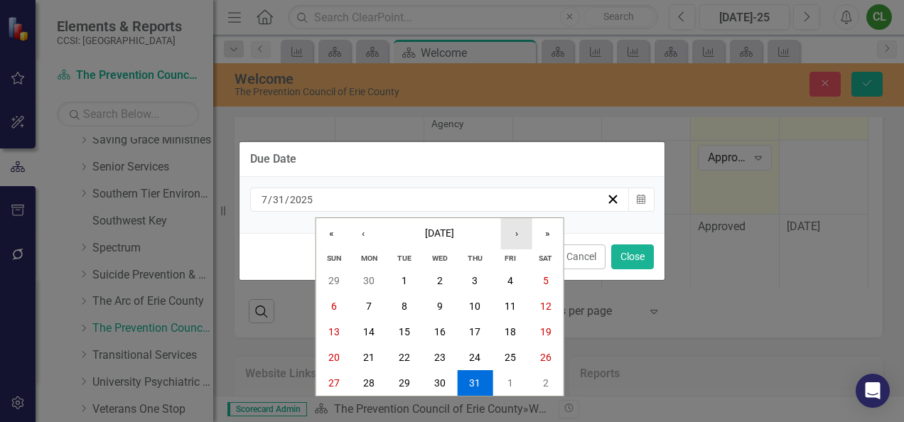
click at [517, 232] on button "›" at bounding box center [516, 233] width 31 height 31
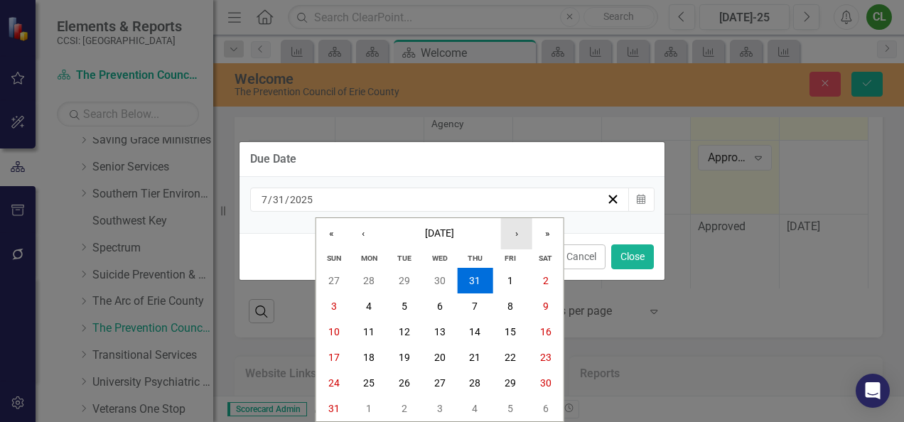
click at [517, 232] on button "›" at bounding box center [516, 233] width 31 height 31
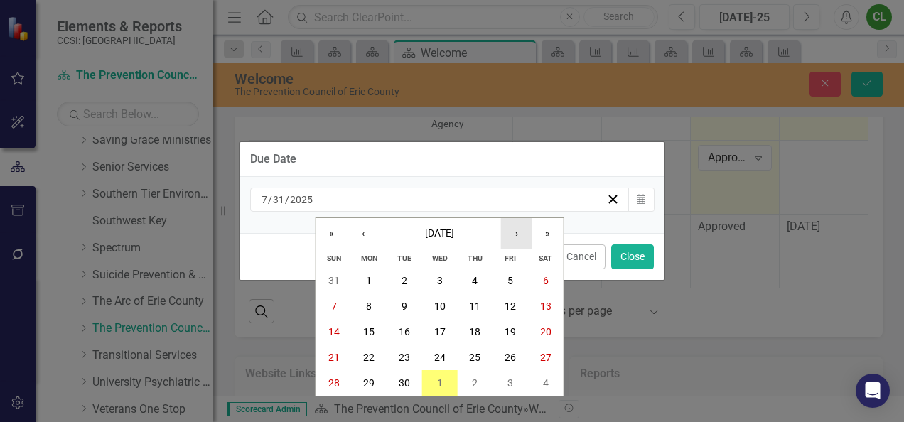
click at [517, 232] on button "›" at bounding box center [516, 233] width 31 height 31
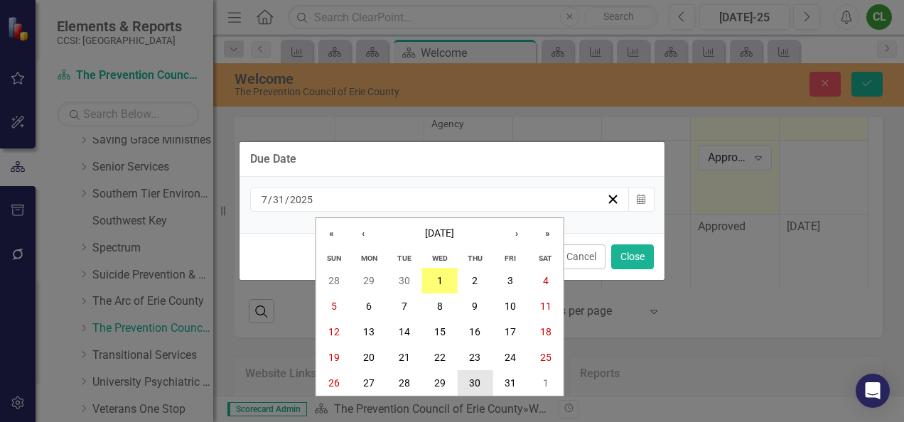
click at [477, 383] on abbr "30" at bounding box center [474, 382] width 11 height 11
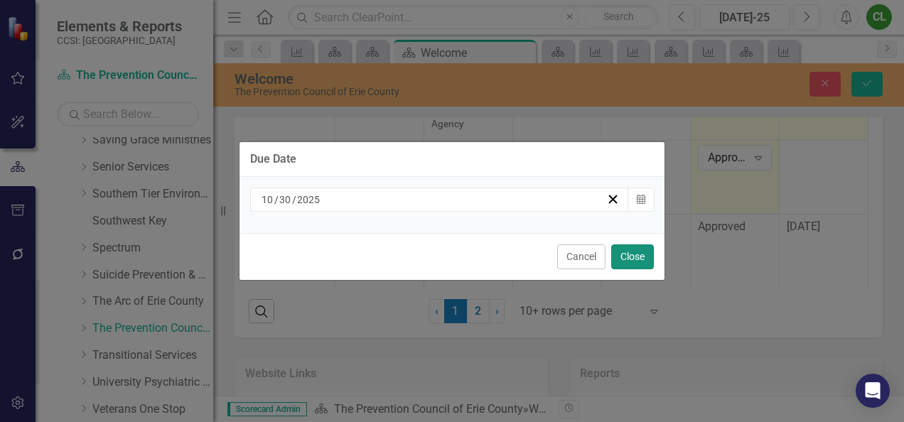
click at [633, 257] on button "Close" at bounding box center [632, 256] width 43 height 25
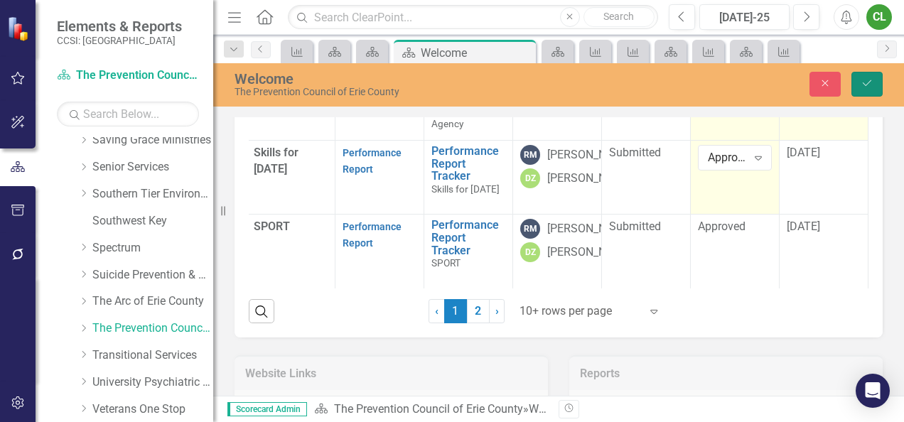
click at [860, 82] on button "Save" at bounding box center [866, 84] width 31 height 25
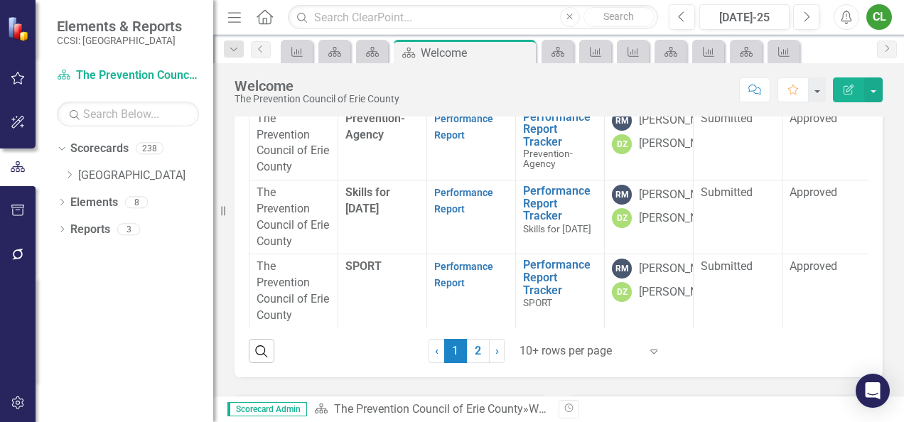
scroll to position [543, 0]
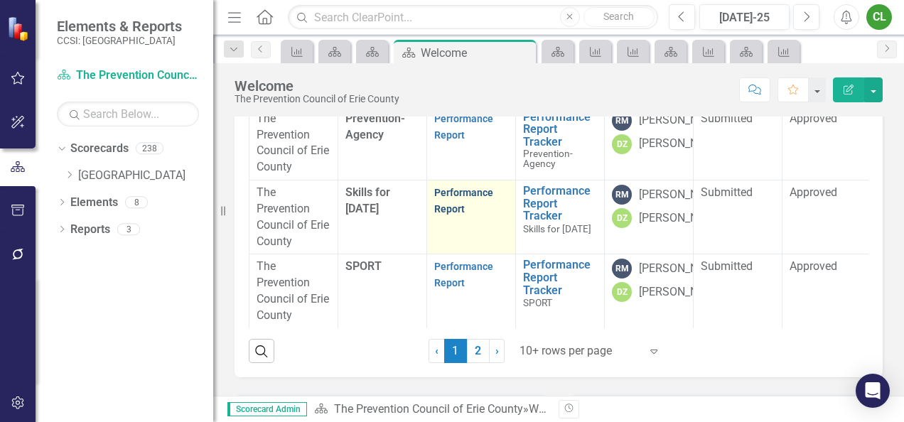
click at [480, 215] on link "Performance Report" at bounding box center [463, 201] width 59 height 28
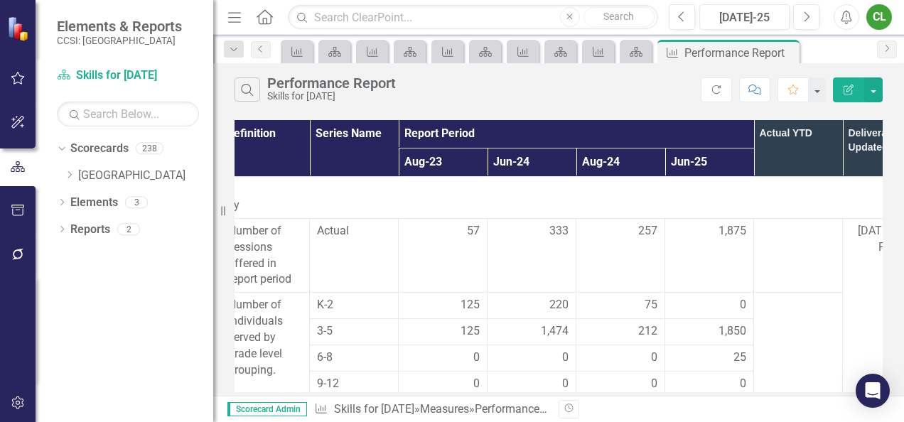
scroll to position [0, 195]
click at [68, 178] on icon at bounding box center [70, 174] width 4 height 7
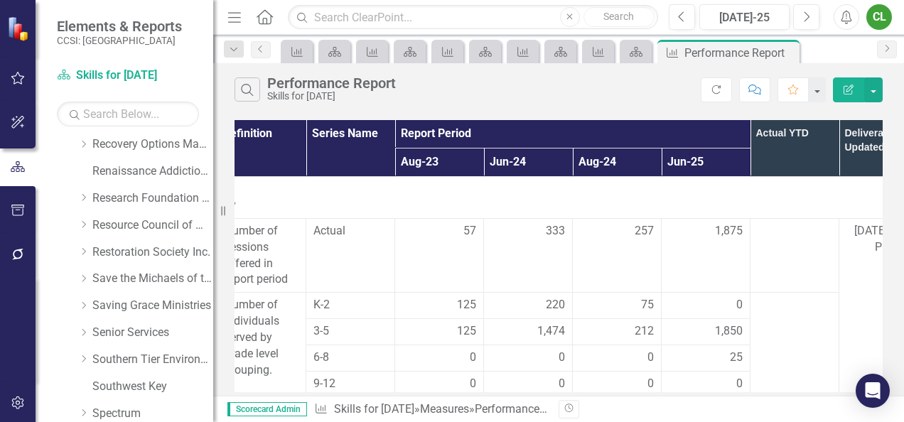
scroll to position [668, 0]
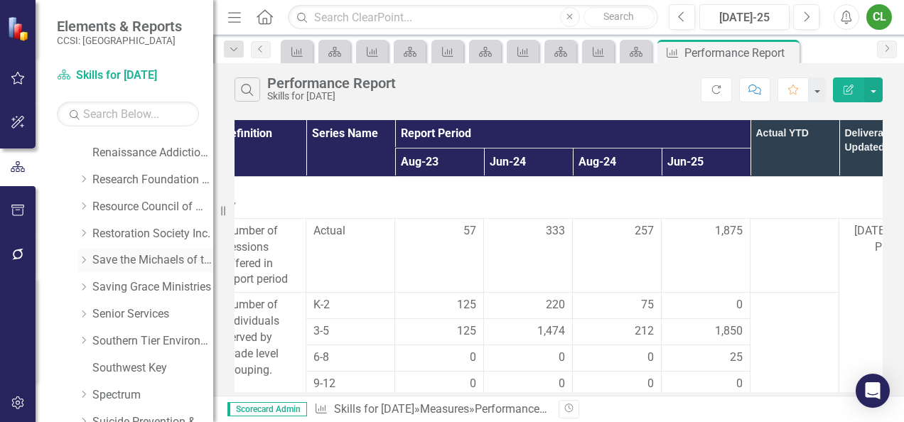
click at [131, 260] on link "Save the Michaels of the World" at bounding box center [152, 260] width 121 height 16
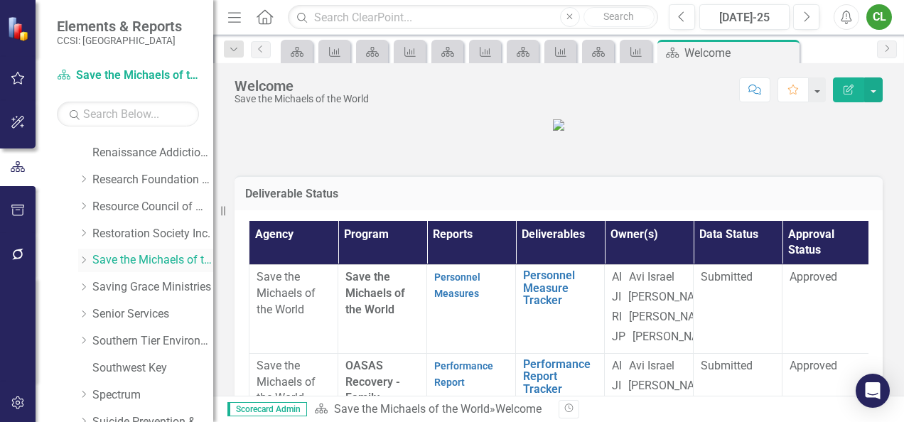
click at [85, 257] on icon "Dropdown" at bounding box center [83, 260] width 11 height 9
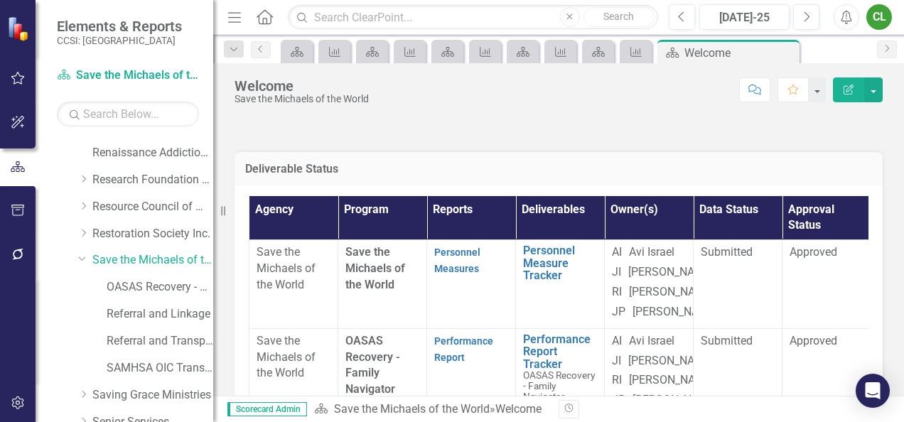
scroll to position [21, 0]
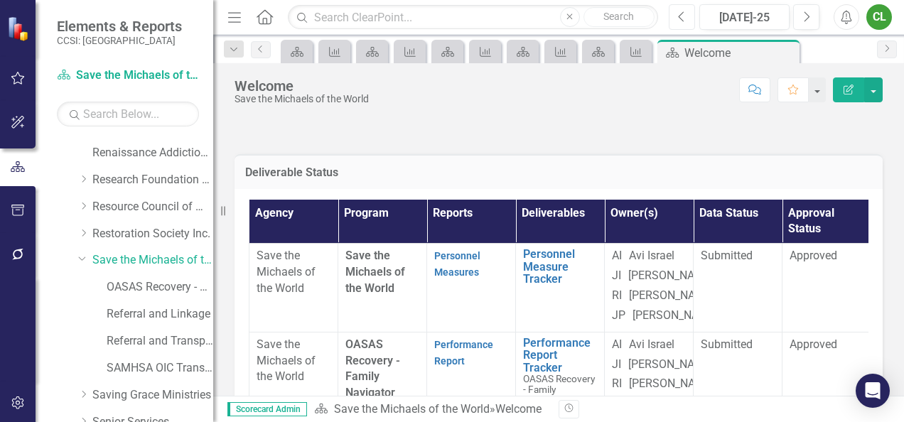
click at [683, 19] on icon "Previous" at bounding box center [682, 17] width 8 height 13
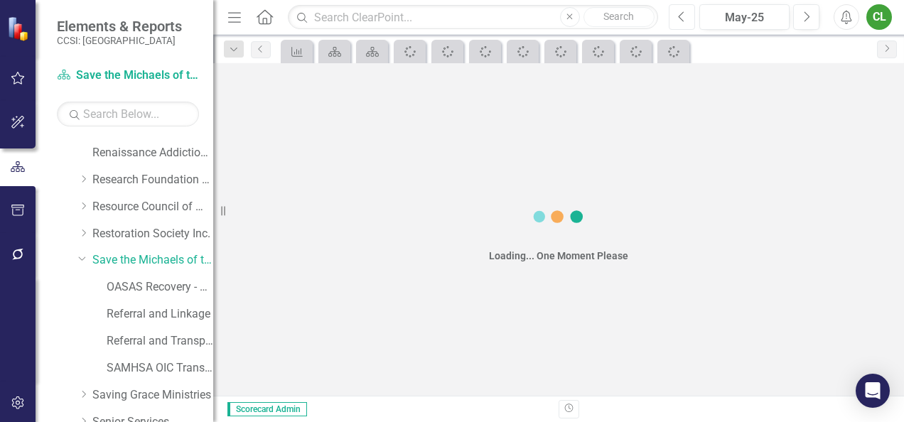
click at [683, 19] on icon "Previous" at bounding box center [682, 17] width 8 height 13
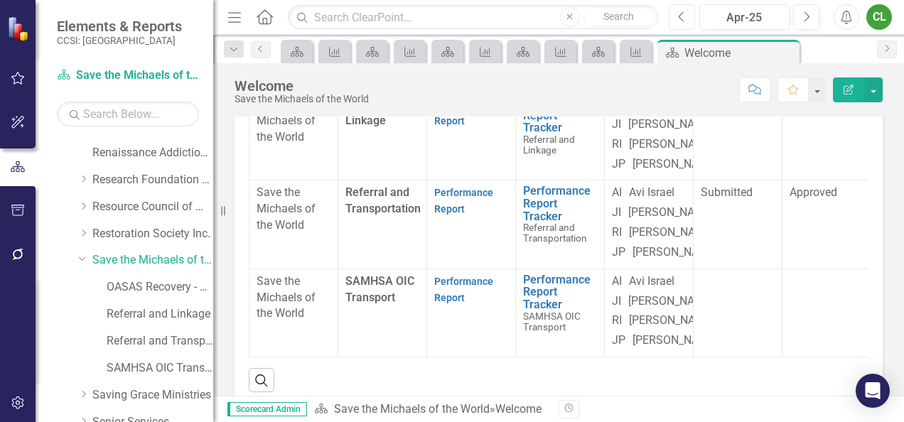
scroll to position [193, 0]
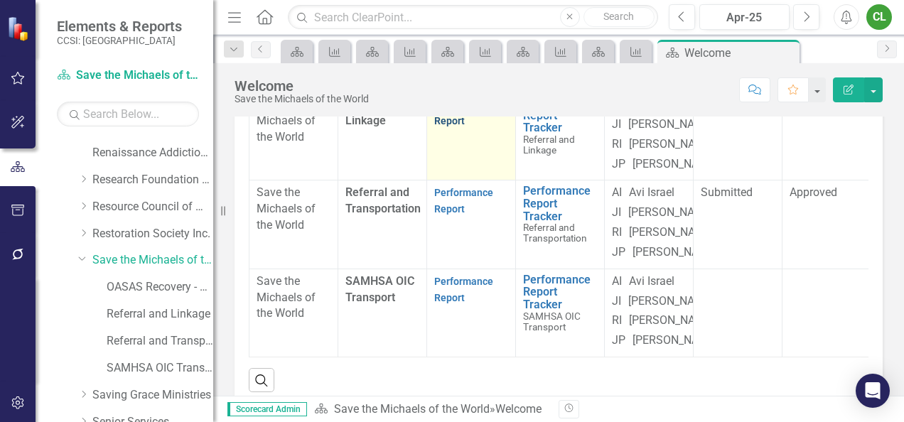
click at [455, 126] on link "Performance Report" at bounding box center [463, 113] width 59 height 28
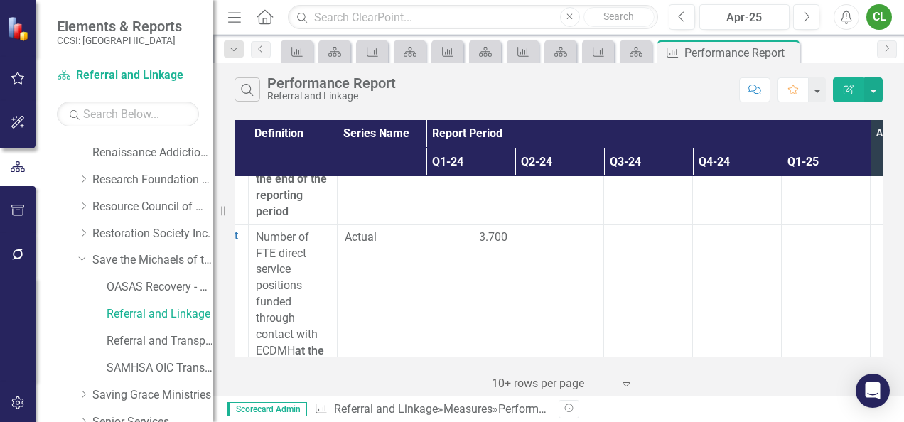
scroll to position [2692, 164]
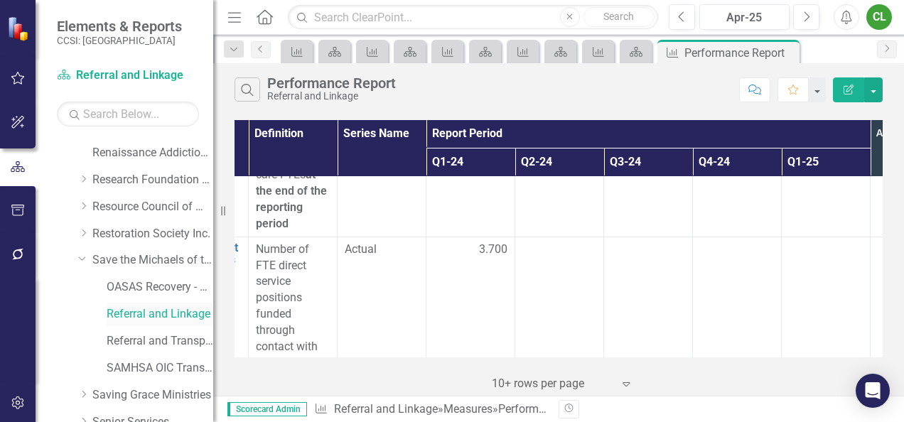
click at [132, 315] on link "Referral and Linkage" at bounding box center [160, 314] width 107 height 16
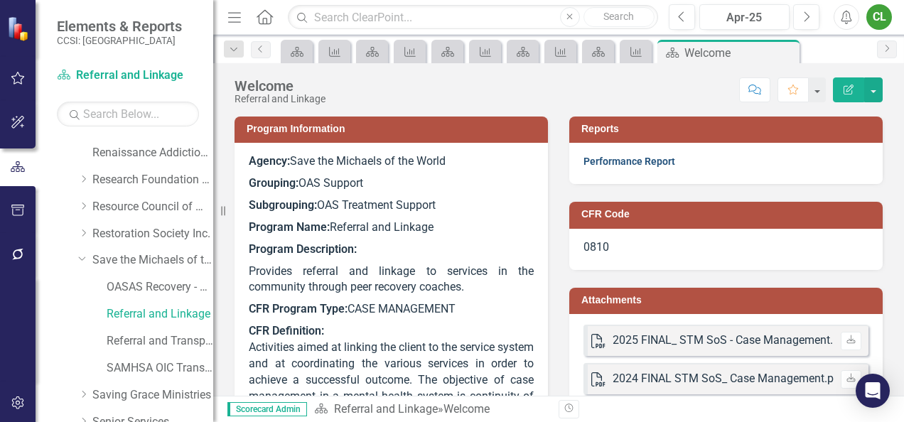
click at [648, 161] on link "Performance Report" at bounding box center [629, 161] width 92 height 11
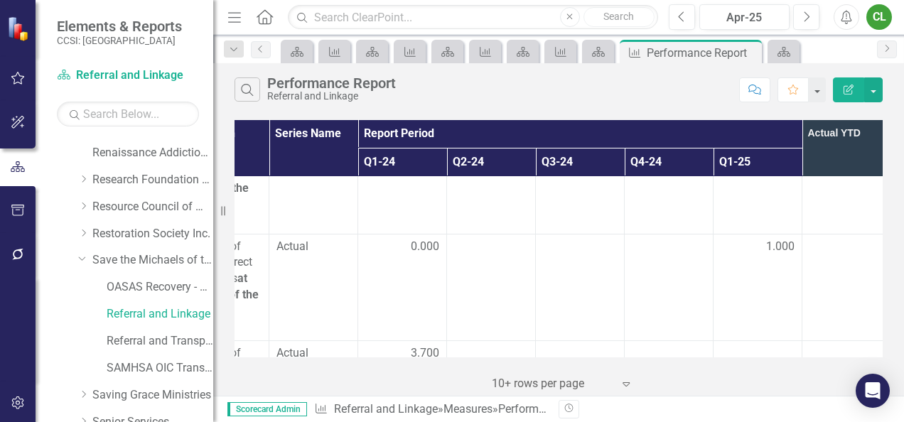
scroll to position [2624, 232]
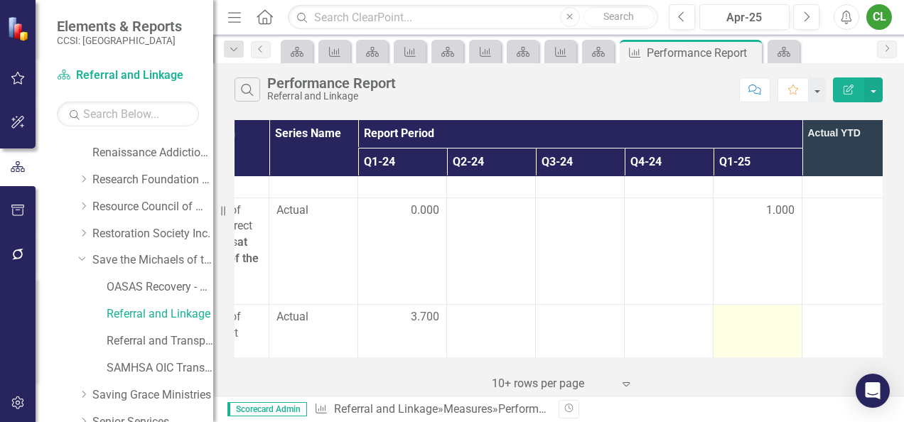
click at [774, 309] on div at bounding box center [757, 317] width 74 height 17
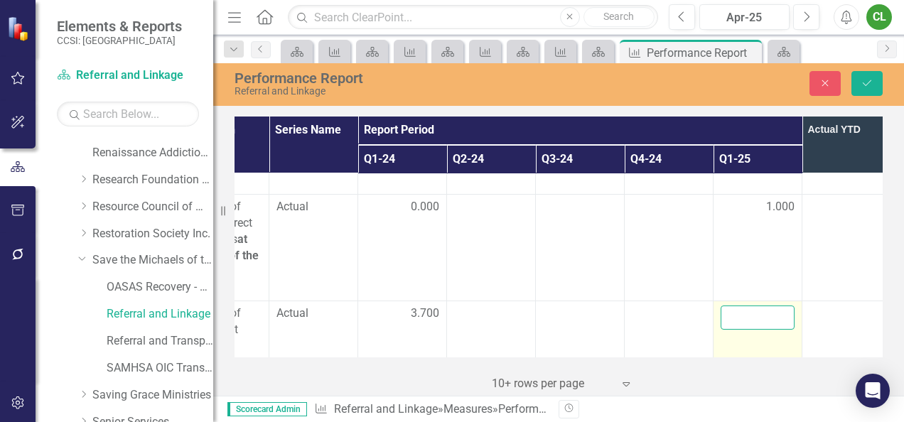
click at [770, 306] on input "number" at bounding box center [757, 318] width 74 height 24
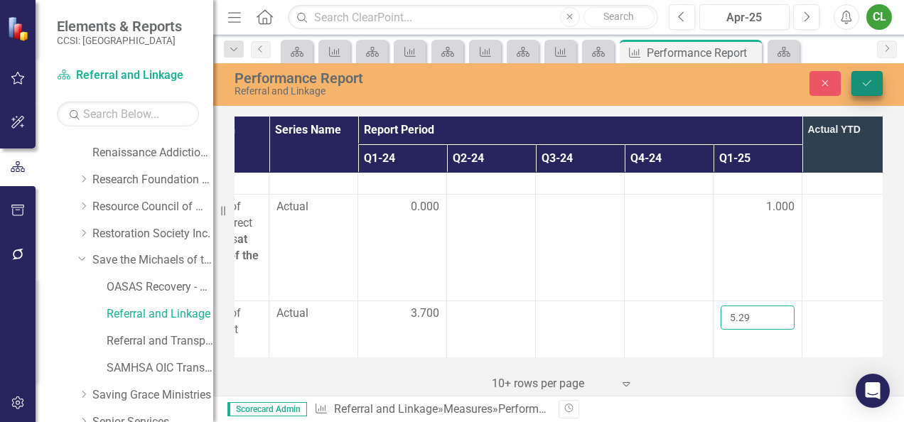
type input "5.29"
click at [870, 88] on icon "Save" at bounding box center [866, 83] width 13 height 10
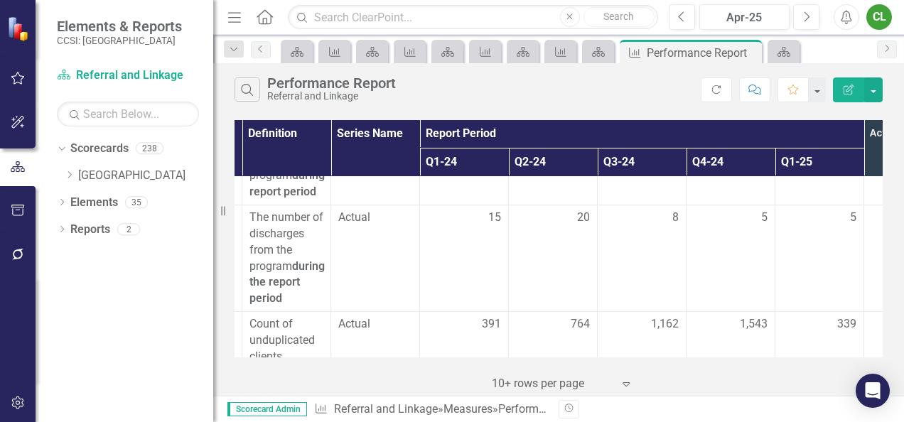
scroll to position [0, 171]
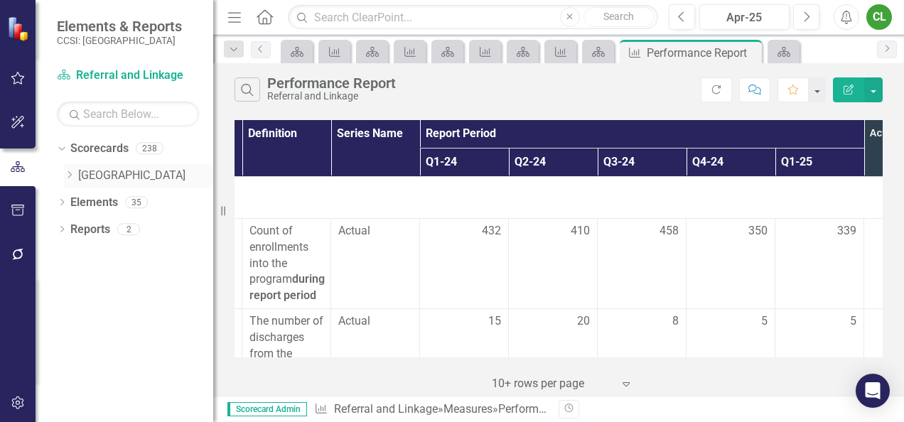
click at [85, 173] on link "[GEOGRAPHIC_DATA]" at bounding box center [145, 176] width 135 height 16
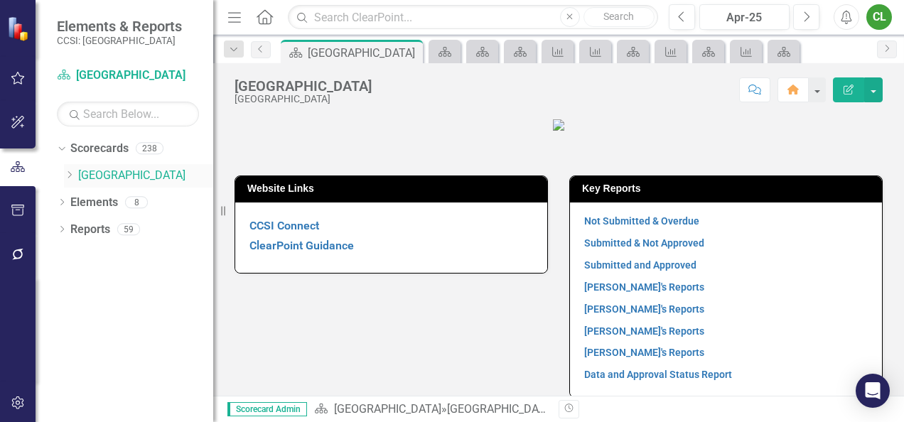
click at [73, 175] on icon "Dropdown" at bounding box center [69, 175] width 11 height 9
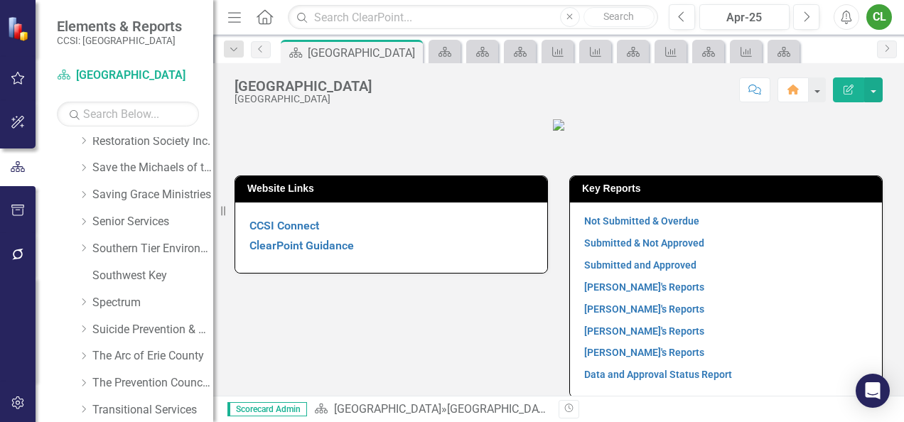
scroll to position [743, 0]
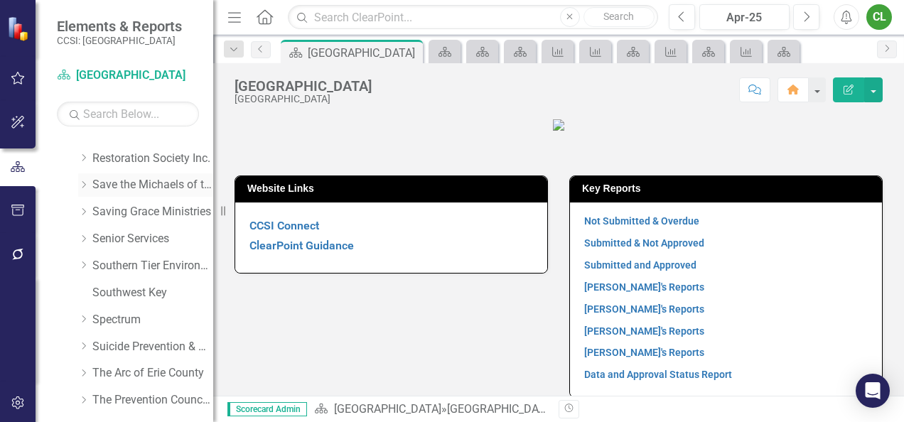
click at [163, 184] on link "Save the Michaels of the World" at bounding box center [152, 185] width 121 height 16
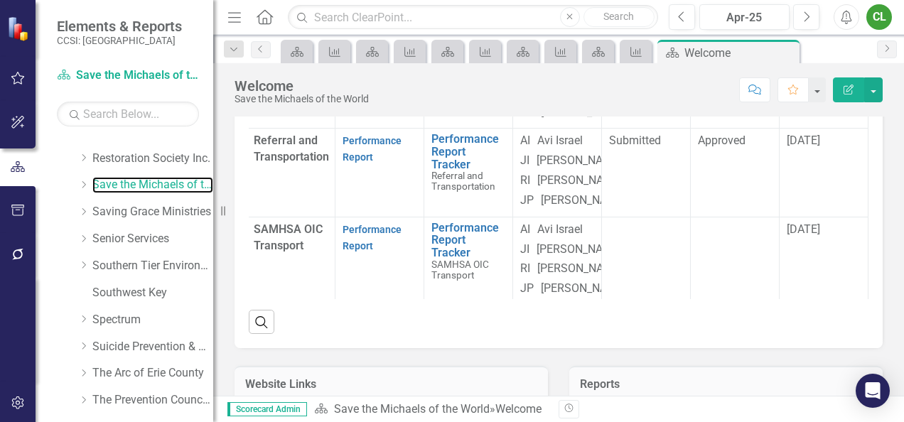
scroll to position [162, 112]
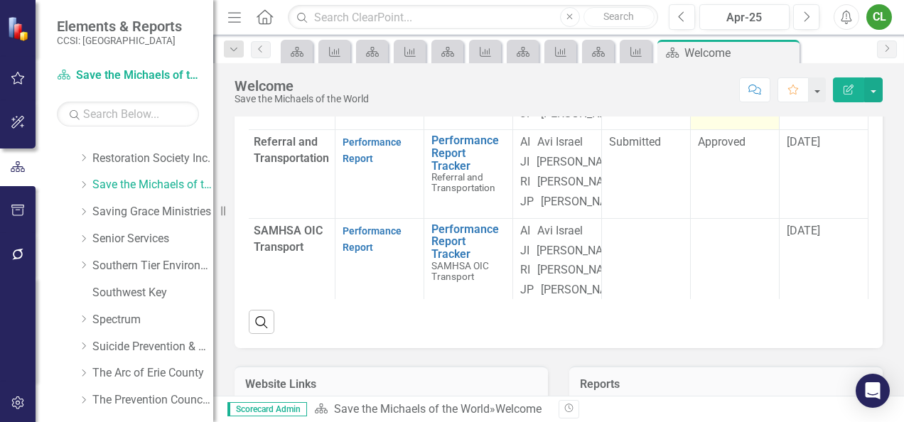
click at [730, 63] on div "Rejected" at bounding box center [735, 54] width 74 height 16
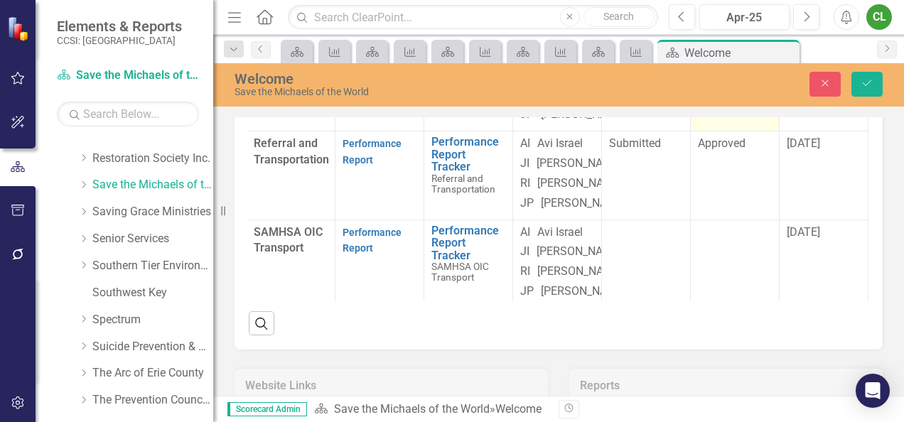
click at [715, 69] on div "Rejected" at bounding box center [727, 61] width 39 height 16
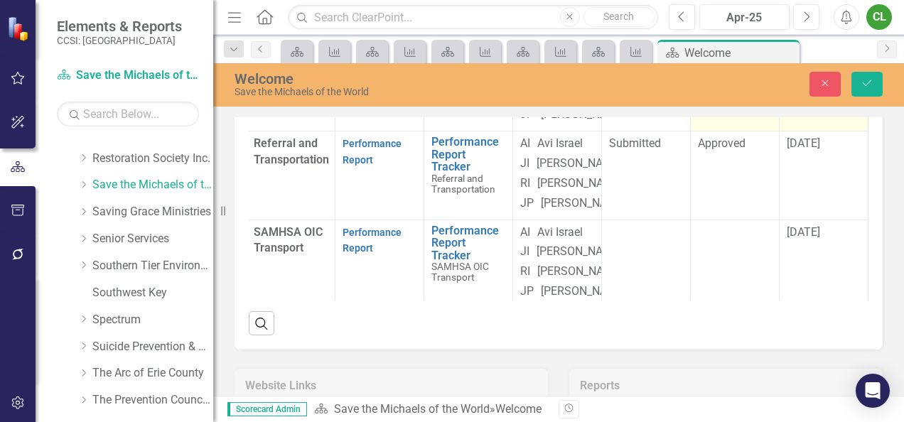
click at [797, 62] on span "4/30/25" at bounding box center [803, 55] width 33 height 14
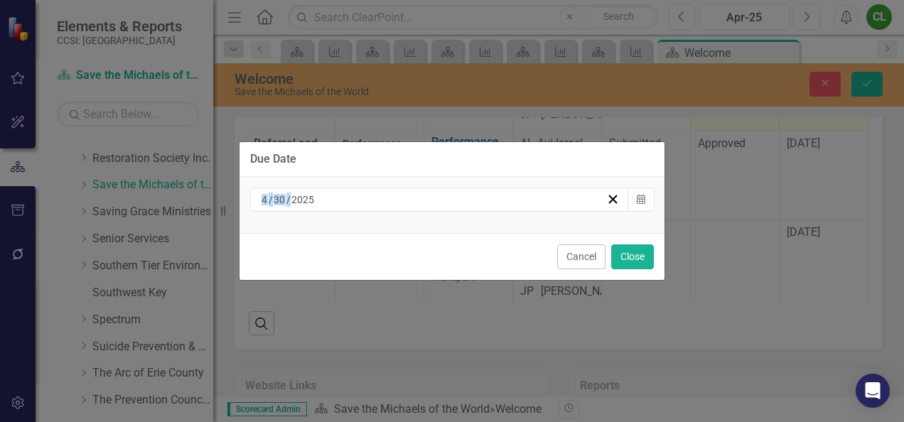
click at [797, 212] on div "Due Date 4 / 30 / 2025 Calendar Cancel Close" at bounding box center [452, 211] width 904 height 422
click at [642, 203] on icon "button" at bounding box center [641, 199] width 9 height 10
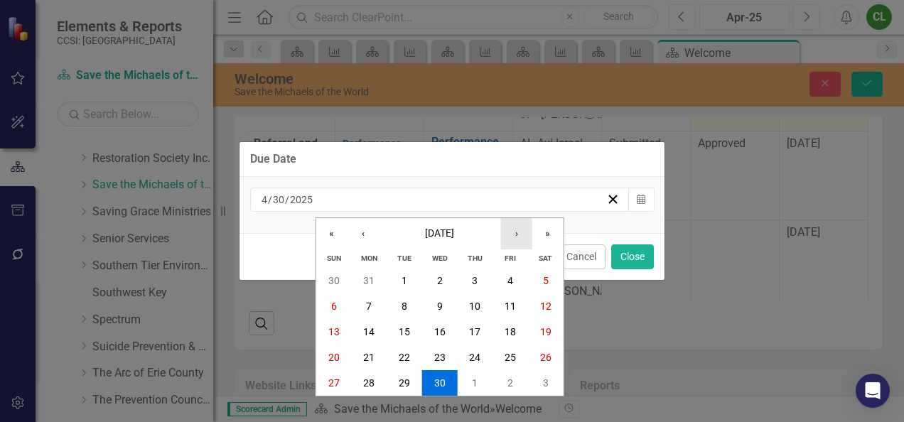
click at [512, 227] on button "›" at bounding box center [516, 233] width 31 height 31
click at [446, 385] on button "30" at bounding box center [440, 383] width 36 height 26
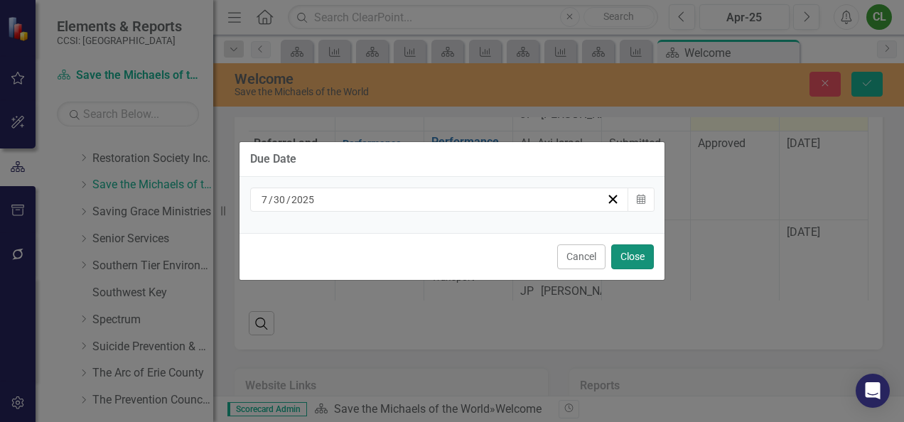
click at [641, 256] on button "Close" at bounding box center [632, 256] width 43 height 25
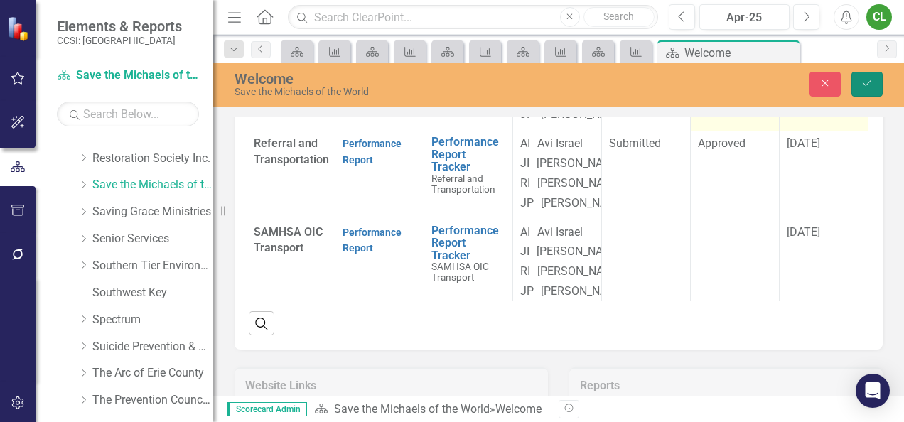
click at [875, 88] on button "Save" at bounding box center [866, 84] width 31 height 25
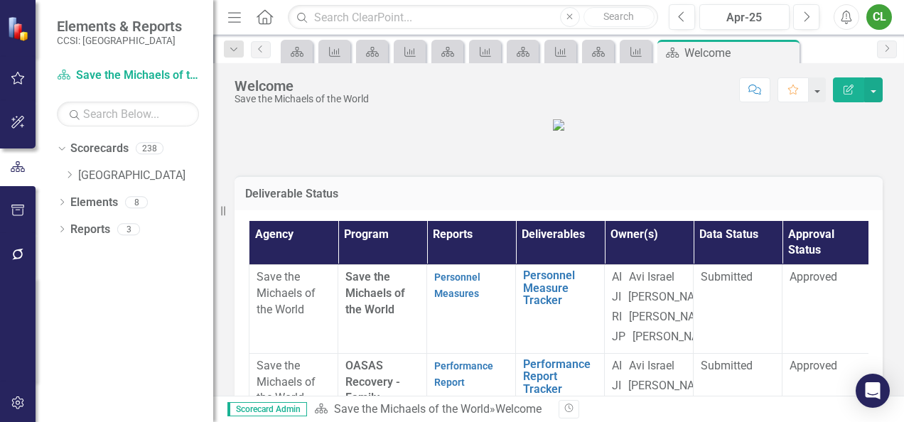
scroll to position [0, 0]
click at [801, 23] on button "Next" at bounding box center [806, 17] width 26 height 26
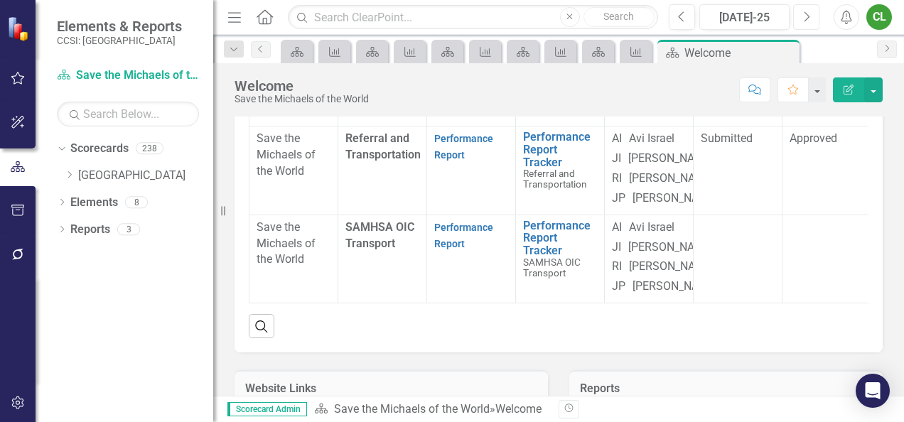
scroll to position [159, 0]
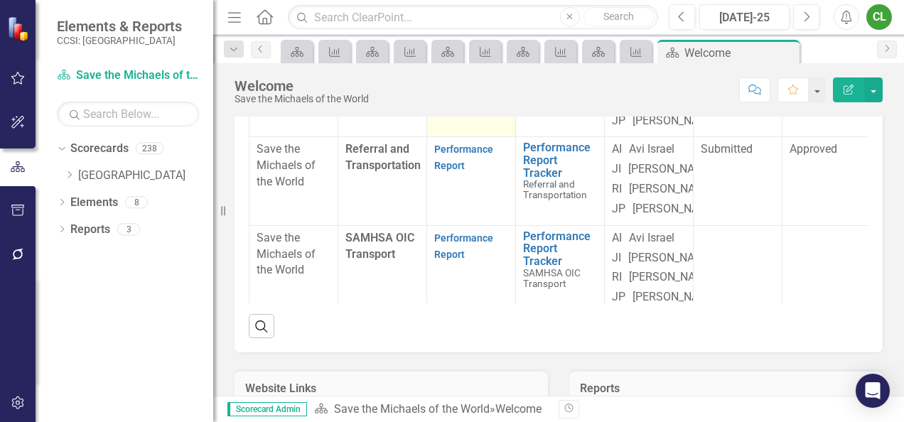
click at [468, 83] on link "Performance Report" at bounding box center [463, 69] width 59 height 28
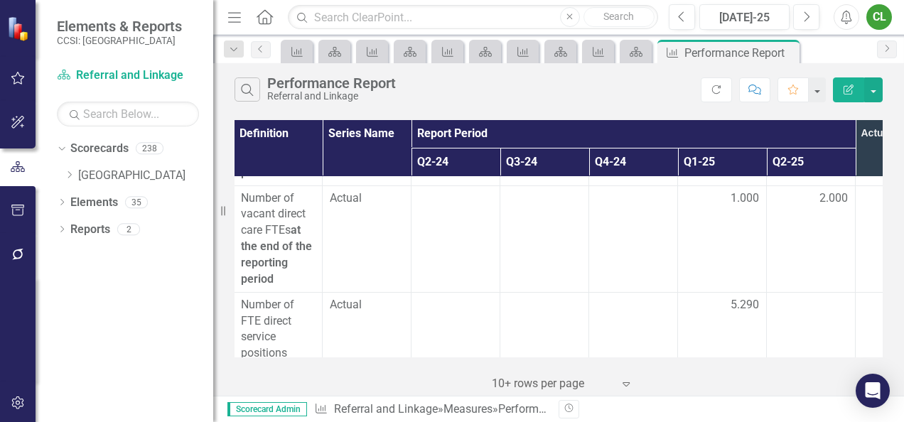
scroll to position [2625, 179]
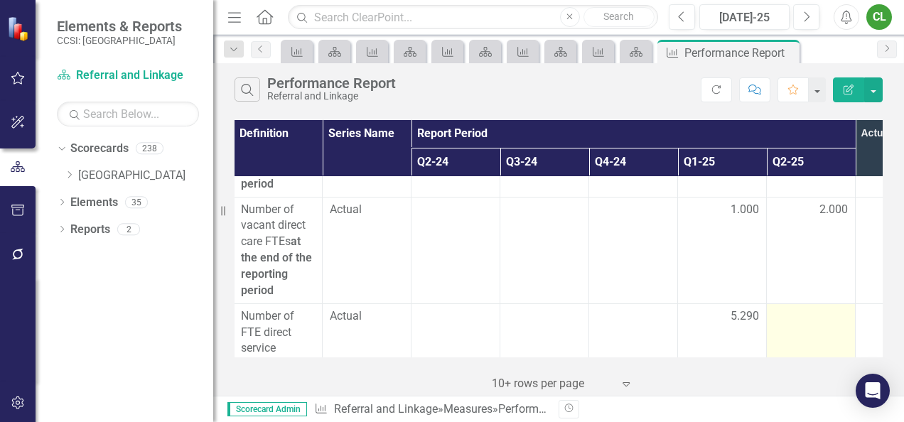
click at [820, 308] on div at bounding box center [811, 316] width 74 height 17
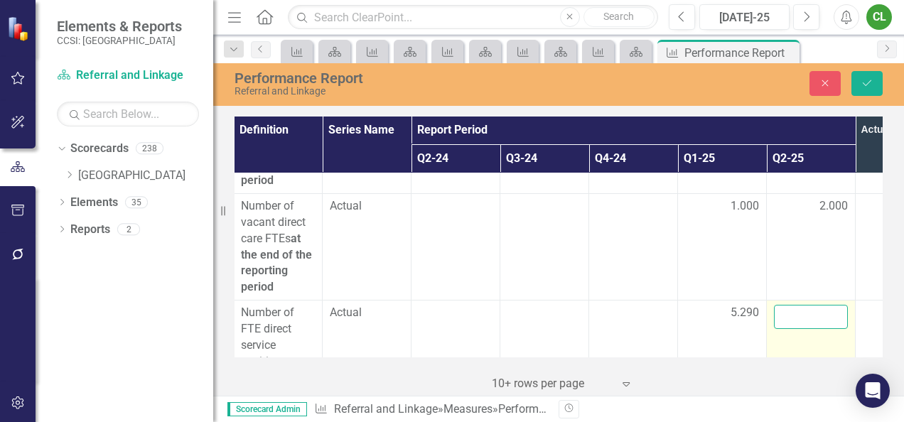
click at [820, 305] on input "number" at bounding box center [811, 317] width 74 height 24
type input "5.29"
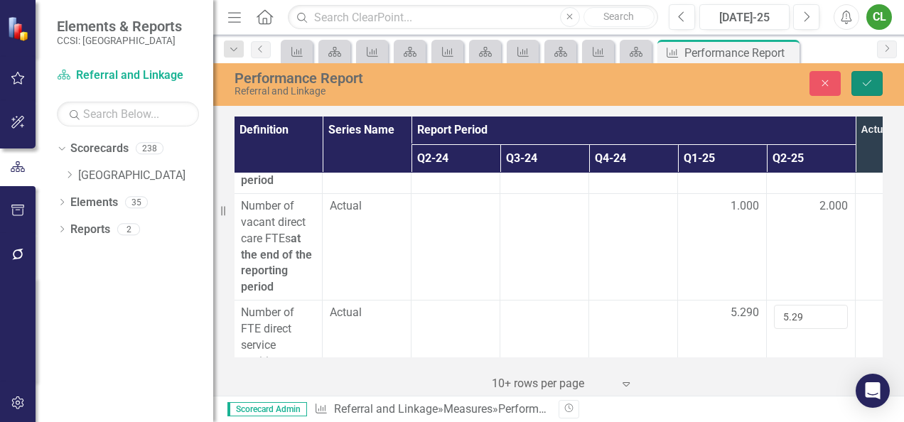
click at [864, 85] on icon "submit" at bounding box center [867, 83] width 9 height 6
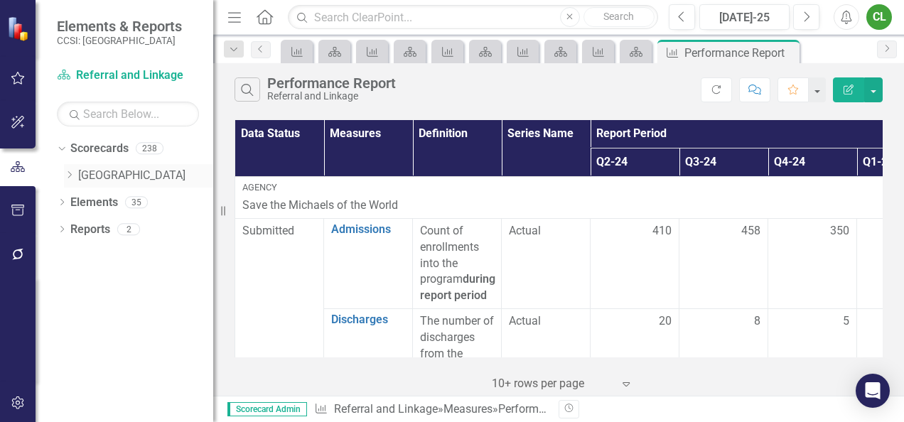
click at [73, 177] on icon "Dropdown" at bounding box center [69, 175] width 11 height 9
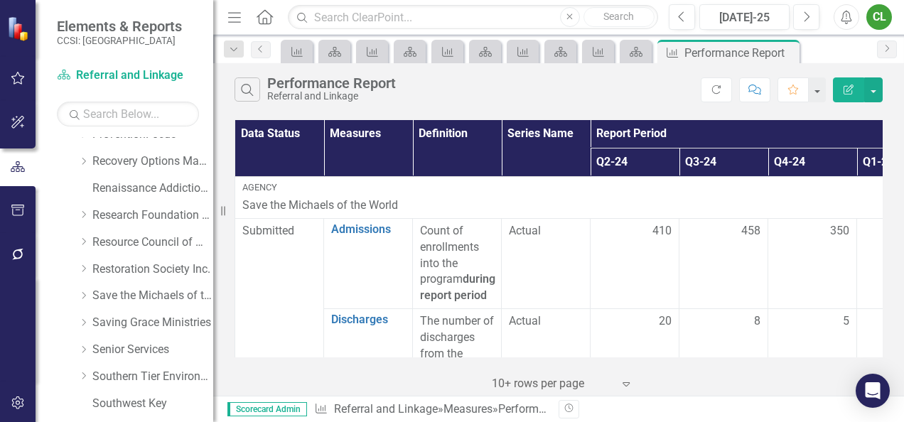
scroll to position [662, 0]
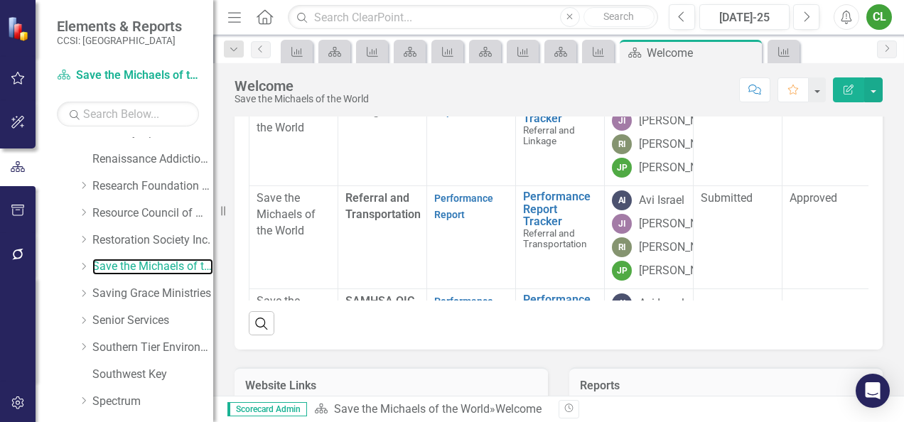
scroll to position [179, 0]
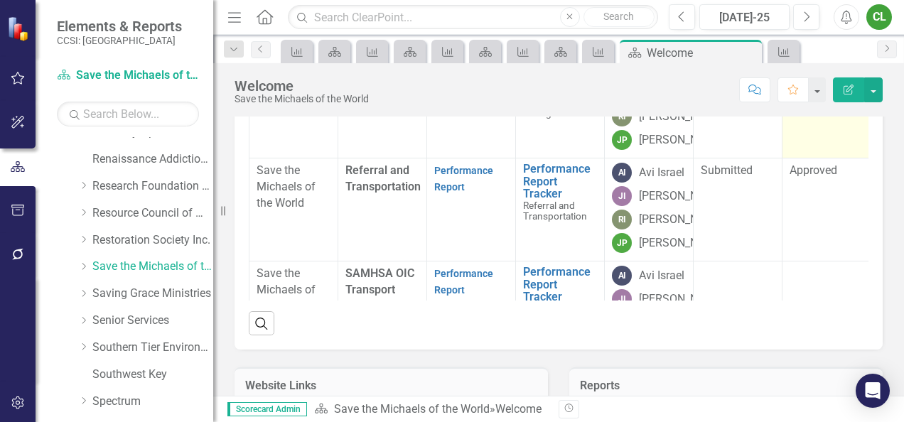
click at [802, 77] on div at bounding box center [826, 68] width 74 height 17
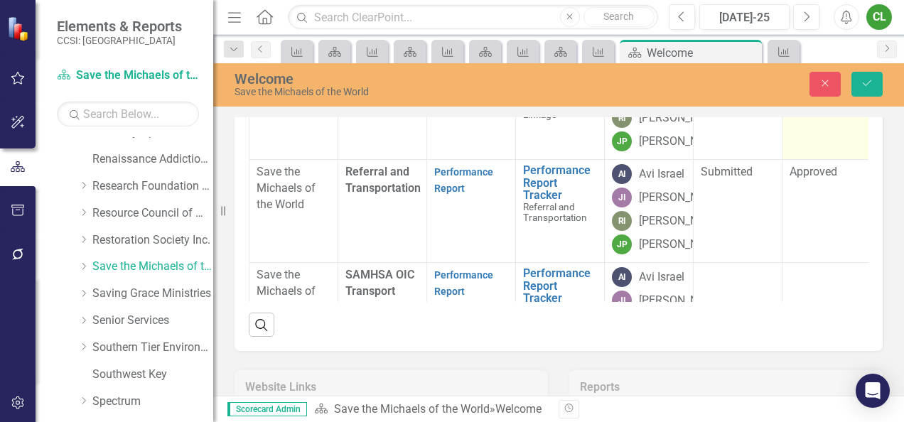
click at [802, 82] on div "Not Defined" at bounding box center [818, 74] width 39 height 16
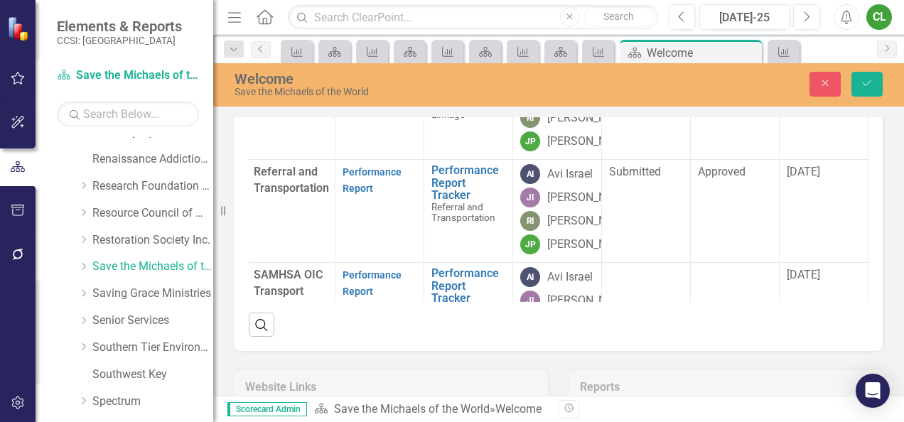
scroll to position [179, 112]
click at [808, 77] on div "[DATE]" at bounding box center [824, 69] width 74 height 16
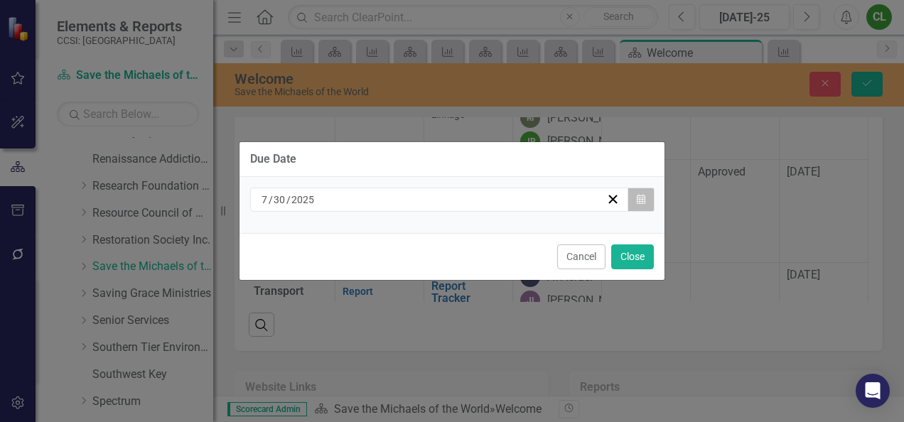
click at [644, 200] on icon "Calendar" at bounding box center [641, 200] width 9 height 10
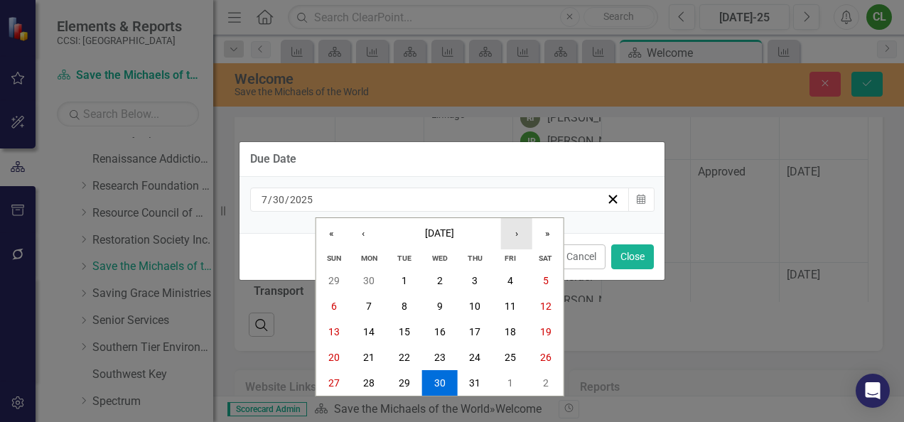
click at [509, 227] on button "›" at bounding box center [516, 233] width 31 height 31
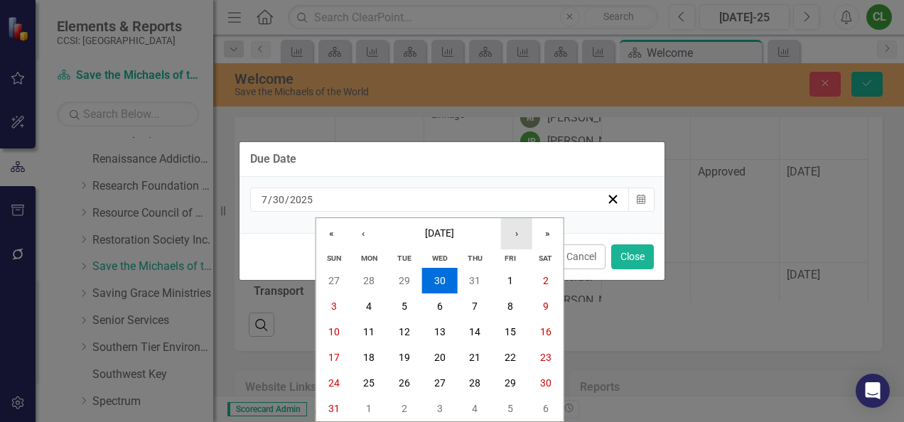
click at [509, 227] on button "›" at bounding box center [516, 233] width 31 height 31
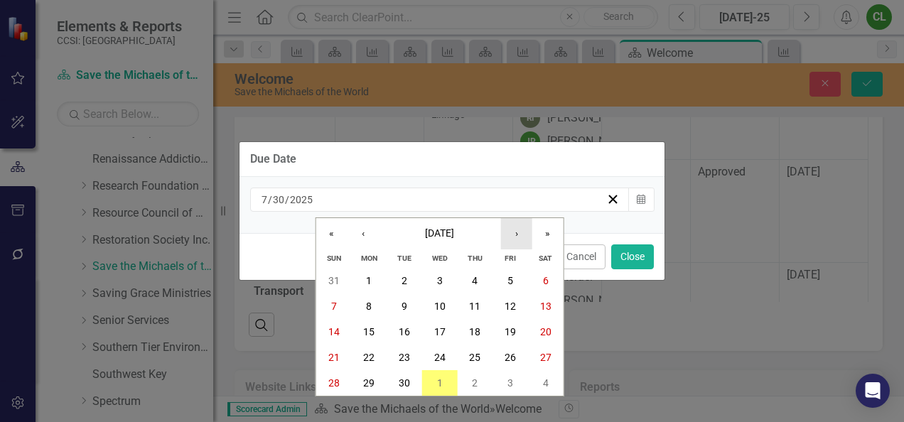
click at [509, 227] on button "›" at bounding box center [516, 233] width 31 height 31
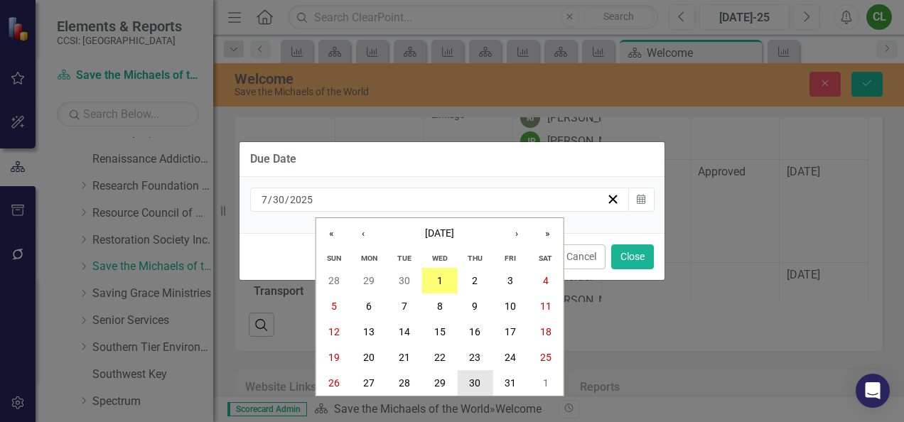
click at [469, 386] on abbr "30" at bounding box center [474, 382] width 11 height 11
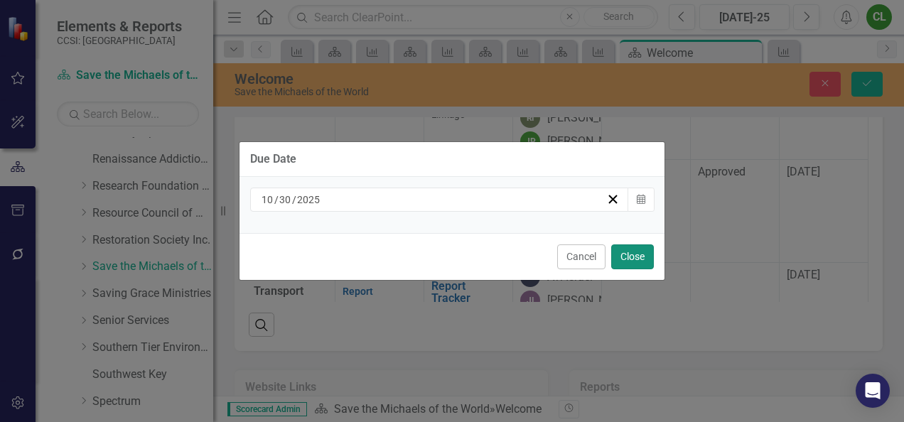
click at [630, 258] on button "Close" at bounding box center [632, 256] width 43 height 25
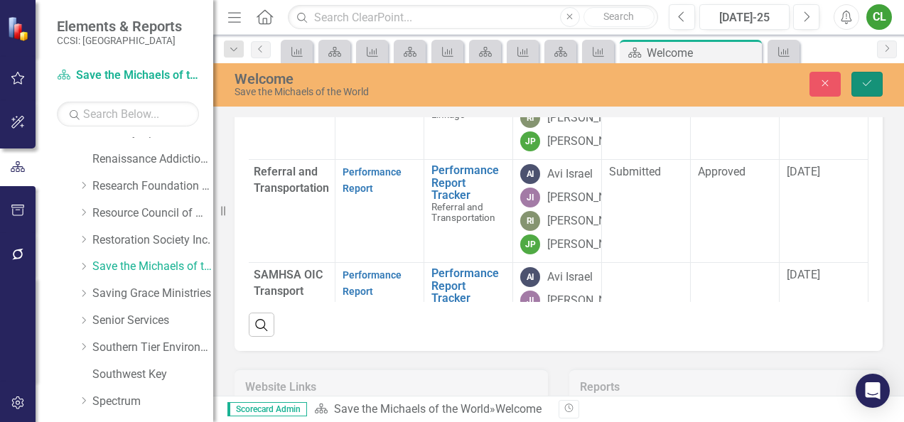
click at [873, 85] on icon "Save" at bounding box center [866, 83] width 13 height 10
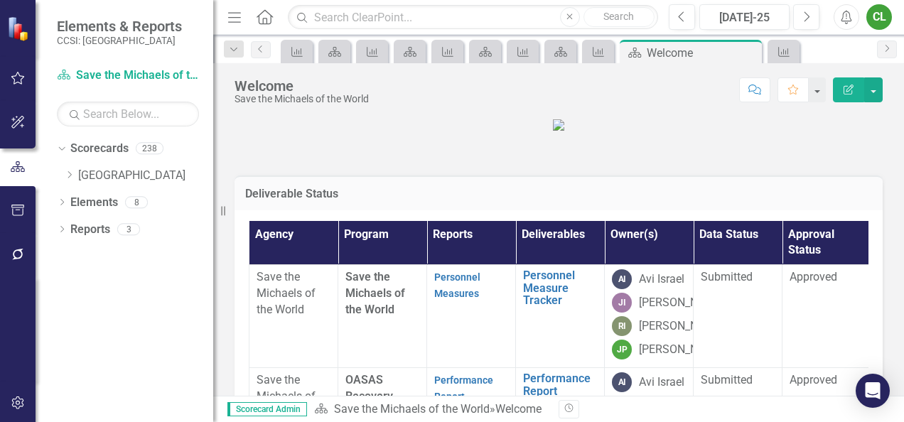
scroll to position [0, 0]
click at [70, 178] on icon "Dropdown" at bounding box center [69, 175] width 11 height 9
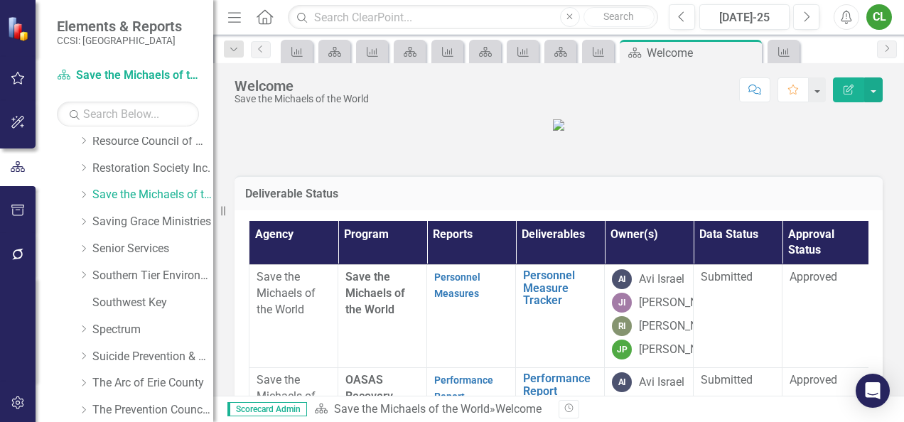
scroll to position [743, 0]
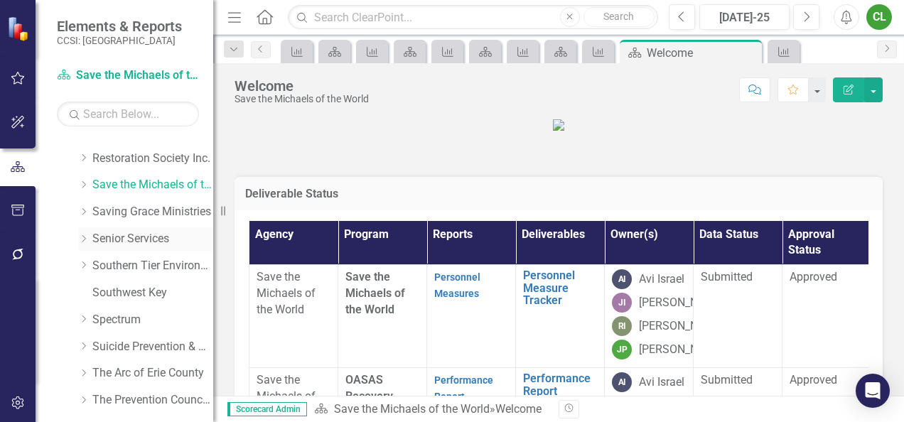
click at [136, 234] on link "Senior Services" at bounding box center [152, 239] width 121 height 16
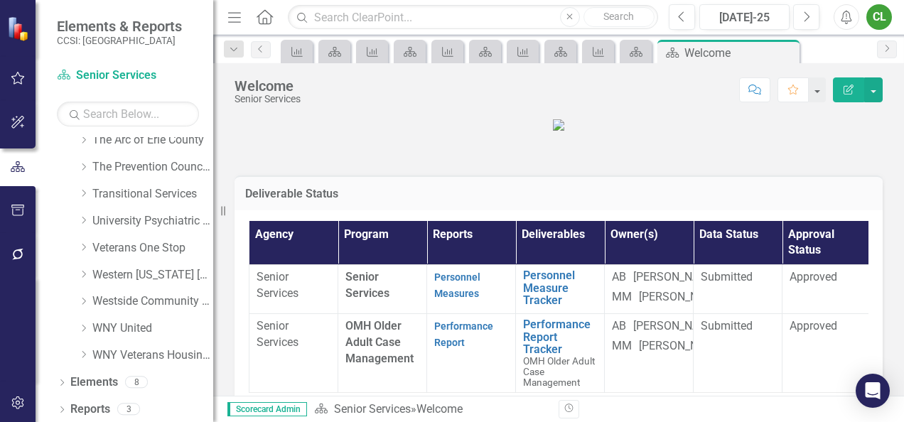
scroll to position [978, 0]
click at [144, 247] on link "Veterans One Stop" at bounding box center [152, 246] width 121 height 16
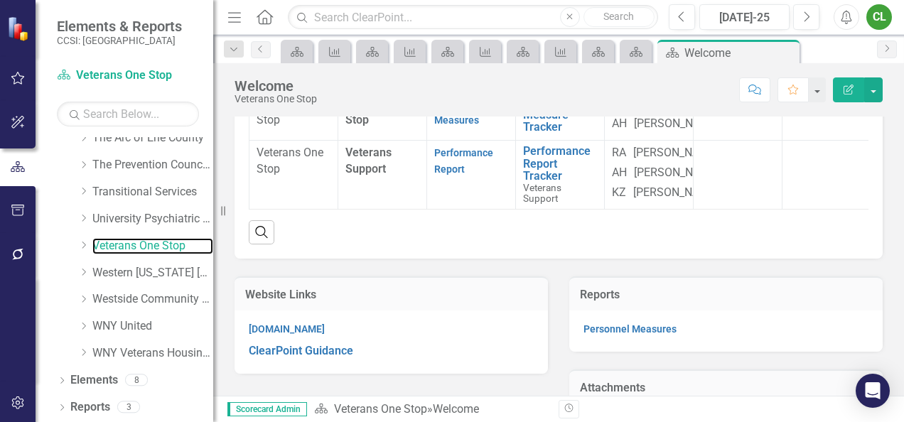
scroll to position [175, 0]
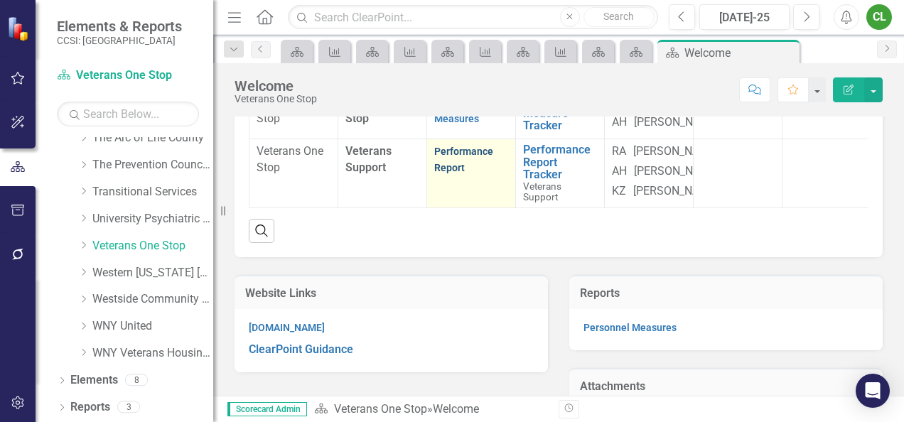
click at [443, 173] on link "Performance Report" at bounding box center [463, 160] width 59 height 28
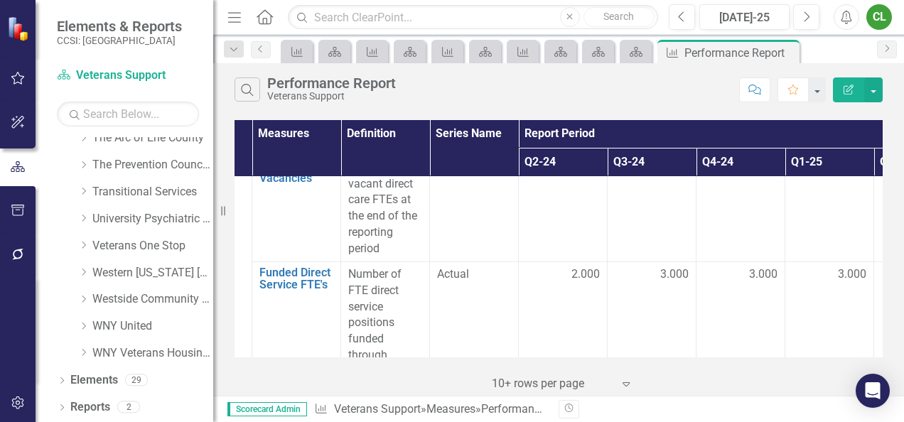
scroll to position [4152, 72]
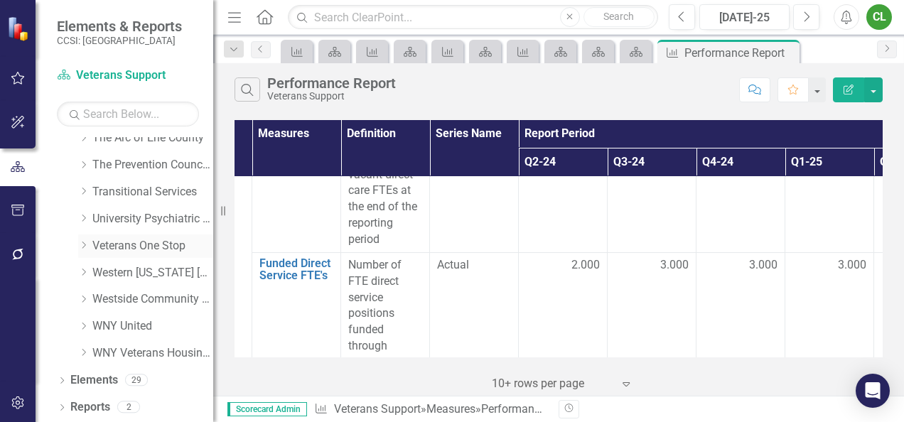
click at [126, 248] on link "Veterans One Stop" at bounding box center [152, 246] width 121 height 16
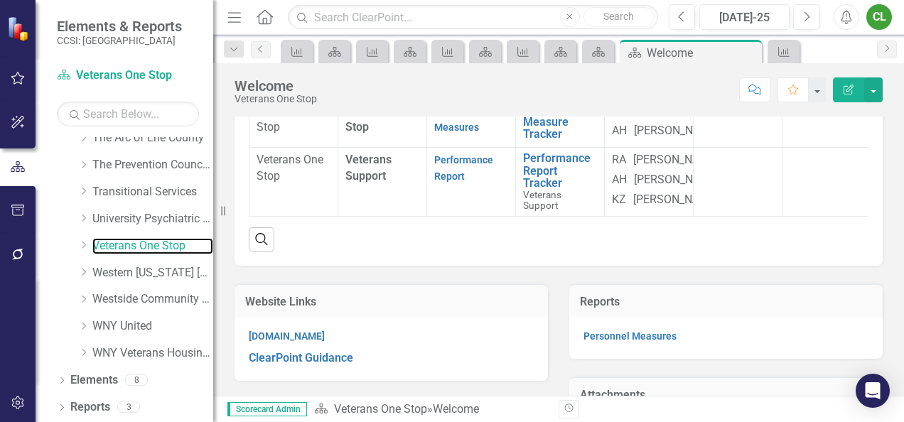
scroll to position [169, 0]
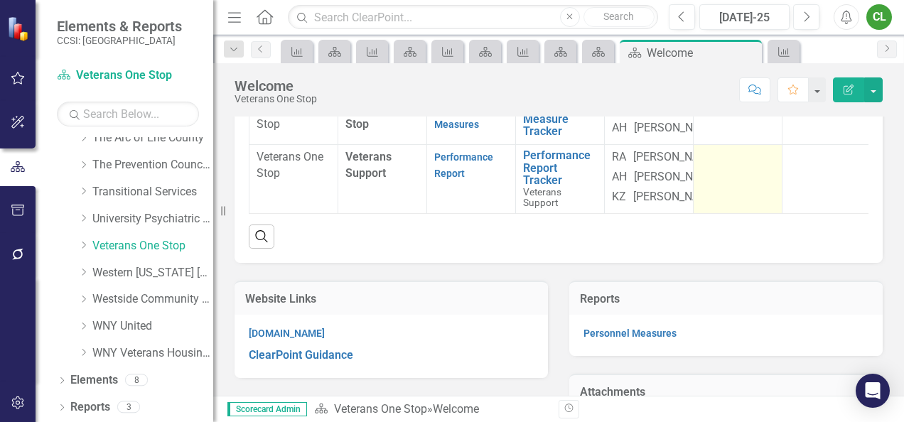
click at [735, 213] on td at bounding box center [737, 178] width 89 height 69
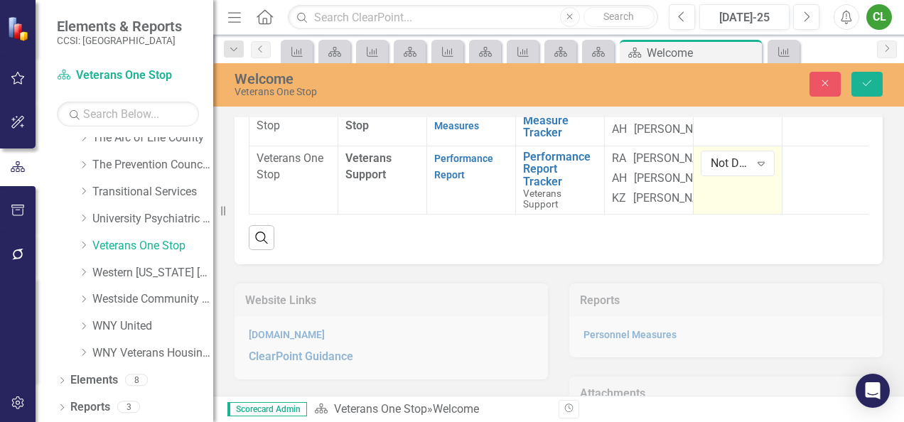
click at [735, 171] on div "Not Defined" at bounding box center [730, 163] width 39 height 16
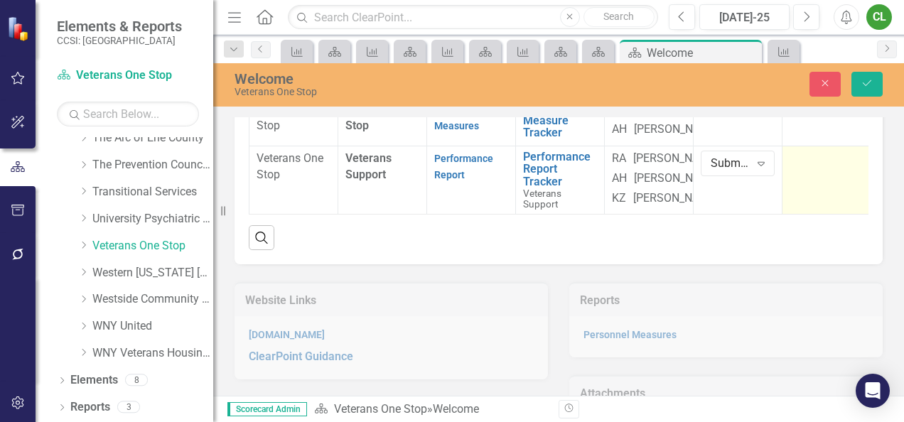
click at [809, 215] on td at bounding box center [826, 180] width 89 height 69
click at [809, 171] on div "Not Defined" at bounding box center [818, 163] width 39 height 16
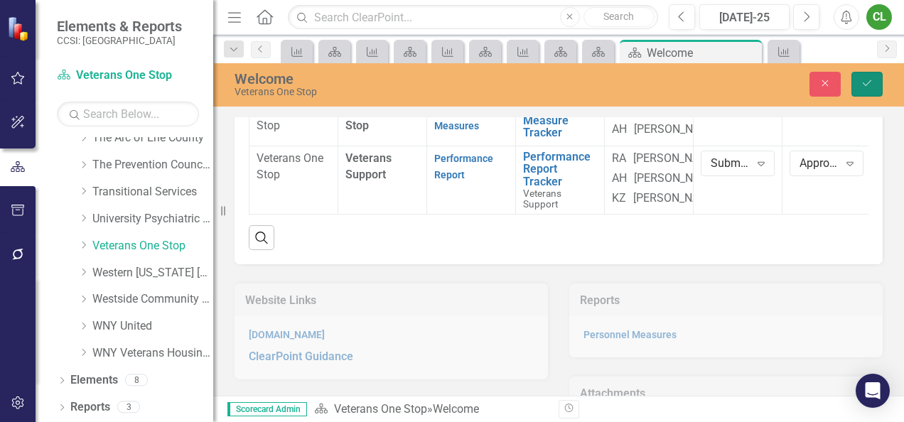
click at [867, 81] on icon "Save" at bounding box center [866, 83] width 13 height 10
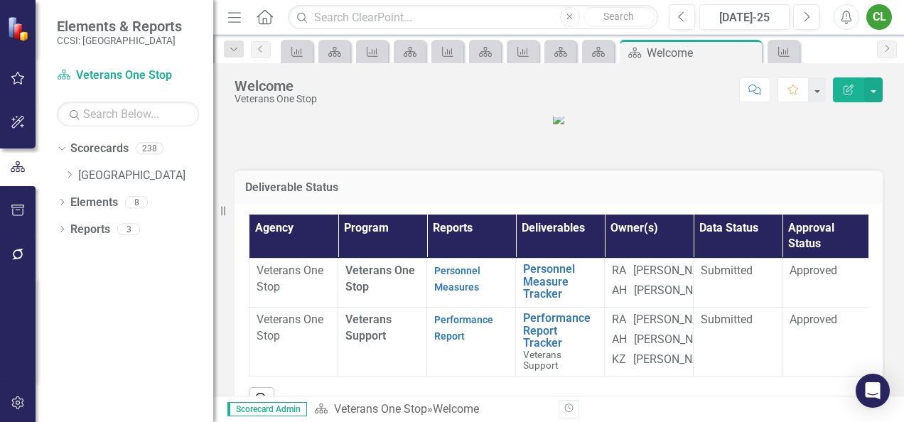
scroll to position [4, 0]
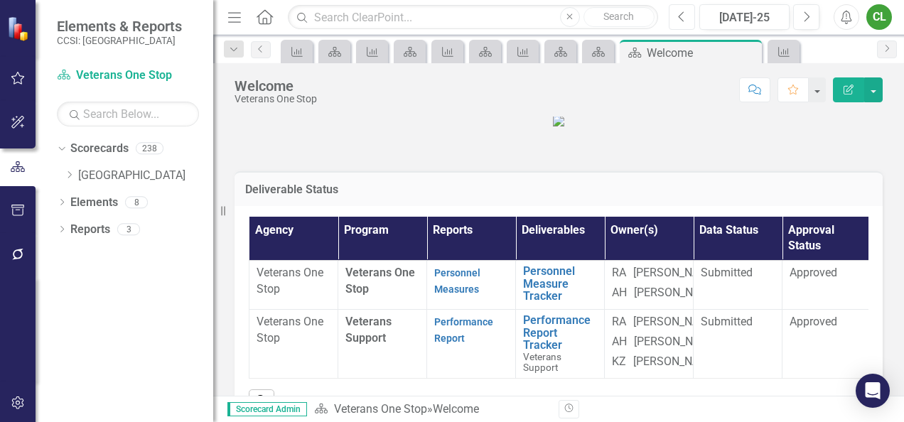
click at [676, 14] on button "Previous" at bounding box center [682, 17] width 26 height 26
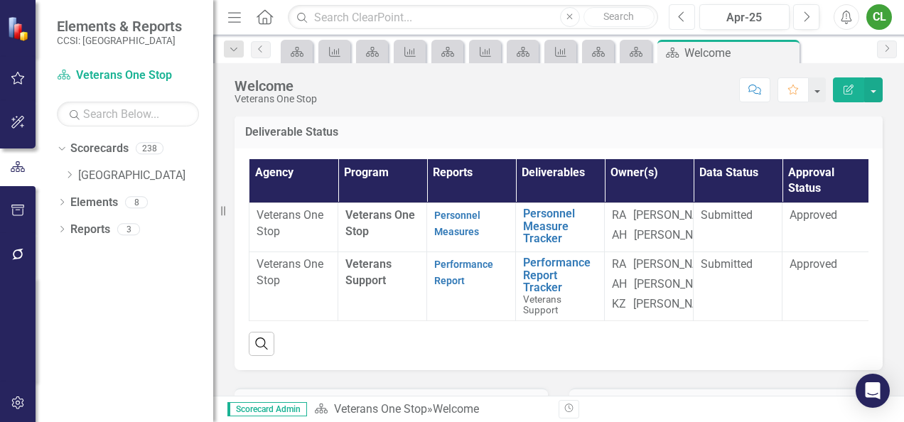
scroll to position [50, 0]
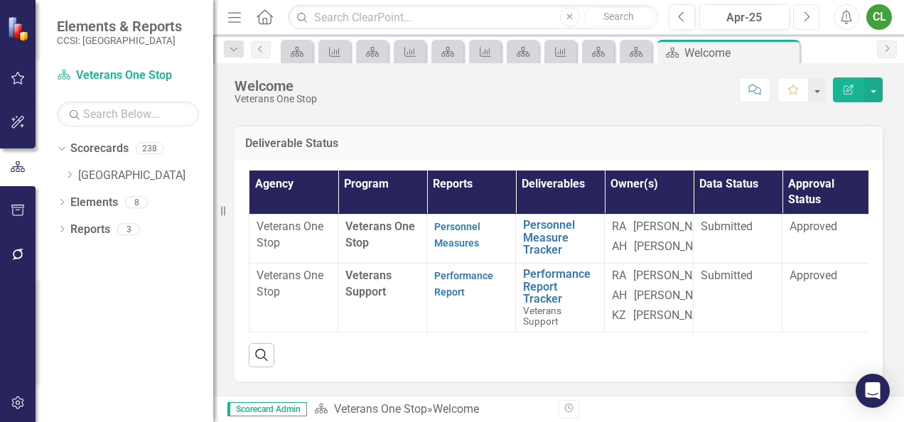
click at [799, 21] on button "Next" at bounding box center [806, 17] width 26 height 26
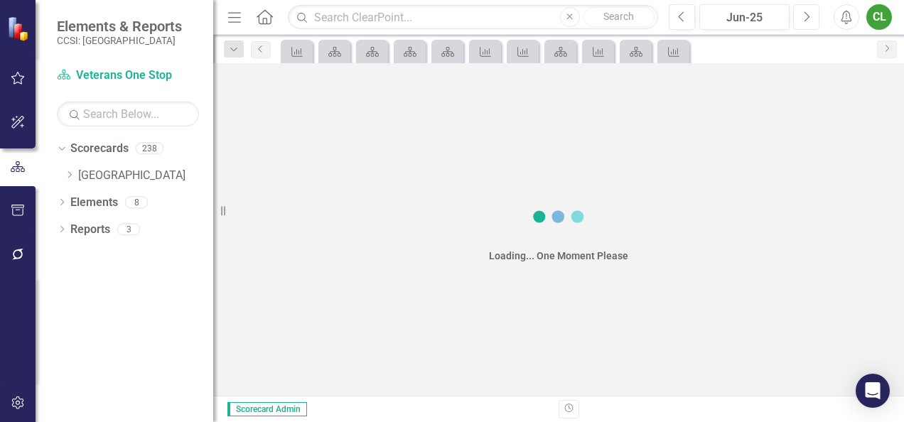
click at [799, 21] on button "Next" at bounding box center [806, 17] width 26 height 26
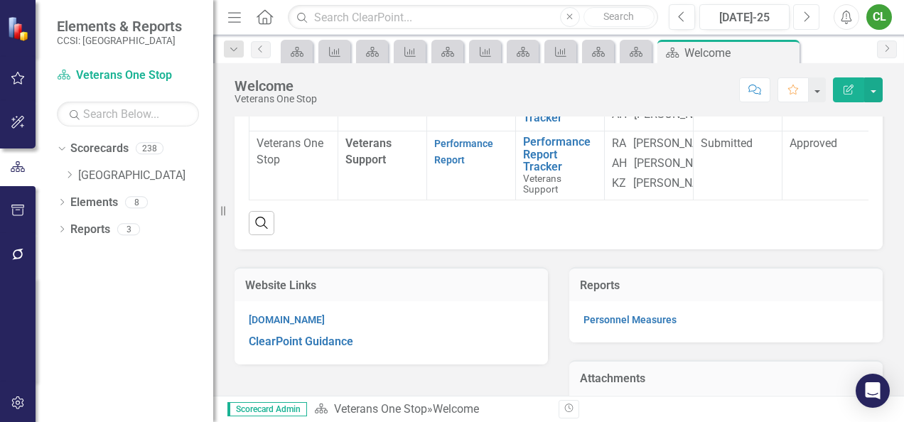
scroll to position [192, 0]
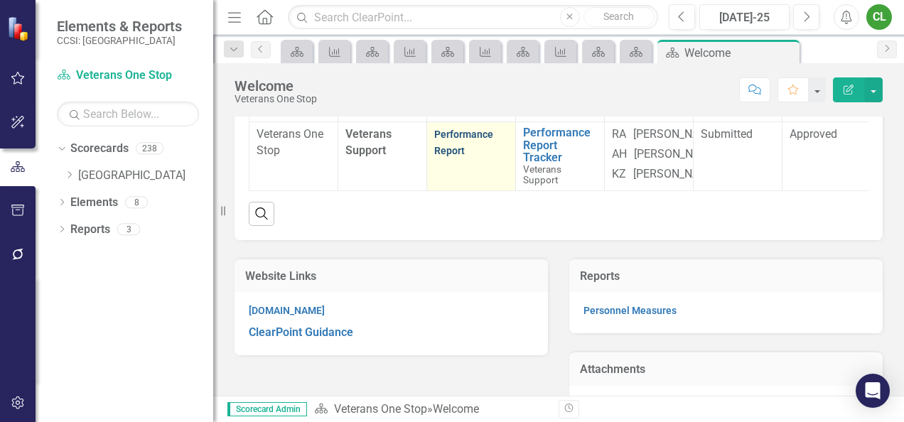
click at [478, 156] on link "Performance Report" at bounding box center [463, 143] width 59 height 28
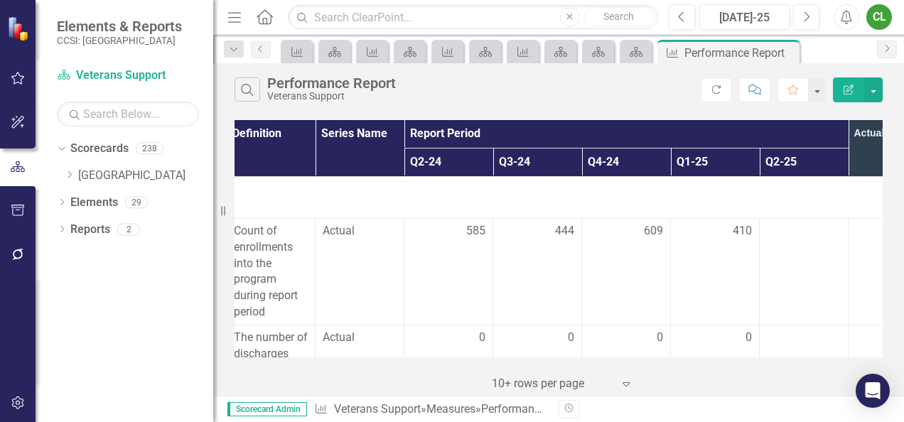
scroll to position [0, 184]
click at [72, 171] on icon "Dropdown" at bounding box center [69, 175] width 11 height 9
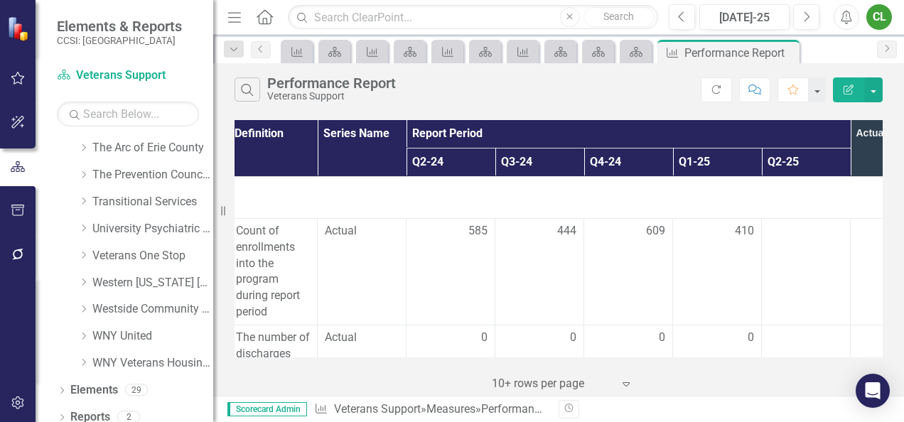
scroll to position [978, 0]
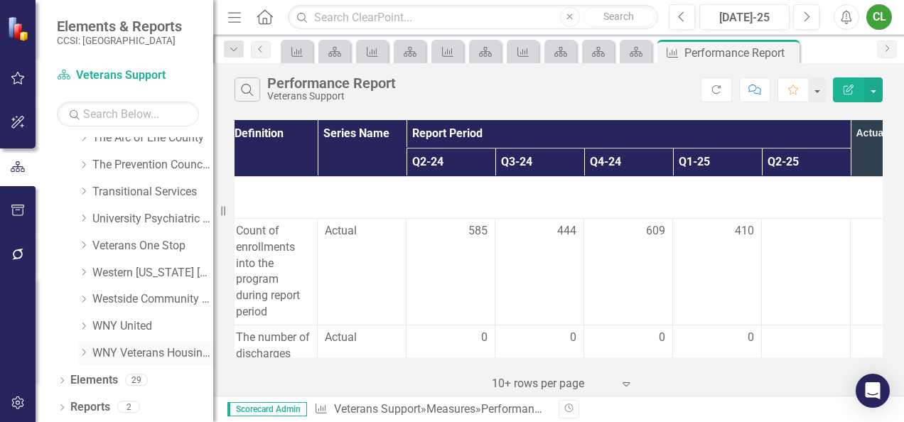
click at [173, 352] on link "WNY Veterans Housing Coalition" at bounding box center [152, 353] width 121 height 16
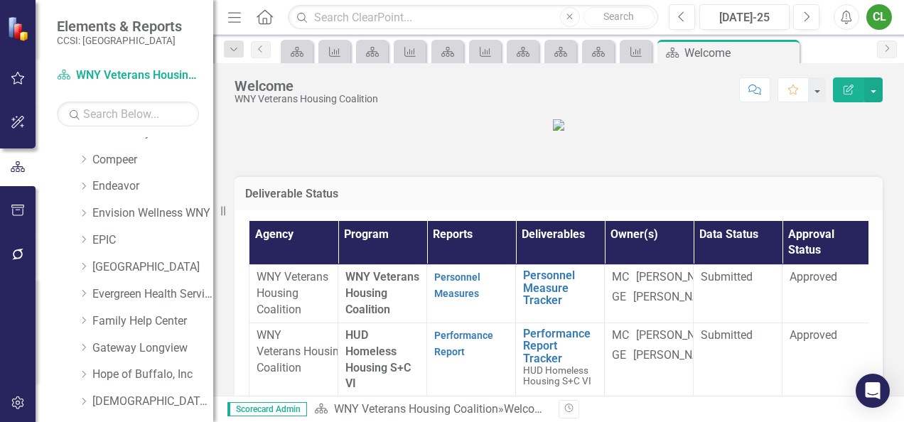
scroll to position [180, 0]
